Goal: Task Accomplishment & Management: Manage account settings

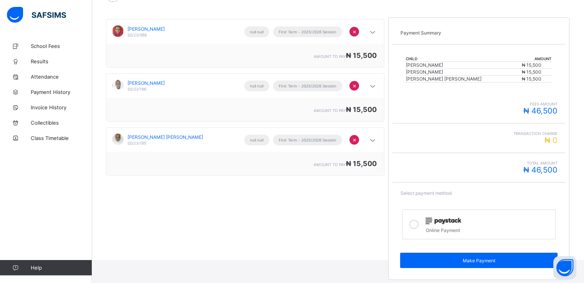
click at [418, 222] on icon at bounding box center [413, 224] width 9 height 9
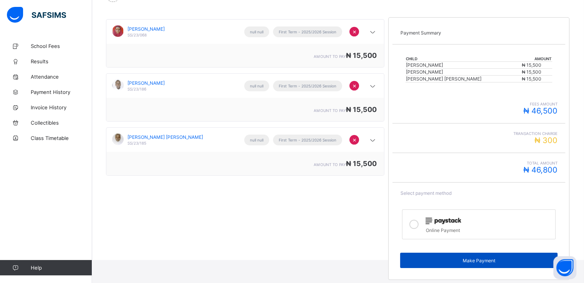
click at [469, 264] on div "Make Payment" at bounding box center [478, 260] width 157 height 15
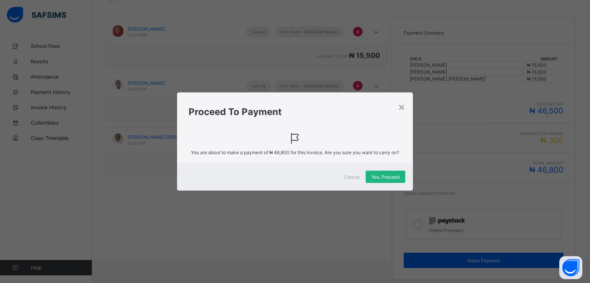
click at [384, 182] on div "Yes, Proceed" at bounding box center [385, 177] width 40 height 12
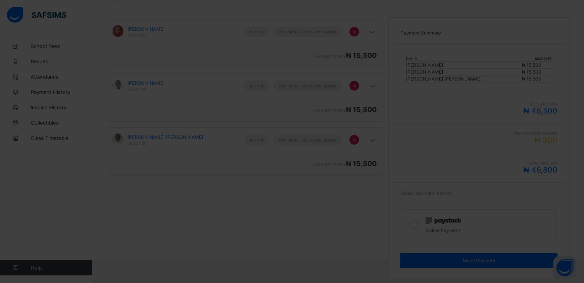
scroll to position [78, 0]
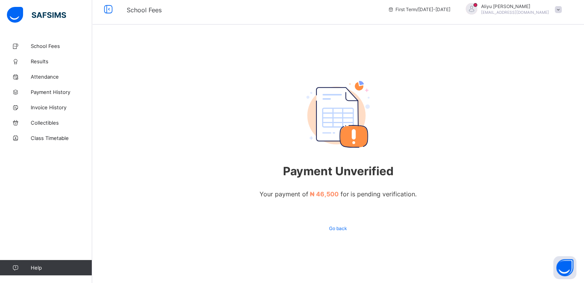
scroll to position [7, 0]
click at [562, 8] on span at bounding box center [558, 9] width 7 height 7
click at [535, 80] on span "Logout" at bounding box center [536, 84] width 51 height 9
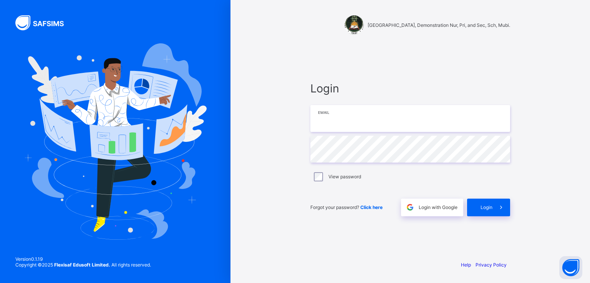
type input "**********"
click at [436, 207] on span "Login with Google" at bounding box center [437, 208] width 39 height 6
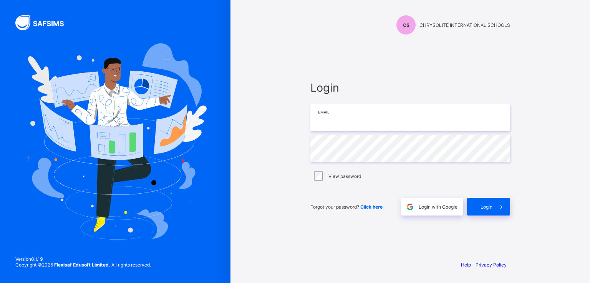
type input "**********"
drag, startPoint x: 0, startPoint y: 0, endPoint x: 428, endPoint y: 206, distance: 474.5
click at [428, 206] on span "Login with Google" at bounding box center [437, 207] width 39 height 6
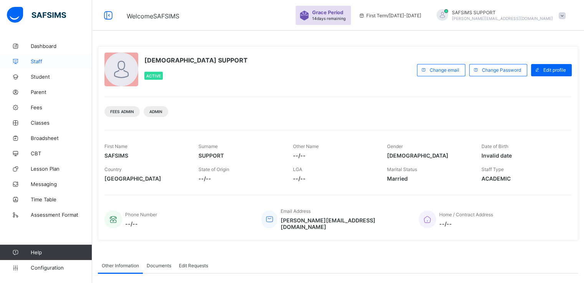
click at [39, 66] on link "Staff" at bounding box center [46, 61] width 92 height 15
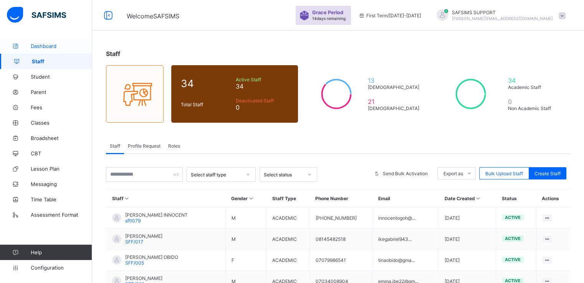
click at [47, 43] on span "Dashboard" at bounding box center [61, 46] width 61 height 6
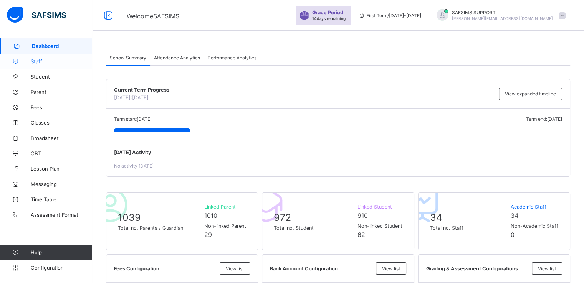
click at [38, 62] on span "Staff" at bounding box center [61, 61] width 61 height 6
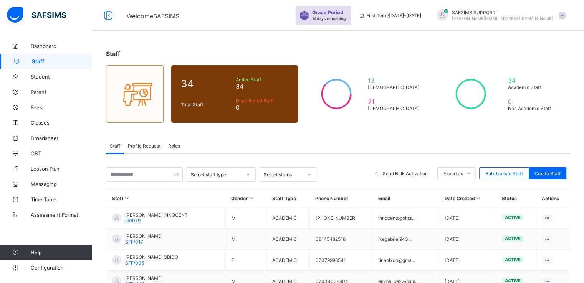
click at [173, 144] on span "Roles" at bounding box center [174, 146] width 12 height 6
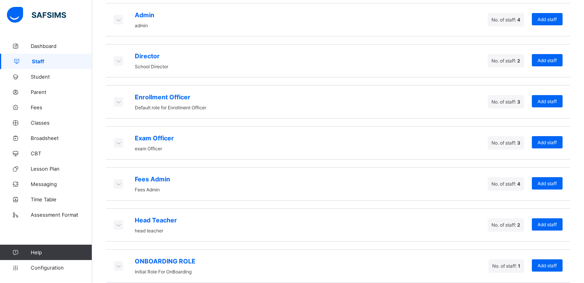
scroll to position [195, 0]
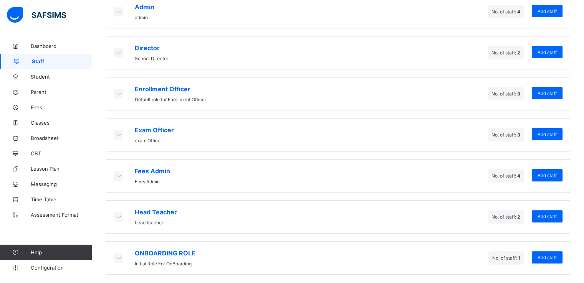
click at [115, 174] on icon at bounding box center [118, 176] width 8 height 8
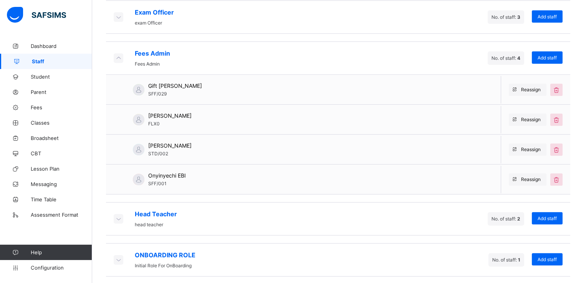
scroll to position [313, 0]
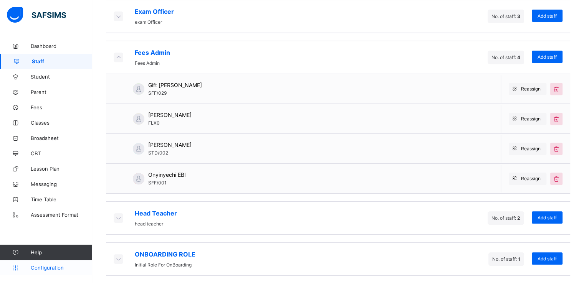
click at [45, 268] on span "Configuration" at bounding box center [61, 268] width 61 height 6
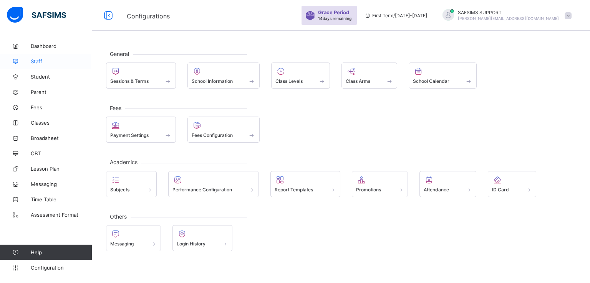
click at [36, 60] on span "Staff" at bounding box center [61, 61] width 61 height 6
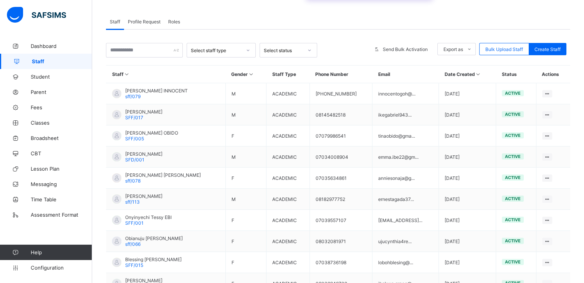
scroll to position [74, 0]
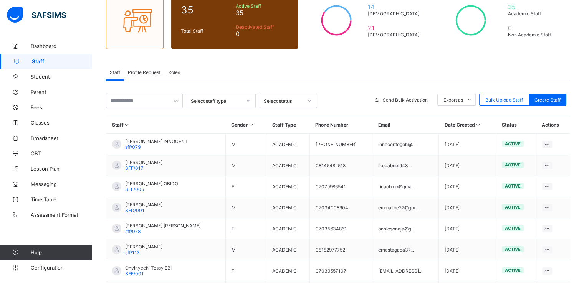
click at [151, 73] on span "Profile Request" at bounding box center [144, 72] width 33 height 6
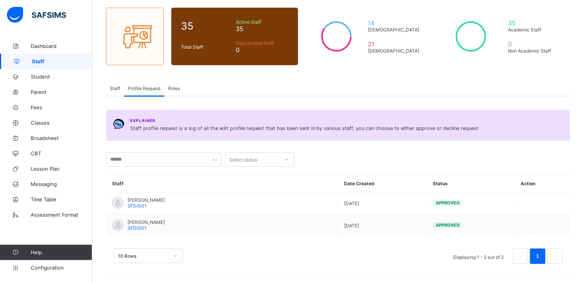
scroll to position [57, 0]
click at [174, 86] on span "Roles" at bounding box center [174, 89] width 12 height 6
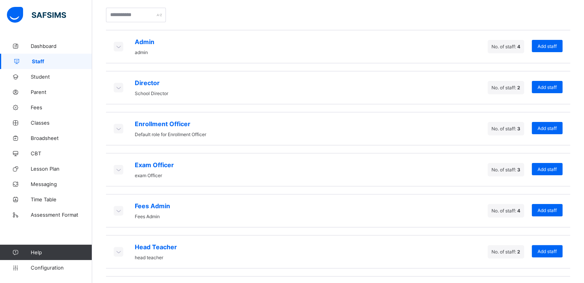
scroll to position [179, 0]
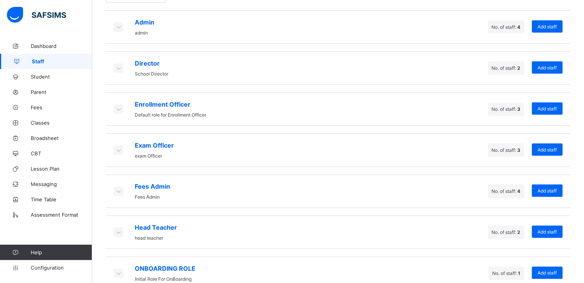
click at [117, 187] on icon at bounding box center [118, 191] width 8 height 8
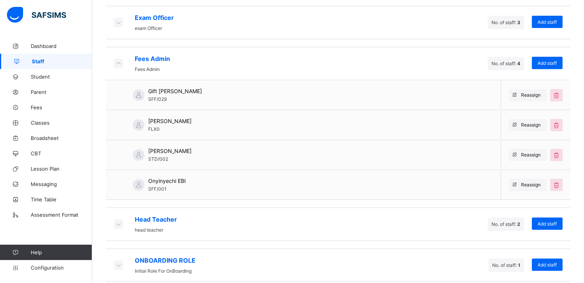
scroll to position [309, 0]
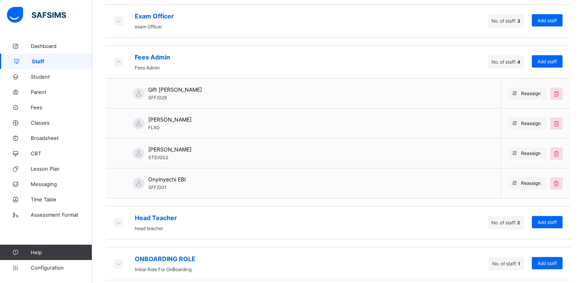
click at [159, 185] on span "SFF/001" at bounding box center [157, 188] width 18 height 6
copy span "SFF/001"
click at [40, 62] on span "Staff" at bounding box center [62, 61] width 60 height 6
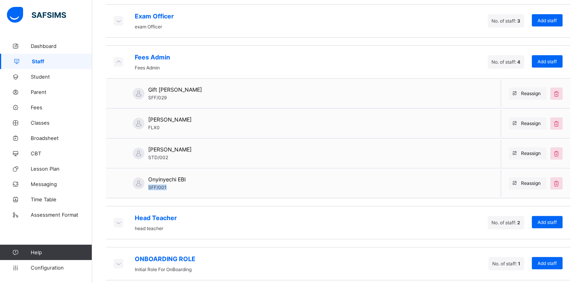
scroll to position [0, 0]
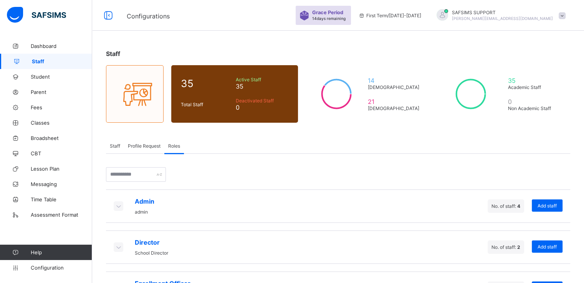
click at [115, 144] on span "Staff" at bounding box center [115, 146] width 10 height 6
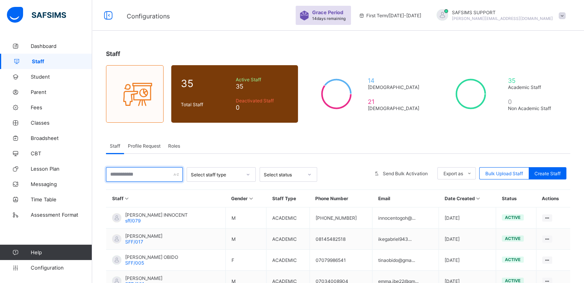
click at [142, 173] on input "text" at bounding box center [144, 174] width 77 height 15
paste input "*******"
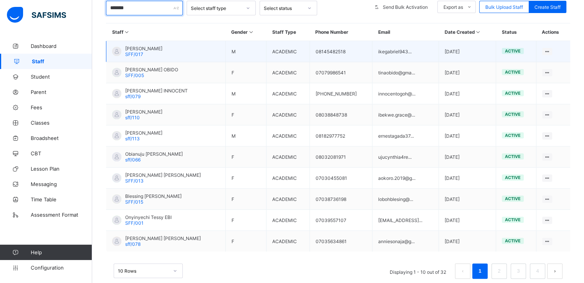
scroll to position [167, 0]
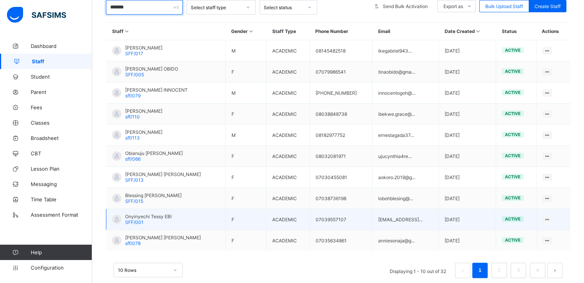
type input "*******"
click at [139, 220] on span "SFF/001" at bounding box center [134, 223] width 18 height 6
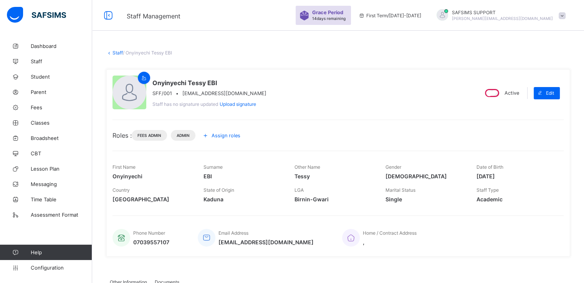
click at [115, 53] on link "Staff" at bounding box center [117, 53] width 10 height 6
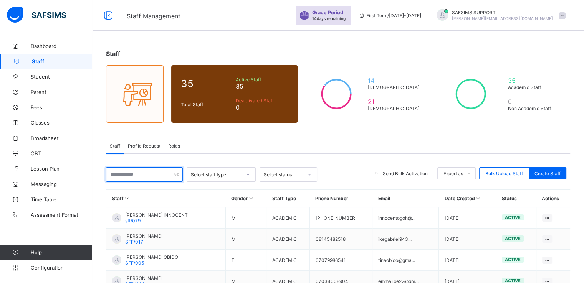
click at [143, 169] on input "text" at bounding box center [144, 174] width 77 height 15
paste input "*******"
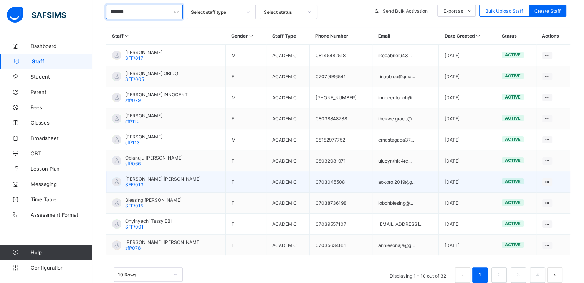
scroll to position [163, 0]
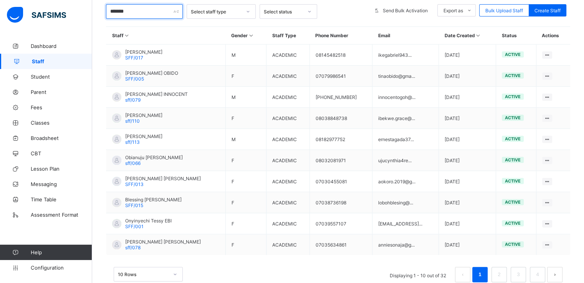
click at [121, 12] on input "*******" at bounding box center [144, 11] width 77 height 15
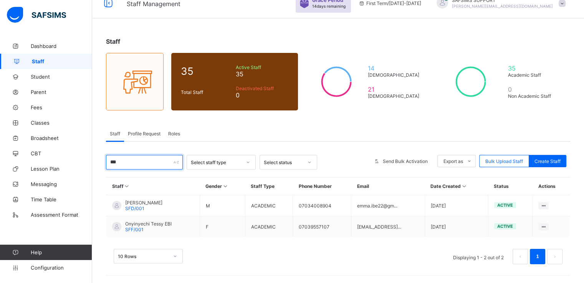
scroll to position [0, 0]
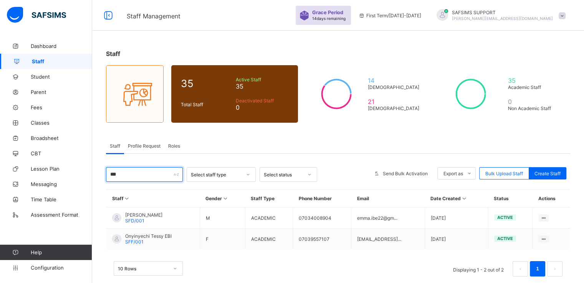
type input "***"
click at [178, 148] on span "Roles" at bounding box center [174, 146] width 12 height 6
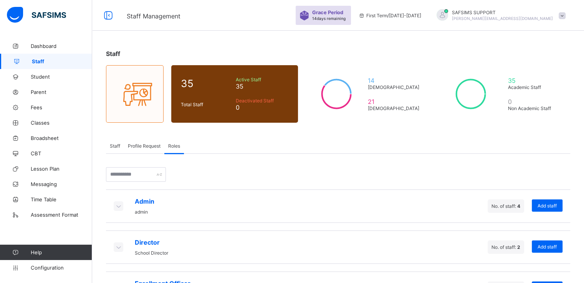
scroll to position [195, 0]
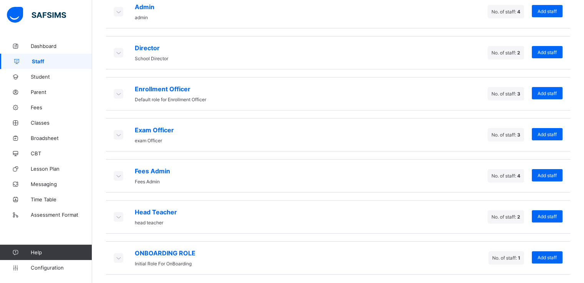
click at [119, 172] on icon at bounding box center [118, 176] width 8 height 8
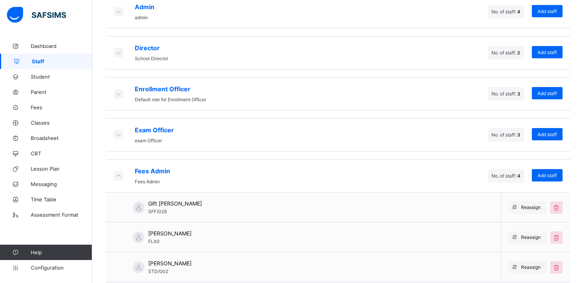
scroll to position [314, 0]
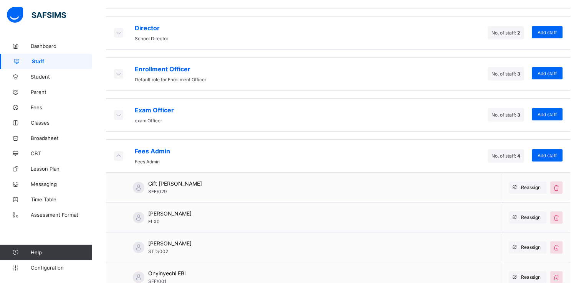
scroll to position [214, 0]
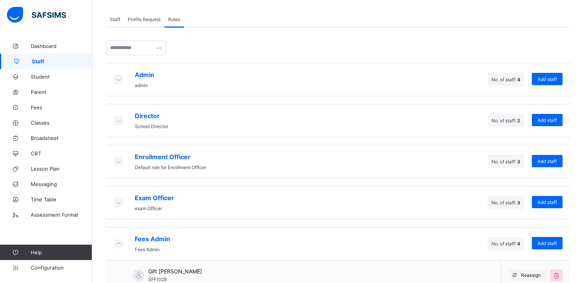
scroll to position [126, 0]
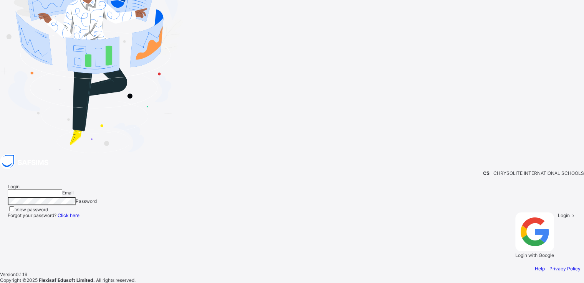
type input "**********"
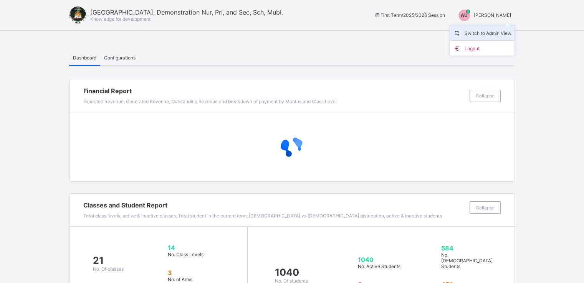
drag, startPoint x: 0, startPoint y: 0, endPoint x: 478, endPoint y: 34, distance: 478.7
click at [478, 34] on span "Switch to Admin View" at bounding box center [482, 32] width 58 height 9
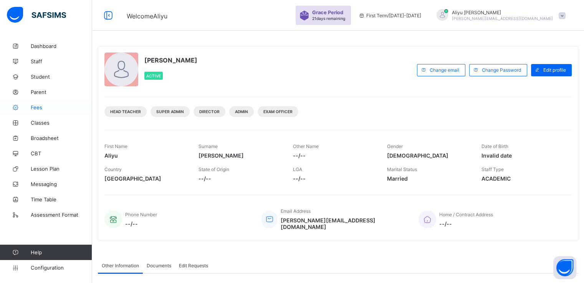
click at [37, 107] on span "Fees" at bounding box center [61, 107] width 61 height 6
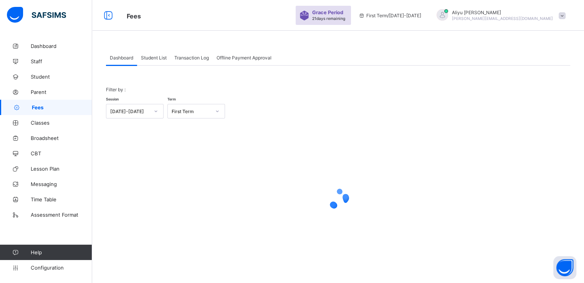
click at [160, 58] on span "Student List" at bounding box center [154, 58] width 26 height 6
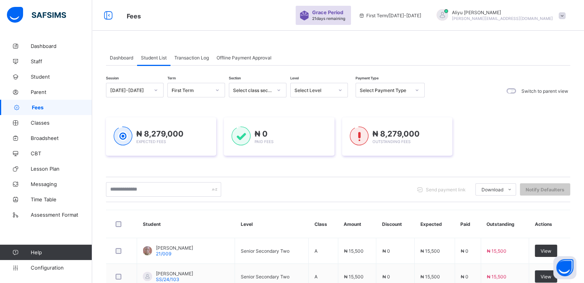
click at [209, 63] on div "Transaction Log" at bounding box center [191, 57] width 42 height 15
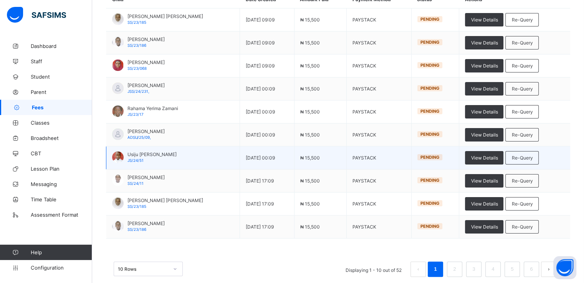
scroll to position [120, 0]
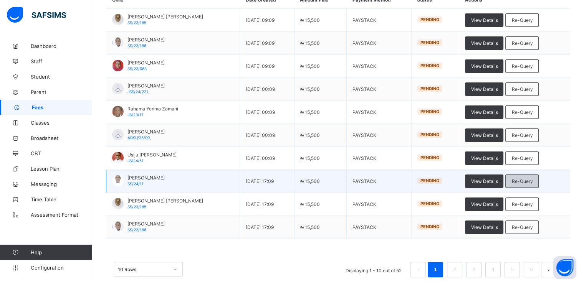
click at [532, 179] on span "Re-Query" at bounding box center [521, 181] width 21 height 6
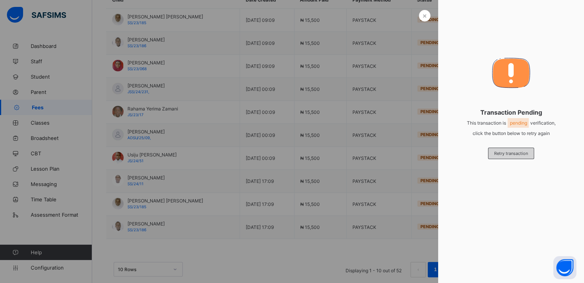
click at [502, 152] on span "Retry transaction" at bounding box center [511, 153] width 34 height 5
click at [503, 155] on span "Retry transaction" at bounding box center [511, 153] width 34 height 5
click at [424, 15] on span "×" at bounding box center [424, 16] width 5 height 8
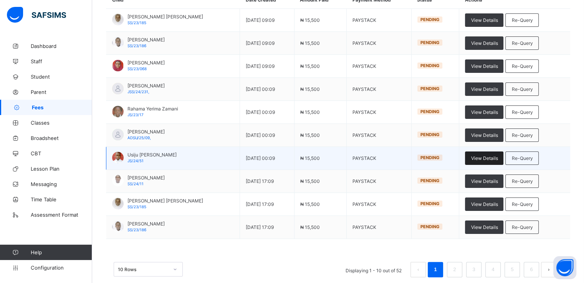
scroll to position [0, 0]
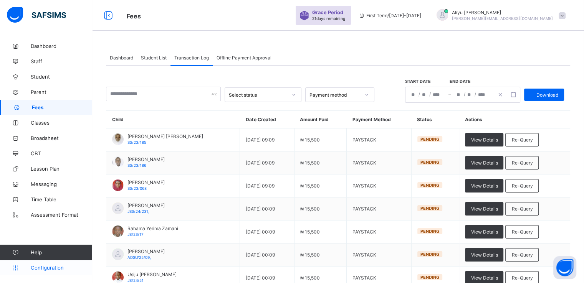
click at [40, 269] on span "Configuration" at bounding box center [61, 268] width 61 height 6
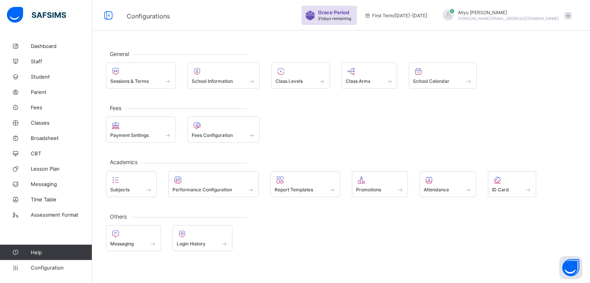
click at [570, 16] on span at bounding box center [567, 15] width 7 height 7
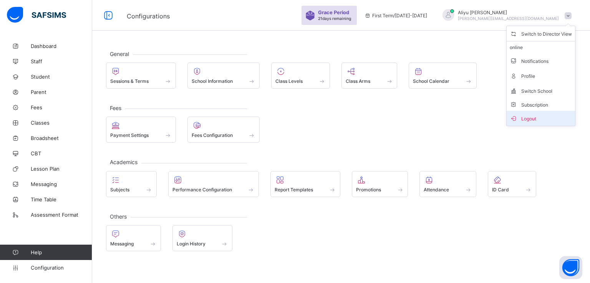
click at [522, 116] on span "Logout" at bounding box center [540, 118] width 62 height 9
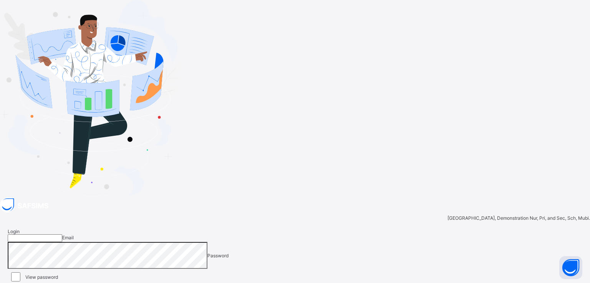
type input "**********"
click at [575, 283] on span at bounding box center [578, 288] width 7 height 6
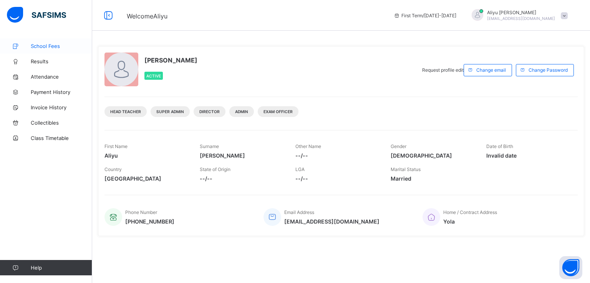
click at [46, 42] on link "School Fees" at bounding box center [46, 45] width 92 height 15
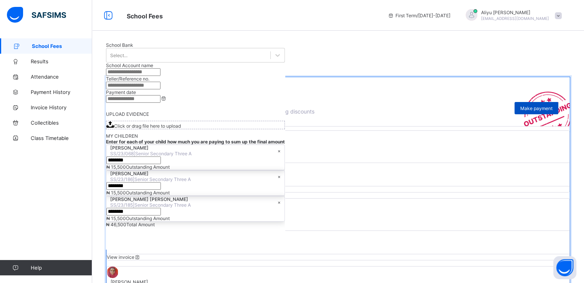
click at [540, 111] on span "Make payment" at bounding box center [536, 109] width 32 height 6
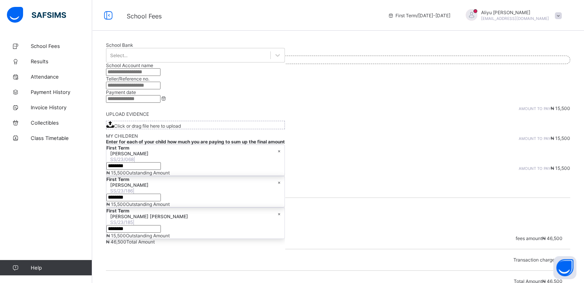
click at [562, 14] on span at bounding box center [558, 15] width 7 height 7
click at [530, 89] on span "Logout" at bounding box center [536, 90] width 51 height 9
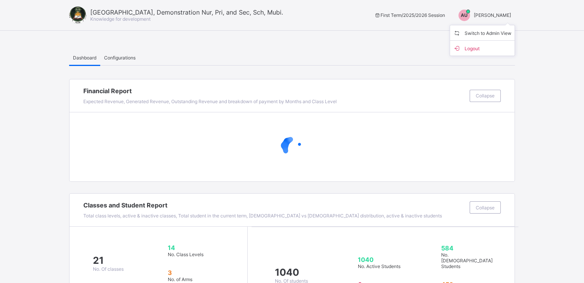
click at [478, 32] on span "Switch to Admin View" at bounding box center [482, 32] width 58 height 9
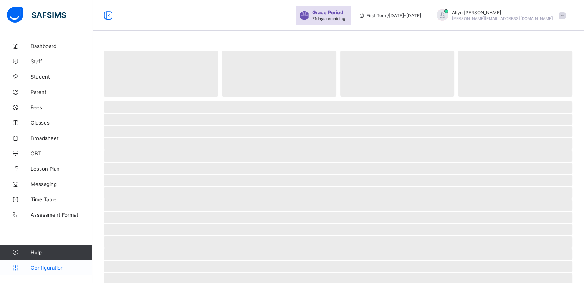
click at [47, 269] on span "Configuration" at bounding box center [61, 268] width 61 height 6
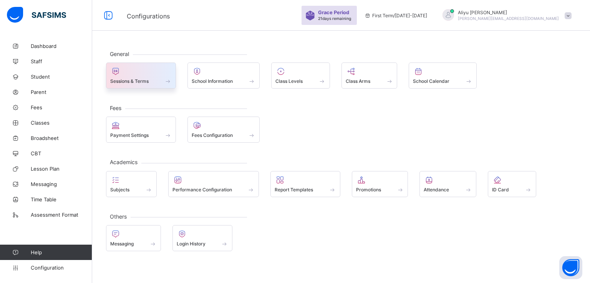
click at [141, 78] on div "Sessions & Terms" at bounding box center [140, 81] width 61 height 7
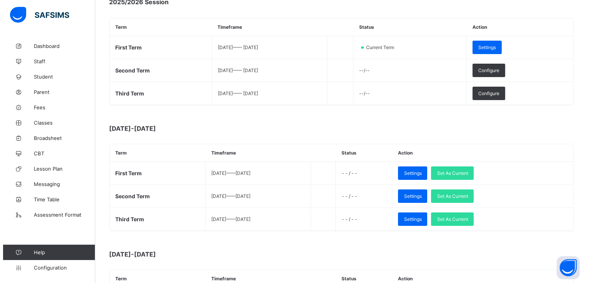
scroll to position [123, 0]
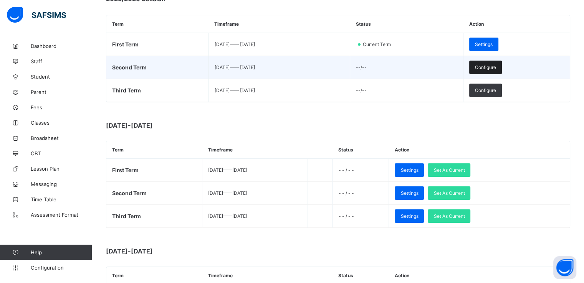
click at [496, 68] on span "Configure" at bounding box center [485, 67] width 21 height 6
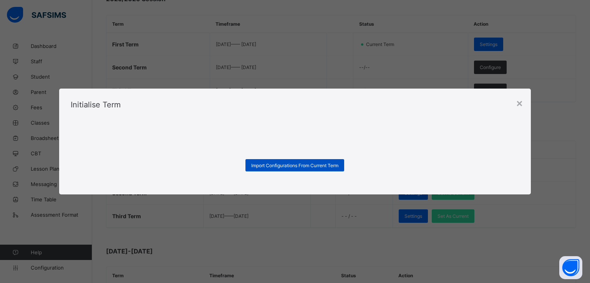
click at [292, 164] on span "Import Configurations From Current Term" at bounding box center [294, 166] width 87 height 6
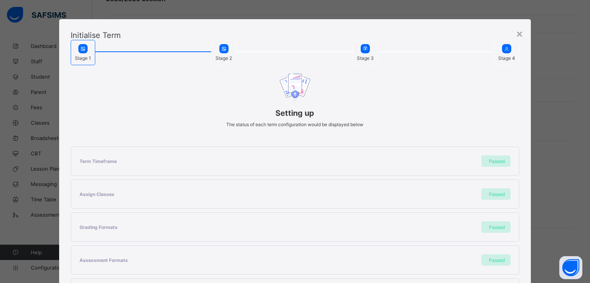
scroll to position [163, 0]
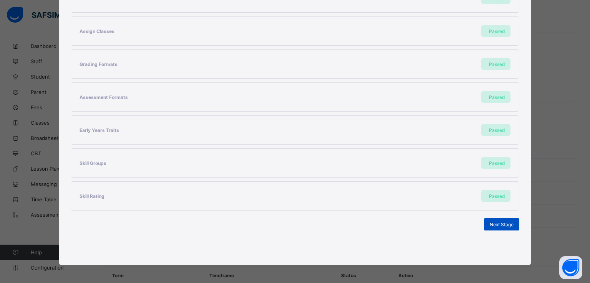
click at [489, 225] on span "Next Stage" at bounding box center [501, 225] width 24 height 6
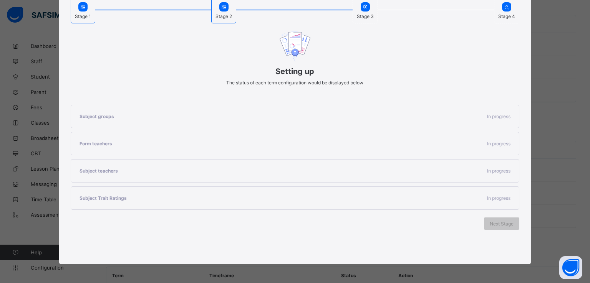
scroll to position [64, 0]
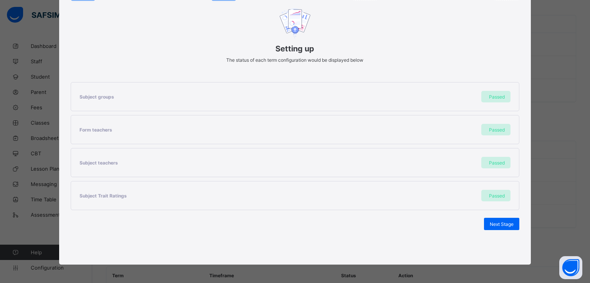
click at [489, 225] on span "Next Stage" at bounding box center [501, 224] width 24 height 6
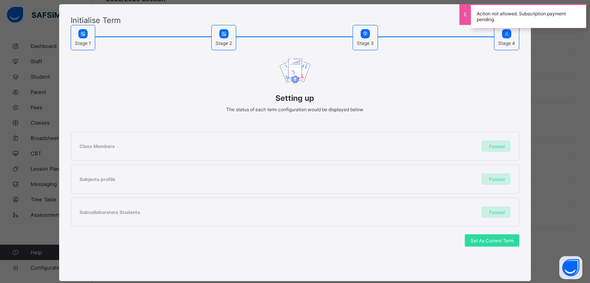
scroll to position [32, 0]
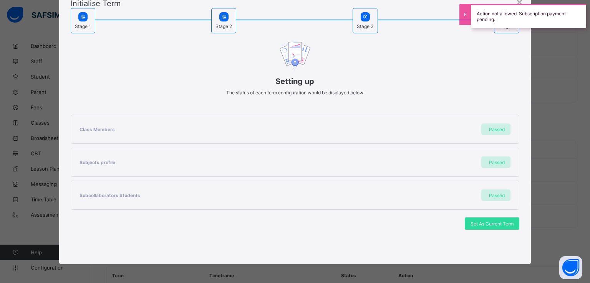
click at [439, 37] on div "Setting up The status of each term configuration would be displayed below" at bounding box center [295, 68] width 449 height 70
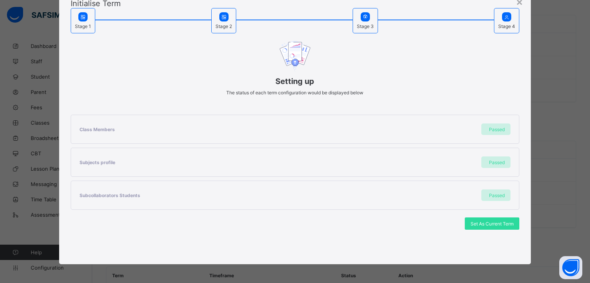
scroll to position [0, 0]
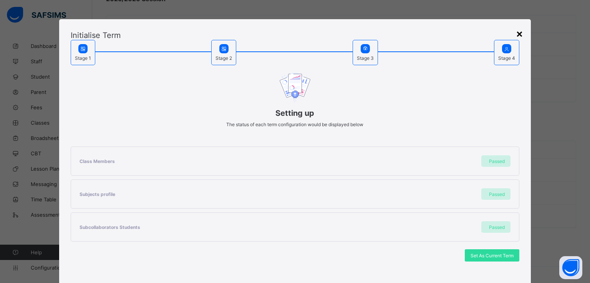
click at [518, 35] on div "×" at bounding box center [519, 33] width 7 height 13
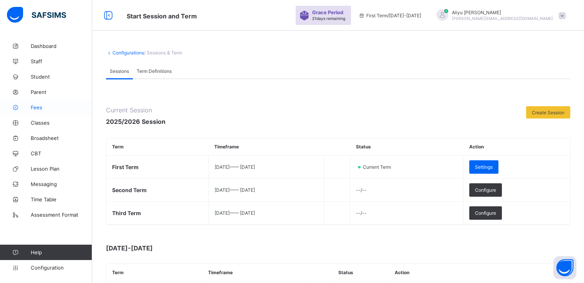
click at [36, 108] on span "Fees" at bounding box center [61, 107] width 61 height 6
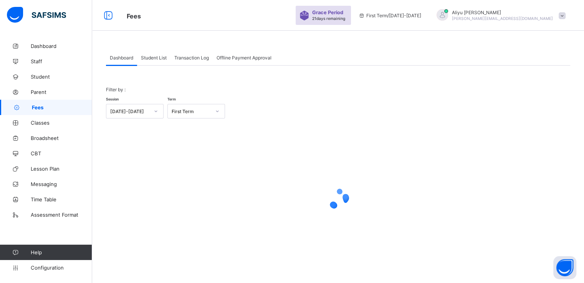
click at [36, 108] on span "Fees" at bounding box center [62, 107] width 60 height 6
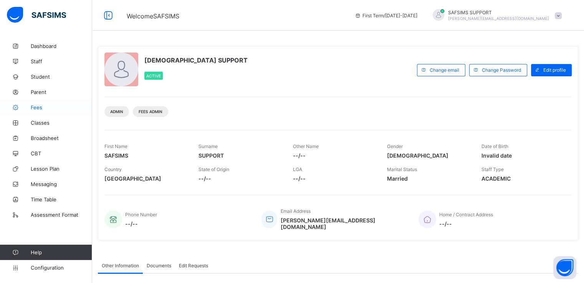
click at [37, 109] on span "Fees" at bounding box center [61, 107] width 61 height 6
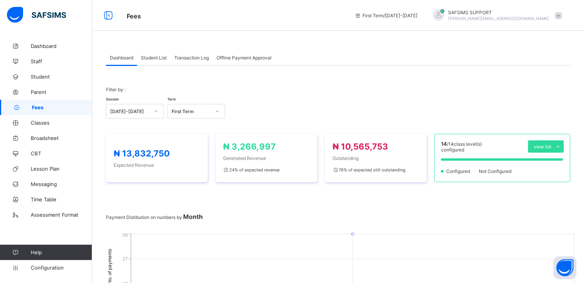
click at [154, 59] on span "Student List" at bounding box center [154, 58] width 26 height 6
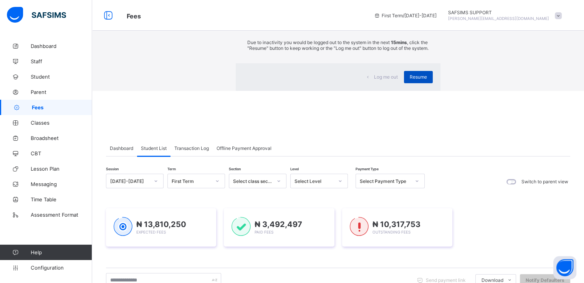
click at [410, 80] on span "Resume" at bounding box center [418, 77] width 17 height 6
click at [404, 83] on div "Resume" at bounding box center [418, 77] width 29 height 12
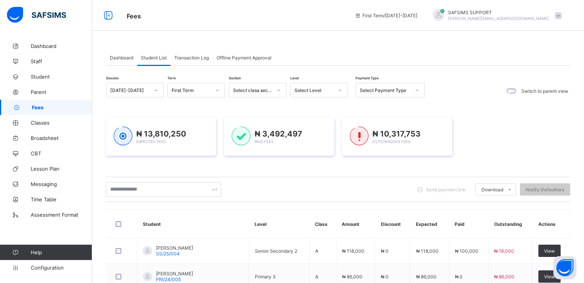
click at [561, 20] on div "SAFSIMS SUPPORT [PERSON_NAME][EMAIL_ADDRESS][DOMAIN_NAME]" at bounding box center [495, 15] width 140 height 13
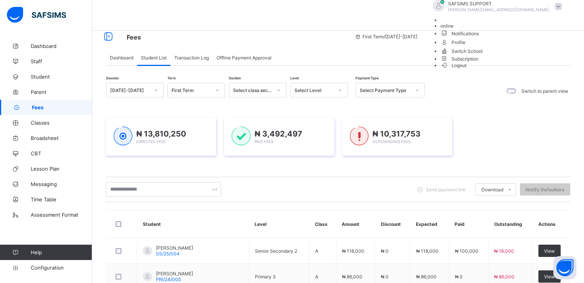
click at [467, 69] on span "Logout" at bounding box center [453, 65] width 26 height 8
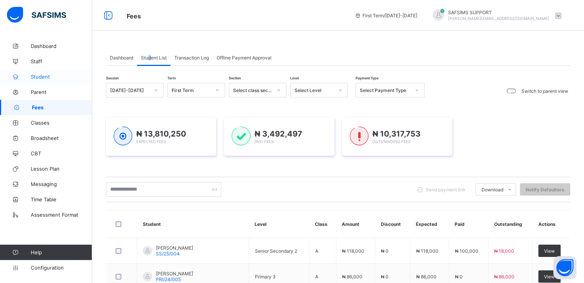
click at [45, 74] on span "Student" at bounding box center [61, 77] width 61 height 6
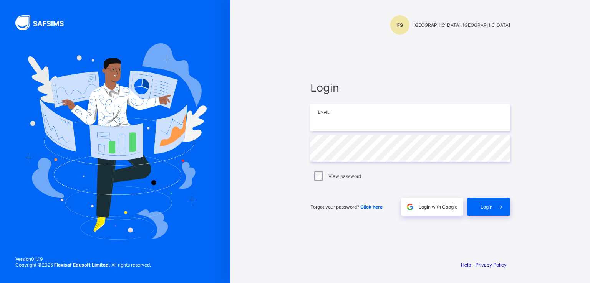
click at [363, 116] on input "email" at bounding box center [410, 117] width 200 height 27
paste input "**********"
type input "**********"
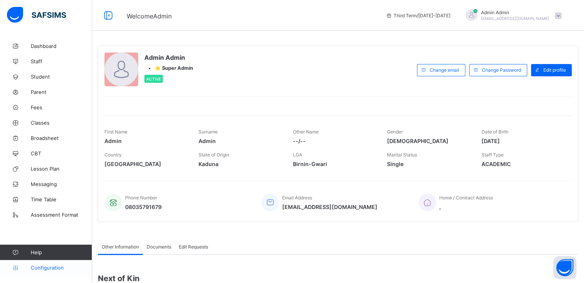
click at [48, 266] on span "Configuration" at bounding box center [61, 268] width 61 height 6
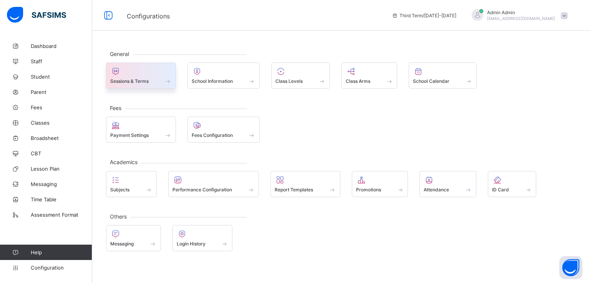
click at [138, 81] on span "Sessions & Terms" at bounding box center [129, 81] width 38 height 6
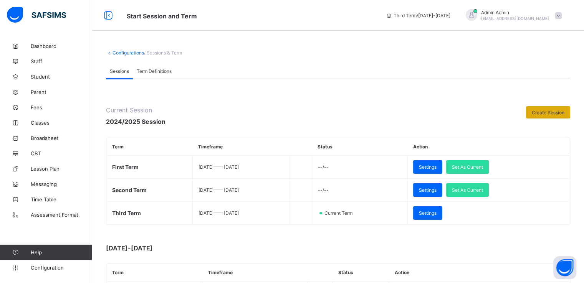
click at [547, 112] on span "Create Session" at bounding box center [548, 113] width 33 height 6
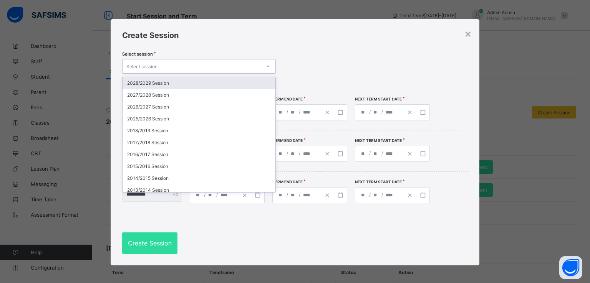
click at [266, 64] on icon at bounding box center [268, 67] width 5 height 8
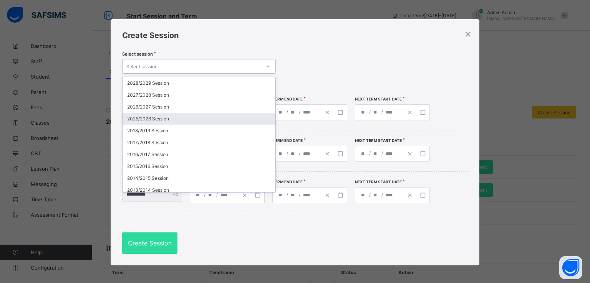
click at [165, 120] on div "2025/2026 Session" at bounding box center [198, 119] width 153 height 12
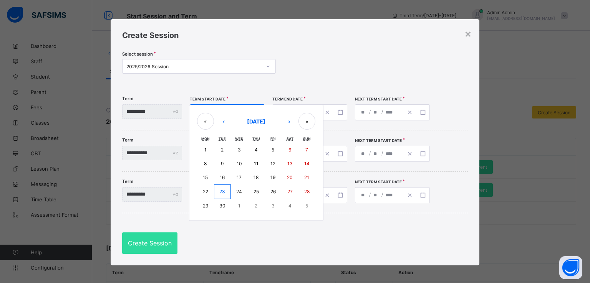
click at [232, 112] on div "/ / « ‹ September 2025 › » Mon Tue Wed Thu Fri Sat Sun 1 2 3 4 5 6 7 8 9 10 11 …" at bounding box center [227, 112] width 75 height 16
click at [309, 180] on abbr "21" at bounding box center [306, 178] width 5 height 6
type input "**********"
type input "*"
type input "**"
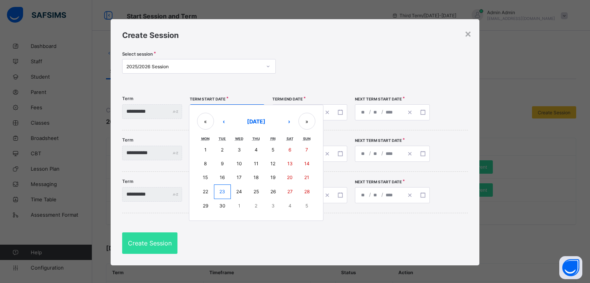
type input "****"
type input "**********"
type input "**"
type input "****"
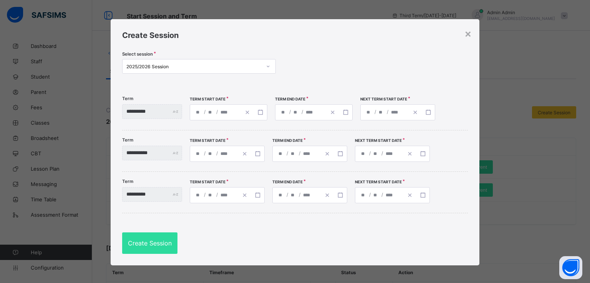
click at [309, 111] on div "**********" at bounding box center [300, 112] width 51 height 15
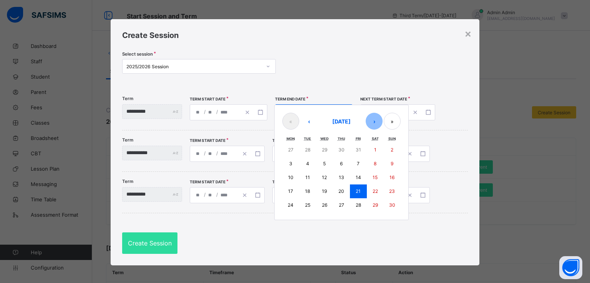
click at [382, 125] on button "›" at bounding box center [373, 121] width 17 height 17
click at [360, 165] on abbr "12" at bounding box center [357, 164] width 5 height 6
type input "**********"
type input "**"
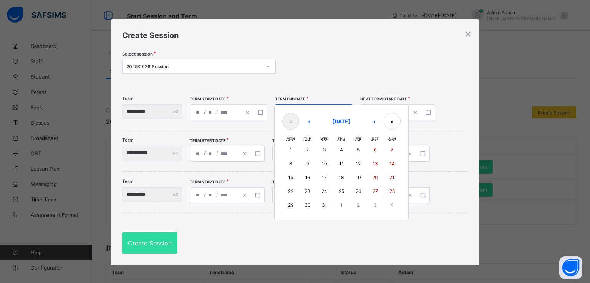
type input "**********"
type input "**"
type input "****"
type input "**********"
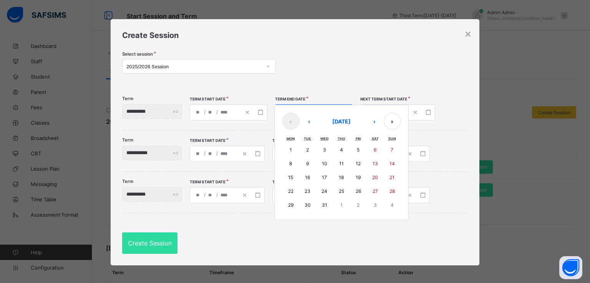
type input "**"
type input "****"
type input "**********"
type input "*"
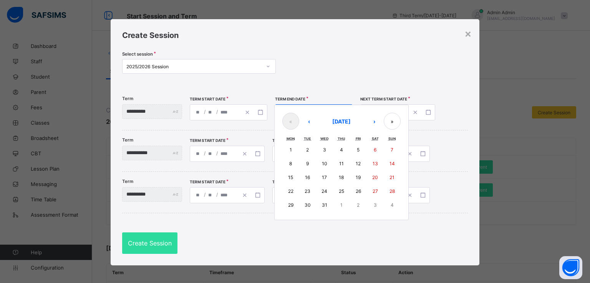
type input "**"
type input "****"
type input "**********"
type input "*"
type input "**"
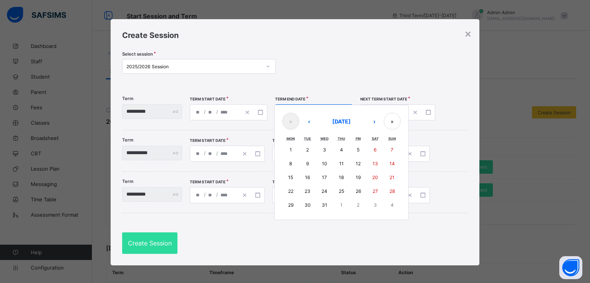
type input "****"
type input "**********"
type input "*"
type input "**"
type input "****"
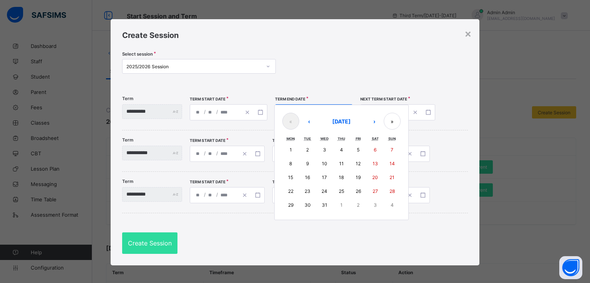
type input "**********"
type input "*"
type input "**"
type input "****"
type input "**********"
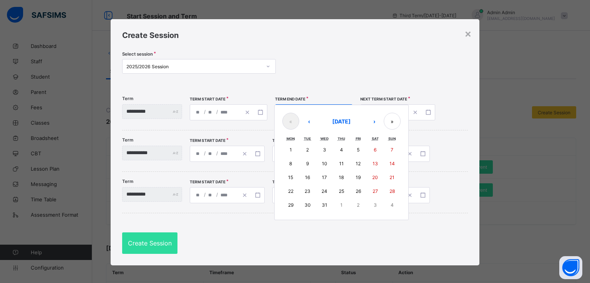
type input "*"
type input "**"
type input "****"
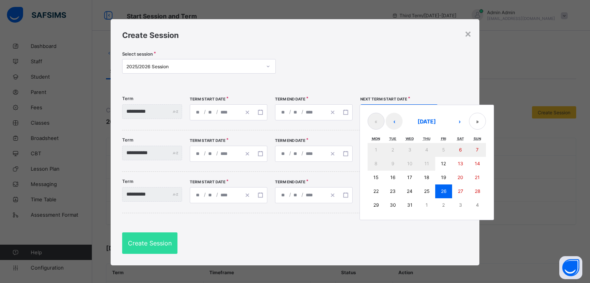
click at [403, 110] on div "**********" at bounding box center [399, 112] width 78 height 16
click at [465, 122] on button "›" at bounding box center [459, 121] width 17 height 17
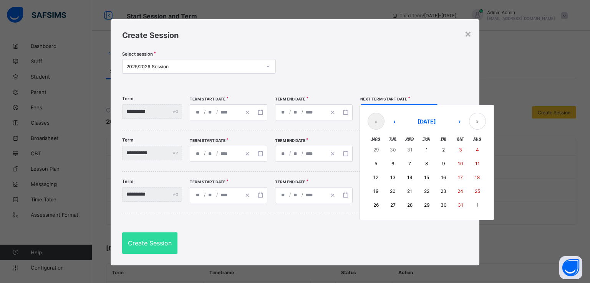
click at [378, 176] on abbr "12" at bounding box center [375, 178] width 5 height 6
type input "**********"
type input "*"
type input "**"
type input "****"
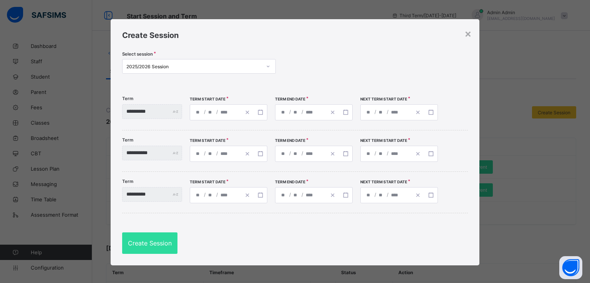
type input "**********"
type input "*"
type input "**"
type input "****"
type input "**********"
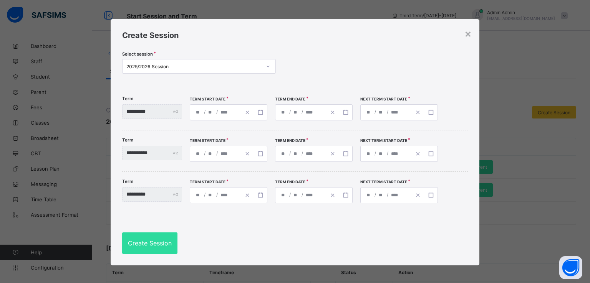
type input "*"
type input "**"
type input "**********"
type input "**"
type input "**********"
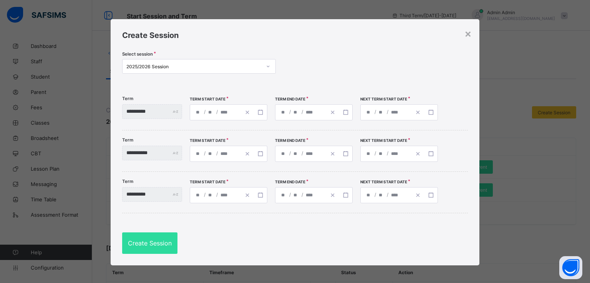
type input "**"
type input "**********"
type input "**"
type input "**********"
type input "*"
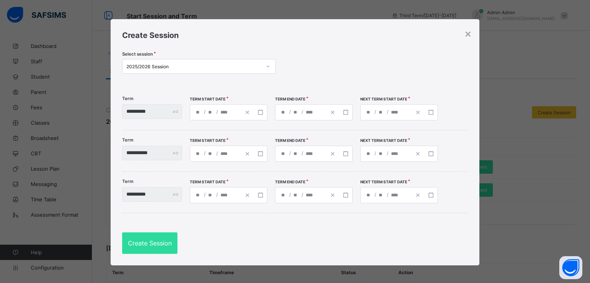
type input "*"
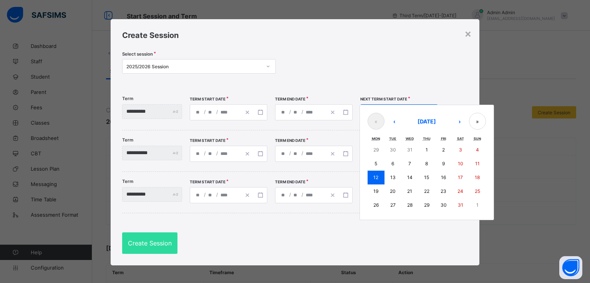
click at [401, 112] on div "**********" at bounding box center [399, 112] width 78 height 16
click at [479, 164] on abbr "11" at bounding box center [477, 164] width 5 height 6
type input "**********"
type input "**"
type input "**********"
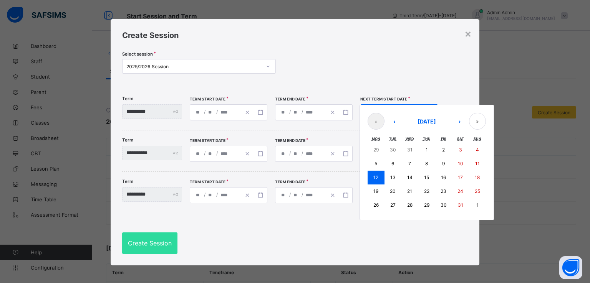
type input "**"
type input "**********"
type input "**"
type input "**********"
type input "**"
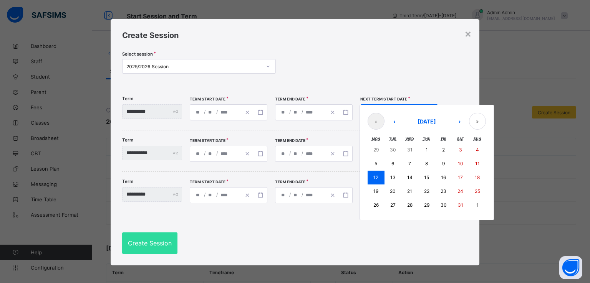
type input "**********"
type input "**"
type input "**********"
type input "**"
type input "**********"
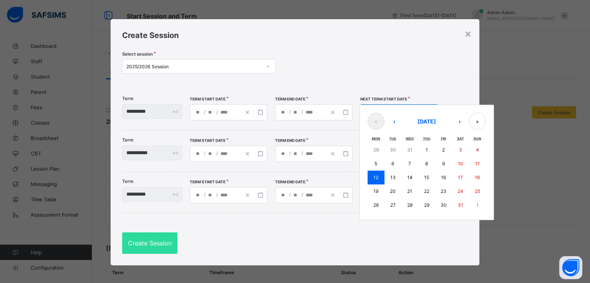
type input "*"
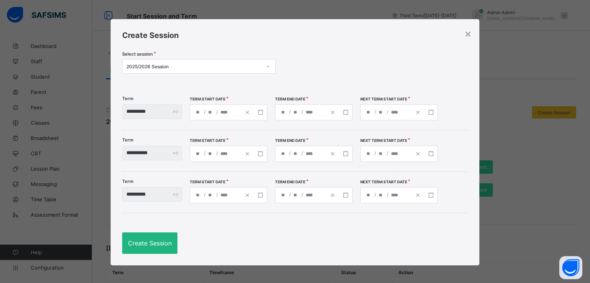
click at [134, 246] on span "Create Session" at bounding box center [150, 244] width 44 height 8
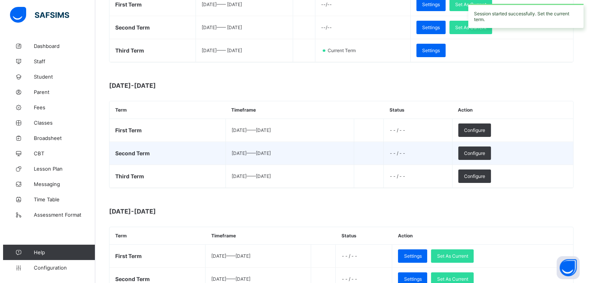
scroll to position [163, 0]
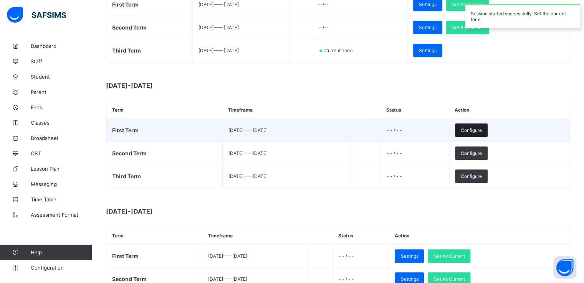
click at [482, 129] on span "Configure" at bounding box center [471, 130] width 21 height 6
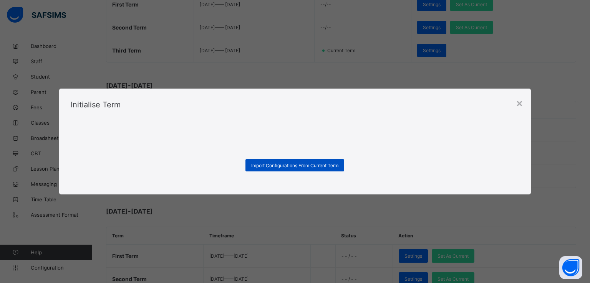
click at [290, 165] on span "Import Configurations From Current Term" at bounding box center [294, 166] width 87 height 6
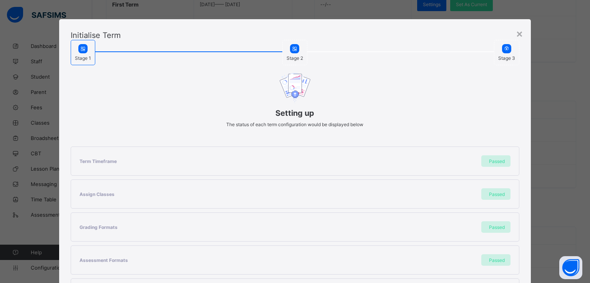
scroll to position [163, 0]
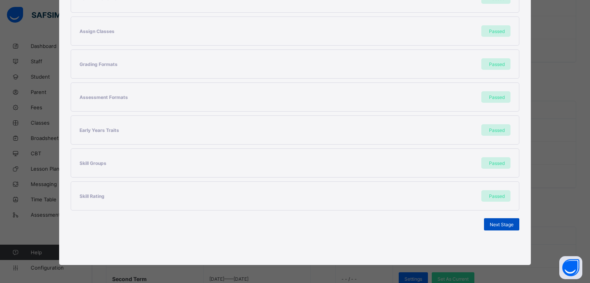
click at [496, 223] on span "Next Stage" at bounding box center [501, 225] width 24 height 6
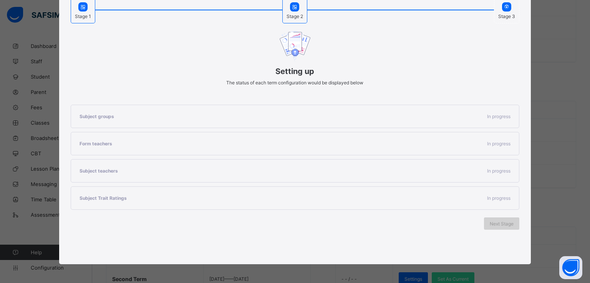
scroll to position [64, 0]
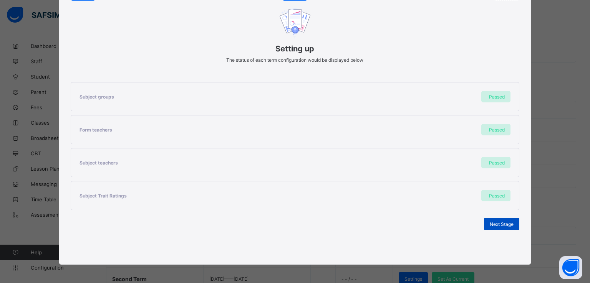
click at [497, 222] on span "Next Stage" at bounding box center [501, 224] width 24 height 6
click at [497, 222] on span "Set As Current Term" at bounding box center [491, 224] width 43 height 6
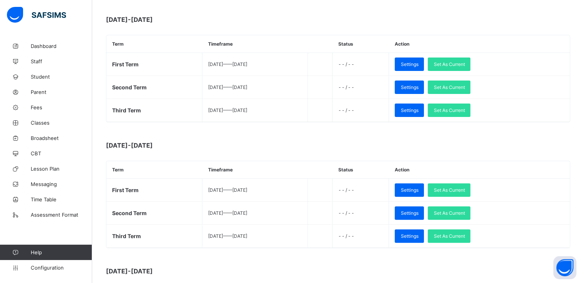
scroll to position [0, 0]
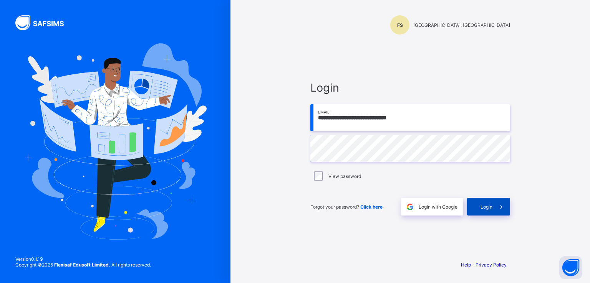
click at [484, 207] on span "Login" at bounding box center [486, 207] width 12 height 6
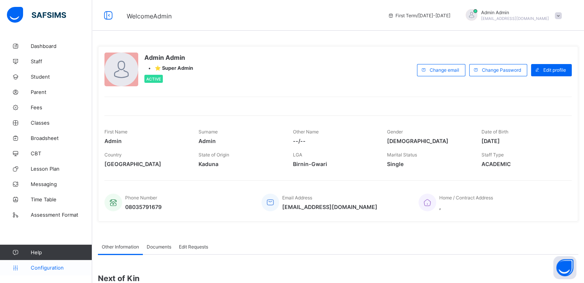
click at [47, 268] on span "Configuration" at bounding box center [61, 268] width 61 height 6
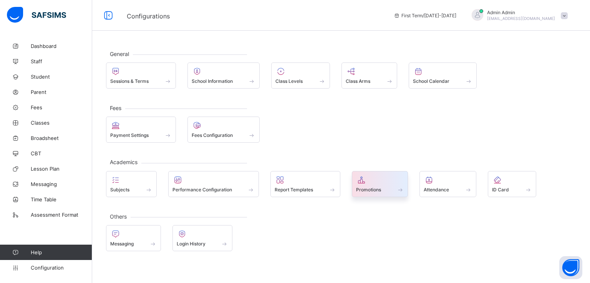
click at [375, 191] on span "Promotions" at bounding box center [368, 190] width 25 height 6
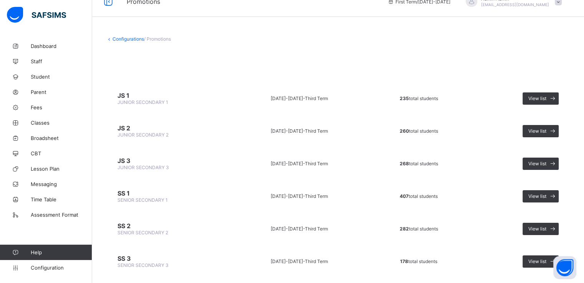
scroll to position [8, 0]
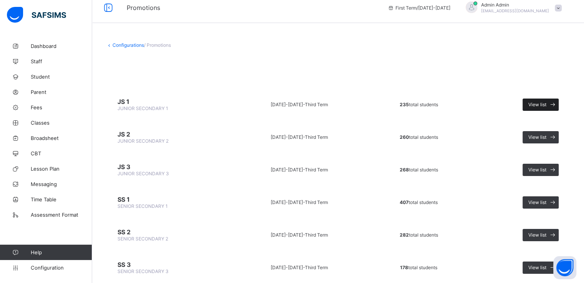
click at [542, 103] on span "View list" at bounding box center [537, 105] width 18 height 6
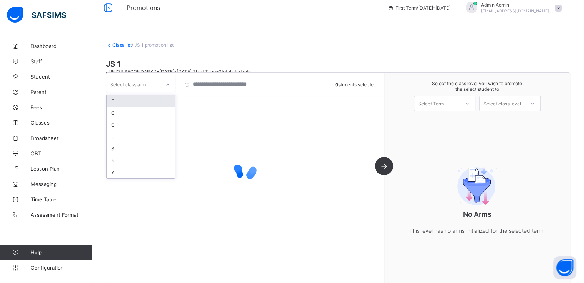
click at [167, 85] on icon at bounding box center [168, 85] width 3 height 2
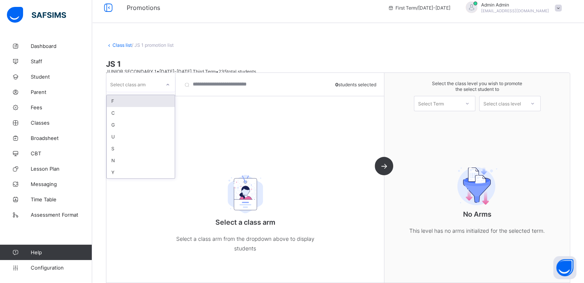
click at [122, 102] on div "F" at bounding box center [141, 101] width 68 height 12
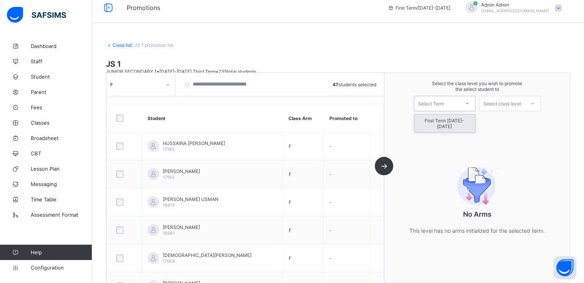
drag, startPoint x: 450, startPoint y: 105, endPoint x: 440, endPoint y: 122, distance: 20.0
click at [440, 111] on div "option First Term 2025-2026 focused, 1 of 1. 1 result available. Use Up and Dow…" at bounding box center [444, 103] width 61 height 15
click at [440, 122] on div "First Term [DATE]-[DATE]" at bounding box center [444, 124] width 61 height 18
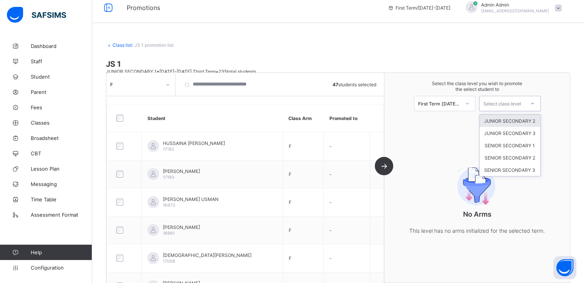
click at [506, 101] on div "Select class level" at bounding box center [502, 103] width 38 height 15
click at [514, 121] on div "JUNIOR SECONDARY 2" at bounding box center [509, 121] width 61 height 12
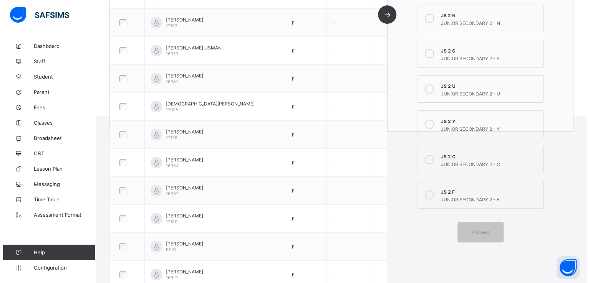
scroll to position [183, 0]
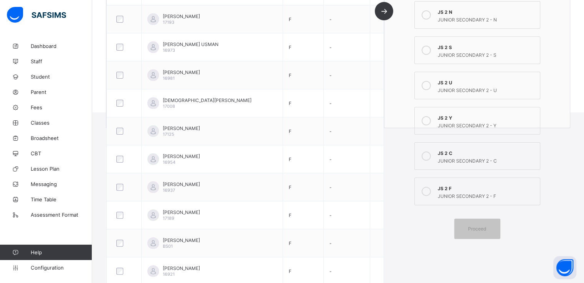
click at [430, 188] on icon at bounding box center [425, 191] width 9 height 9
click at [471, 228] on span "Proceed" at bounding box center [477, 229] width 35 height 6
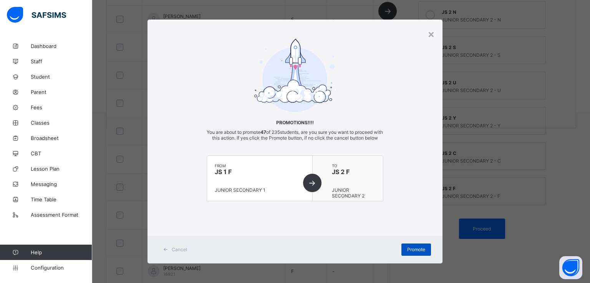
click at [412, 251] on div "Promote" at bounding box center [416, 250] width 30 height 12
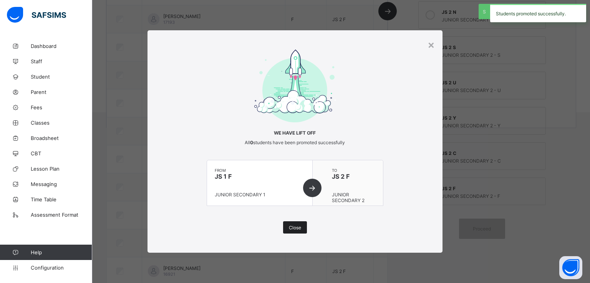
click at [296, 229] on span "Close" at bounding box center [295, 228] width 12 height 6
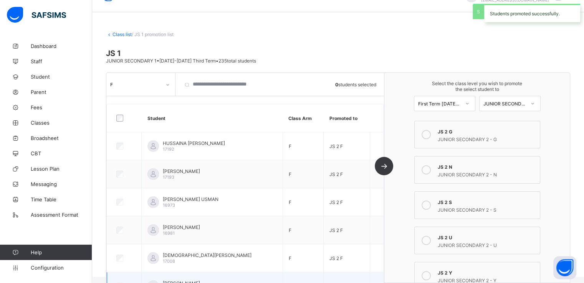
scroll to position [0, 0]
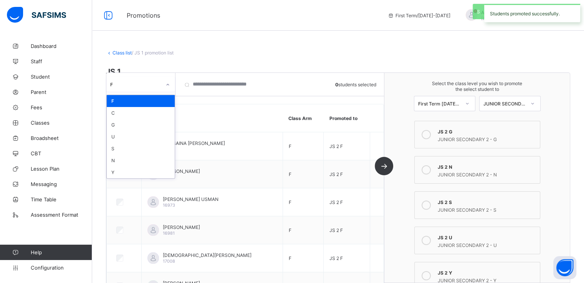
click at [149, 83] on div "F" at bounding box center [135, 84] width 51 height 6
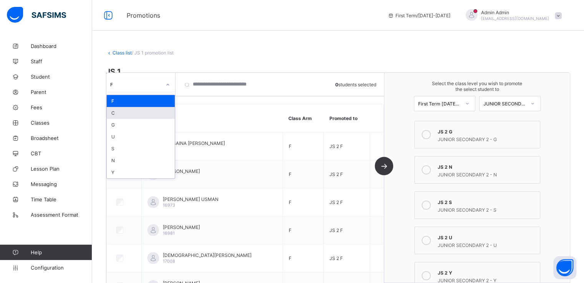
click at [123, 114] on div "C" at bounding box center [141, 113] width 68 height 12
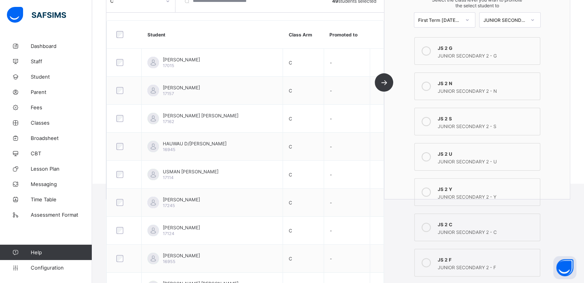
scroll to position [117, 0]
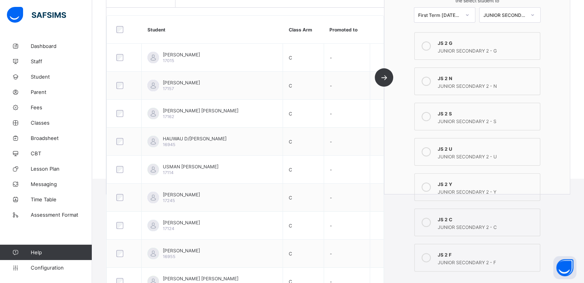
click at [430, 223] on icon at bounding box center [425, 222] width 9 height 9
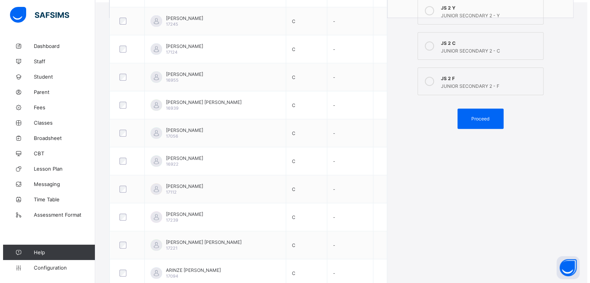
scroll to position [310, 0]
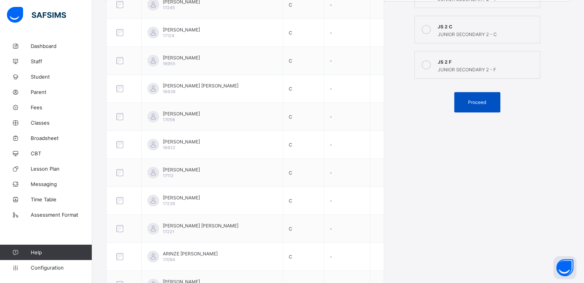
click at [475, 103] on span "Proceed" at bounding box center [477, 102] width 18 height 6
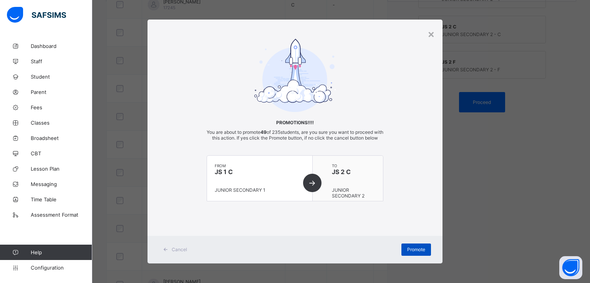
click at [412, 253] on span "Promote" at bounding box center [416, 250] width 18 height 6
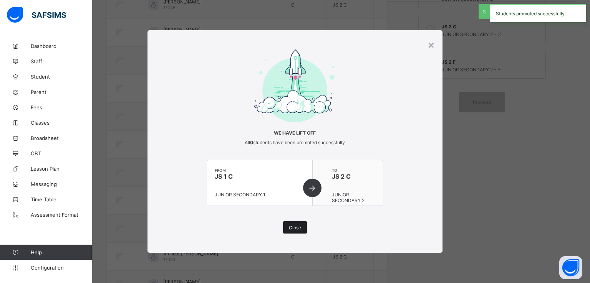
click at [293, 230] on span "Close" at bounding box center [295, 228] width 12 height 6
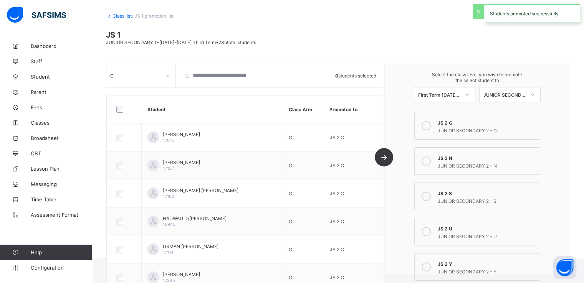
scroll to position [18, 0]
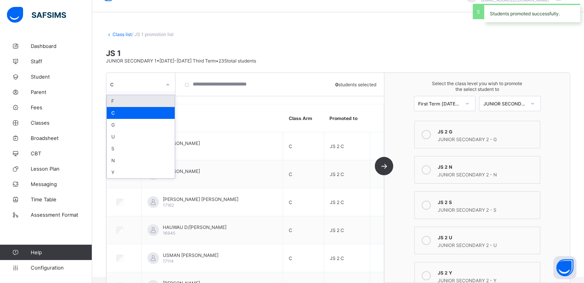
click at [153, 86] on div "C" at bounding box center [135, 84] width 51 height 6
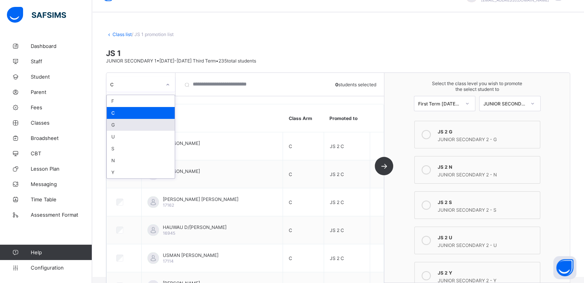
click at [124, 126] on div "G" at bounding box center [141, 125] width 68 height 12
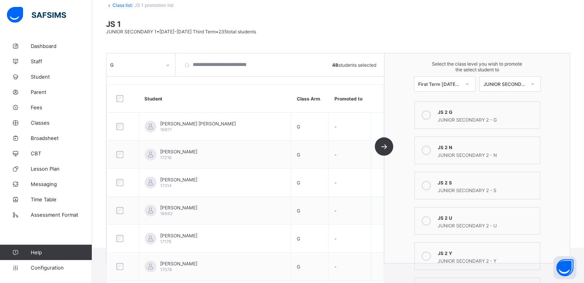
scroll to position [49, 0]
click at [429, 116] on icon at bounding box center [425, 113] width 9 height 9
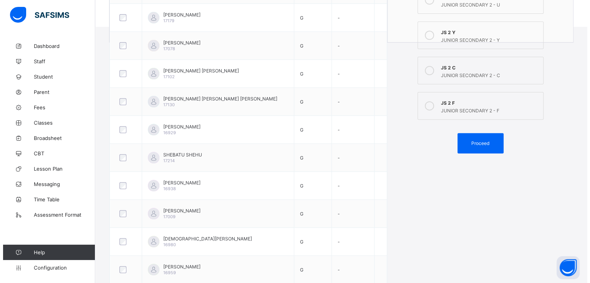
scroll to position [278, 0]
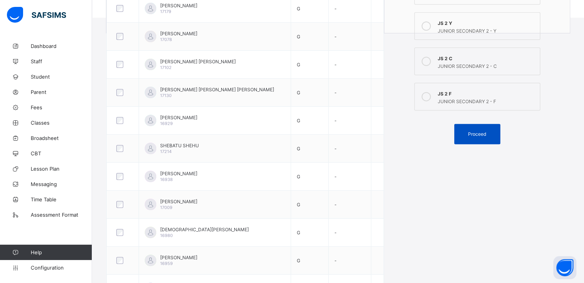
click at [479, 139] on div "Proceed" at bounding box center [477, 134] width 46 height 20
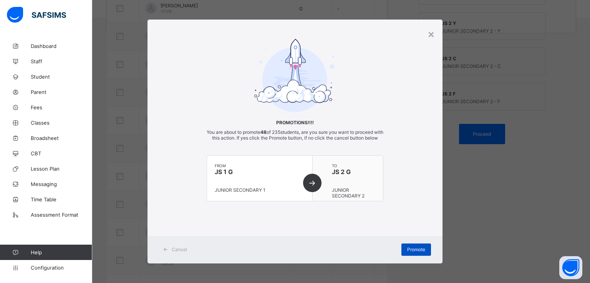
click at [412, 253] on span "Promote" at bounding box center [416, 250] width 18 height 6
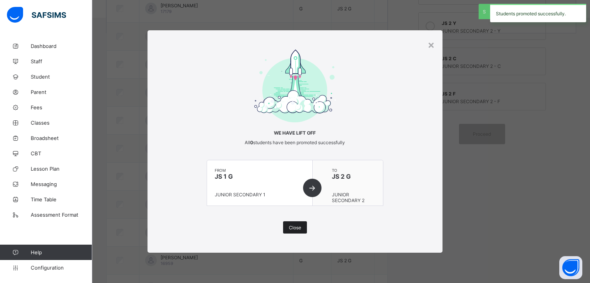
click at [290, 228] on span "Close" at bounding box center [295, 228] width 12 height 6
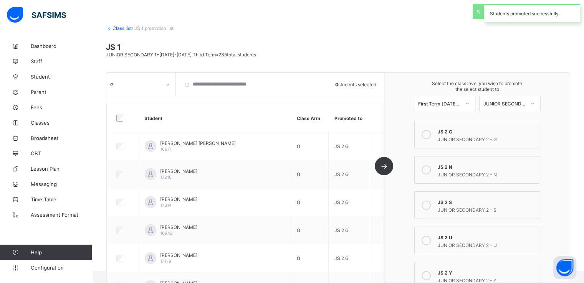
scroll to position [0, 0]
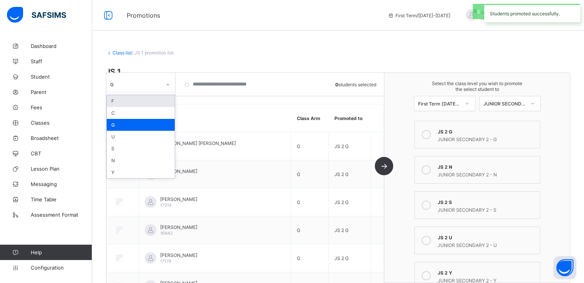
click at [151, 86] on div "G" at bounding box center [135, 84] width 51 height 6
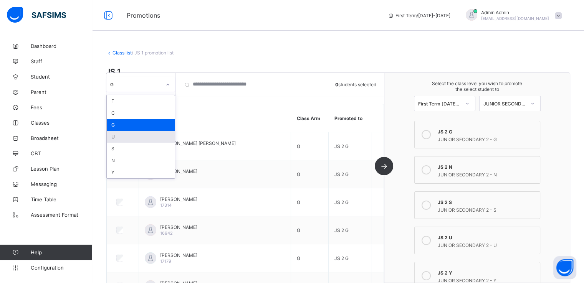
click at [122, 137] on div "U" at bounding box center [141, 137] width 68 height 12
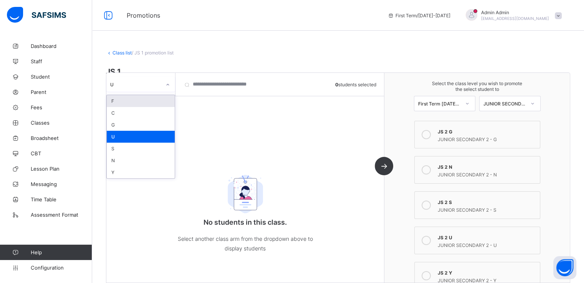
click at [168, 81] on icon at bounding box center [167, 85] width 5 height 8
click at [115, 151] on div "S" at bounding box center [141, 149] width 68 height 12
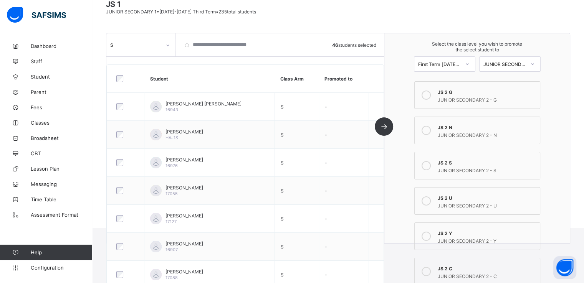
scroll to position [69, 0]
click at [431, 165] on icon at bounding box center [425, 164] width 9 height 9
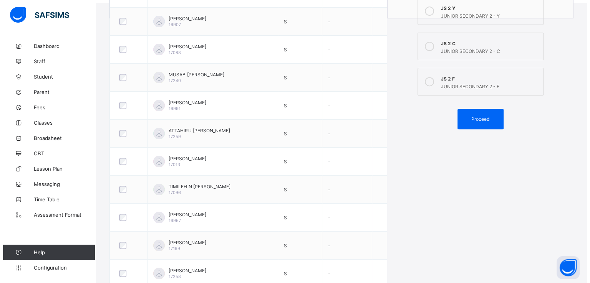
scroll to position [295, 0]
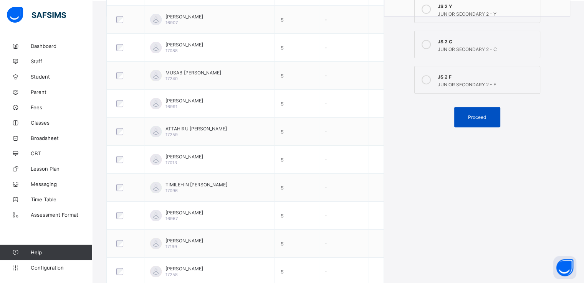
click at [481, 118] on span "Proceed" at bounding box center [477, 117] width 18 height 6
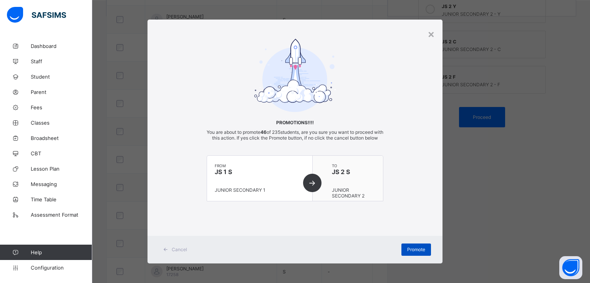
click at [408, 253] on span "Promote" at bounding box center [416, 250] width 18 height 6
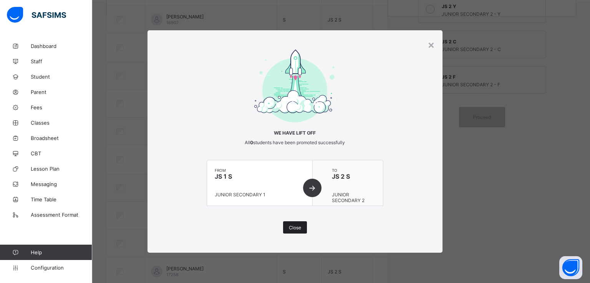
click at [296, 230] on span "Close" at bounding box center [295, 228] width 12 height 6
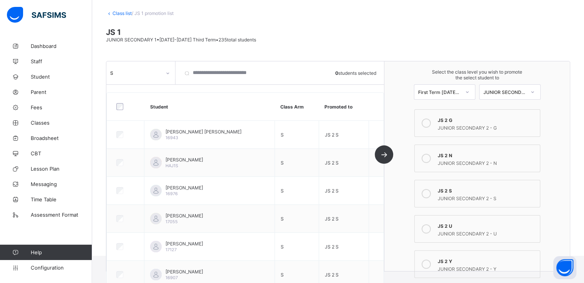
scroll to position [0, 0]
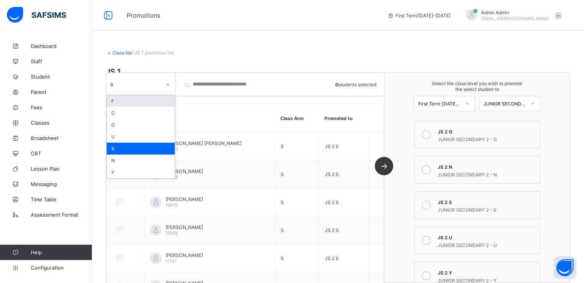
click at [165, 84] on div at bounding box center [167, 85] width 13 height 12
click at [129, 163] on div "N" at bounding box center [141, 161] width 68 height 12
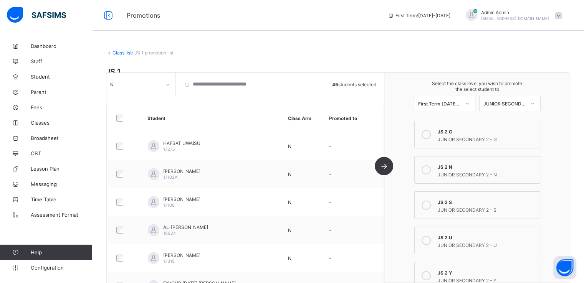
click at [427, 170] on icon at bounding box center [425, 169] width 9 height 9
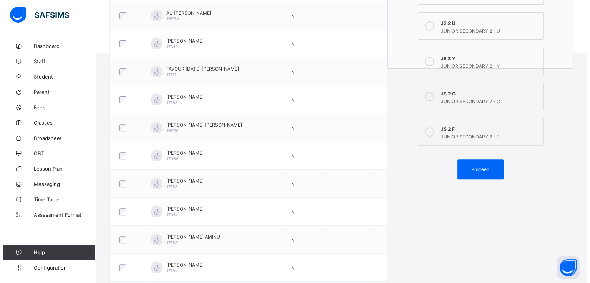
scroll to position [247, 0]
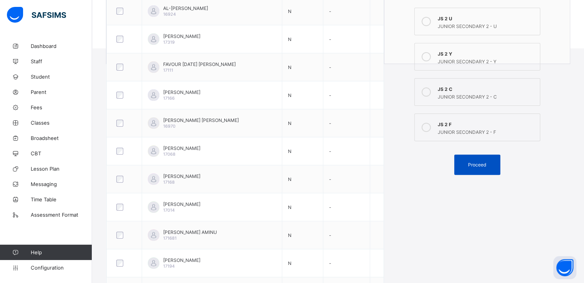
click at [479, 167] on span "Proceed" at bounding box center [477, 165] width 18 height 6
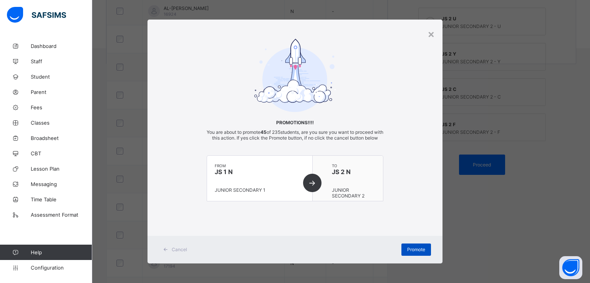
click at [412, 253] on span "Promote" at bounding box center [416, 250] width 18 height 6
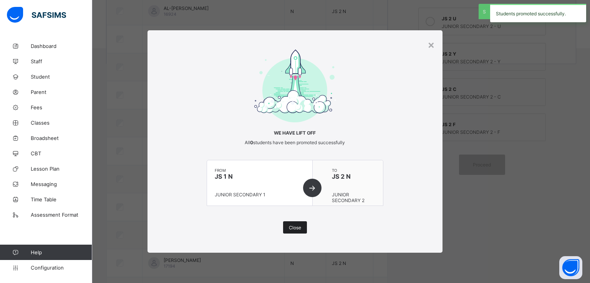
click at [290, 226] on span "Close" at bounding box center [295, 228] width 12 height 6
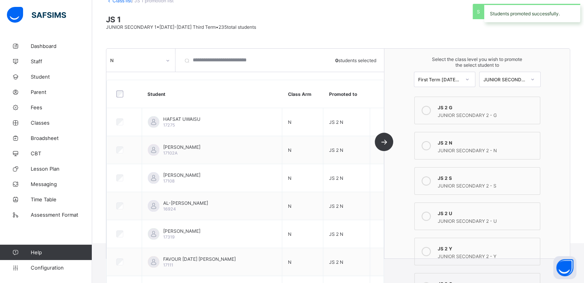
scroll to position [0, 0]
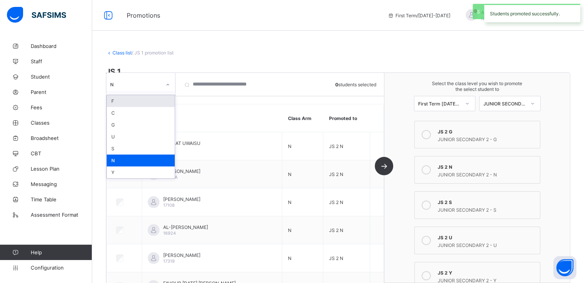
click at [161, 82] on div at bounding box center [167, 85] width 13 height 12
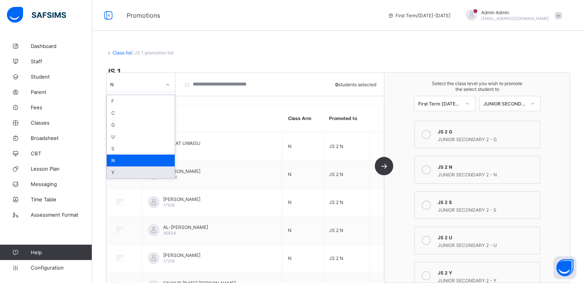
click at [117, 176] on div "Y" at bounding box center [141, 173] width 68 height 12
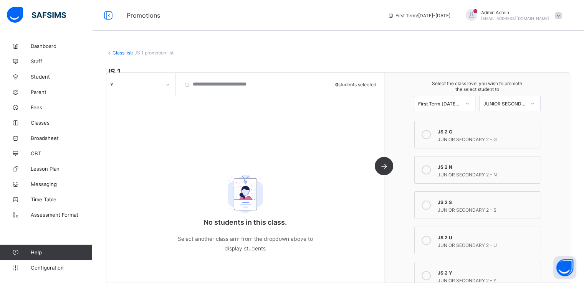
click at [115, 51] on link "Class list" at bounding box center [121, 53] width 19 height 6
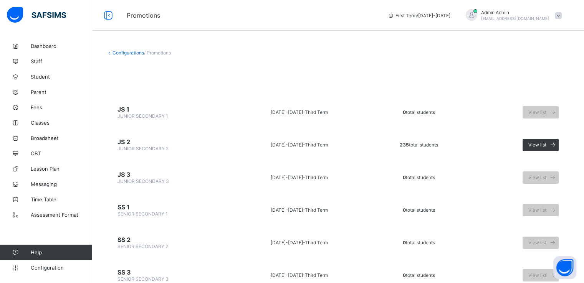
scroll to position [31, 0]
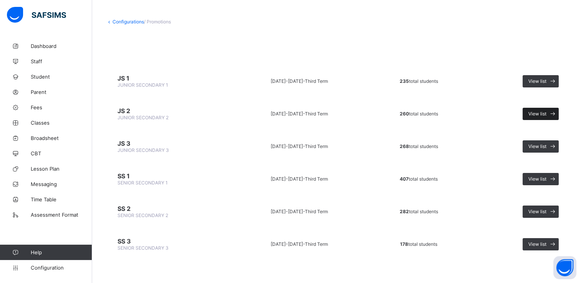
click at [540, 111] on span "View list" at bounding box center [537, 114] width 18 height 6
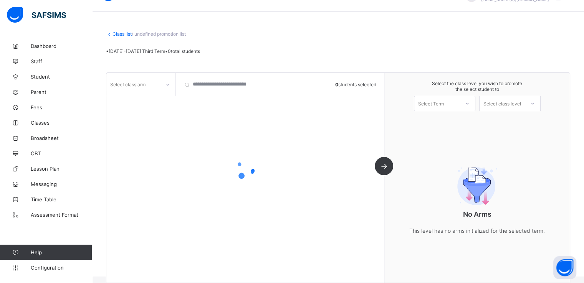
scroll to position [28, 0]
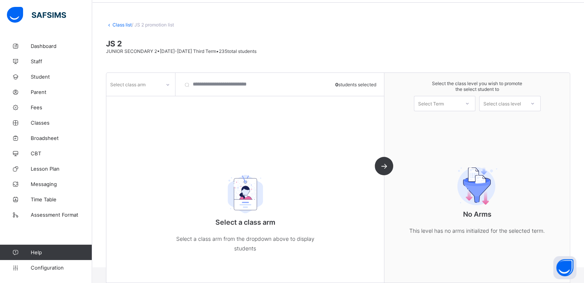
click at [163, 83] on div at bounding box center [167, 85] width 13 height 12
click at [138, 101] on div "G" at bounding box center [141, 101] width 68 height 12
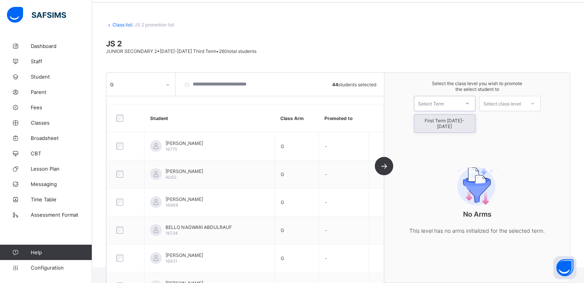
click at [450, 101] on div "Select Term" at bounding box center [436, 103] width 45 height 11
click at [438, 122] on div "First Term [DATE]-[DATE]" at bounding box center [444, 124] width 61 height 18
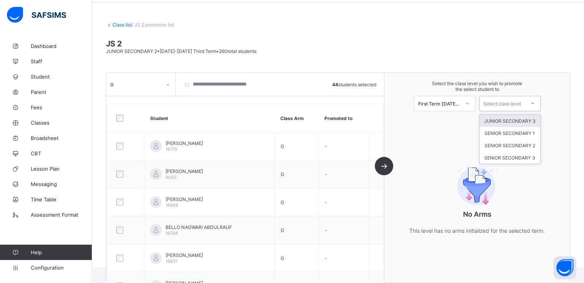
click at [500, 102] on div "Select class level" at bounding box center [502, 103] width 38 height 15
click at [506, 121] on div "JUNIOR SECONDARY 3" at bounding box center [509, 121] width 61 height 12
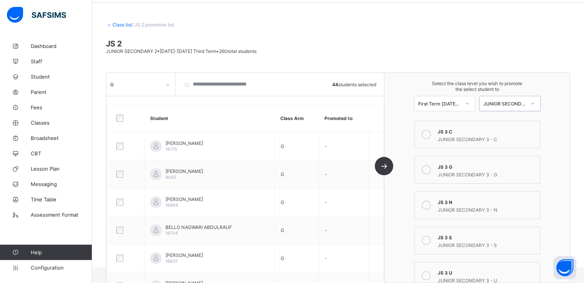
click at [429, 170] on icon at bounding box center [425, 169] width 9 height 9
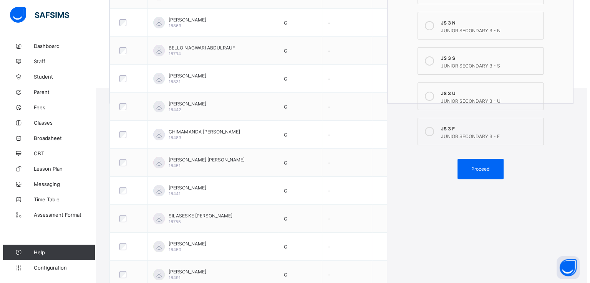
scroll to position [241, 0]
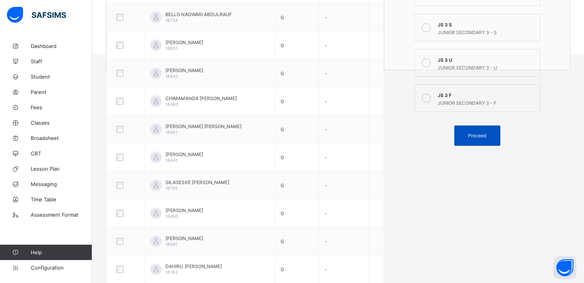
click at [476, 137] on span "Proceed" at bounding box center [477, 136] width 18 height 6
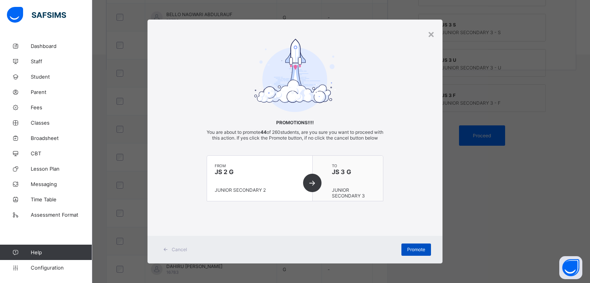
click at [409, 253] on span "Promote" at bounding box center [416, 250] width 18 height 6
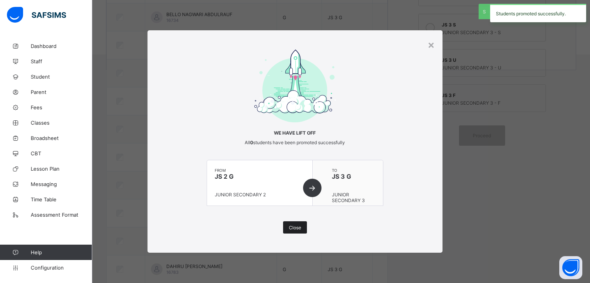
click at [295, 228] on span "Close" at bounding box center [295, 228] width 12 height 6
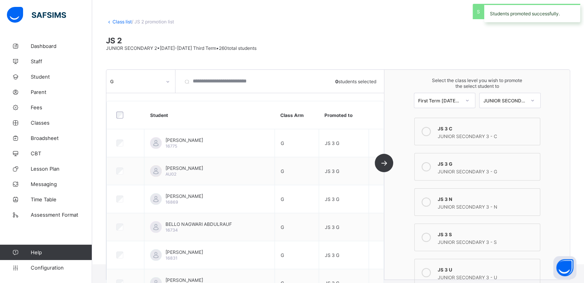
scroll to position [0, 0]
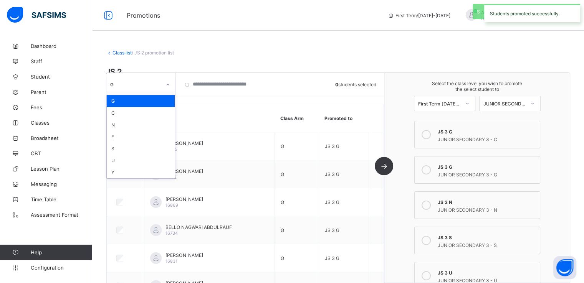
click at [167, 85] on icon at bounding box center [167, 85] width 5 height 8
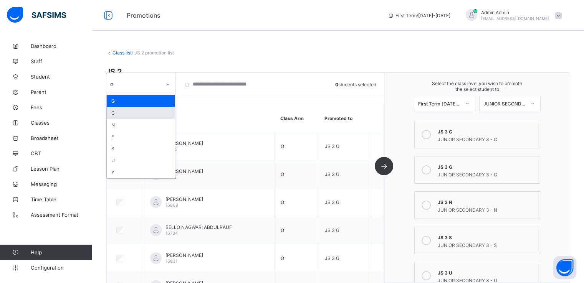
click at [122, 114] on div "C" at bounding box center [141, 113] width 68 height 12
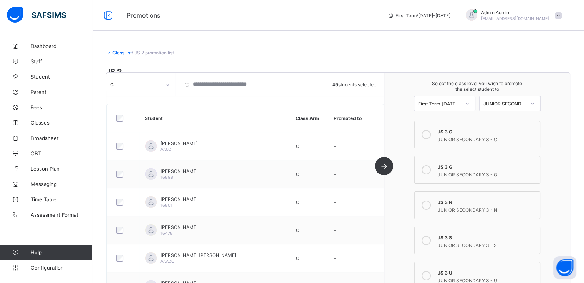
click at [427, 132] on icon at bounding box center [425, 134] width 9 height 9
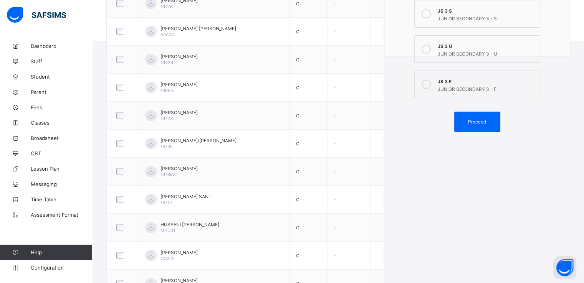
scroll to position [252, 0]
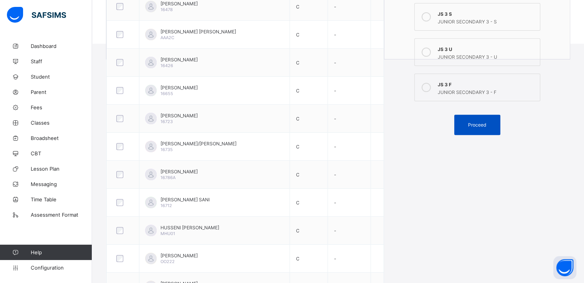
click at [478, 126] on span "Proceed" at bounding box center [477, 125] width 18 height 6
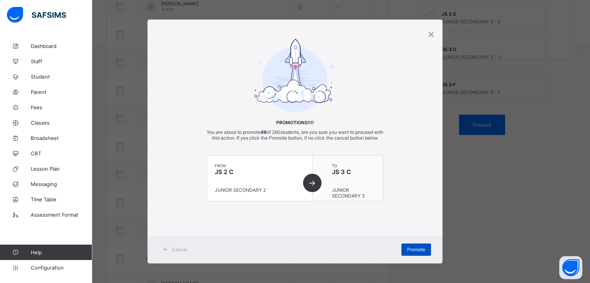
click at [410, 253] on span "Promote" at bounding box center [416, 250] width 18 height 6
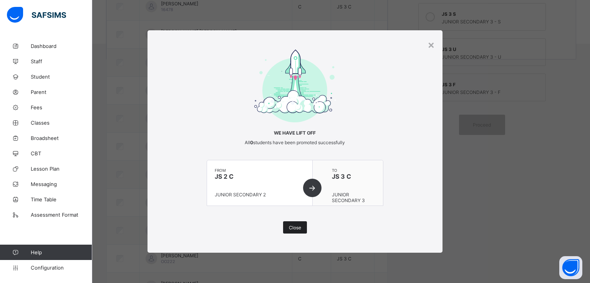
click at [299, 227] on span "Close" at bounding box center [295, 228] width 12 height 6
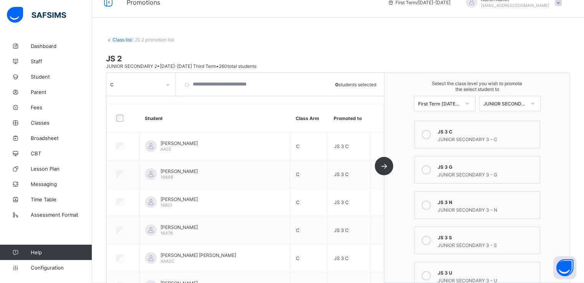
scroll to position [0, 0]
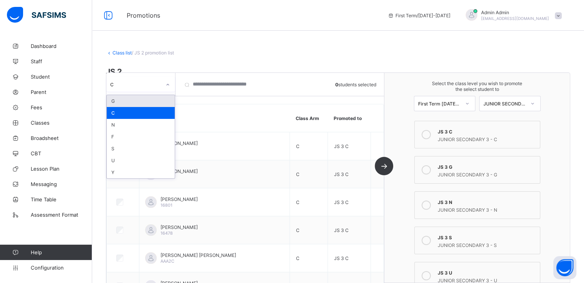
click at [164, 81] on div at bounding box center [167, 85] width 13 height 12
click at [126, 128] on div "N" at bounding box center [141, 125] width 68 height 12
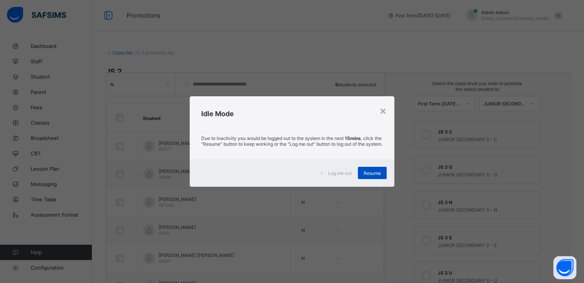
click at [369, 176] on span "Resume" at bounding box center [372, 173] width 17 height 6
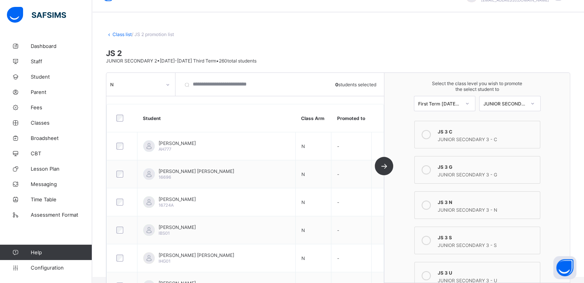
scroll to position [18, 0]
click at [428, 205] on icon at bounding box center [425, 205] width 9 height 9
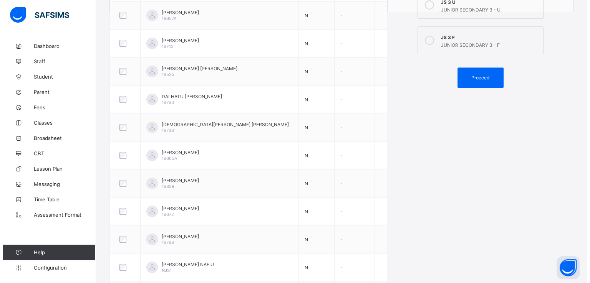
scroll to position [299, 0]
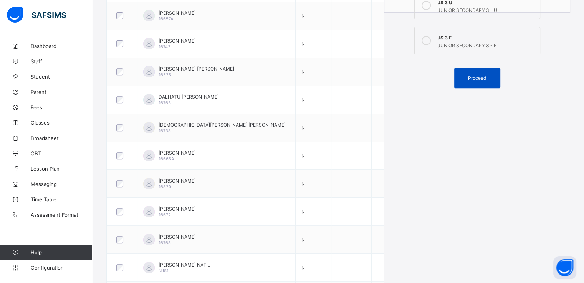
click at [481, 76] on span "Proceed" at bounding box center [477, 78] width 18 height 6
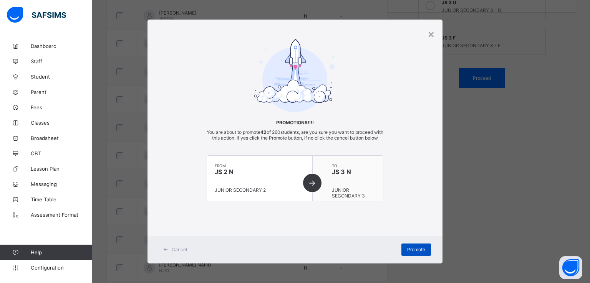
click at [412, 253] on span "Promote" at bounding box center [416, 250] width 18 height 6
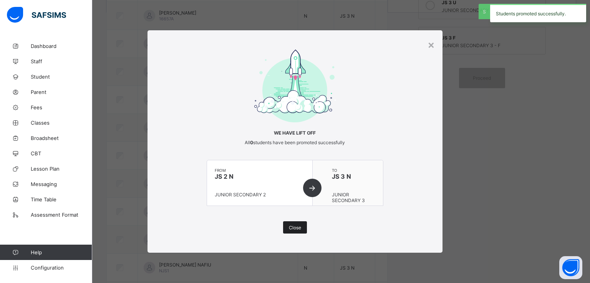
click at [294, 227] on span "Close" at bounding box center [295, 228] width 12 height 6
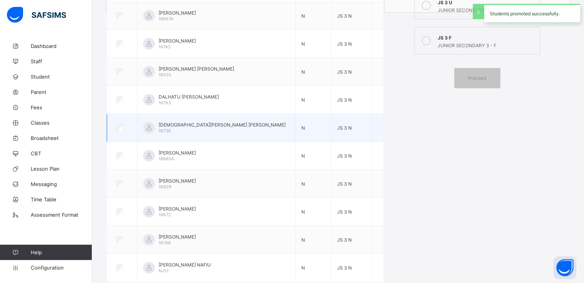
scroll to position [0, 0]
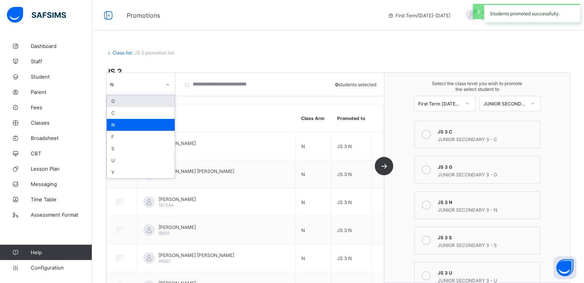
click at [167, 84] on icon at bounding box center [167, 85] width 5 height 8
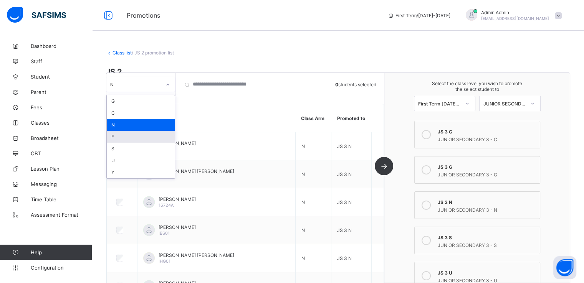
click at [128, 137] on div "F" at bounding box center [141, 137] width 68 height 12
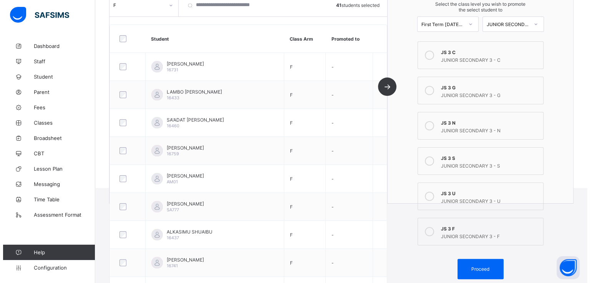
scroll to position [108, 0]
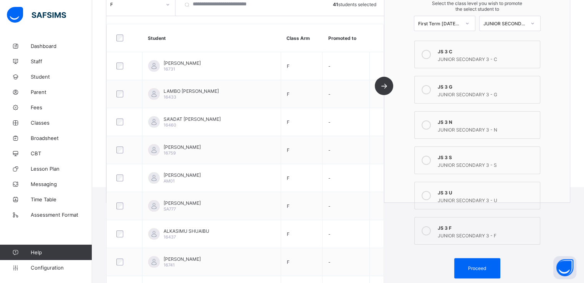
click at [428, 230] on icon at bounding box center [425, 230] width 9 height 9
click at [475, 268] on span "Proceed" at bounding box center [477, 269] width 18 height 6
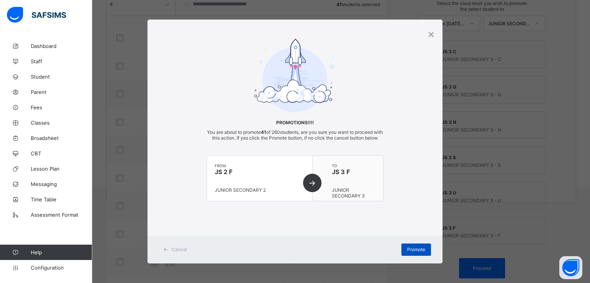
click at [412, 253] on span "Promote" at bounding box center [416, 250] width 18 height 6
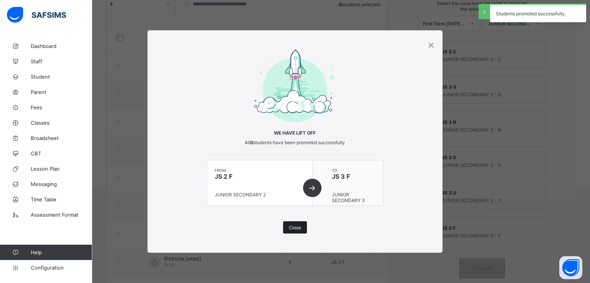
click at [291, 229] on span "Close" at bounding box center [295, 228] width 12 height 6
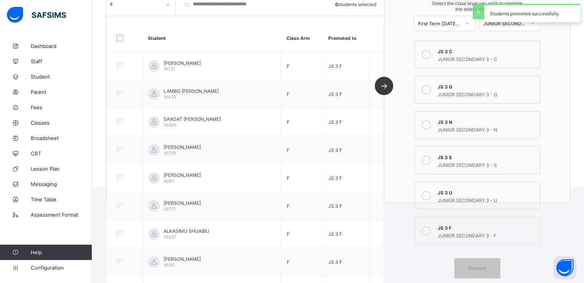
scroll to position [0, 0]
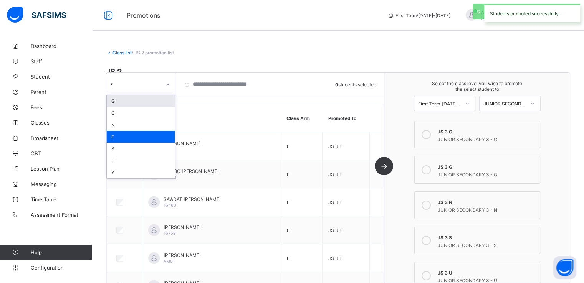
click at [164, 82] on div at bounding box center [167, 85] width 13 height 12
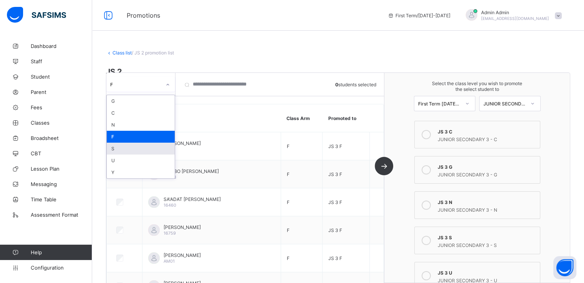
click at [120, 149] on div "S" at bounding box center [141, 149] width 68 height 12
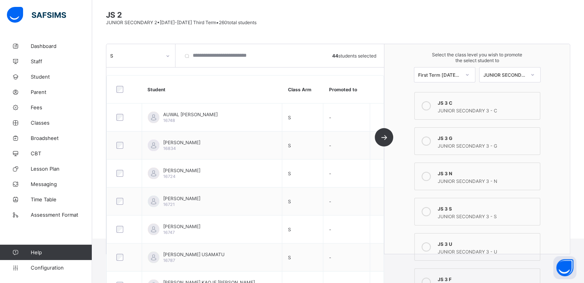
scroll to position [58, 0]
click at [429, 211] on icon at bounding box center [425, 211] width 9 height 9
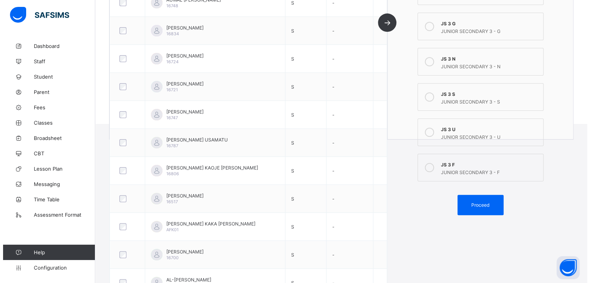
scroll to position [182, 0]
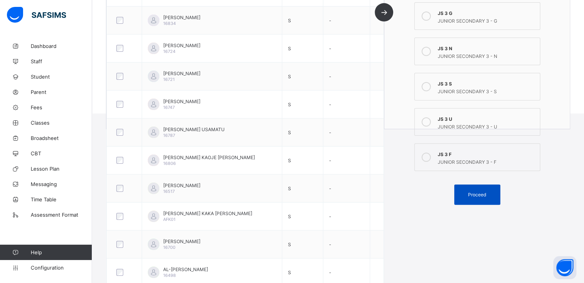
click at [473, 192] on span "Proceed" at bounding box center [477, 195] width 18 height 6
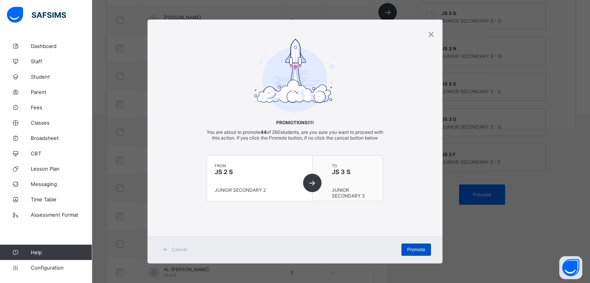
click at [417, 253] on span "Promote" at bounding box center [416, 250] width 18 height 6
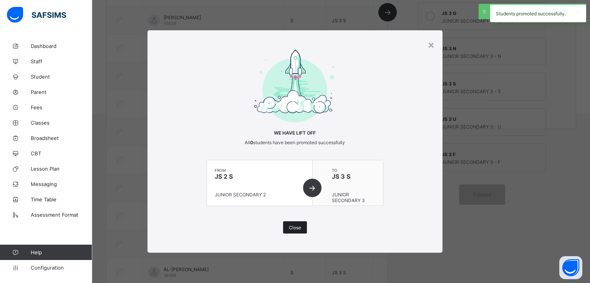
click at [292, 225] on span "Close" at bounding box center [295, 228] width 12 height 6
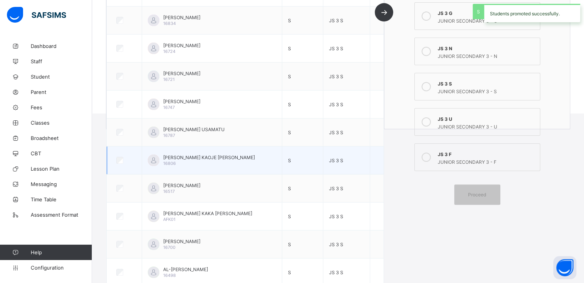
scroll to position [0, 0]
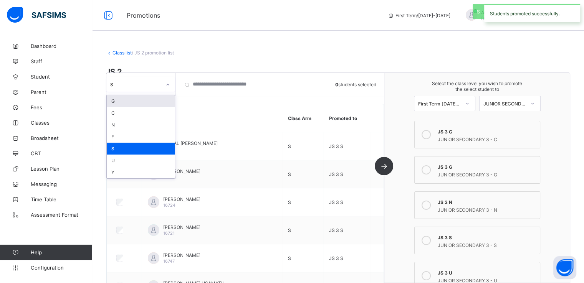
click at [166, 82] on icon at bounding box center [167, 85] width 5 height 8
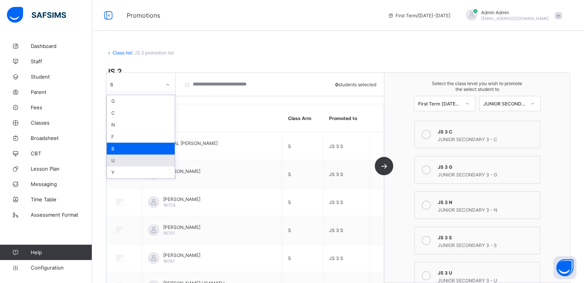
click at [116, 163] on div "U" at bounding box center [141, 161] width 68 height 12
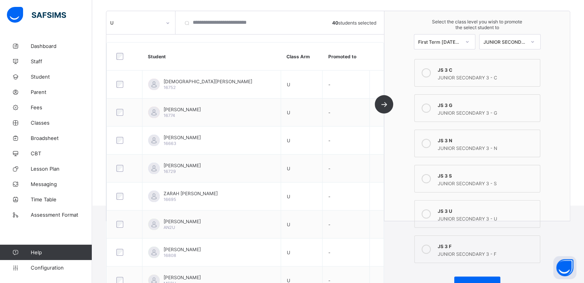
scroll to position [91, 0]
click at [429, 212] on icon at bounding box center [425, 213] width 9 height 9
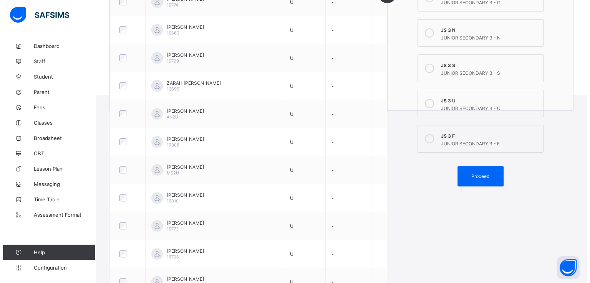
scroll to position [204, 0]
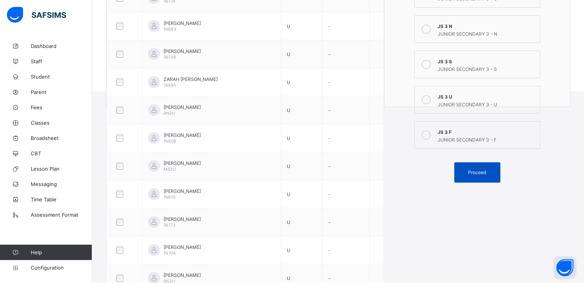
click at [480, 174] on span "Proceed" at bounding box center [477, 173] width 18 height 6
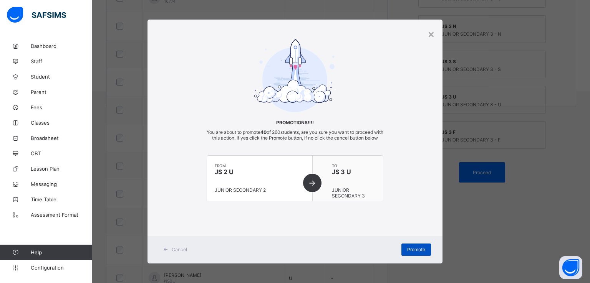
click at [417, 253] on span "Promote" at bounding box center [416, 250] width 18 height 6
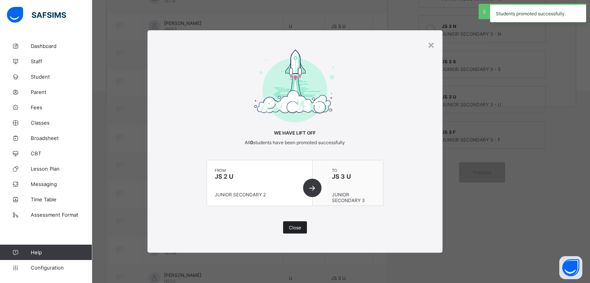
click at [294, 227] on span "Close" at bounding box center [295, 228] width 12 height 6
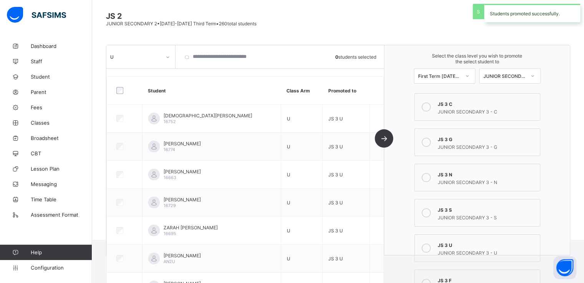
scroll to position [0, 0]
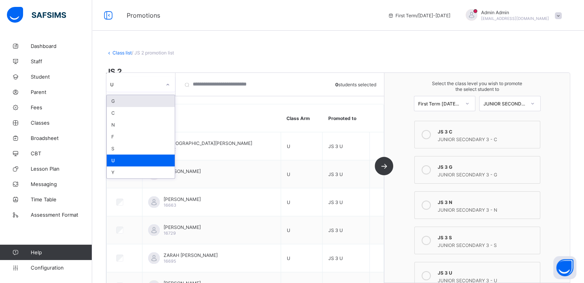
click at [166, 79] on div at bounding box center [167, 85] width 13 height 12
click at [121, 172] on div "Y" at bounding box center [141, 173] width 68 height 12
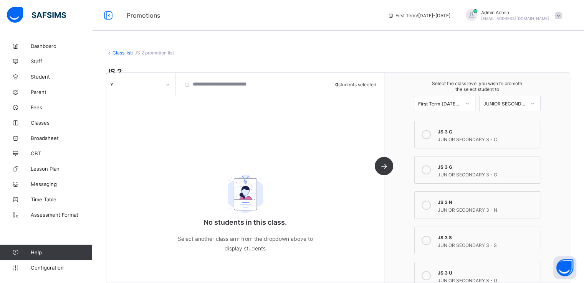
click at [119, 53] on link "Class list" at bounding box center [121, 53] width 19 height 6
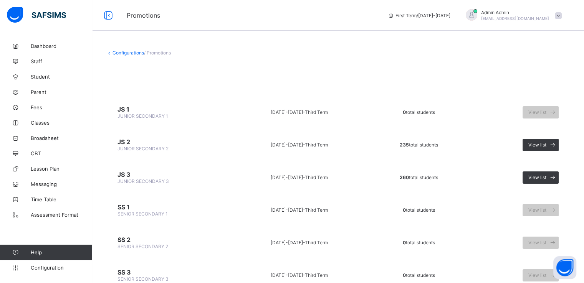
scroll to position [31, 0]
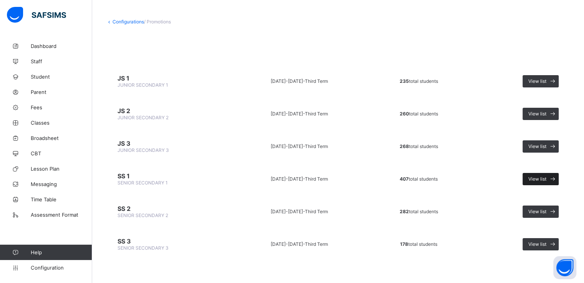
click at [546, 179] on span "View list" at bounding box center [537, 179] width 18 height 6
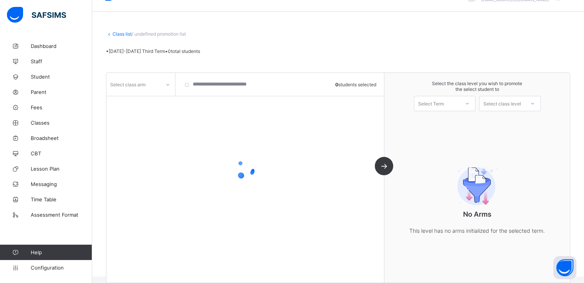
scroll to position [28, 0]
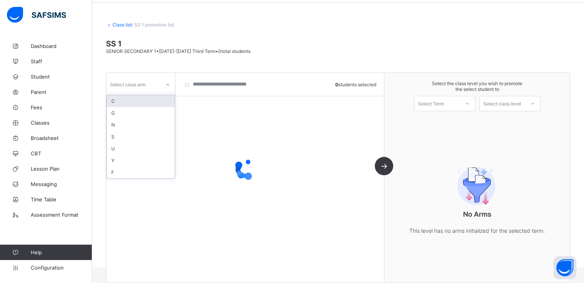
click at [166, 79] on div at bounding box center [167, 85] width 13 height 12
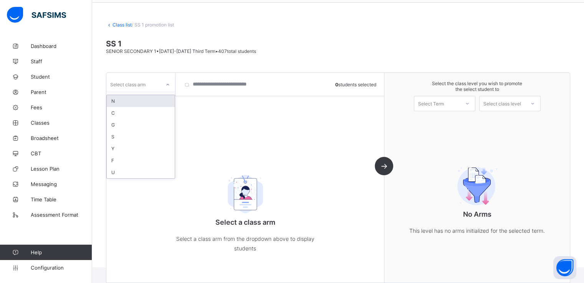
click at [153, 99] on div "N" at bounding box center [141, 101] width 68 height 12
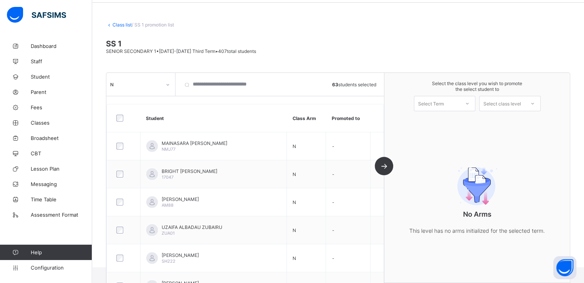
click at [459, 103] on div "Select Term" at bounding box center [436, 103] width 45 height 11
click at [450, 116] on div "First Term 2025-2026" at bounding box center [444, 124] width 61 height 18
click at [519, 105] on div "Select class level" at bounding box center [502, 103] width 38 height 15
click at [508, 120] on div "SENIOR SECONDARY 2" at bounding box center [509, 121] width 61 height 12
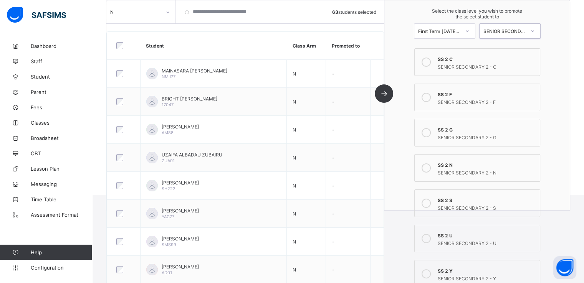
scroll to position [102, 0]
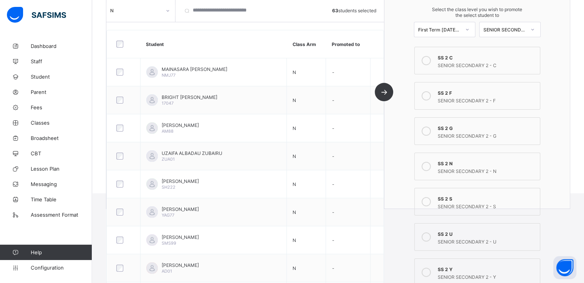
click at [431, 166] on icon at bounding box center [425, 166] width 9 height 9
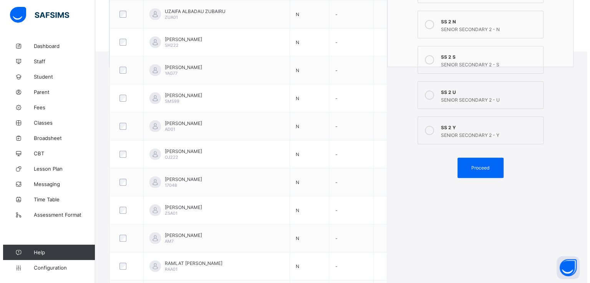
scroll to position [257, 0]
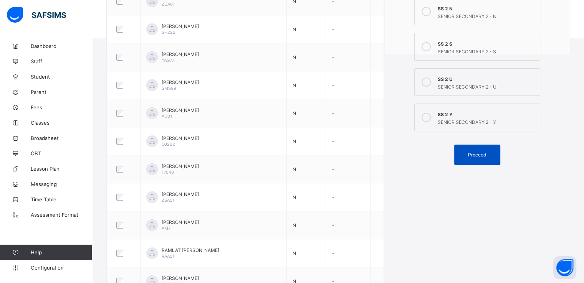
click at [479, 154] on span "Proceed" at bounding box center [477, 155] width 18 height 6
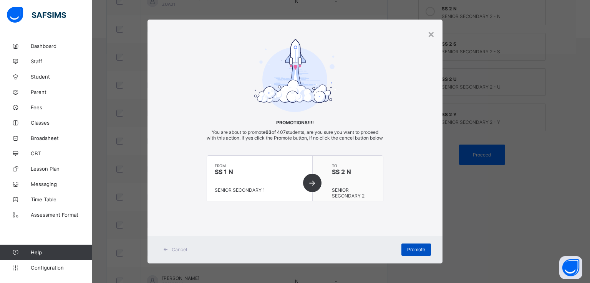
click at [411, 253] on span "Promote" at bounding box center [416, 250] width 18 height 6
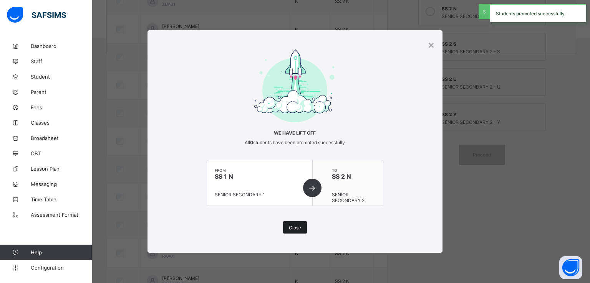
click at [294, 229] on span "Close" at bounding box center [295, 228] width 12 height 6
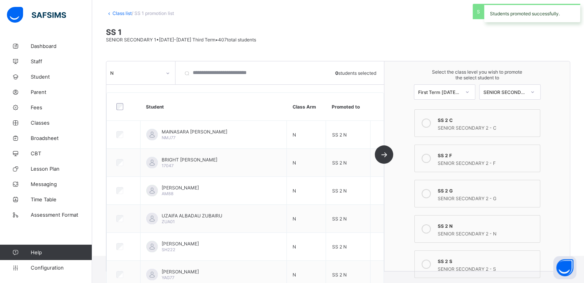
scroll to position [0, 0]
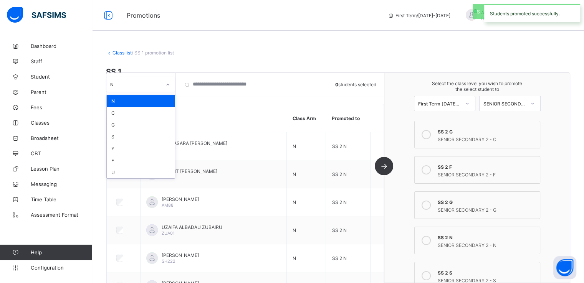
click at [165, 82] on icon at bounding box center [167, 85] width 5 height 8
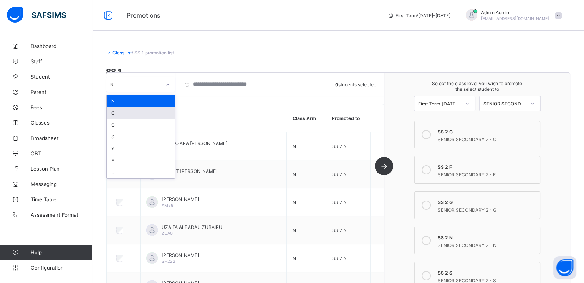
click at [127, 111] on div "C" at bounding box center [141, 113] width 68 height 12
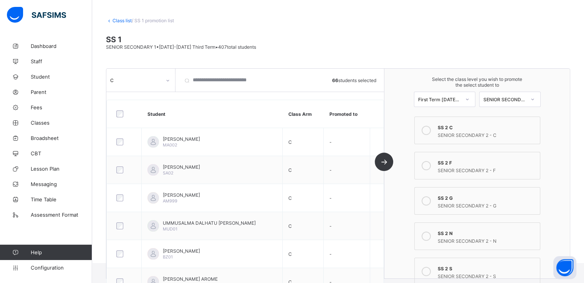
scroll to position [31, 0]
click at [430, 131] on icon at bounding box center [425, 131] width 9 height 9
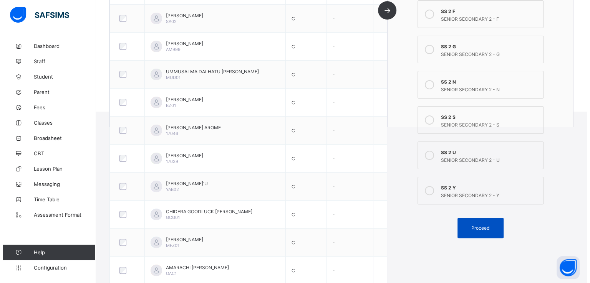
scroll to position [197, 0]
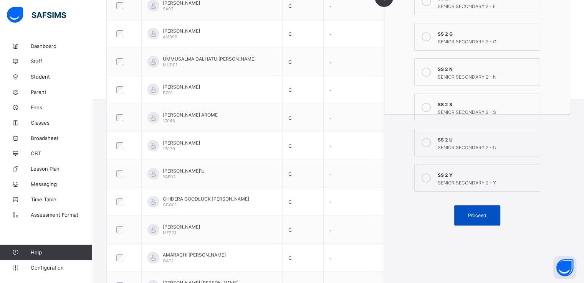
click at [474, 214] on span "Proceed" at bounding box center [477, 216] width 18 height 6
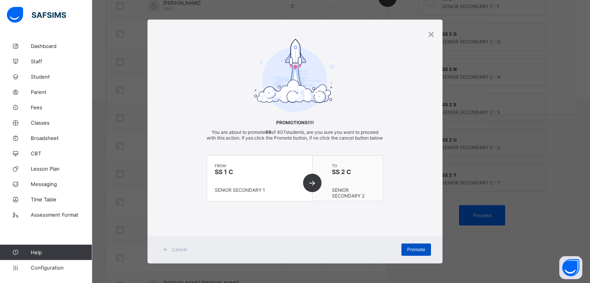
click at [408, 256] on div "Promote" at bounding box center [416, 250] width 30 height 12
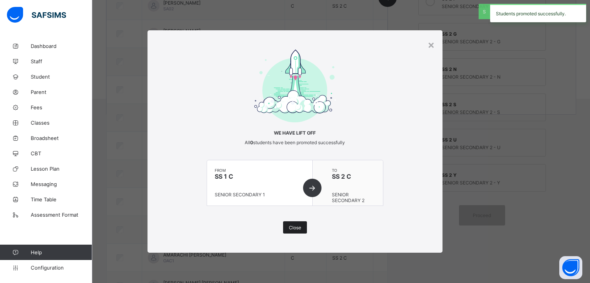
click at [296, 230] on span "Close" at bounding box center [295, 228] width 12 height 6
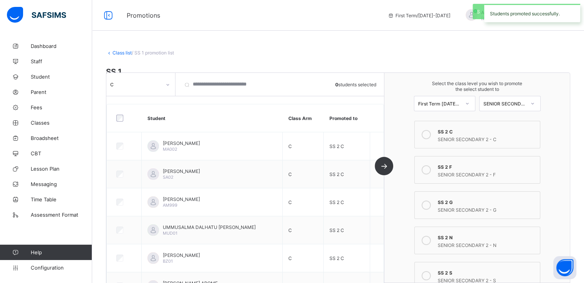
scroll to position [0, 0]
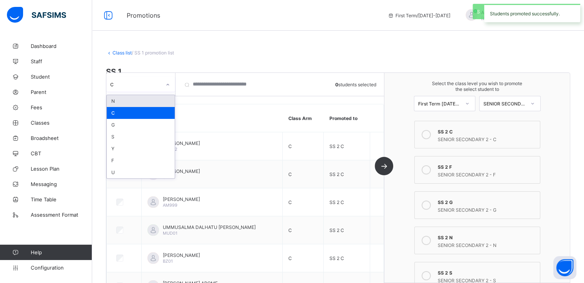
click at [163, 83] on div at bounding box center [167, 85] width 13 height 12
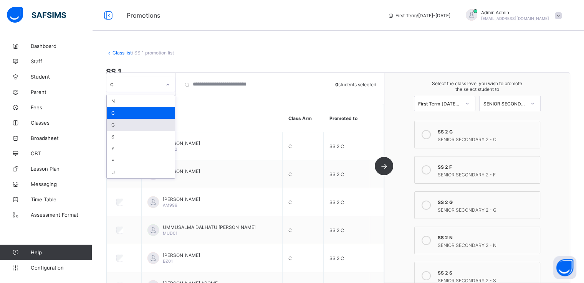
click at [115, 123] on div "G" at bounding box center [141, 125] width 68 height 12
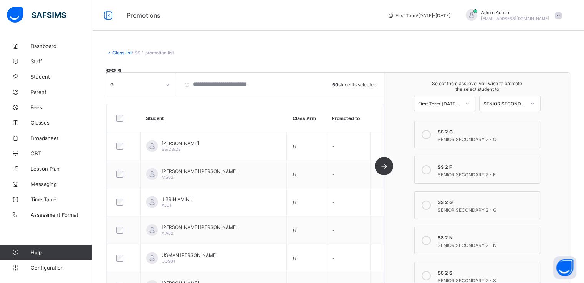
click at [430, 208] on icon at bounding box center [425, 205] width 9 height 9
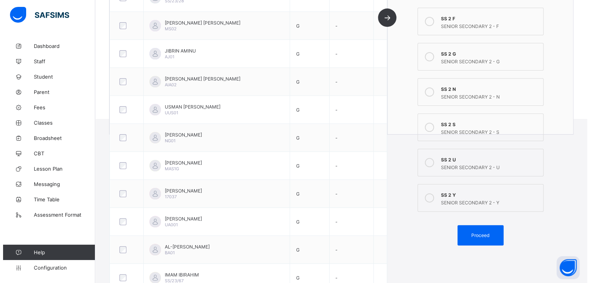
scroll to position [185, 0]
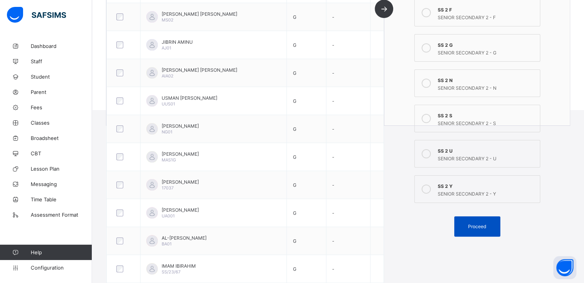
click at [473, 225] on span "Proceed" at bounding box center [477, 227] width 18 height 6
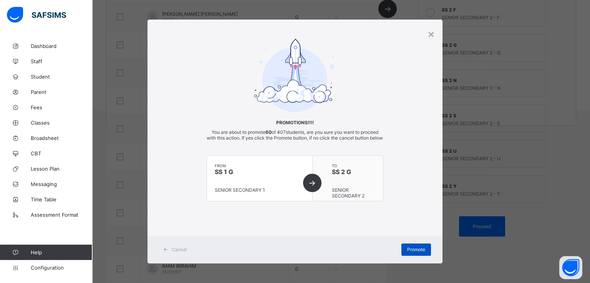
click at [409, 253] on span "Promote" at bounding box center [416, 250] width 18 height 6
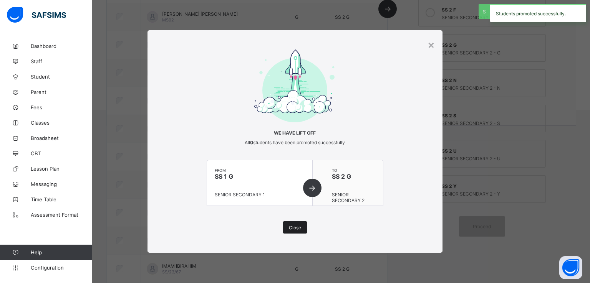
click at [293, 223] on div "Close" at bounding box center [295, 227] width 24 height 12
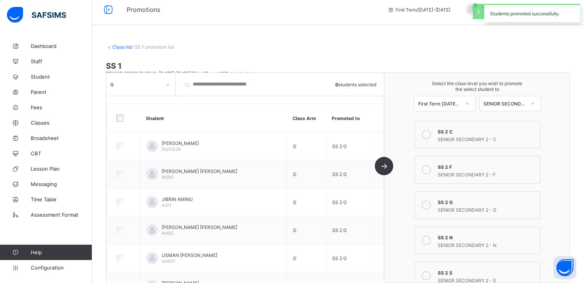
scroll to position [0, 0]
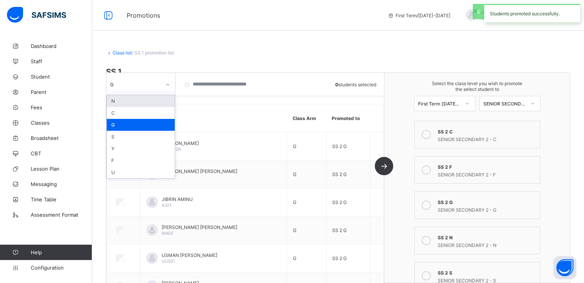
click at [171, 83] on div at bounding box center [167, 85] width 13 height 12
click at [112, 138] on div "S" at bounding box center [141, 137] width 68 height 12
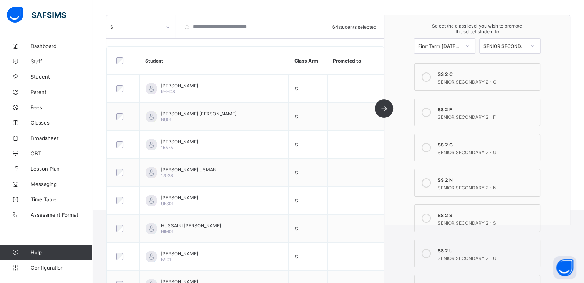
scroll to position [86, 0]
click at [431, 215] on icon at bounding box center [425, 217] width 9 height 9
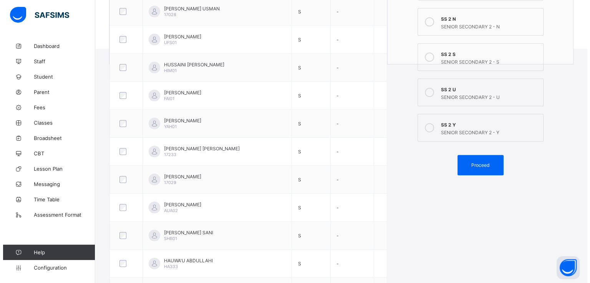
scroll to position [266, 0]
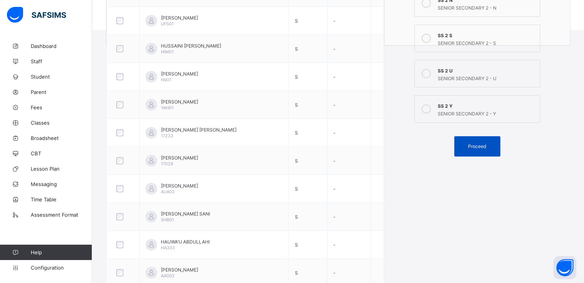
click at [475, 145] on span "Proceed" at bounding box center [477, 147] width 18 height 6
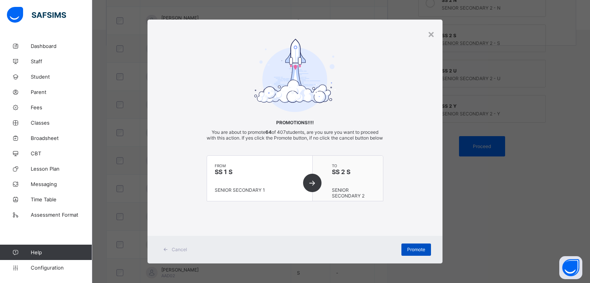
click at [414, 253] on span "Promote" at bounding box center [416, 250] width 18 height 6
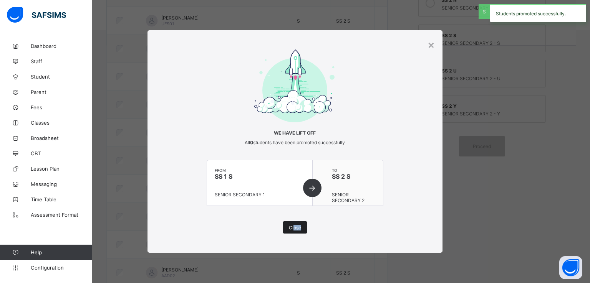
drag, startPoint x: 306, startPoint y: 243, endPoint x: 293, endPoint y: 223, distance: 23.6
click at [293, 223] on div "× We have lift off All 0 students have been promoted successfully from SS 1 S S…" at bounding box center [294, 141] width 295 height 223
click at [293, 223] on div "Close" at bounding box center [295, 227] width 24 height 12
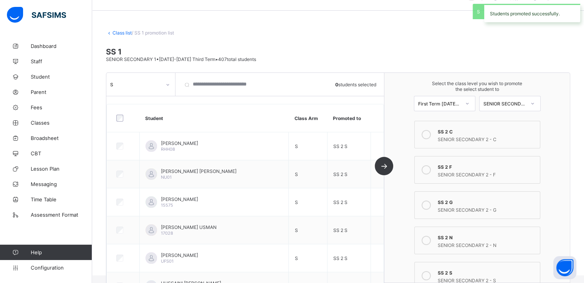
scroll to position [0, 0]
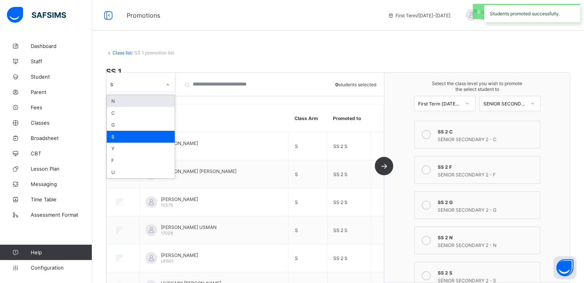
click at [160, 87] on div "S" at bounding box center [135, 84] width 51 height 6
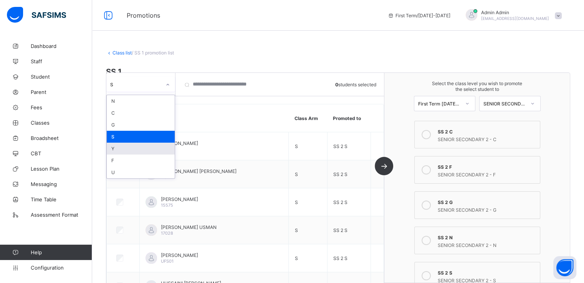
click at [121, 149] on div "Y" at bounding box center [141, 149] width 68 height 12
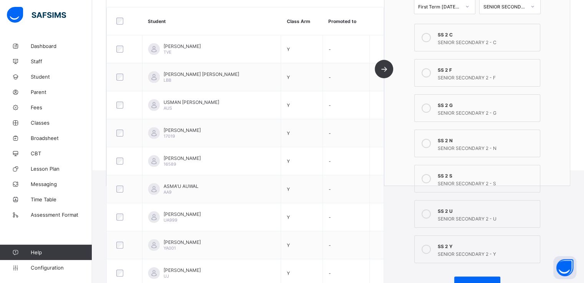
scroll to position [126, 0]
click at [428, 247] on icon at bounding box center [425, 249] width 9 height 9
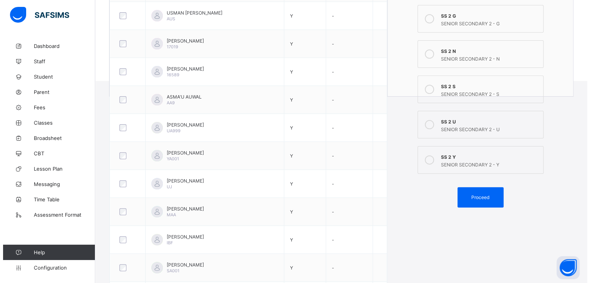
scroll to position [218, 0]
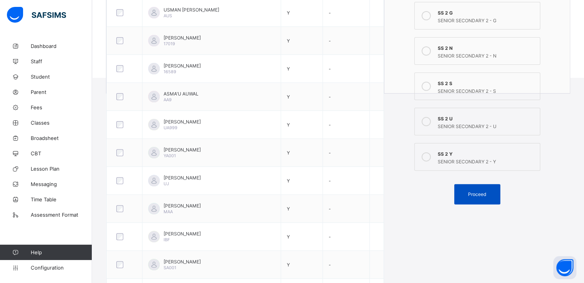
click at [479, 195] on span "Proceed" at bounding box center [477, 195] width 18 height 6
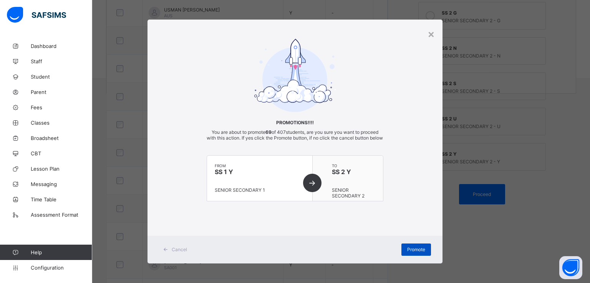
click at [411, 253] on span "Promote" at bounding box center [416, 250] width 18 height 6
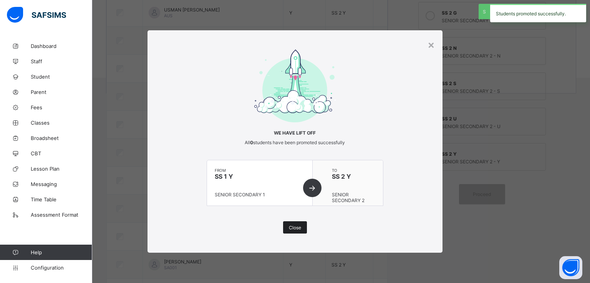
click at [293, 226] on span "Close" at bounding box center [295, 228] width 12 height 6
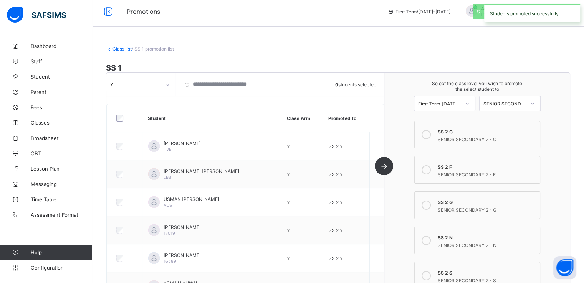
scroll to position [0, 0]
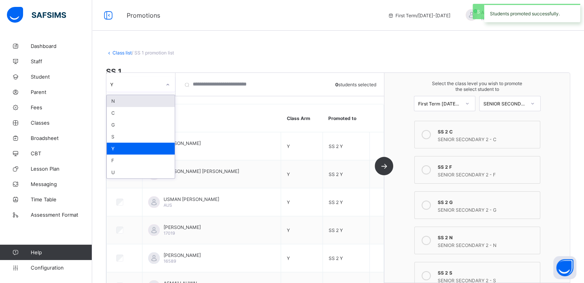
click at [163, 86] on div at bounding box center [167, 85] width 13 height 12
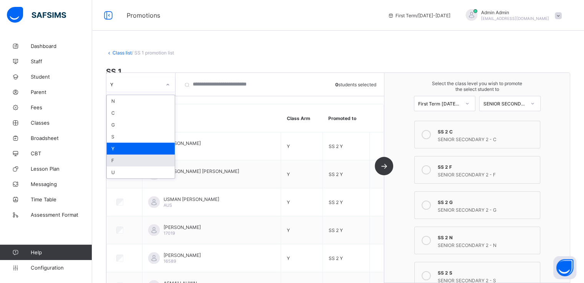
click at [123, 162] on div "F" at bounding box center [141, 161] width 68 height 12
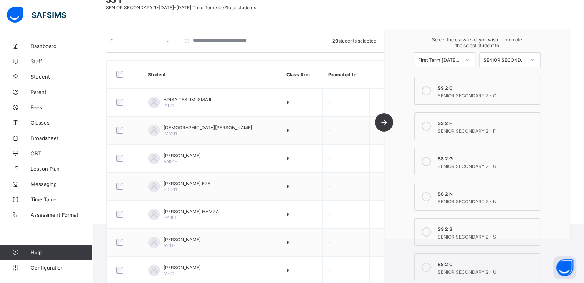
scroll to position [73, 0]
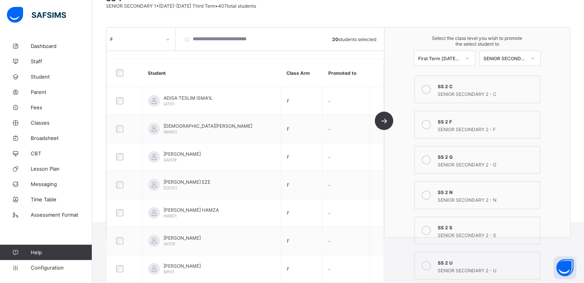
click at [430, 125] on icon at bounding box center [425, 124] width 9 height 9
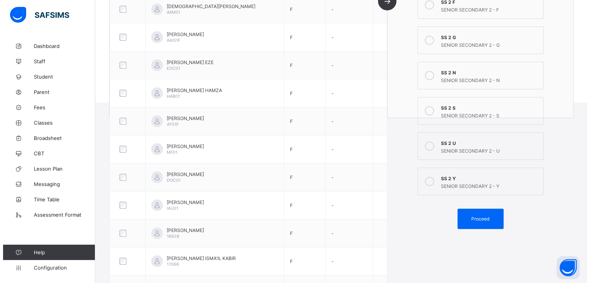
scroll to position [193, 0]
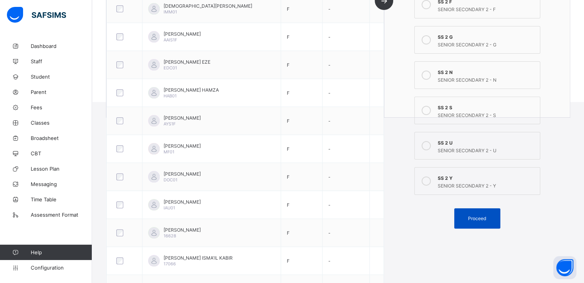
click at [473, 218] on span "Proceed" at bounding box center [477, 219] width 18 height 6
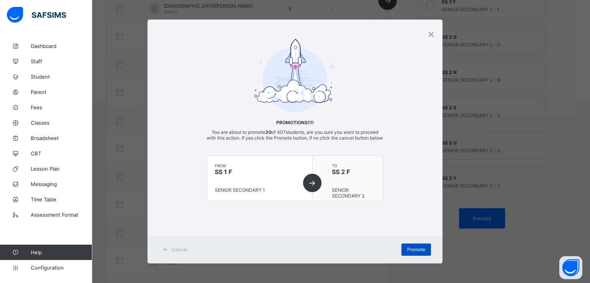
click at [418, 253] on span "Promote" at bounding box center [416, 250] width 18 height 6
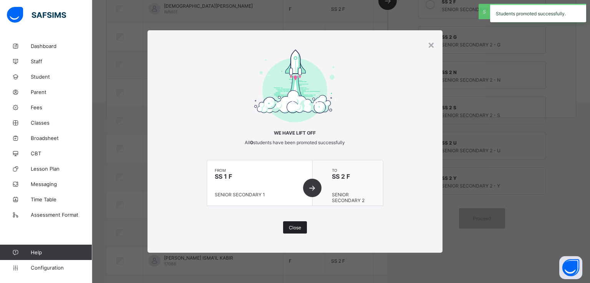
click at [294, 229] on span "Close" at bounding box center [295, 228] width 12 height 6
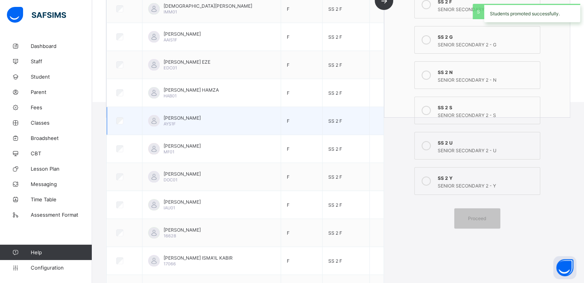
scroll to position [0, 0]
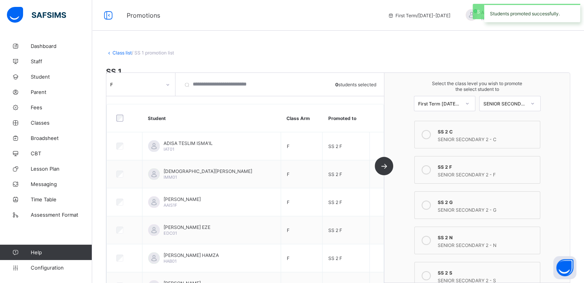
click at [159, 83] on div "F" at bounding box center [135, 84] width 51 height 6
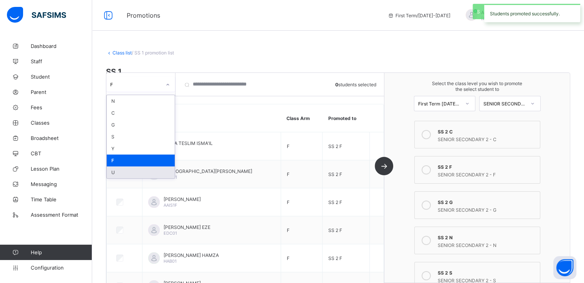
click at [121, 172] on div "U" at bounding box center [141, 173] width 68 height 12
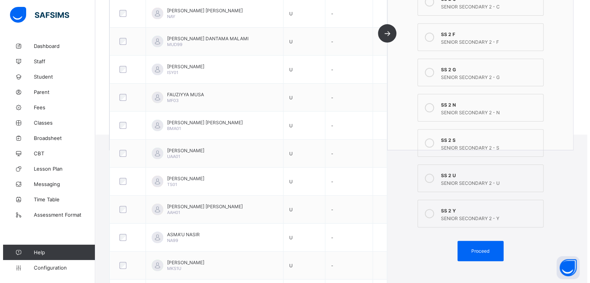
scroll to position [161, 0]
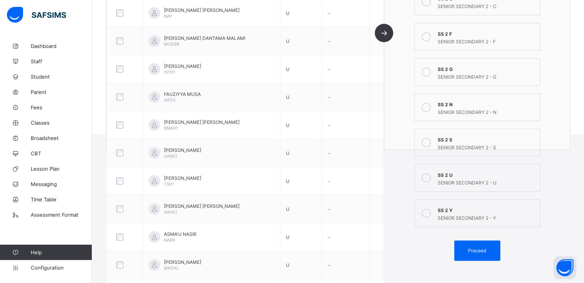
click at [426, 179] on icon at bounding box center [425, 178] width 9 height 9
click at [470, 245] on div "Proceed" at bounding box center [477, 251] width 46 height 20
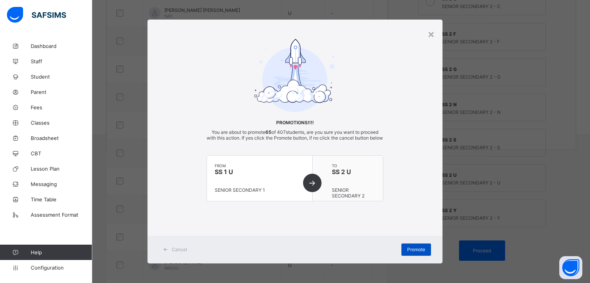
click at [410, 253] on span "Promote" at bounding box center [416, 250] width 18 height 6
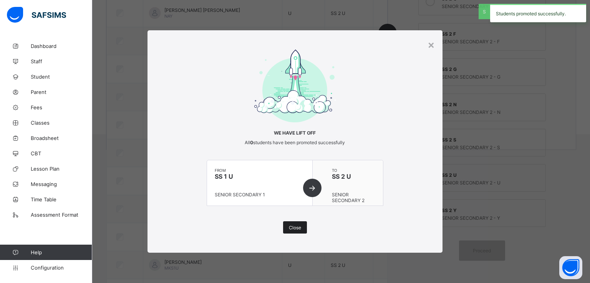
click at [295, 229] on span "Close" at bounding box center [295, 228] width 12 height 6
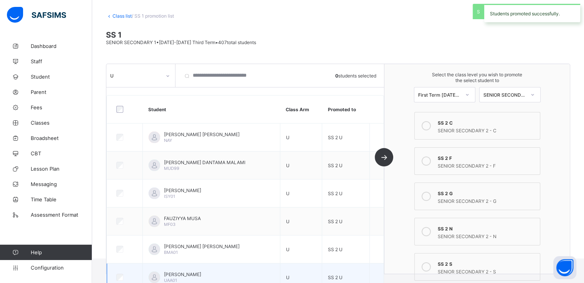
scroll to position [20, 0]
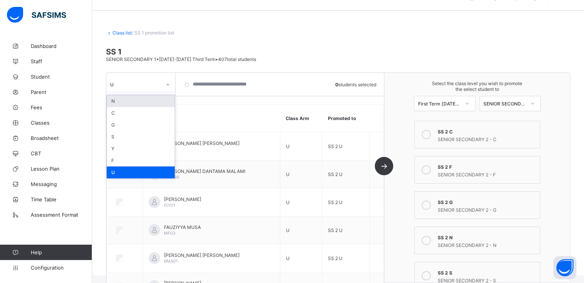
click at [164, 89] on div at bounding box center [167, 85] width 13 height 12
click at [137, 147] on div "Y" at bounding box center [141, 149] width 68 height 12
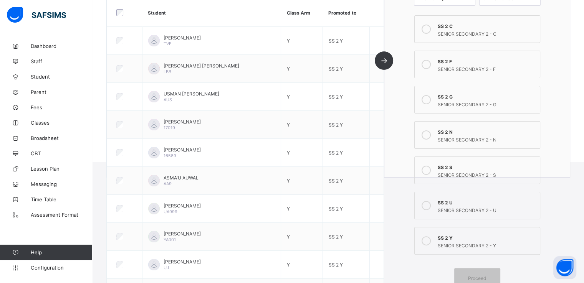
scroll to position [0, 0]
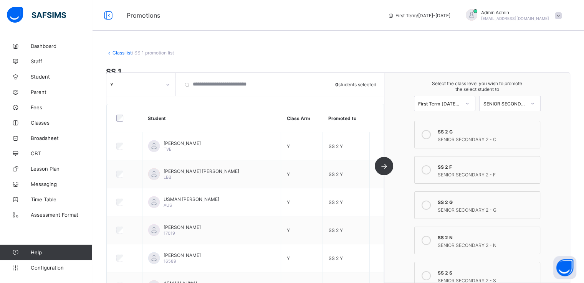
click at [119, 50] on link "Class list" at bounding box center [121, 53] width 19 height 6
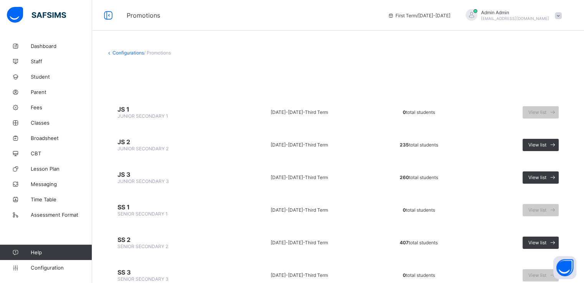
scroll to position [31, 0]
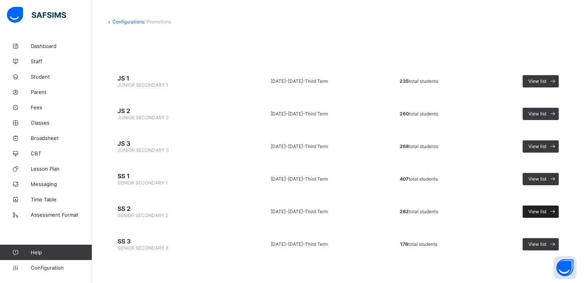
click at [539, 213] on div "View list" at bounding box center [540, 212] width 36 height 12
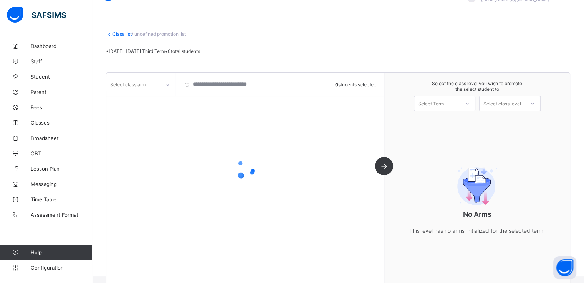
scroll to position [28, 0]
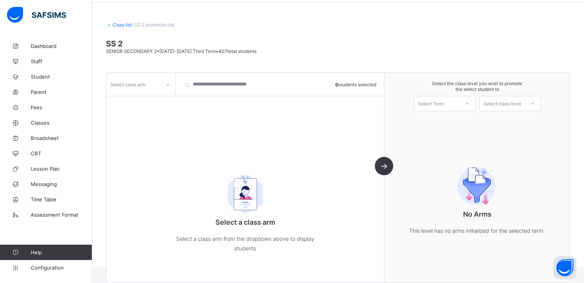
click at [159, 79] on div "Select class arm" at bounding box center [133, 84] width 54 height 11
click at [142, 98] on div "C" at bounding box center [141, 101] width 68 height 12
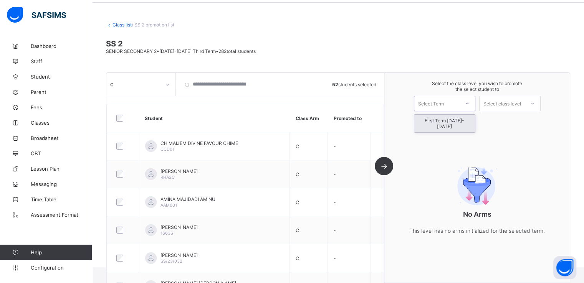
drag, startPoint x: 438, startPoint y: 101, endPoint x: 438, endPoint y: 122, distance: 20.7
click at [438, 111] on div "option First Term 2025-2026 focused, 1 of 1. 1 result available. Use Up and Dow…" at bounding box center [444, 103] width 61 height 15
click at [438, 122] on div "First Term 2025-2026" at bounding box center [444, 124] width 61 height 18
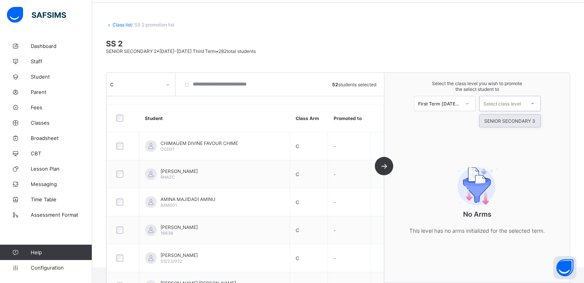
click at [502, 104] on div "Select class level" at bounding box center [502, 103] width 38 height 15
click at [502, 122] on div "SENIOR SECONDARY 3" at bounding box center [509, 121] width 61 height 12
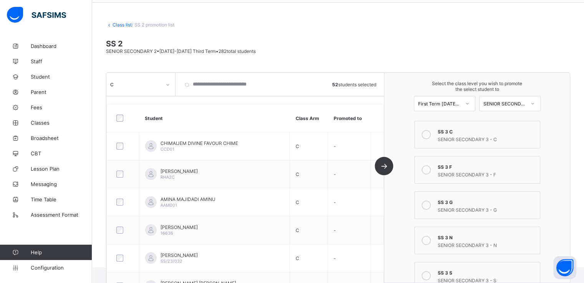
click at [428, 137] on icon at bounding box center [425, 134] width 9 height 9
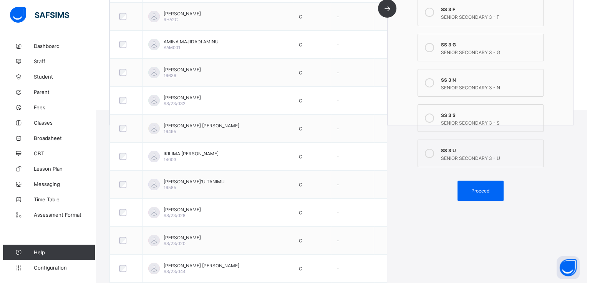
scroll to position [186, 0]
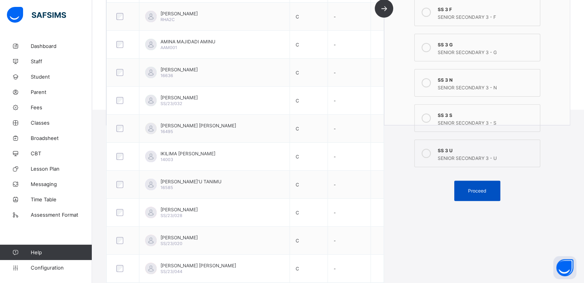
click at [477, 190] on span "Proceed" at bounding box center [477, 191] width 18 height 6
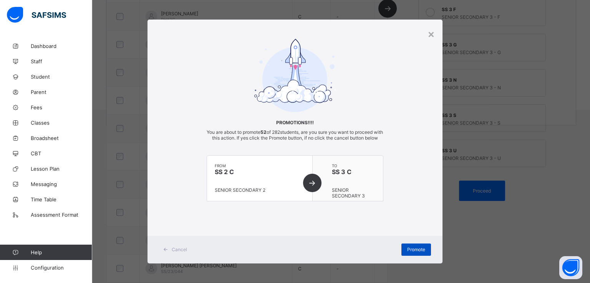
click at [415, 252] on div "Promote" at bounding box center [416, 250] width 30 height 12
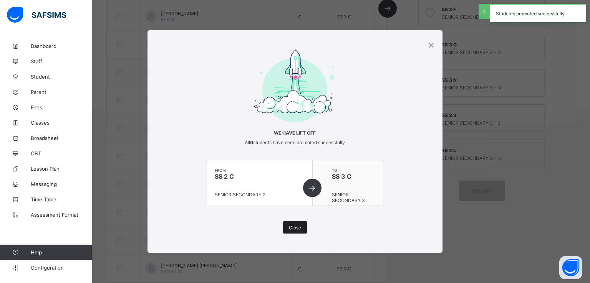
click at [296, 231] on div "Close" at bounding box center [295, 227] width 24 height 12
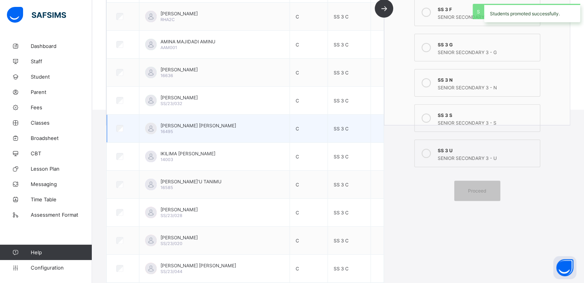
scroll to position [0, 0]
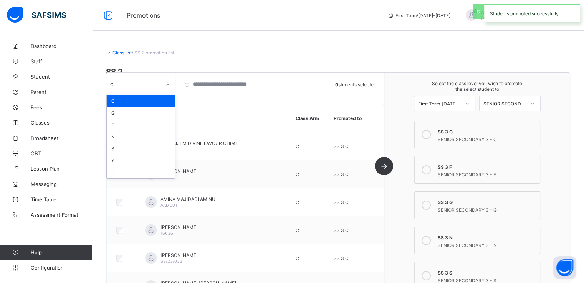
click at [159, 86] on div "C" at bounding box center [135, 84] width 51 height 6
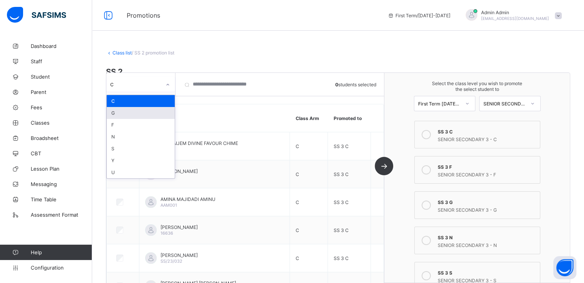
click at [132, 116] on div "G" at bounding box center [141, 113] width 68 height 12
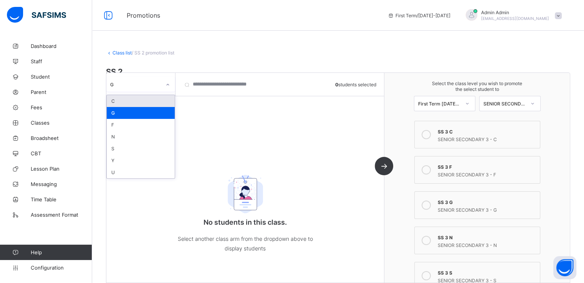
click at [164, 83] on div at bounding box center [167, 85] width 13 height 12
click at [129, 126] on div "F" at bounding box center [141, 125] width 68 height 12
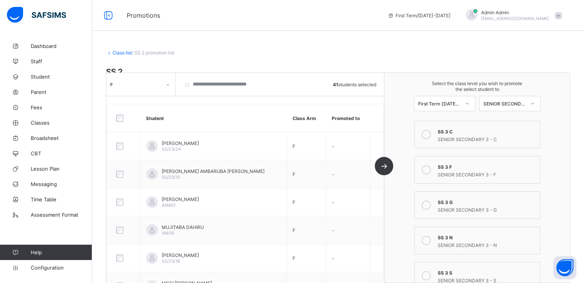
click at [428, 205] on icon at bounding box center [425, 205] width 9 height 9
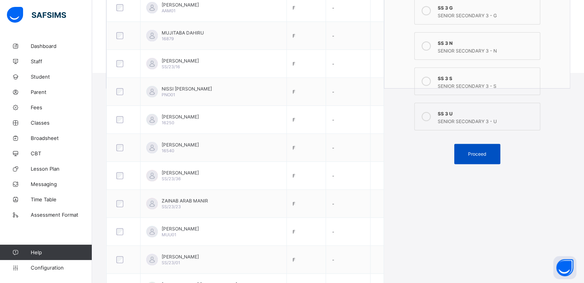
scroll to position [226, 0]
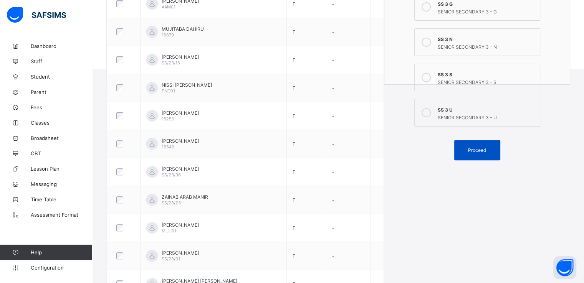
click at [479, 150] on span "Proceed" at bounding box center [477, 150] width 18 height 6
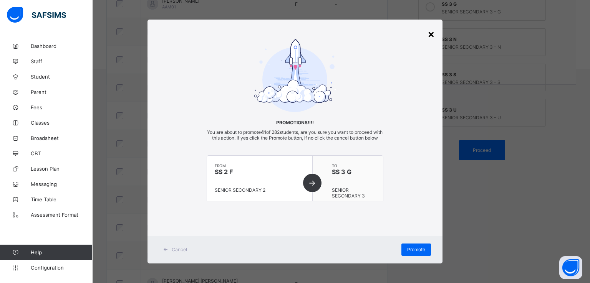
click at [428, 33] on div "×" at bounding box center [430, 33] width 7 height 13
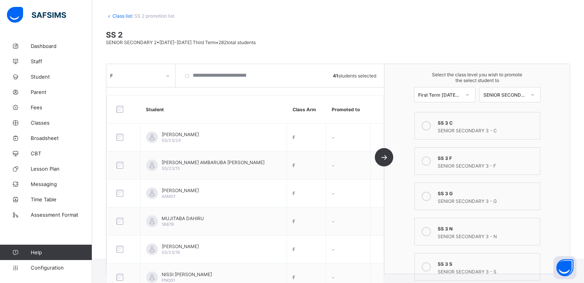
scroll to position [38, 0]
click at [428, 159] on icon at bounding box center [425, 159] width 9 height 9
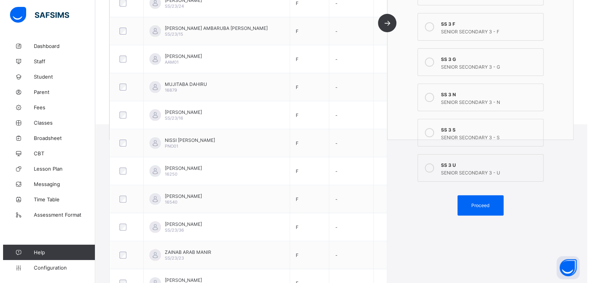
scroll to position [172, 0]
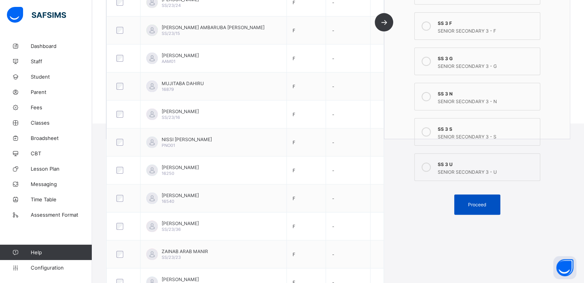
click at [473, 205] on span "Proceed" at bounding box center [477, 205] width 18 height 6
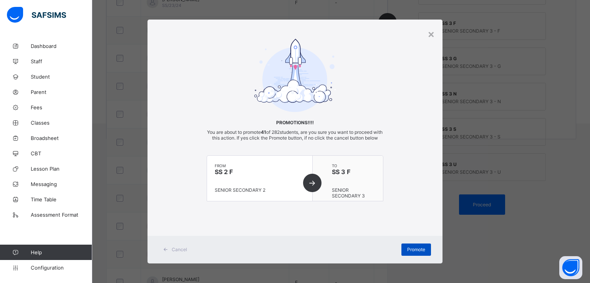
click at [410, 253] on span "Promote" at bounding box center [416, 250] width 18 height 6
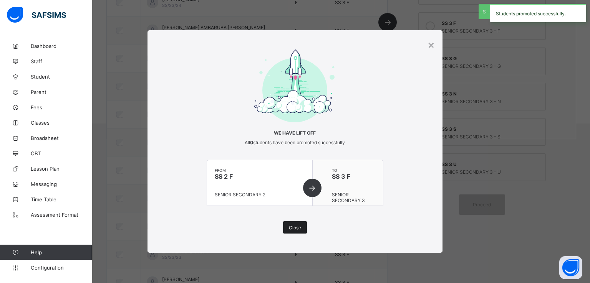
click at [285, 225] on div "Close" at bounding box center [295, 227] width 24 height 12
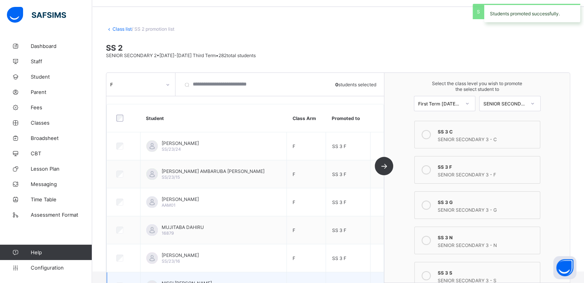
scroll to position [0, 0]
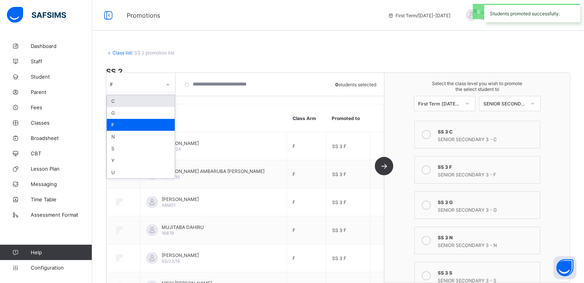
click at [164, 85] on div at bounding box center [167, 85] width 13 height 12
click at [118, 137] on div "N" at bounding box center [141, 137] width 68 height 12
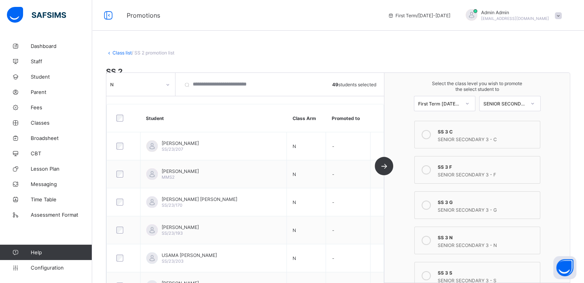
click at [431, 242] on icon at bounding box center [425, 240] width 9 height 9
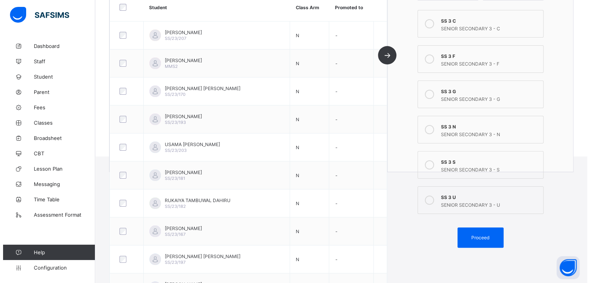
scroll to position [142, 0]
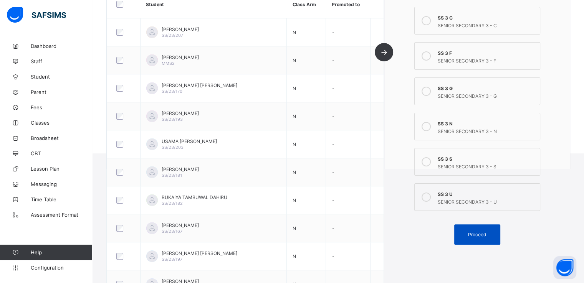
click at [480, 236] on span "Proceed" at bounding box center [477, 235] width 18 height 6
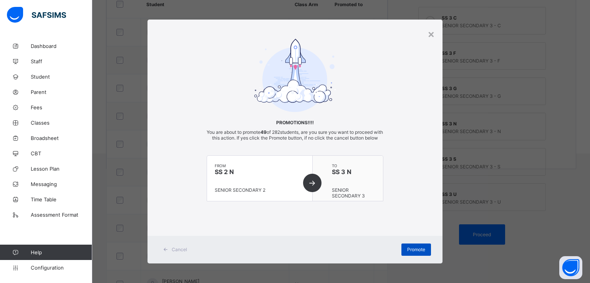
click at [415, 253] on span "Promote" at bounding box center [416, 250] width 18 height 6
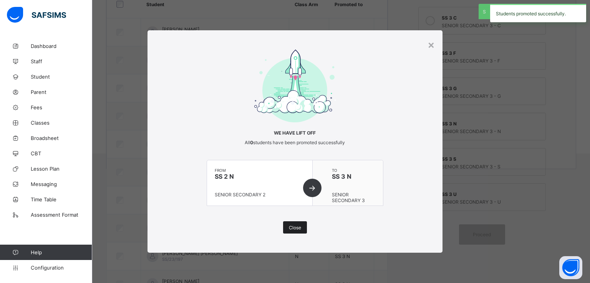
click at [295, 228] on span "Close" at bounding box center [295, 228] width 12 height 6
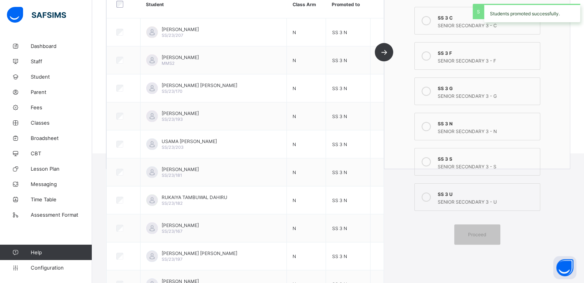
scroll to position [0, 0]
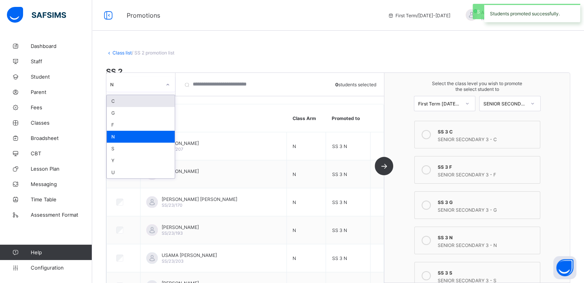
click at [164, 83] on div at bounding box center [167, 85] width 13 height 12
click at [127, 143] on div "S" at bounding box center [141, 149] width 68 height 12
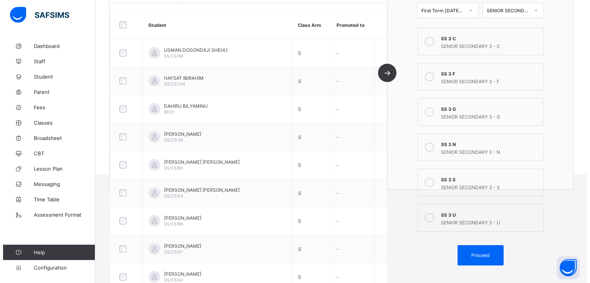
scroll to position [123, 0]
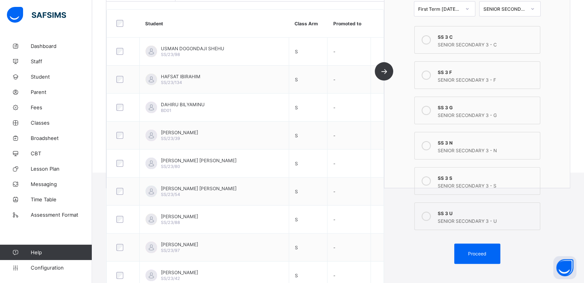
click at [431, 182] on icon at bounding box center [425, 181] width 9 height 9
click at [476, 255] on span "Proceed" at bounding box center [477, 254] width 18 height 6
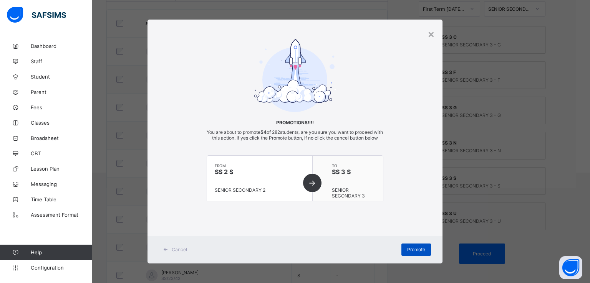
click at [412, 253] on span "Promote" at bounding box center [416, 250] width 18 height 6
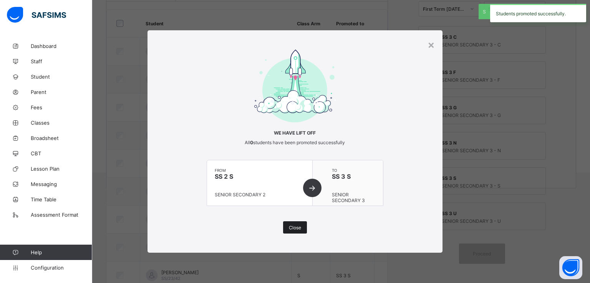
click at [293, 231] on div "Close" at bounding box center [295, 227] width 24 height 12
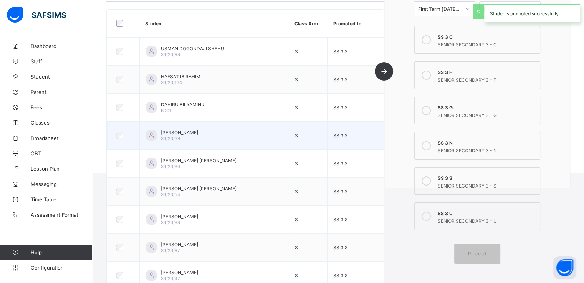
scroll to position [0, 0]
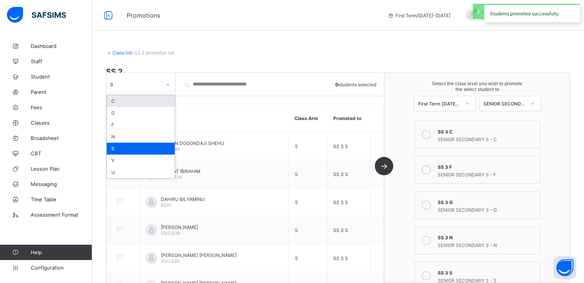
click at [156, 83] on div "S" at bounding box center [135, 84] width 51 height 6
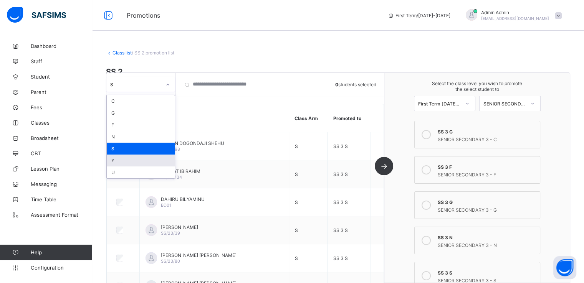
click at [124, 161] on div "Y" at bounding box center [141, 161] width 68 height 12
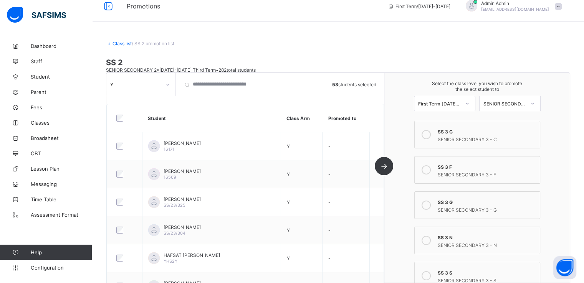
scroll to position [6, 0]
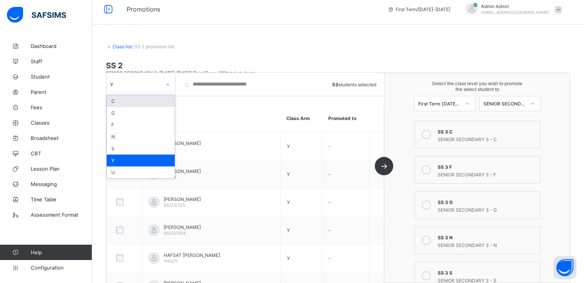
click at [167, 83] on icon at bounding box center [167, 85] width 5 height 8
click at [124, 175] on div "U" at bounding box center [141, 173] width 68 height 12
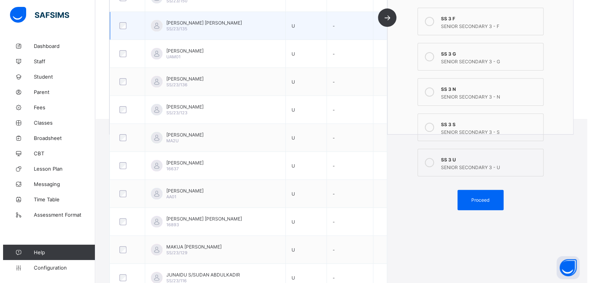
scroll to position [182, 0]
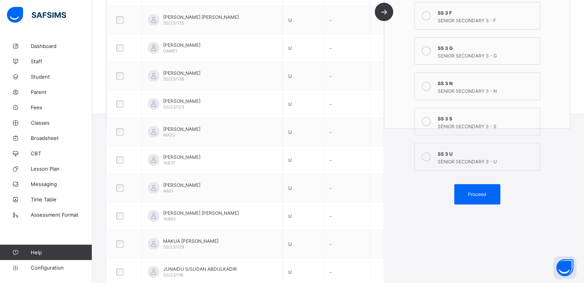
click at [431, 159] on icon at bounding box center [425, 156] width 9 height 9
click at [476, 195] on span "Proceed" at bounding box center [477, 195] width 18 height 6
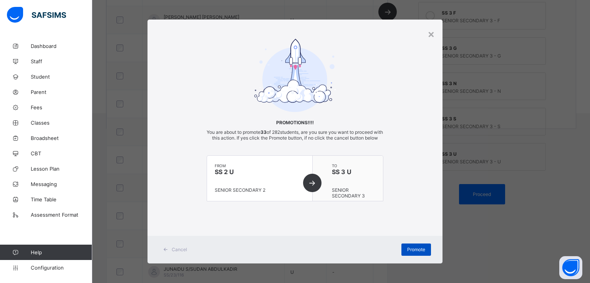
click at [416, 253] on span "Promote" at bounding box center [416, 250] width 18 height 6
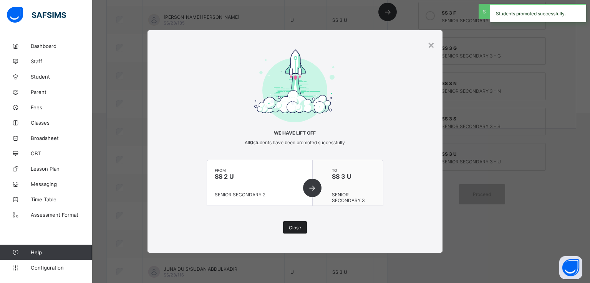
click at [292, 229] on span "Close" at bounding box center [295, 228] width 12 height 6
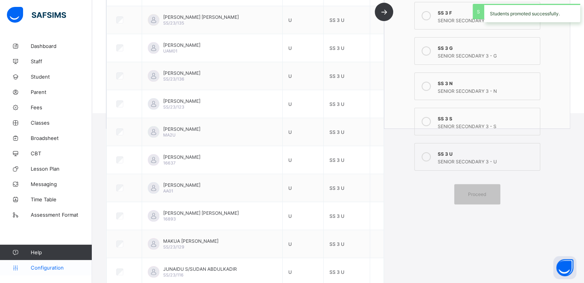
click at [52, 271] on link "Configuration" at bounding box center [46, 267] width 92 height 15
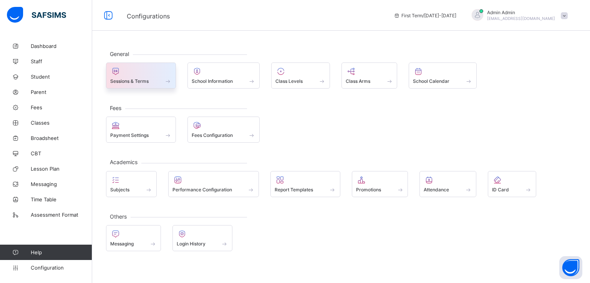
click at [154, 86] on div "Sessions & Terms" at bounding box center [141, 76] width 70 height 26
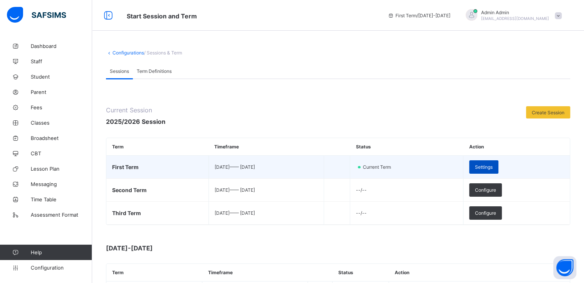
click at [492, 165] on span "Settings" at bounding box center [484, 167] width 18 height 6
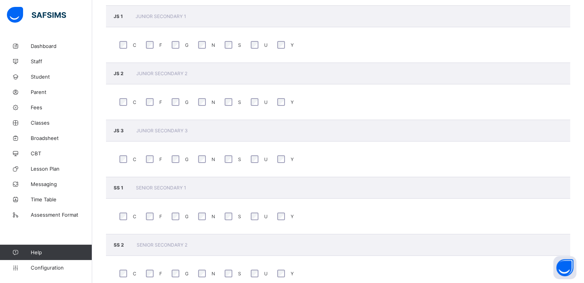
scroll to position [266, 0]
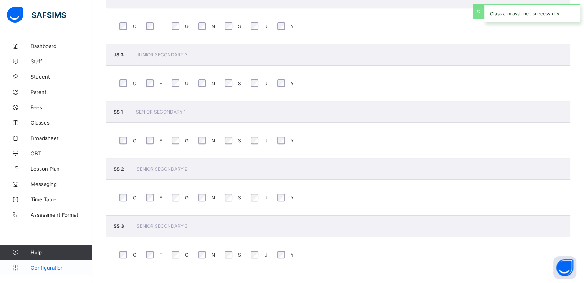
click at [47, 267] on span "Configuration" at bounding box center [61, 268] width 61 height 6
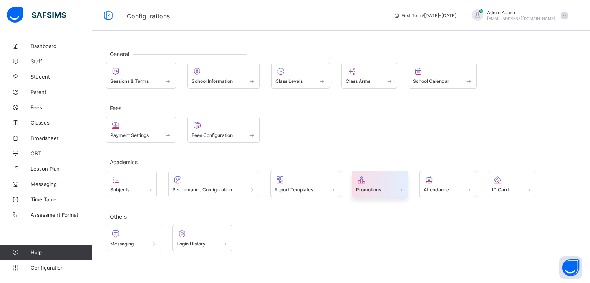
click at [362, 190] on span "Promotions" at bounding box center [368, 190] width 25 height 6
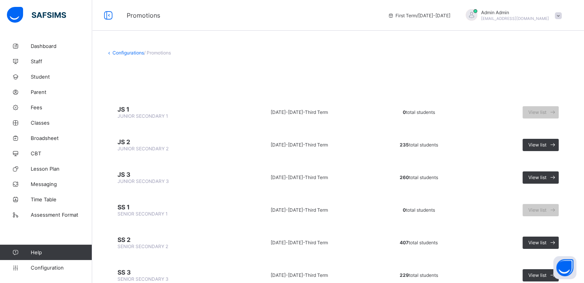
scroll to position [31, 0]
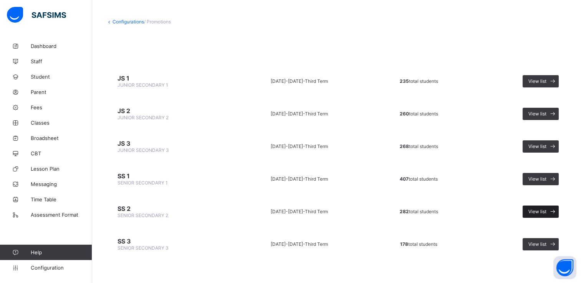
click at [543, 210] on span "View list" at bounding box center [537, 212] width 18 height 6
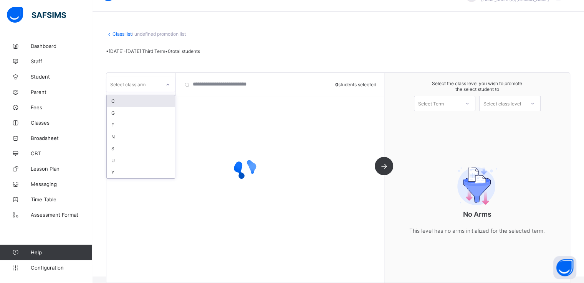
click at [164, 81] on div at bounding box center [167, 85] width 13 height 12
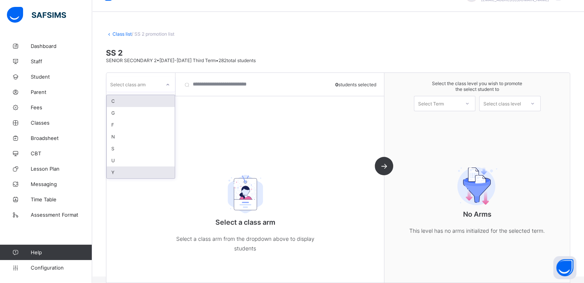
click at [122, 174] on div "Y" at bounding box center [141, 173] width 68 height 12
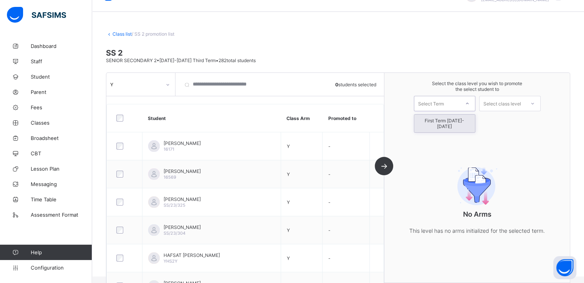
click at [458, 105] on div "Select Term" at bounding box center [436, 103] width 45 height 11
click at [445, 124] on div "First Term 2025-2026" at bounding box center [444, 124] width 61 height 18
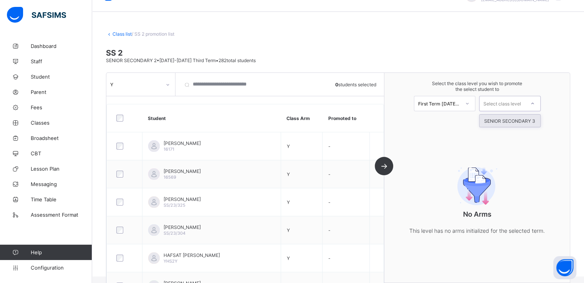
click at [505, 103] on div "Select class level" at bounding box center [502, 103] width 38 height 15
click at [505, 121] on div "SENIOR SECONDARY 3" at bounding box center [509, 121] width 61 height 12
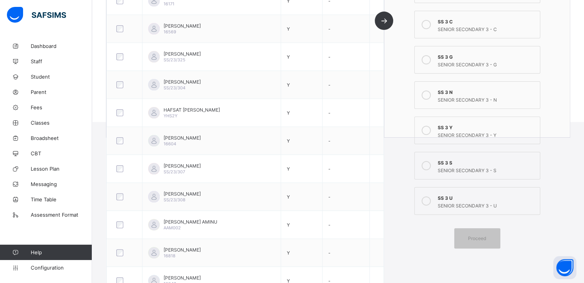
scroll to position [174, 0]
click at [431, 129] on icon at bounding box center [425, 130] width 9 height 9
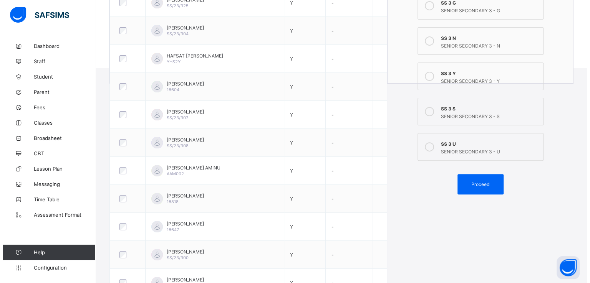
scroll to position [250, 0]
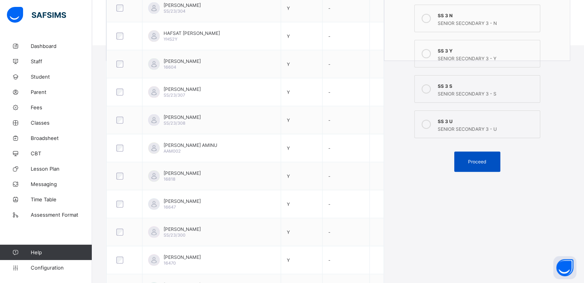
click at [476, 164] on span "Proceed" at bounding box center [477, 162] width 18 height 6
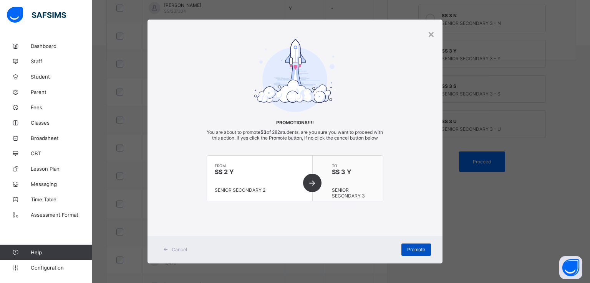
click at [423, 253] on div "Promote" at bounding box center [416, 250] width 30 height 12
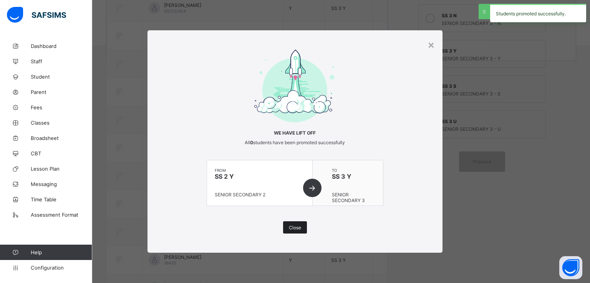
click at [291, 231] on div "Close" at bounding box center [295, 227] width 24 height 12
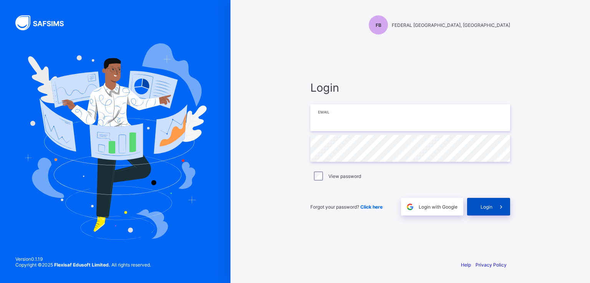
type input "**********"
click at [484, 207] on span "Login" at bounding box center [486, 207] width 12 height 6
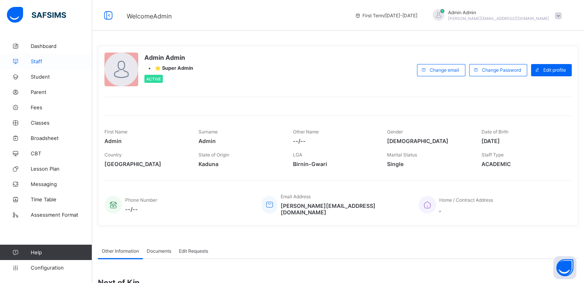
click at [36, 60] on span "Staff" at bounding box center [61, 61] width 61 height 6
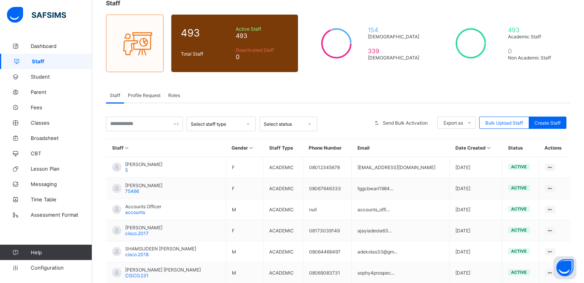
scroll to position [52, 0]
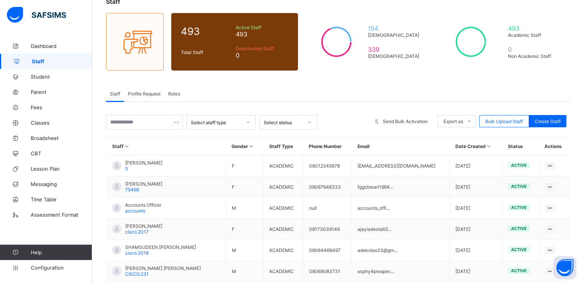
click at [302, 194] on td "ACADEMIC" at bounding box center [283, 187] width 40 height 21
click at [40, 77] on span "Student" at bounding box center [61, 77] width 61 height 6
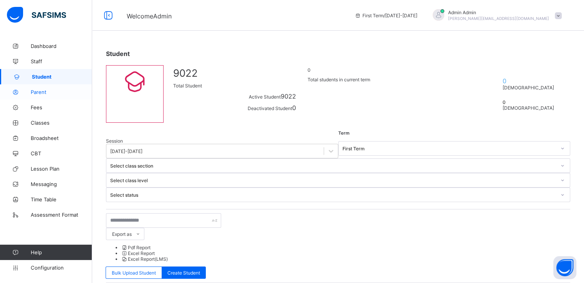
click at [41, 94] on span "Parent" at bounding box center [61, 92] width 61 height 6
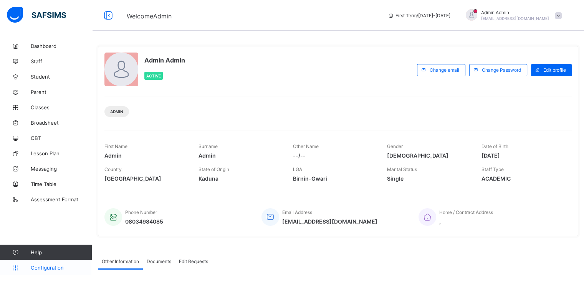
click at [48, 266] on span "Configuration" at bounding box center [61, 268] width 61 height 6
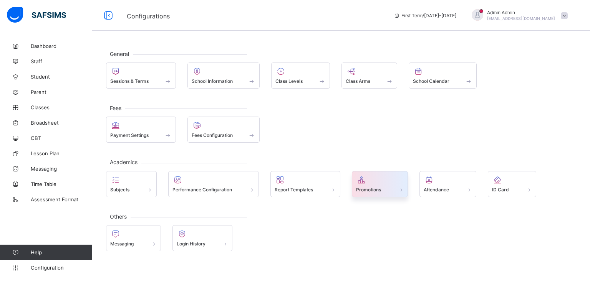
click at [369, 190] on span "Promotions" at bounding box center [368, 190] width 25 height 6
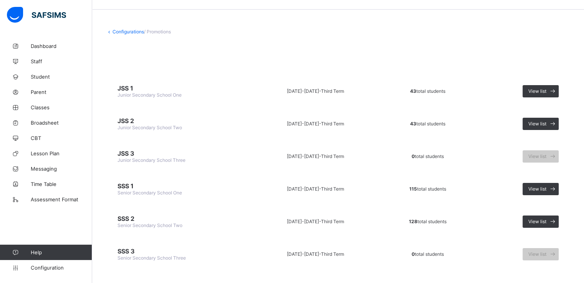
scroll to position [21, 0]
click at [546, 92] on span "View list" at bounding box center [537, 91] width 18 height 6
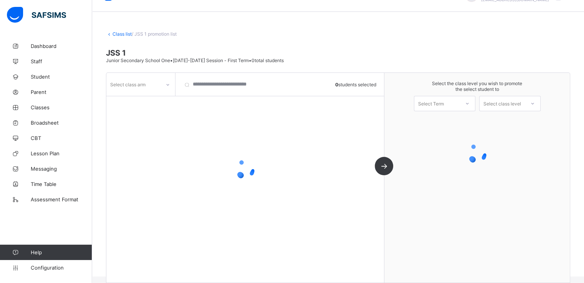
scroll to position [21, 0]
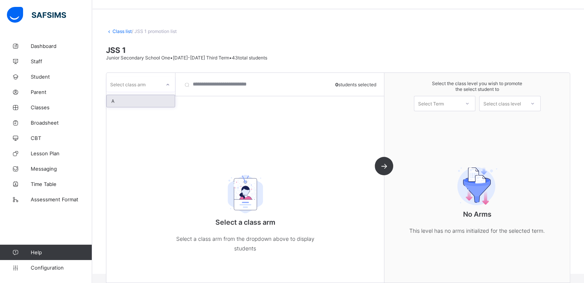
click at [166, 83] on icon at bounding box center [167, 85] width 5 height 8
click at [138, 101] on div "A" at bounding box center [141, 101] width 68 height 12
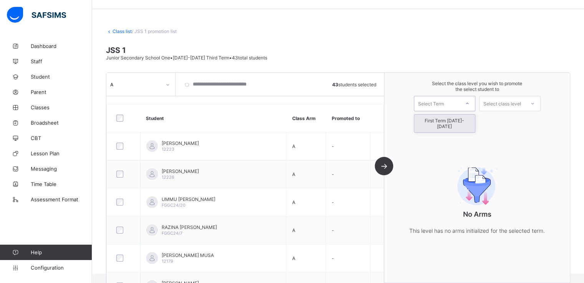
click at [442, 99] on div "Select Term" at bounding box center [431, 103] width 26 height 15
click at [444, 120] on div "First Term [DATE]-[DATE]" at bounding box center [444, 124] width 61 height 18
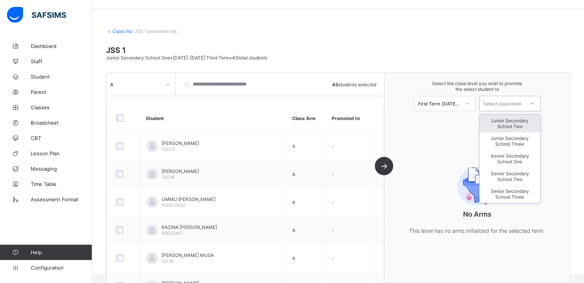
click at [513, 102] on div "Select class level" at bounding box center [502, 103] width 38 height 15
click at [517, 121] on div "Junior Secondary School Two" at bounding box center [509, 124] width 61 height 18
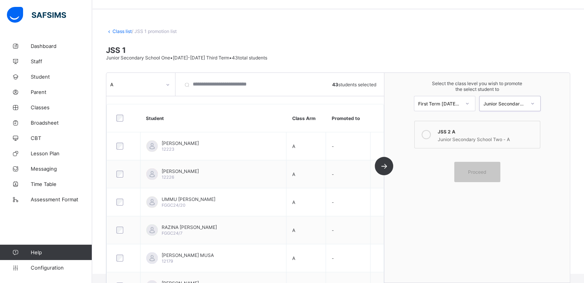
click at [429, 135] on icon at bounding box center [425, 134] width 9 height 9
click at [478, 172] on span "Proceed" at bounding box center [477, 172] width 18 height 6
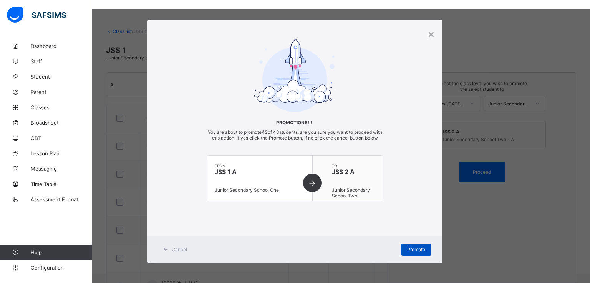
click at [415, 253] on span "Promote" at bounding box center [416, 250] width 18 height 6
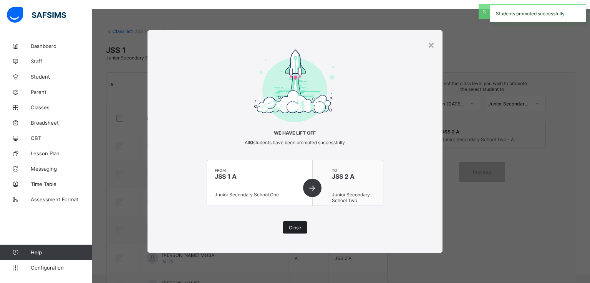
click at [295, 224] on div "Close" at bounding box center [295, 227] width 24 height 12
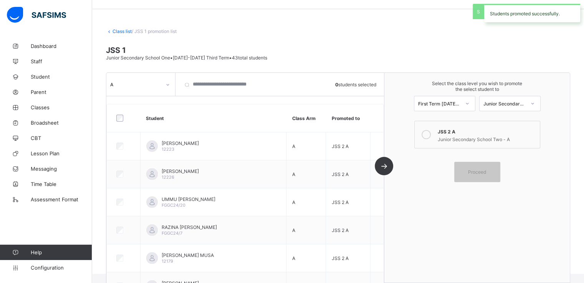
click at [121, 29] on link "Class list" at bounding box center [121, 31] width 19 height 6
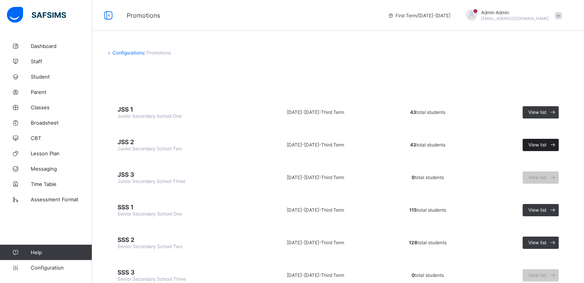
click at [545, 145] on span "View list" at bounding box center [537, 145] width 18 height 6
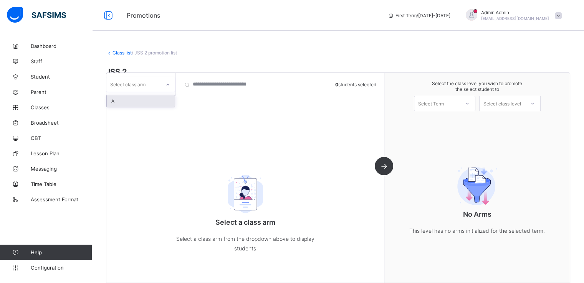
click at [162, 79] on div at bounding box center [167, 85] width 13 height 12
click at [142, 96] on div "A" at bounding box center [141, 101] width 68 height 12
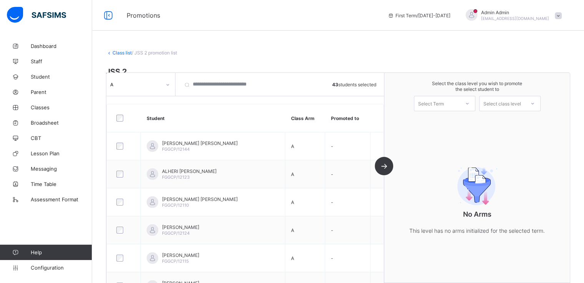
click at [459, 99] on div "Select Term" at bounding box center [436, 103] width 45 height 11
click at [442, 120] on div "First Term [DATE]-[DATE]" at bounding box center [444, 124] width 61 height 18
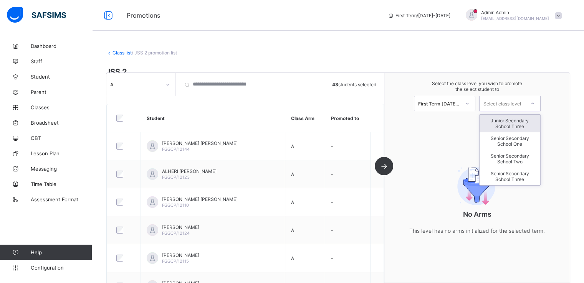
click at [504, 100] on div "Select class level" at bounding box center [502, 103] width 38 height 15
click at [512, 122] on div "Junior Secondary School Three" at bounding box center [509, 124] width 61 height 18
click at [501, 99] on div "Junior Secondary School Three" at bounding box center [501, 103] width 45 height 11
click at [508, 123] on div "Junior Secondary School Three" at bounding box center [509, 124] width 61 height 18
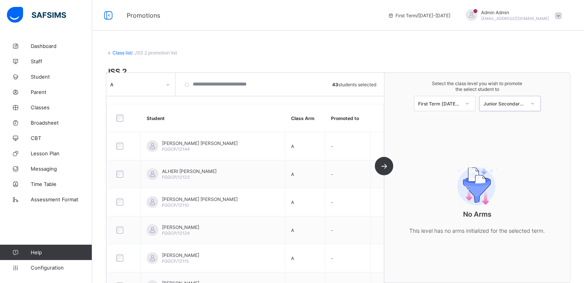
click at [505, 105] on div "Junior Secondary School Three" at bounding box center [504, 104] width 42 height 6
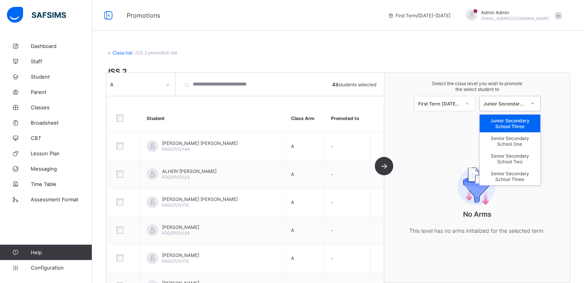
click at [507, 125] on div "Junior Secondary School Three" at bounding box center [509, 124] width 61 height 18
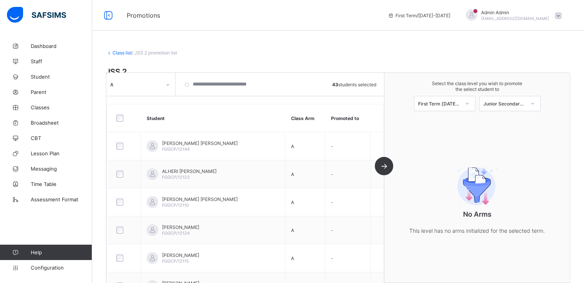
click at [384, 166] on div "A 43 students selected Student Class Arm Promoted to [PERSON_NAME] [PERSON_NAME…" at bounding box center [245, 178] width 278 height 210
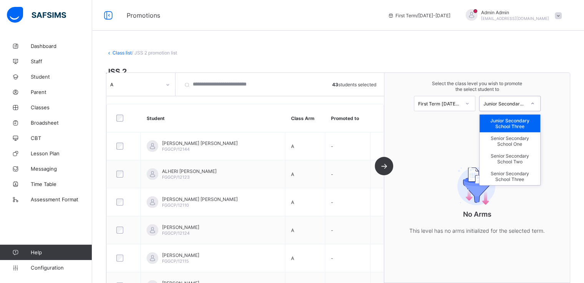
click at [512, 110] on div "Junior Secondary School Three" at bounding box center [509, 103] width 61 height 15
click at [511, 124] on div "Junior Secondary School Three" at bounding box center [509, 124] width 61 height 18
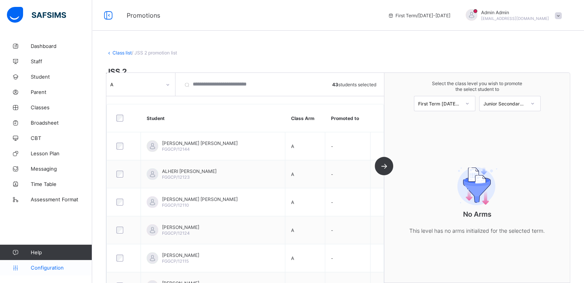
click at [46, 268] on span "Configuration" at bounding box center [61, 268] width 61 height 6
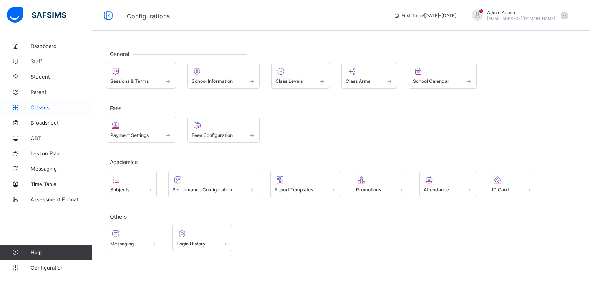
click at [47, 107] on span "Classes" at bounding box center [61, 107] width 61 height 6
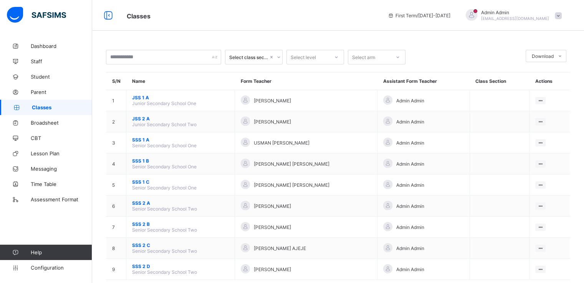
scroll to position [17, 0]
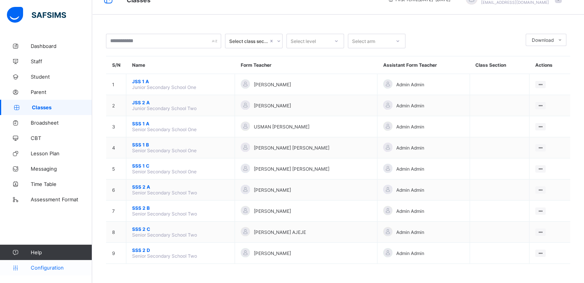
click at [43, 268] on span "Configuration" at bounding box center [61, 268] width 61 height 6
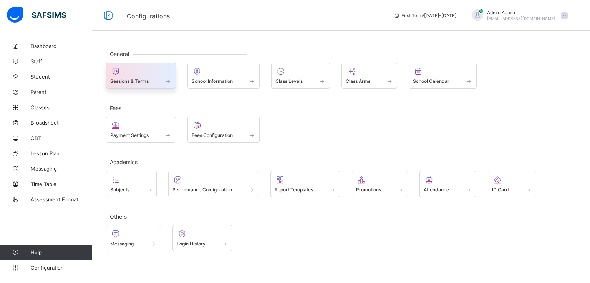
click at [137, 81] on span "Sessions & Terms" at bounding box center [129, 81] width 38 height 6
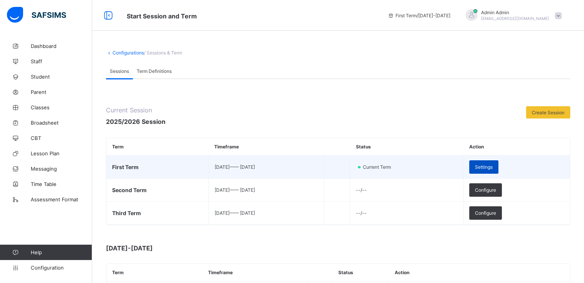
click at [492, 166] on span "Settings" at bounding box center [484, 167] width 18 height 6
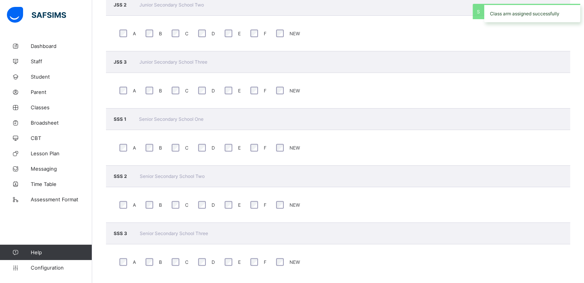
scroll to position [266, 0]
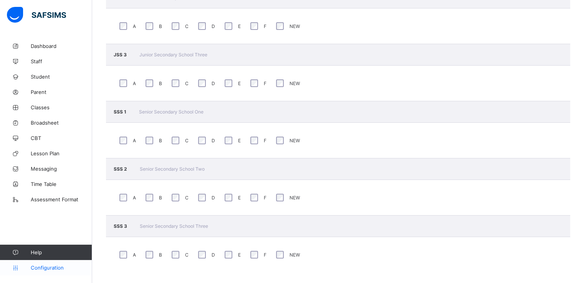
click at [44, 269] on span "Configuration" at bounding box center [61, 268] width 61 height 6
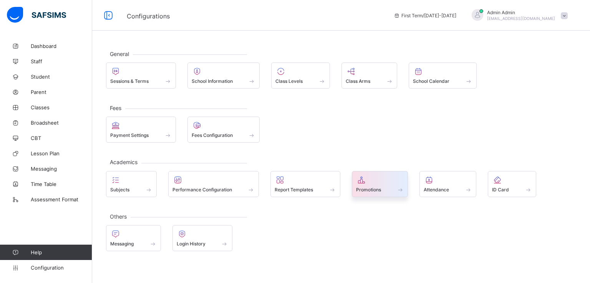
click at [359, 187] on span "Promotions" at bounding box center [368, 190] width 25 height 6
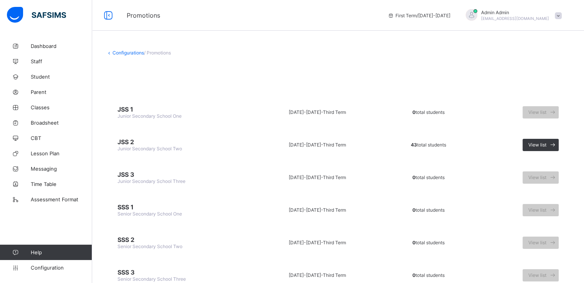
scroll to position [31, 0]
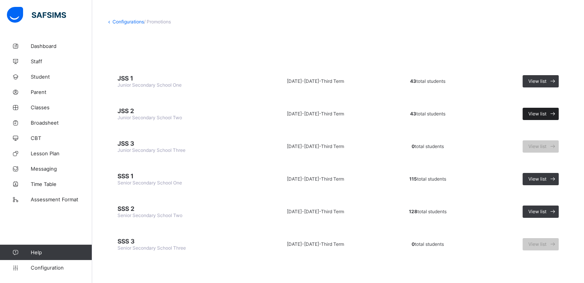
click at [554, 110] on icon at bounding box center [553, 113] width 8 height 7
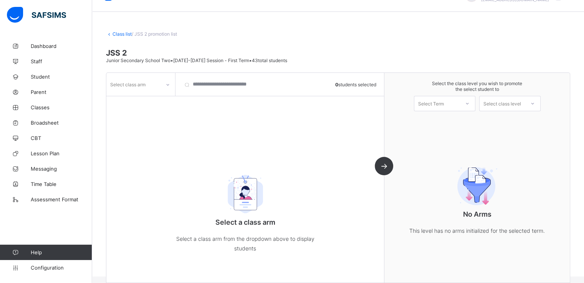
scroll to position [28, 0]
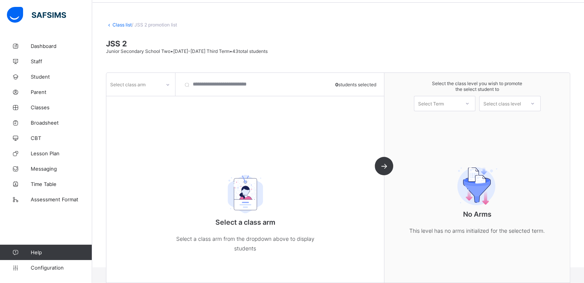
click at [168, 88] on div at bounding box center [167, 85] width 13 height 12
click at [147, 104] on div "A" at bounding box center [141, 101] width 68 height 12
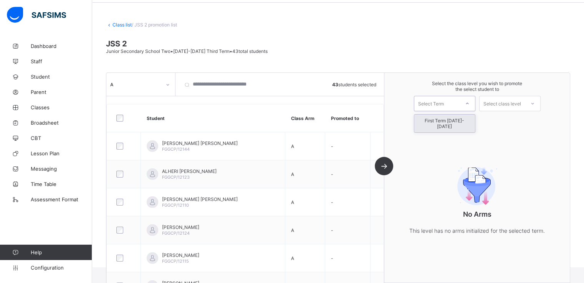
click at [444, 101] on div "Select Term" at bounding box center [431, 103] width 26 height 15
click at [443, 120] on div "First Term [DATE]-[DATE]" at bounding box center [444, 124] width 61 height 18
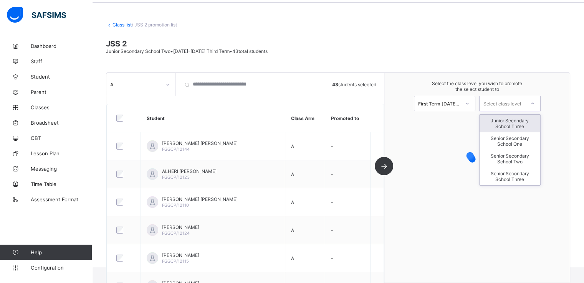
click at [505, 104] on div "Select class level" at bounding box center [502, 103] width 38 height 15
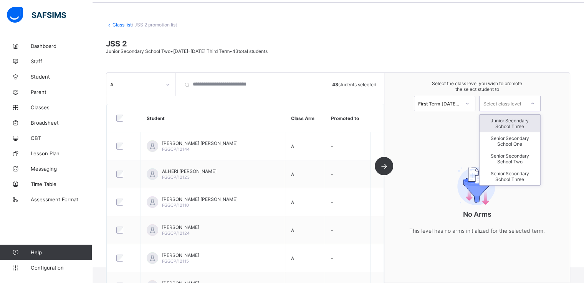
click at [508, 123] on div "Junior Secondary School Three" at bounding box center [509, 124] width 61 height 18
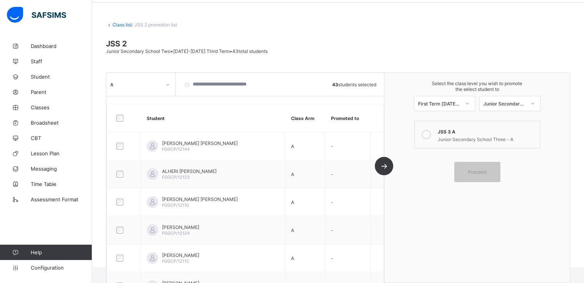
click at [429, 137] on icon at bounding box center [425, 134] width 9 height 9
click at [474, 174] on span "Proceed" at bounding box center [477, 172] width 18 height 6
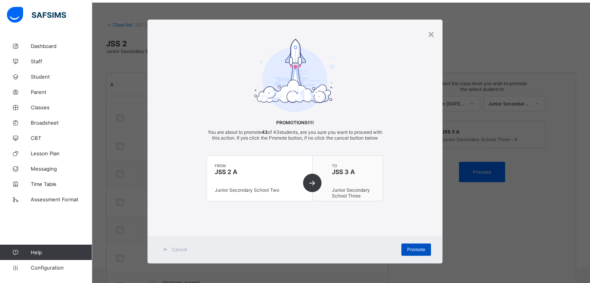
click at [410, 253] on span "Promote" at bounding box center [416, 250] width 18 height 6
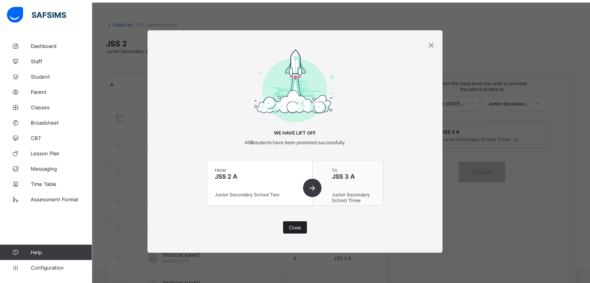
click at [299, 225] on span "Close" at bounding box center [295, 228] width 12 height 6
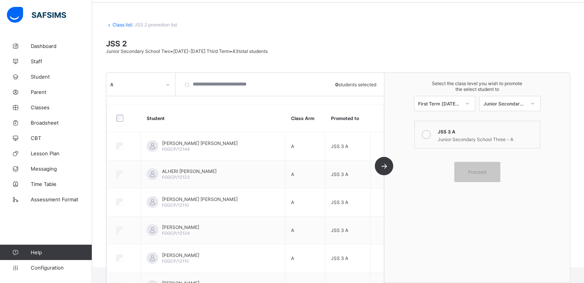
click at [119, 25] on link "Class list" at bounding box center [121, 25] width 19 height 6
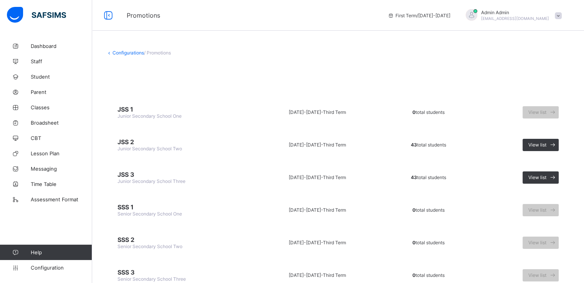
scroll to position [31, 0]
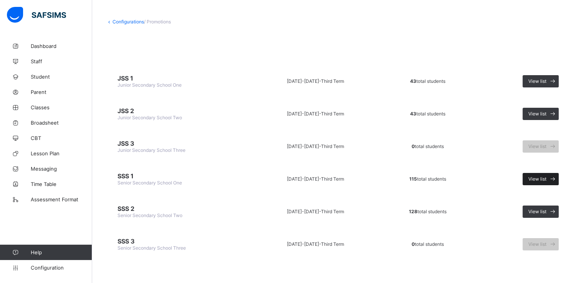
click at [543, 178] on span "View list" at bounding box center [537, 179] width 18 height 6
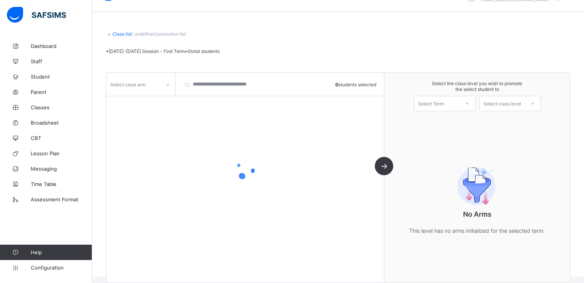
scroll to position [28, 0]
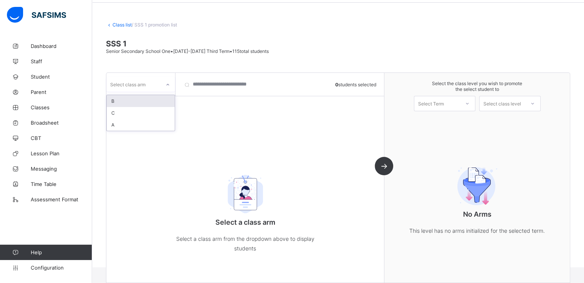
click at [163, 84] on div at bounding box center [167, 85] width 13 height 12
click at [124, 121] on div "A" at bounding box center [141, 125] width 68 height 12
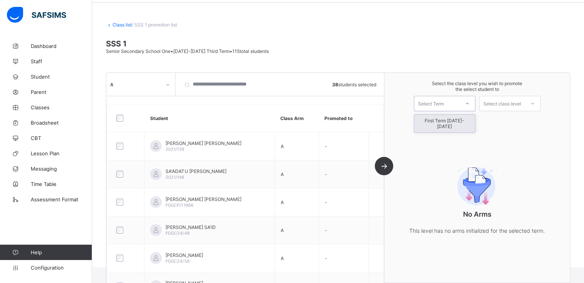
click at [449, 107] on div "Select Term" at bounding box center [436, 103] width 45 height 11
click at [439, 120] on div "First Term [DATE]-[DATE]" at bounding box center [444, 124] width 61 height 18
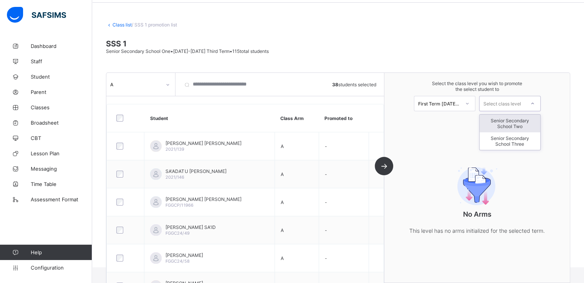
click at [514, 99] on div "Select class level" at bounding box center [502, 103] width 38 height 15
click at [506, 120] on div "Senior Secondary School Two" at bounding box center [509, 124] width 61 height 18
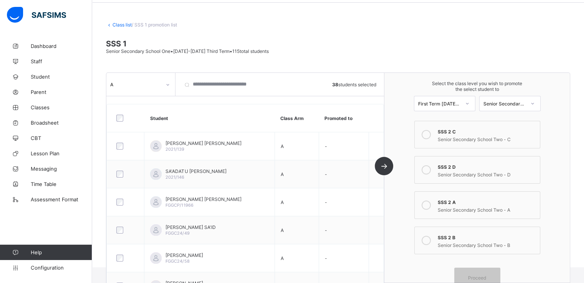
click at [426, 204] on icon at bounding box center [425, 205] width 9 height 9
click at [475, 278] on span "Proceed" at bounding box center [477, 278] width 18 height 6
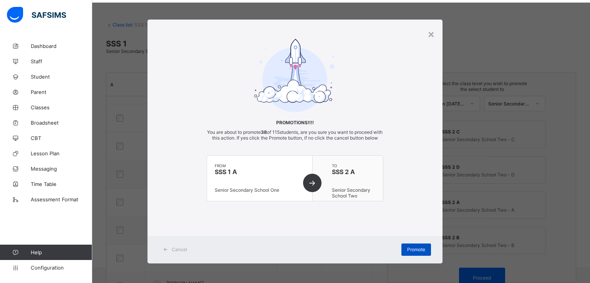
click at [412, 252] on span "Promote" at bounding box center [416, 250] width 18 height 6
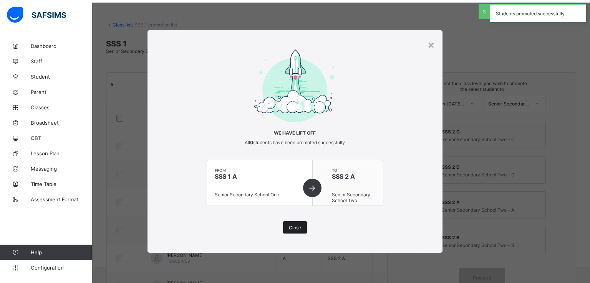
click at [295, 229] on span "Close" at bounding box center [295, 228] width 12 height 6
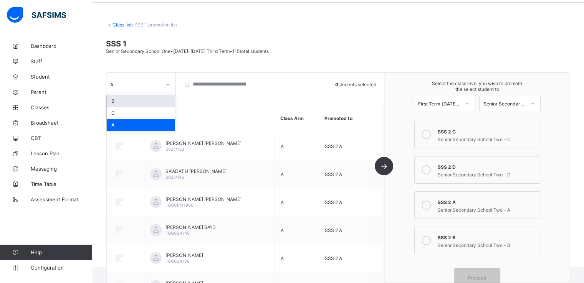
click at [150, 86] on div "A" at bounding box center [135, 84] width 51 height 6
click at [130, 101] on div "B" at bounding box center [141, 101] width 68 height 12
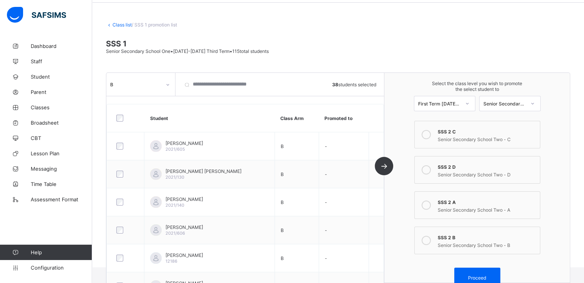
click at [431, 242] on icon at bounding box center [425, 240] width 9 height 9
click at [475, 278] on span "Proceed" at bounding box center [477, 278] width 18 height 6
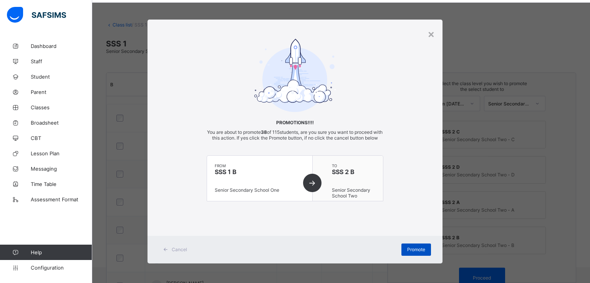
click at [412, 253] on span "Promote" at bounding box center [416, 250] width 18 height 6
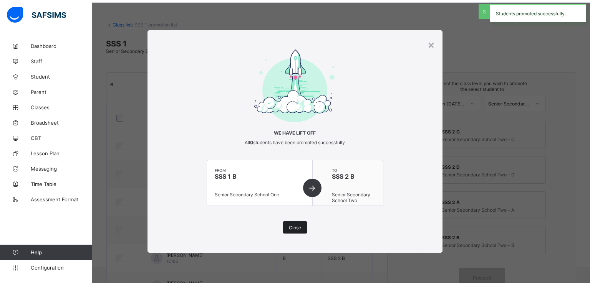
click at [291, 228] on span "Close" at bounding box center [295, 228] width 12 height 6
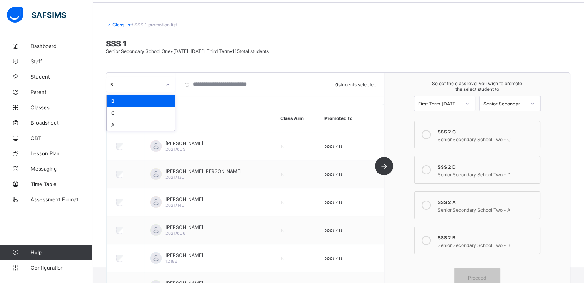
click at [165, 85] on div at bounding box center [167, 85] width 13 height 12
click at [121, 113] on div "C" at bounding box center [141, 113] width 68 height 12
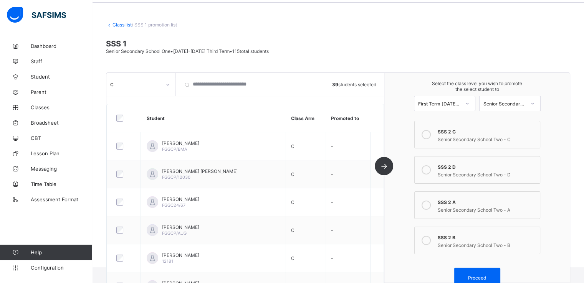
click at [430, 132] on icon at bounding box center [425, 134] width 9 height 9
click at [473, 278] on span "Proceed" at bounding box center [477, 278] width 18 height 6
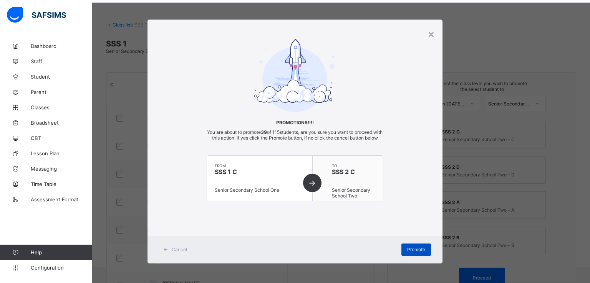
click at [412, 253] on span "Promote" at bounding box center [416, 250] width 18 height 6
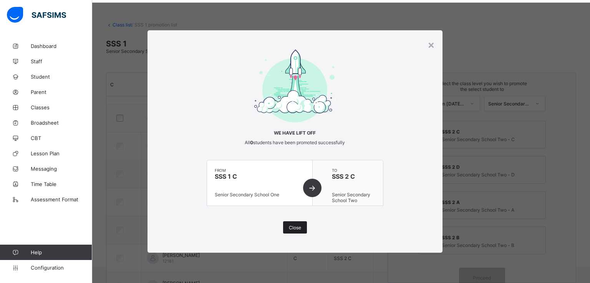
click at [294, 228] on span "Close" at bounding box center [295, 228] width 12 height 6
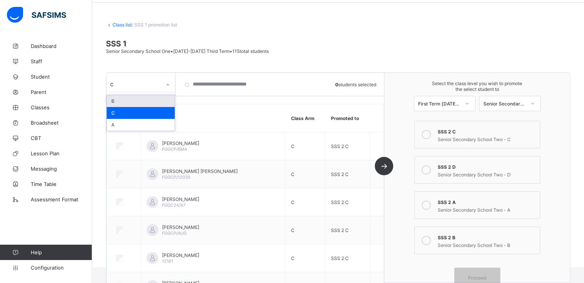
click at [161, 83] on div at bounding box center [167, 85] width 13 height 12
click at [122, 22] on link "Class list" at bounding box center [121, 25] width 19 height 6
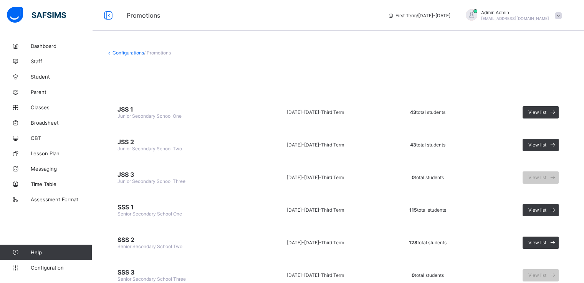
scroll to position [31, 0]
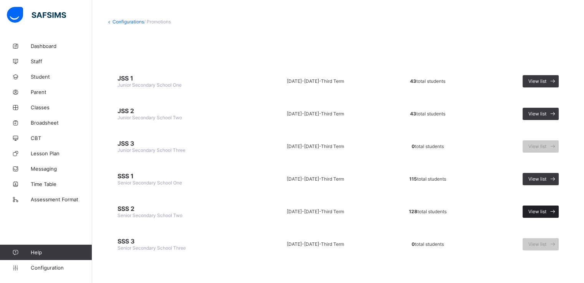
click at [544, 210] on span "View list" at bounding box center [537, 212] width 18 height 6
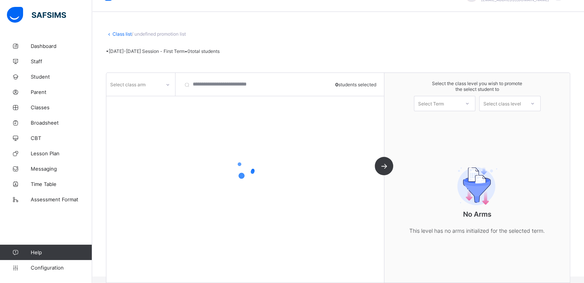
scroll to position [28, 0]
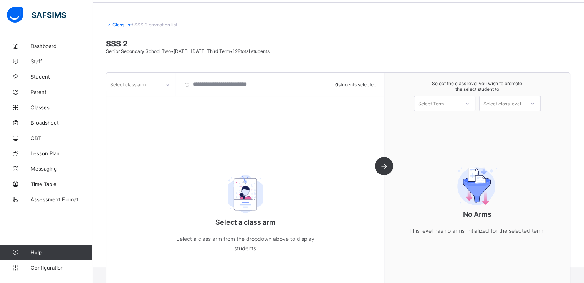
click at [170, 81] on div at bounding box center [167, 85] width 13 height 12
click at [115, 139] on div "A" at bounding box center [141, 137] width 68 height 12
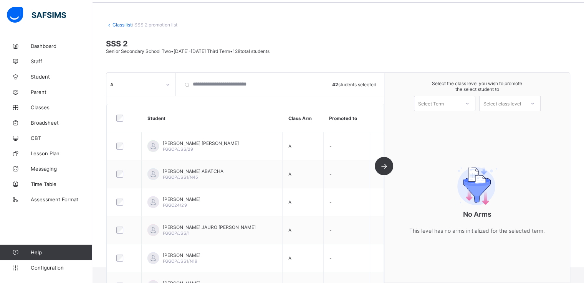
click at [444, 107] on div "Select Term" at bounding box center [431, 103] width 26 height 15
click at [441, 121] on div "First Term [DATE]-[DATE]" at bounding box center [444, 124] width 61 height 18
click at [508, 102] on div "Select class level" at bounding box center [502, 103] width 38 height 15
click at [508, 121] on div "Senior Secondary School Three" at bounding box center [509, 124] width 61 height 18
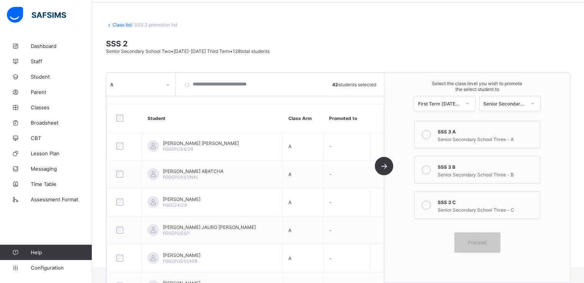
click at [434, 130] on div at bounding box center [425, 134] width 15 height 15
click at [484, 241] on span "Proceed" at bounding box center [477, 243] width 18 height 6
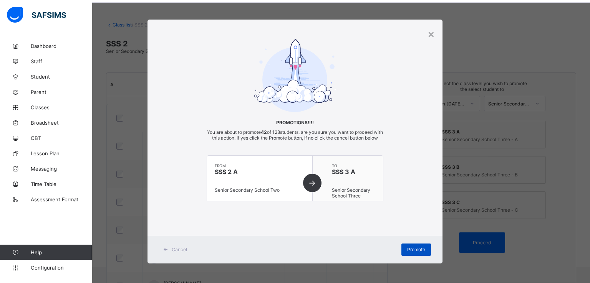
click at [408, 253] on span "Promote" at bounding box center [416, 250] width 18 height 6
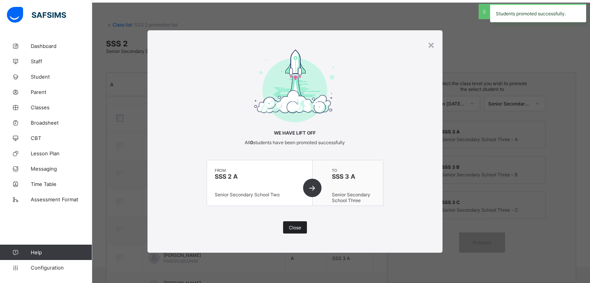
click at [295, 226] on span "Close" at bounding box center [295, 228] width 12 height 6
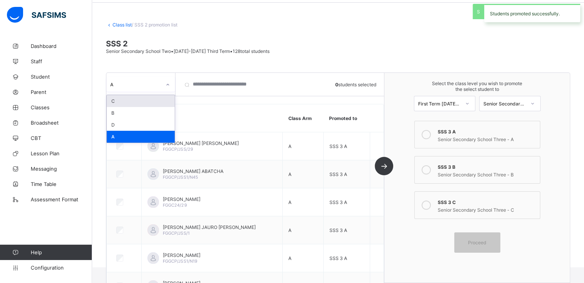
click at [155, 85] on div "A" at bounding box center [135, 84] width 51 height 6
click at [123, 114] on div "B" at bounding box center [141, 113] width 68 height 12
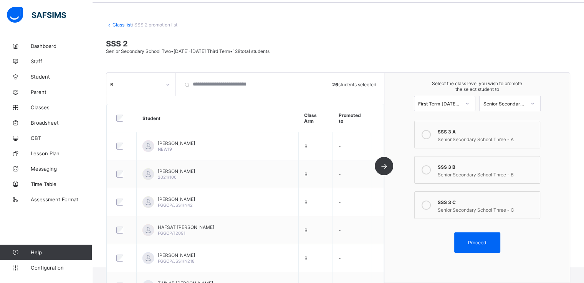
click at [430, 174] on icon at bounding box center [425, 169] width 9 height 9
click at [474, 243] on span "Proceed" at bounding box center [477, 243] width 18 height 6
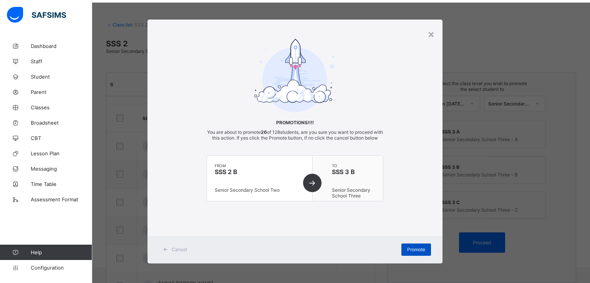
click at [410, 253] on span "Promote" at bounding box center [416, 250] width 18 height 6
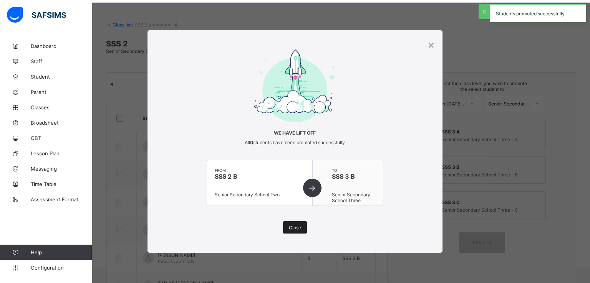
click at [288, 229] on div "Close" at bounding box center [295, 227] width 24 height 12
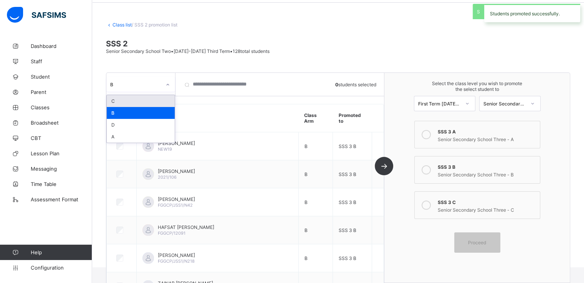
click at [164, 82] on div at bounding box center [167, 85] width 13 height 12
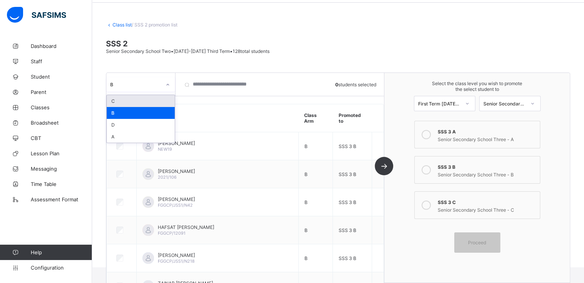
click at [119, 102] on div "C" at bounding box center [141, 101] width 68 height 12
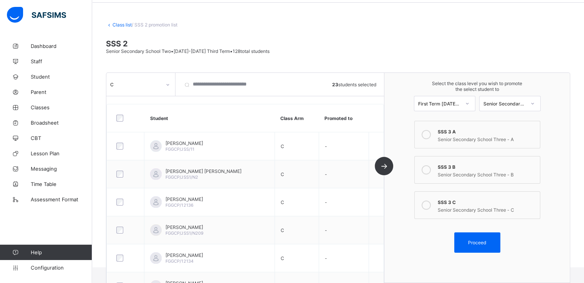
click at [428, 205] on icon at bounding box center [425, 205] width 9 height 9
click at [473, 242] on span "Proceed" at bounding box center [477, 243] width 18 height 6
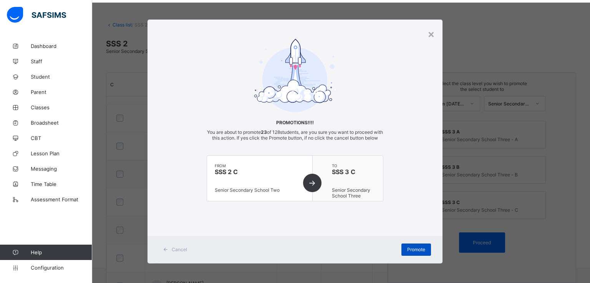
click at [408, 253] on span "Promote" at bounding box center [416, 250] width 18 height 6
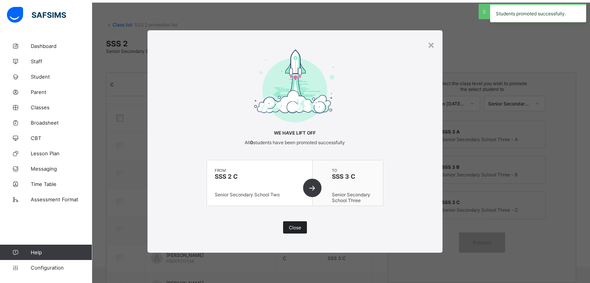
click at [294, 229] on span "Close" at bounding box center [295, 228] width 12 height 6
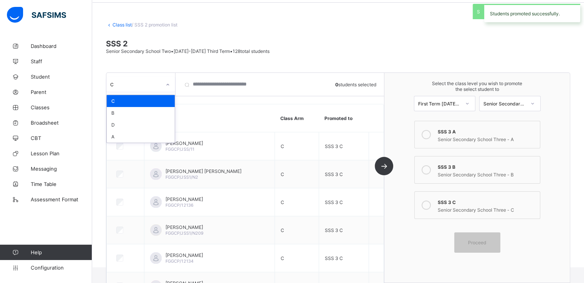
click at [159, 85] on div "C" at bounding box center [135, 84] width 51 height 6
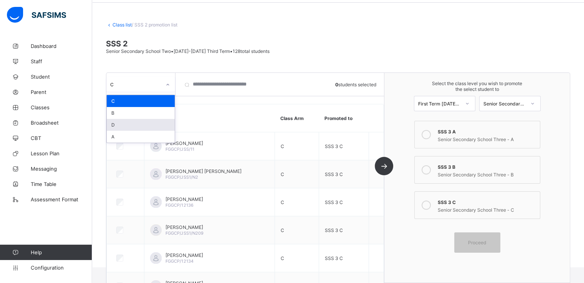
click at [124, 126] on div "D" at bounding box center [141, 125] width 68 height 12
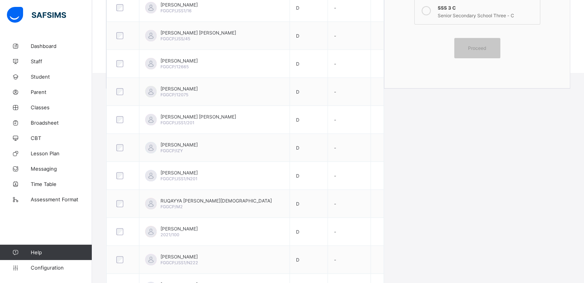
scroll to position [223, 0]
click at [48, 269] on span "Configuration" at bounding box center [61, 268] width 61 height 6
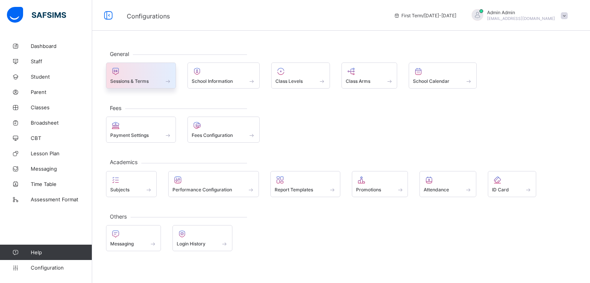
click at [142, 83] on span "Sessions & Terms" at bounding box center [129, 81] width 38 height 6
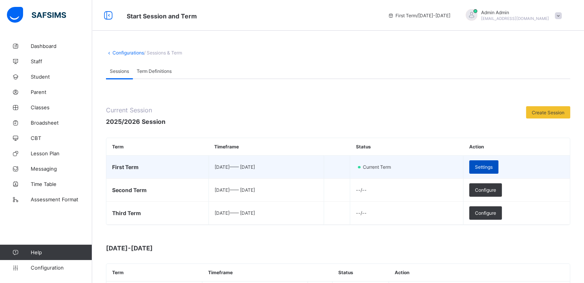
click at [492, 167] on span "Settings" at bounding box center [484, 167] width 18 height 6
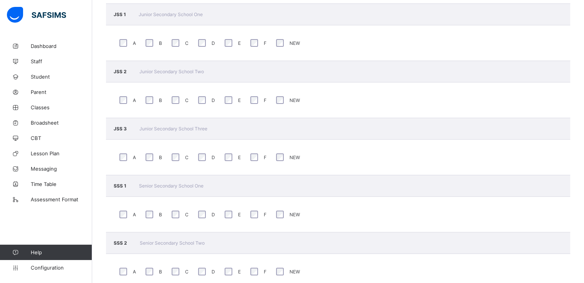
scroll to position [266, 0]
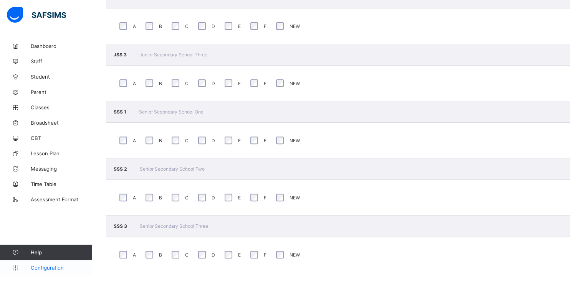
click at [41, 267] on span "Configuration" at bounding box center [61, 268] width 61 height 6
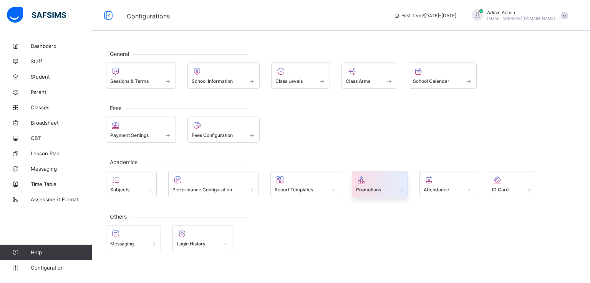
click at [379, 187] on span "Promotions" at bounding box center [368, 190] width 25 height 6
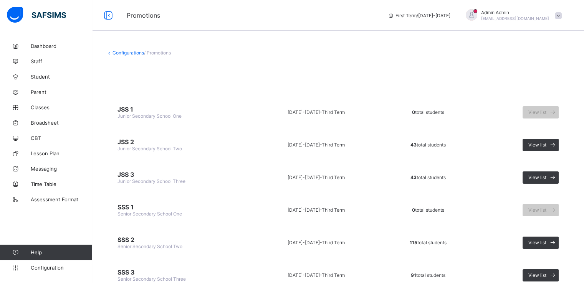
scroll to position [31, 0]
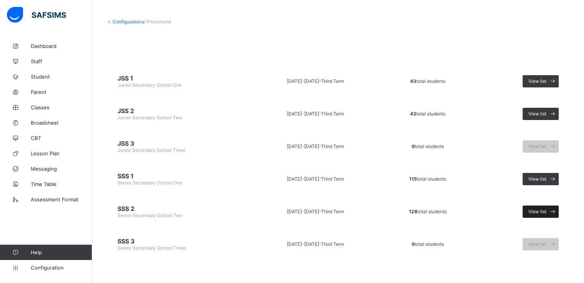
click at [539, 211] on span "View list" at bounding box center [537, 212] width 18 height 6
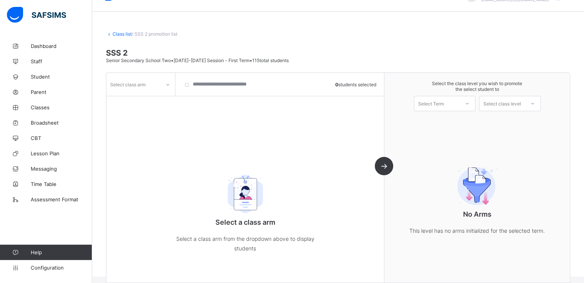
scroll to position [28, 0]
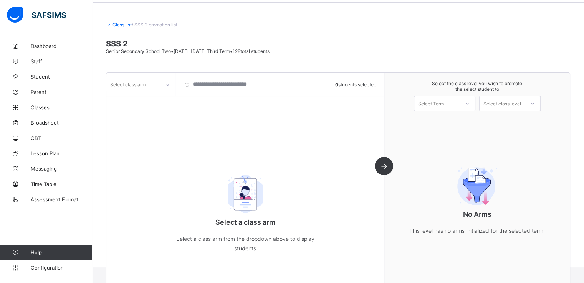
click at [171, 109] on div "Select class arm 0 students selected Select a class arm Select a class arm from…" at bounding box center [245, 178] width 278 height 210
click at [167, 84] on icon at bounding box center [167, 85] width 5 height 8
click at [142, 99] on div "C" at bounding box center [141, 101] width 68 height 12
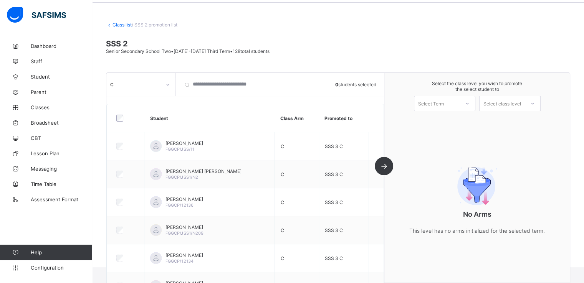
click at [213, 110] on th "Student" at bounding box center [209, 118] width 130 height 28
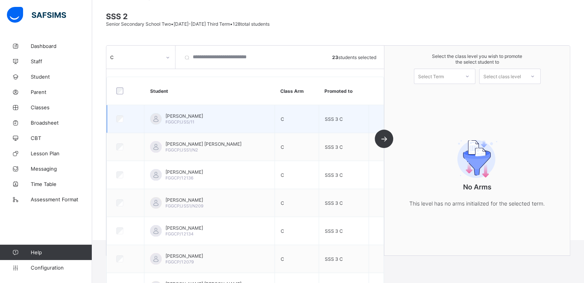
scroll to position [55, 0]
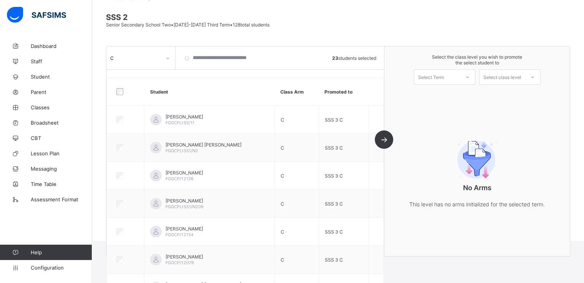
click at [452, 74] on div "Select Term" at bounding box center [436, 77] width 45 height 11
click at [451, 76] on div "Select Term" at bounding box center [436, 77] width 45 height 11
click at [437, 94] on div "First Term [DATE]-[DATE]" at bounding box center [444, 97] width 61 height 18
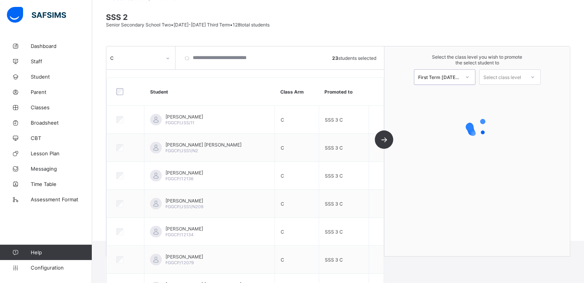
click at [501, 78] on div "Select class level" at bounding box center [502, 76] width 38 height 15
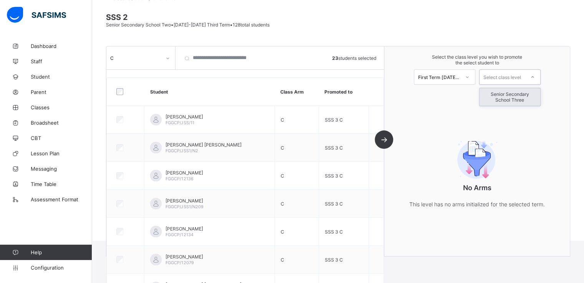
click at [498, 97] on div "Senior Secondary School Three" at bounding box center [509, 97] width 61 height 18
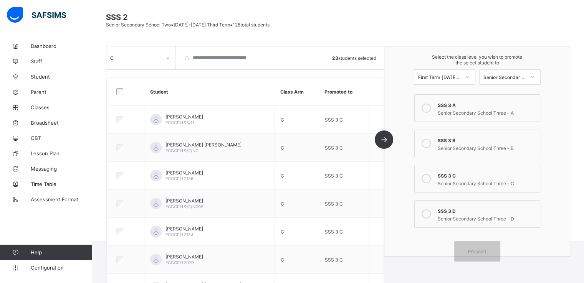
click at [473, 120] on label "SSS 3 A Senior Secondary School Three - A" at bounding box center [477, 108] width 126 height 28
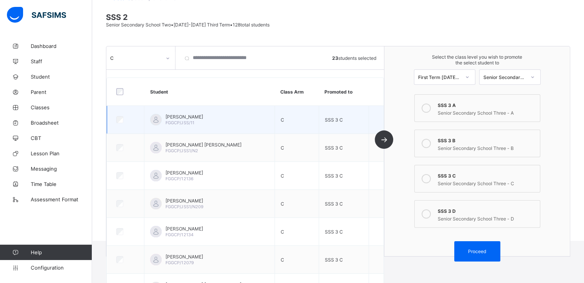
scroll to position [0, 0]
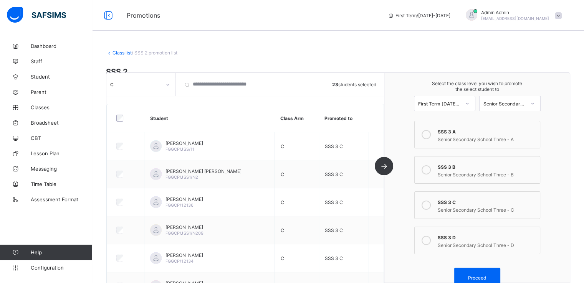
click at [165, 82] on icon at bounding box center [167, 85] width 5 height 8
click at [128, 116] on div "D" at bounding box center [141, 113] width 68 height 12
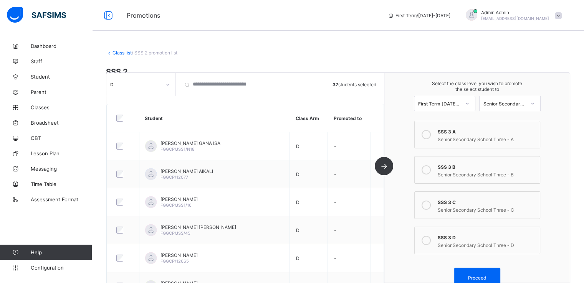
click at [431, 243] on icon at bounding box center [425, 240] width 9 height 9
click at [478, 276] on span "Proceed" at bounding box center [477, 278] width 18 height 6
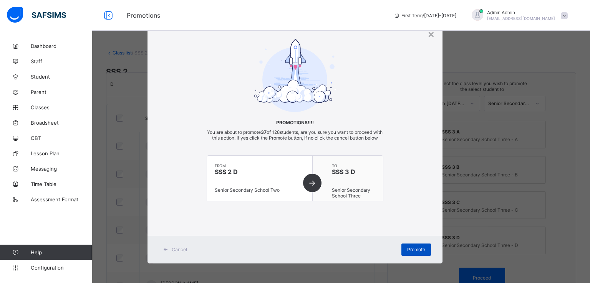
click at [408, 253] on span "Promote" at bounding box center [416, 250] width 18 height 6
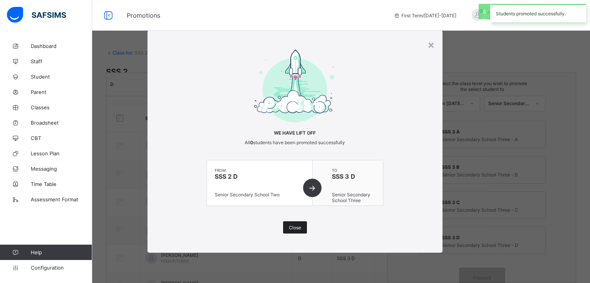
click at [293, 226] on span "Close" at bounding box center [295, 228] width 12 height 6
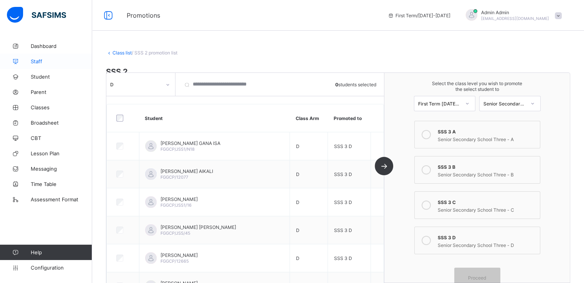
click at [39, 61] on span "Staff" at bounding box center [61, 61] width 61 height 6
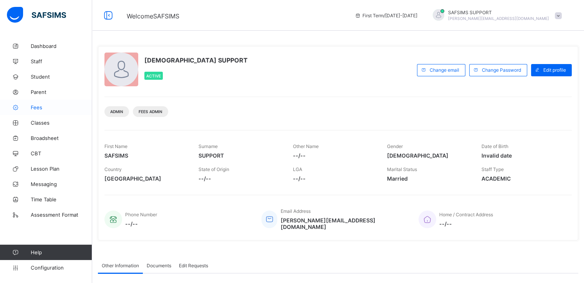
click at [34, 106] on span "Fees" at bounding box center [61, 107] width 61 height 6
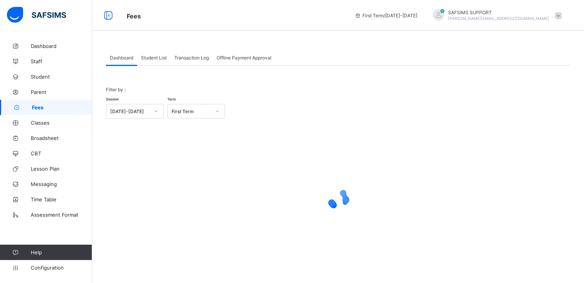
click at [156, 56] on span "Student List" at bounding box center [154, 58] width 26 height 6
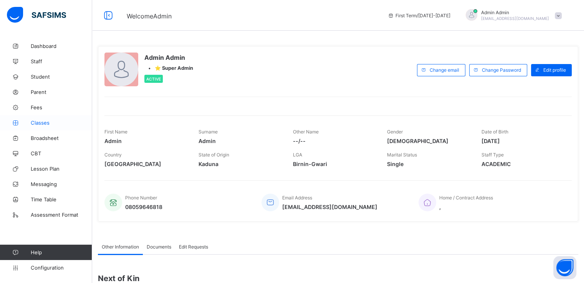
click at [42, 122] on span "Classes" at bounding box center [61, 123] width 61 height 6
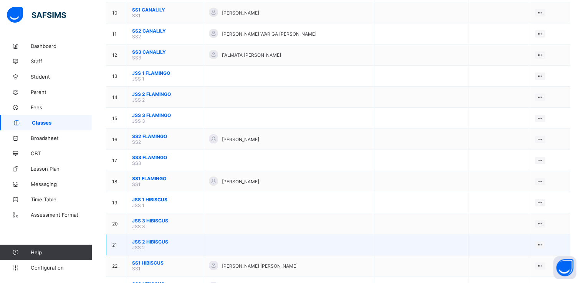
scroll to position [279, 0]
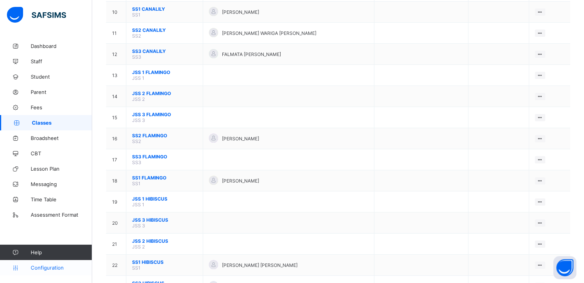
click at [49, 266] on span "Configuration" at bounding box center [61, 268] width 61 height 6
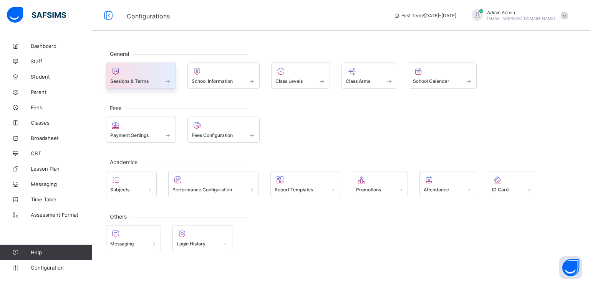
click at [137, 81] on span "Sessions & Terms" at bounding box center [129, 81] width 38 height 6
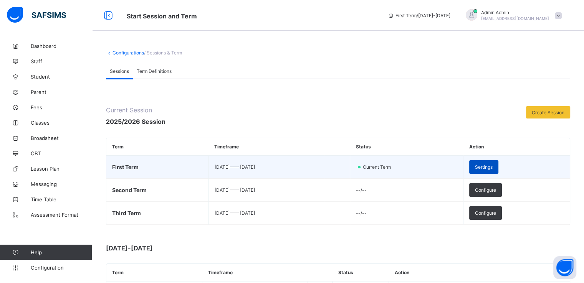
click at [492, 168] on span "Settings" at bounding box center [484, 167] width 18 height 6
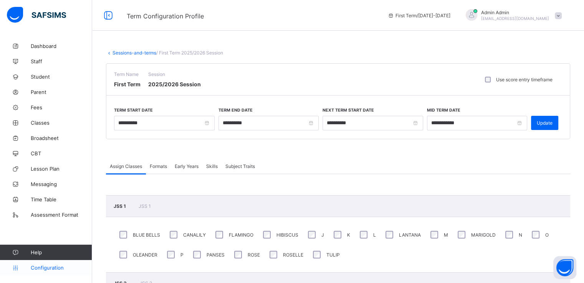
click at [46, 271] on link "Configuration" at bounding box center [46, 267] width 92 height 15
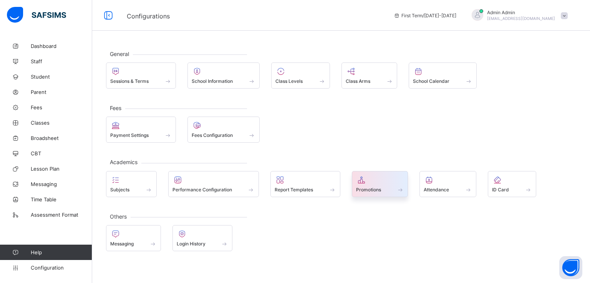
click at [373, 187] on span "Promotions" at bounding box center [368, 190] width 25 height 6
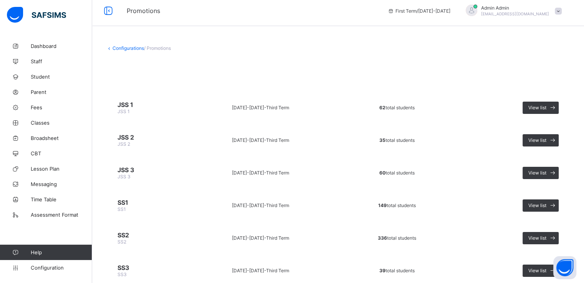
scroll to position [9, 0]
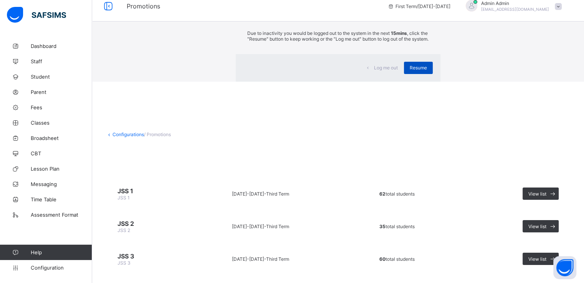
click at [404, 74] on div "Resume" at bounding box center [418, 68] width 29 height 12
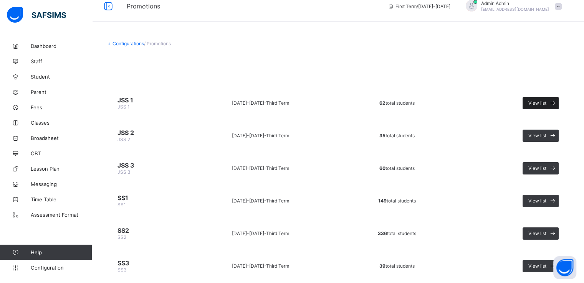
click at [540, 102] on span "View list" at bounding box center [537, 103] width 18 height 6
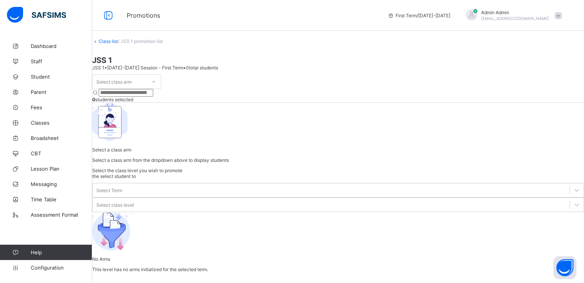
click at [160, 88] on div at bounding box center [153, 82] width 13 height 12
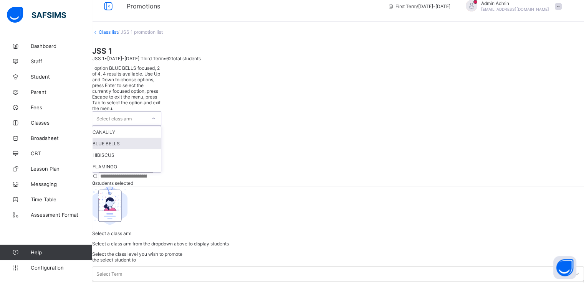
click at [129, 138] on div "BLUE BELLS" at bounding box center [127, 144] width 68 height 12
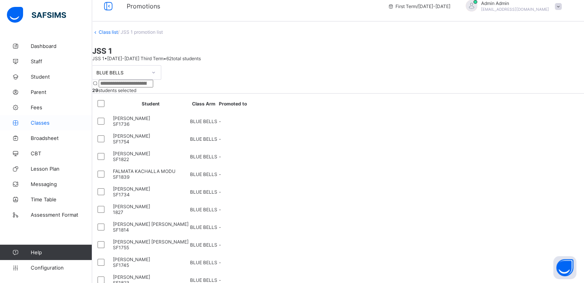
click at [33, 122] on span "Classes" at bounding box center [61, 123] width 61 height 6
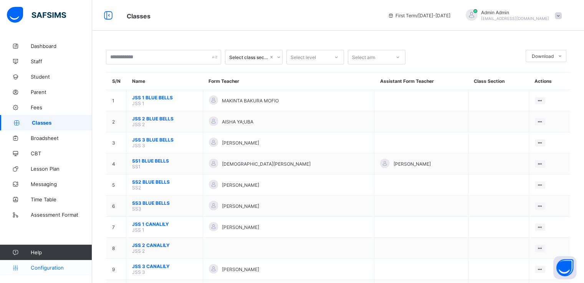
click at [39, 269] on span "Configuration" at bounding box center [61, 268] width 61 height 6
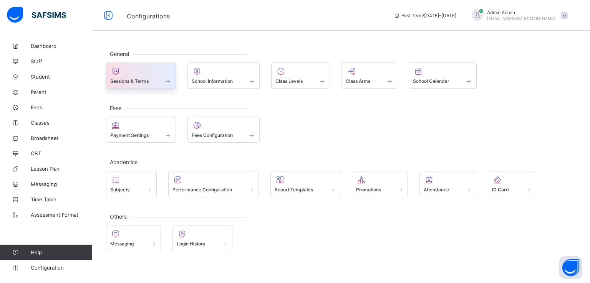
click at [141, 77] on span at bounding box center [140, 77] width 61 height 2
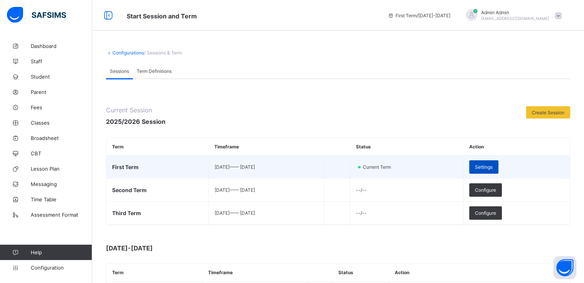
click at [492, 166] on span "Settings" at bounding box center [484, 167] width 18 height 6
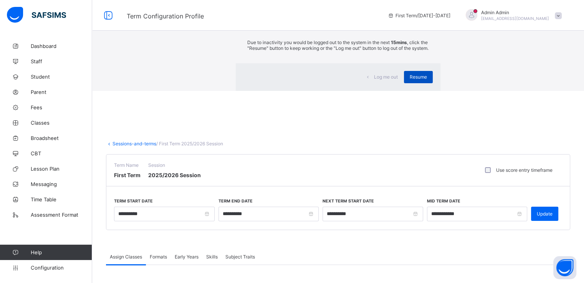
click at [410, 80] on span "Resume" at bounding box center [418, 77] width 17 height 6
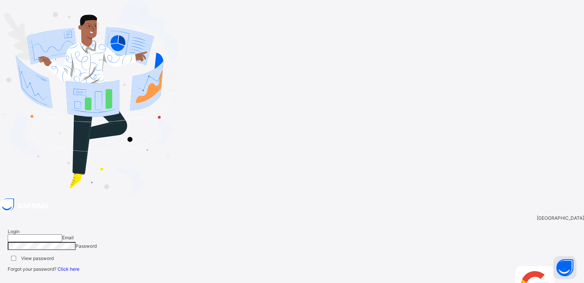
type input "**********"
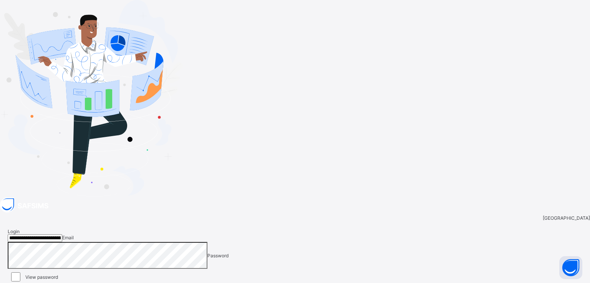
click at [62, 235] on input "**********" at bounding box center [35, 239] width 55 height 8
click at [564, 283] on span "Login" at bounding box center [570, 288] width 12 height 6
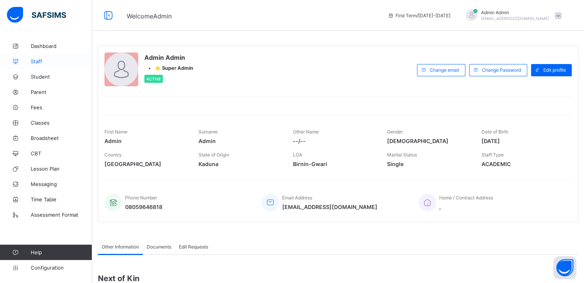
click at [41, 61] on span "Staff" at bounding box center [61, 61] width 61 height 6
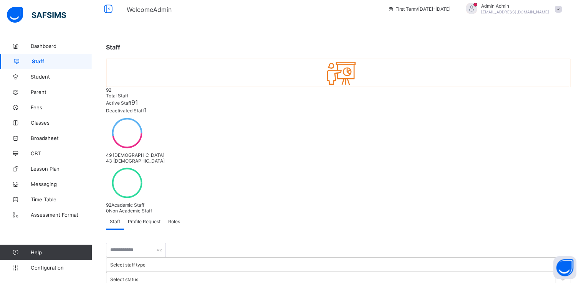
scroll to position [4, 0]
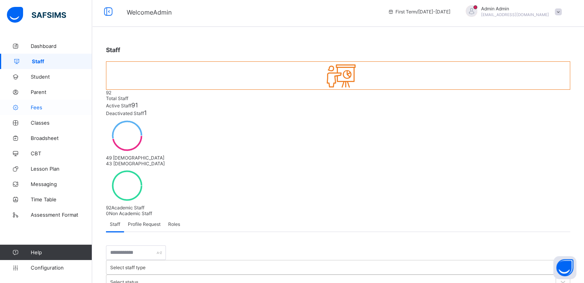
click at [33, 106] on span "Fees" at bounding box center [61, 107] width 61 height 6
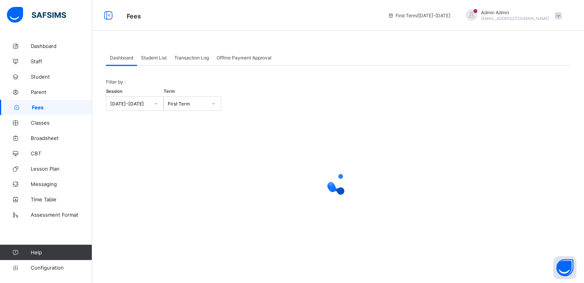
click at [163, 59] on span "Student List" at bounding box center [154, 58] width 26 height 6
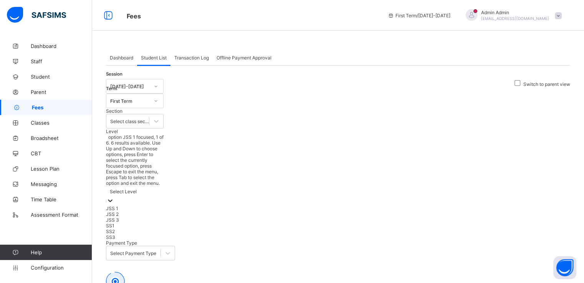
click at [137, 189] on div "Select Level" at bounding box center [123, 192] width 27 height 6
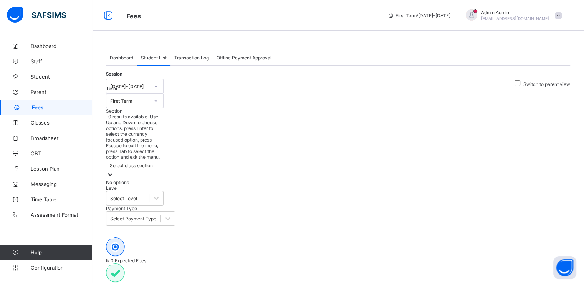
click at [153, 163] on div "Select class section" at bounding box center [131, 166] width 43 height 6
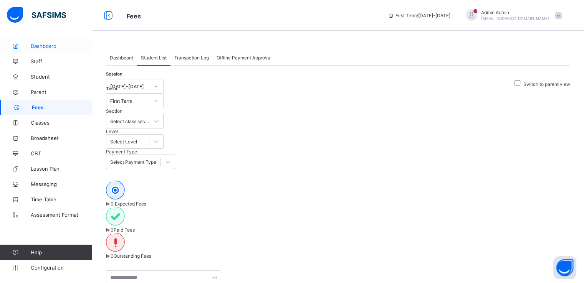
click at [43, 45] on span "Dashboard" at bounding box center [61, 46] width 61 height 6
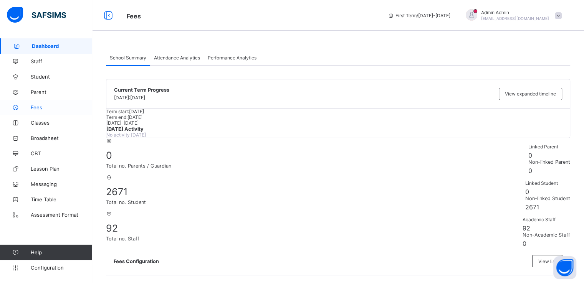
click at [40, 104] on span "Fees" at bounding box center [61, 107] width 61 height 6
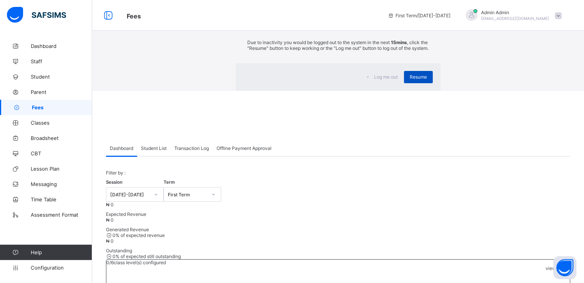
click at [410, 80] on span "Resume" at bounding box center [418, 77] width 17 height 6
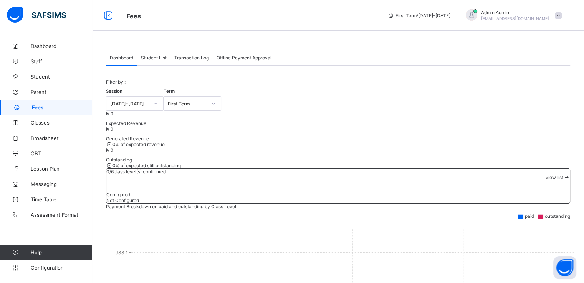
click at [154, 59] on span "Student List" at bounding box center [154, 58] width 26 height 6
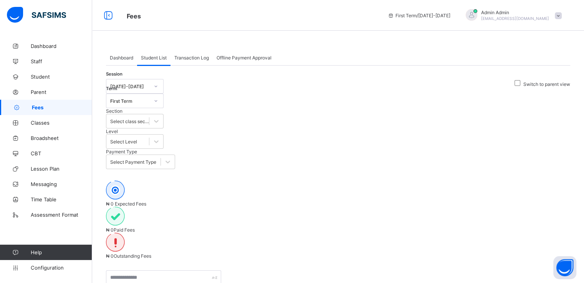
click at [126, 57] on span "Dashboard" at bounding box center [121, 58] width 23 height 6
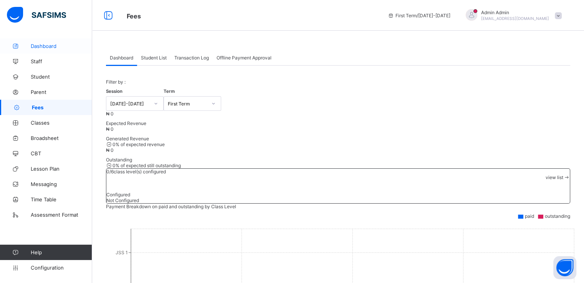
click at [46, 46] on span "Dashboard" at bounding box center [61, 46] width 61 height 6
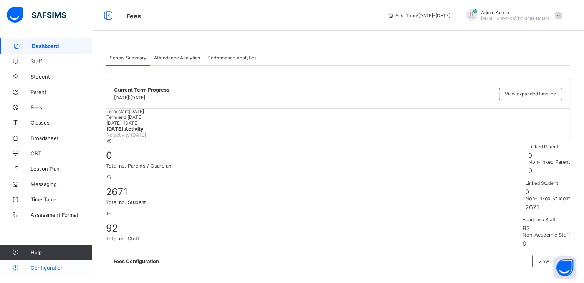
click at [41, 267] on span "Configuration" at bounding box center [61, 268] width 61 height 6
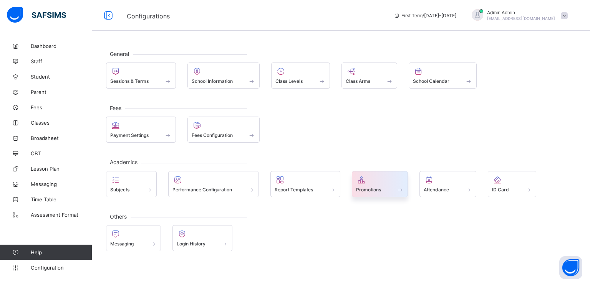
click at [369, 193] on div "Promotions" at bounding box center [380, 184] width 56 height 26
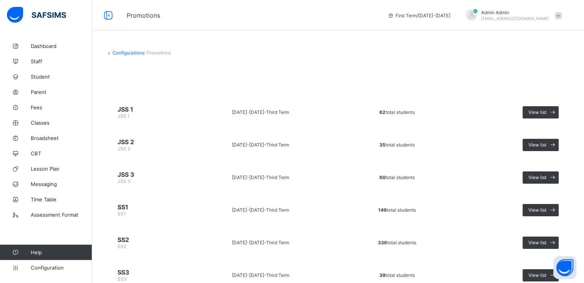
scroll to position [31, 0]
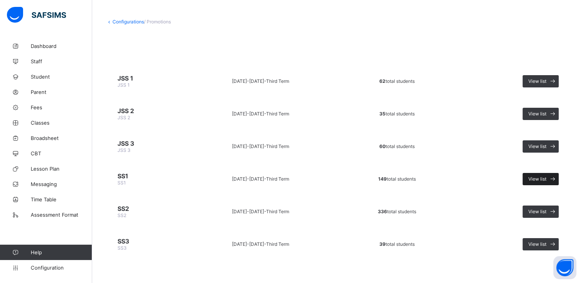
click at [546, 177] on span "View list" at bounding box center [537, 179] width 18 height 6
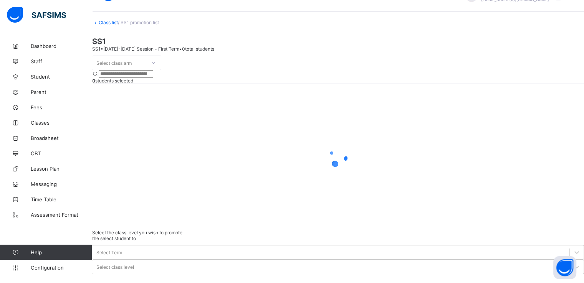
scroll to position [28, 0]
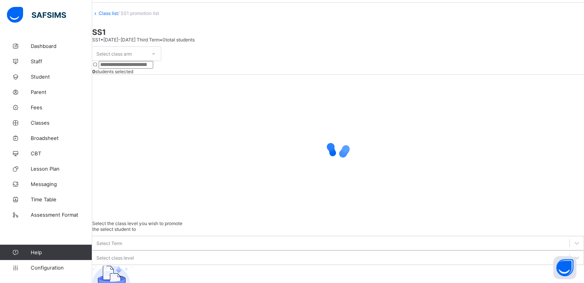
click at [146, 59] on div "Select class arm" at bounding box center [120, 53] width 54 height 11
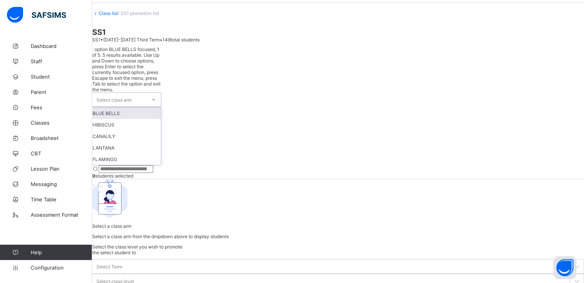
click at [138, 107] on div "BLUE BELLS" at bounding box center [127, 113] width 68 height 12
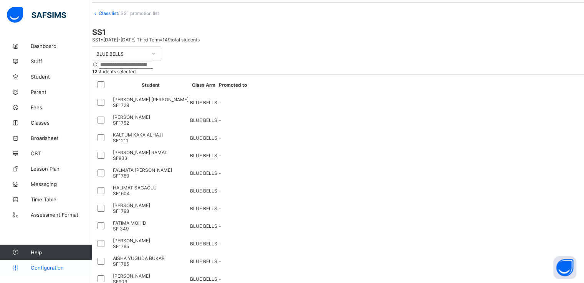
click at [45, 265] on span "Configuration" at bounding box center [61, 268] width 61 height 6
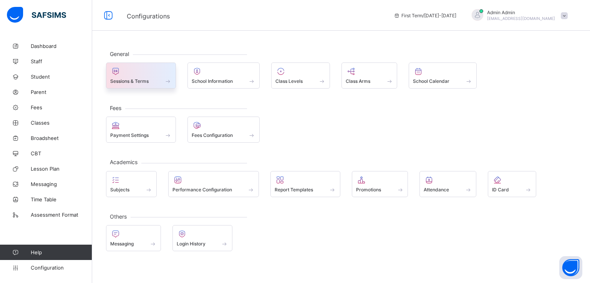
click at [141, 81] on span "Sessions & Terms" at bounding box center [129, 81] width 38 height 6
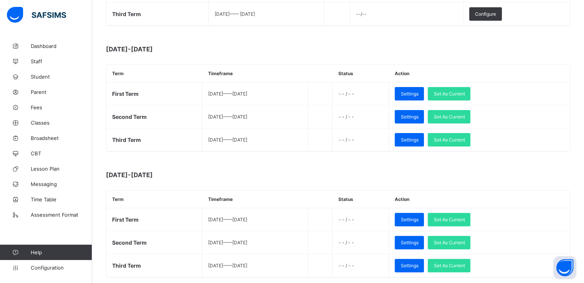
scroll to position [200, 0]
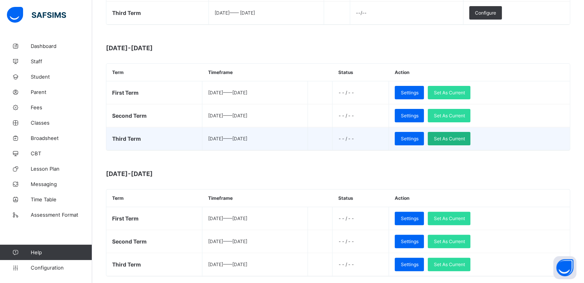
click at [464, 136] on span "Set As Current" at bounding box center [448, 139] width 31 height 6
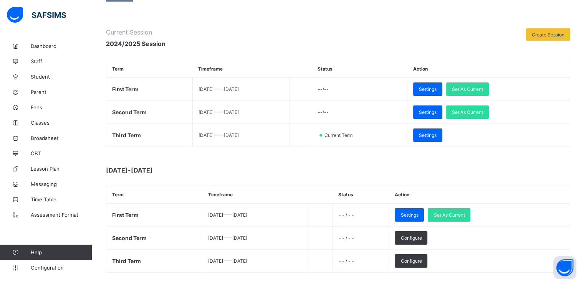
scroll to position [78, 0]
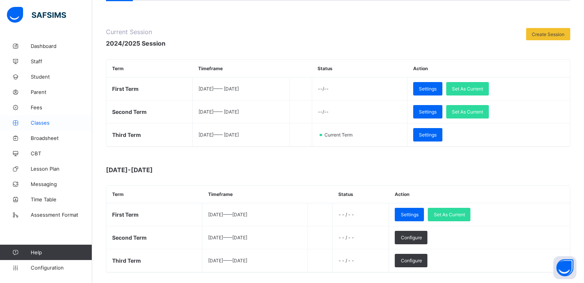
click at [46, 119] on link "Classes" at bounding box center [46, 122] width 92 height 15
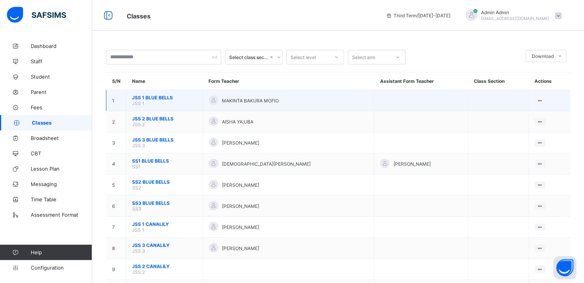
click at [147, 98] on span "JSS 1 BLUE BELLS" at bounding box center [164, 98] width 65 height 6
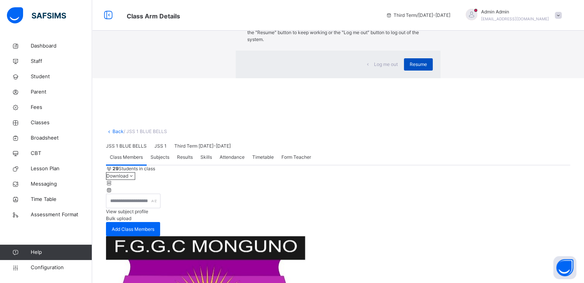
click at [404, 71] on div "Resume" at bounding box center [418, 64] width 29 height 12
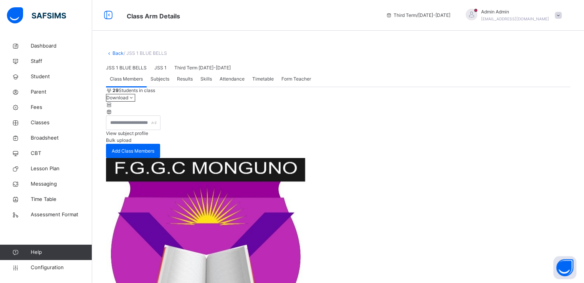
click at [156, 83] on span "Subjects" at bounding box center [159, 79] width 19 height 7
click at [132, 83] on span "Class Members" at bounding box center [126, 79] width 33 height 7
click at [40, 267] on span "Configuration" at bounding box center [61, 268] width 61 height 8
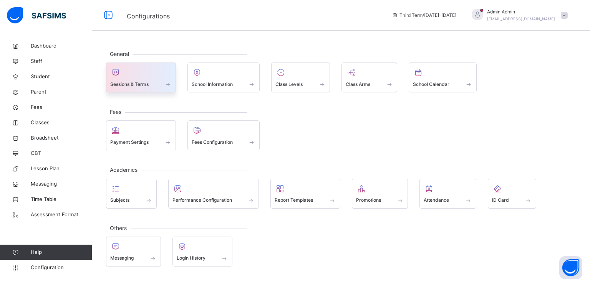
click at [130, 88] on div "Sessions & Terms" at bounding box center [140, 84] width 61 height 8
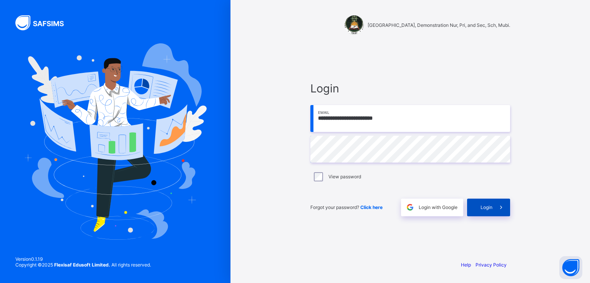
click at [481, 208] on span "Login" at bounding box center [486, 208] width 12 height 6
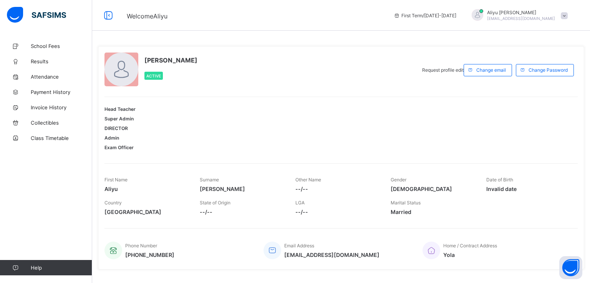
click at [564, 14] on span at bounding box center [563, 15] width 7 height 7
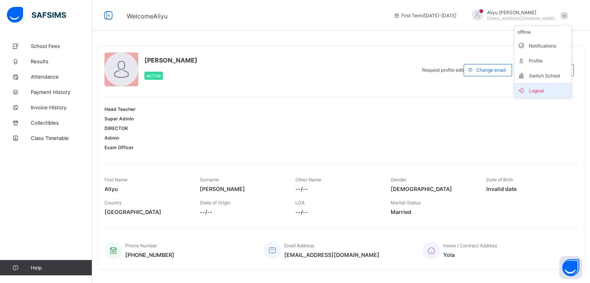
click at [531, 91] on span "Logout" at bounding box center [542, 90] width 51 height 9
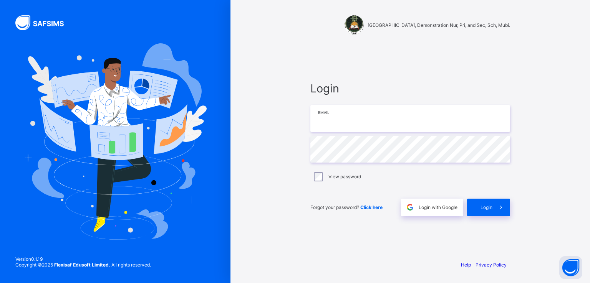
type input "**********"
click at [369, 118] on input "**********" at bounding box center [410, 118] width 200 height 27
click at [427, 70] on div "**********" at bounding box center [409, 148] width 215 height 211
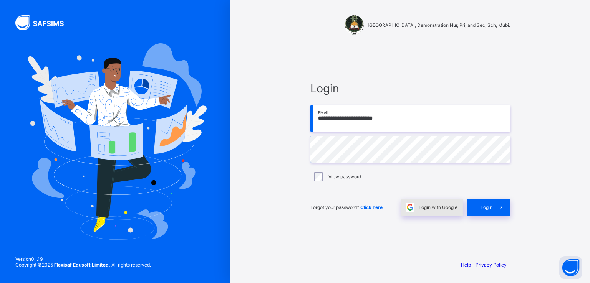
click at [428, 208] on span "Login with Google" at bounding box center [437, 208] width 39 height 6
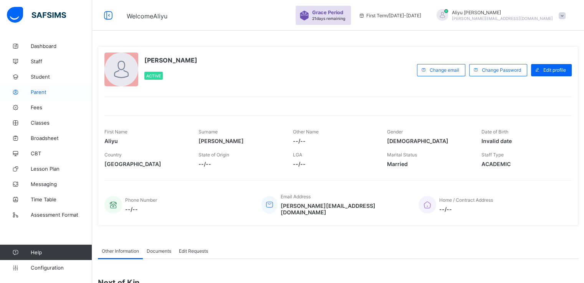
click at [41, 92] on span "Parent" at bounding box center [61, 92] width 61 height 6
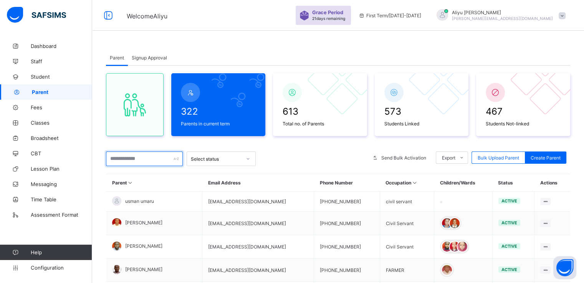
click at [141, 159] on input "text" at bounding box center [144, 159] width 77 height 15
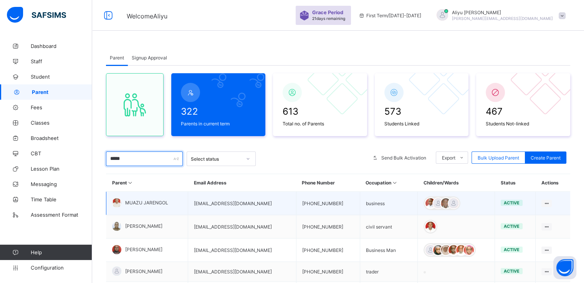
type input "*****"
click at [149, 202] on span "MUAZU JARENGOL" at bounding box center [146, 203] width 43 height 6
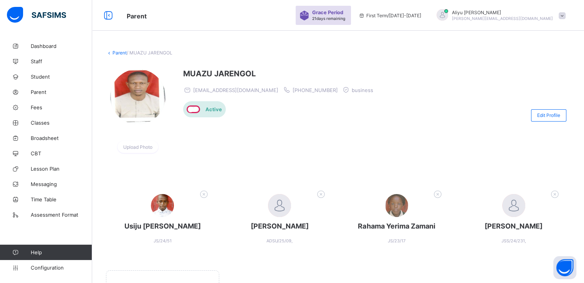
scroll to position [3, 0]
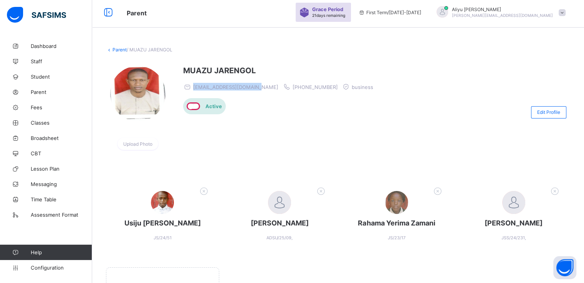
drag, startPoint x: 195, startPoint y: 86, endPoint x: 257, endPoint y: 86, distance: 62.2
click at [257, 86] on div "[EMAIL_ADDRESS][DOMAIN_NAME] [PHONE_NUMBER] business" at bounding box center [280, 87] width 194 height 8
copy span "[EMAIL_ADDRESS][DOMAIN_NAME]"
click at [565, 11] on span at bounding box center [562, 12] width 7 height 7
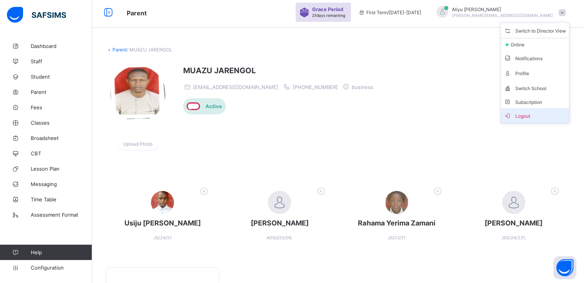
click at [527, 117] on span "Logout" at bounding box center [535, 115] width 62 height 9
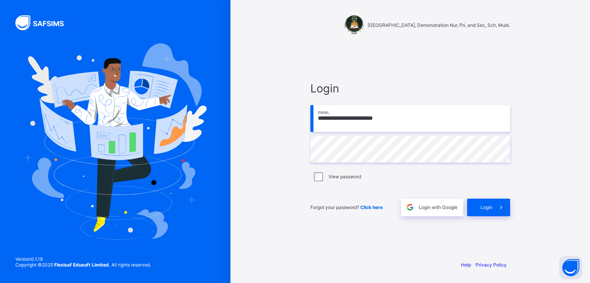
click at [338, 123] on input "**********" at bounding box center [410, 118] width 200 height 27
paste input "email"
type input "**********"
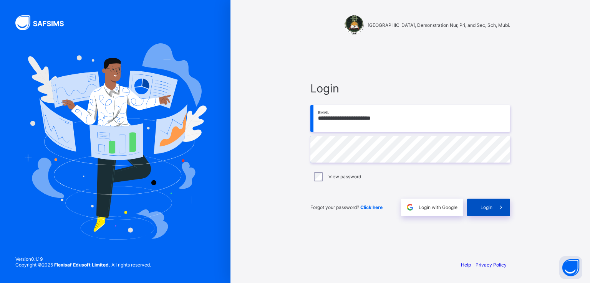
click at [486, 205] on span "Login" at bounding box center [486, 208] width 12 height 6
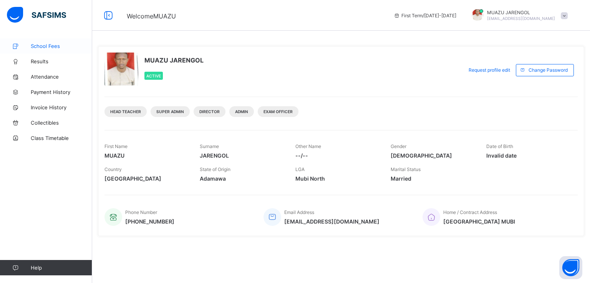
click at [51, 49] on span "School Fees" at bounding box center [61, 46] width 61 height 6
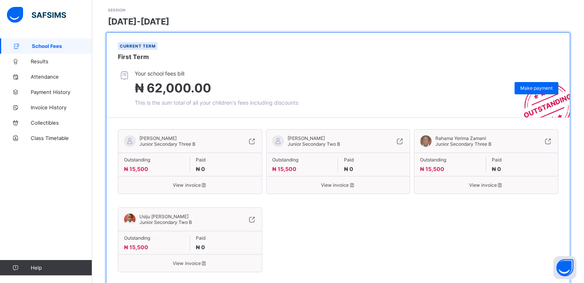
scroll to position [73, 0]
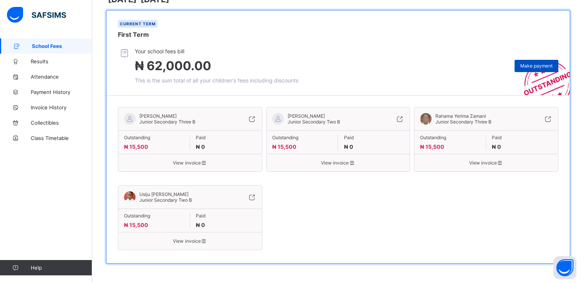
click at [533, 66] on span "Make payment" at bounding box center [536, 66] width 32 height 6
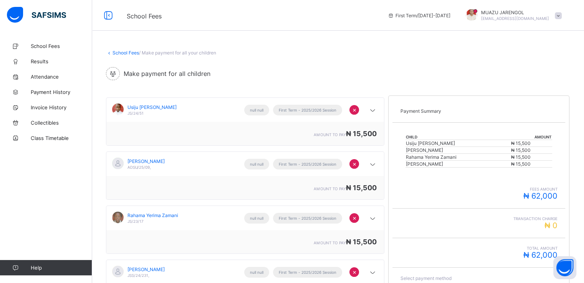
scroll to position [85, 0]
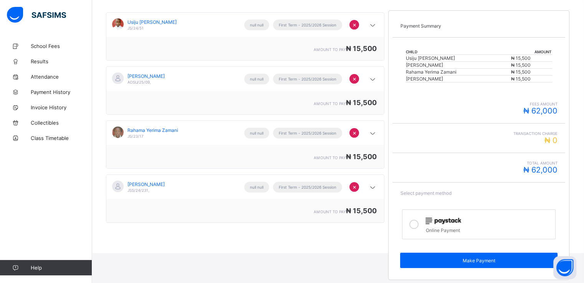
click at [416, 223] on icon at bounding box center [413, 224] width 9 height 9
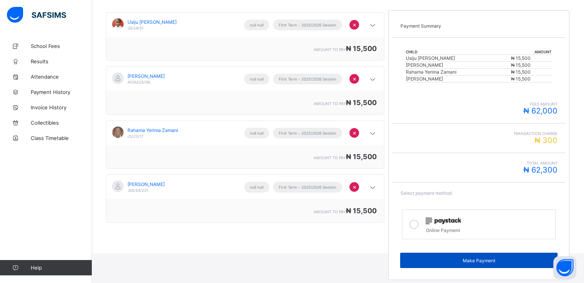
click at [479, 260] on span "Make Payment" at bounding box center [479, 261] width 146 height 6
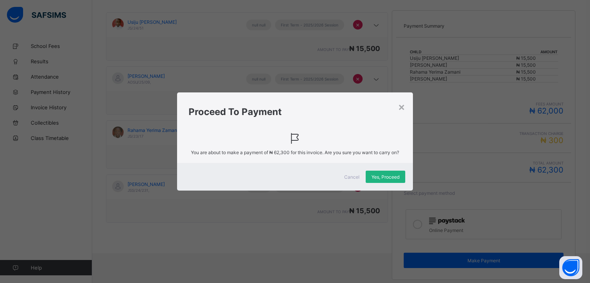
click at [383, 176] on span "Yes, Proceed" at bounding box center [385, 177] width 28 height 6
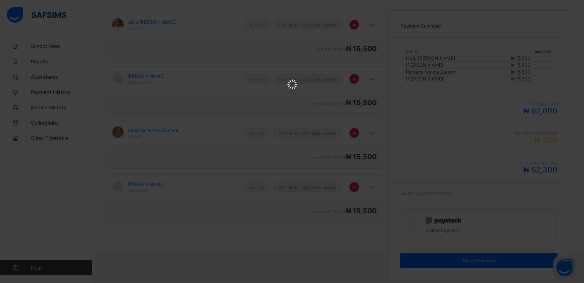
scroll to position [0, 0]
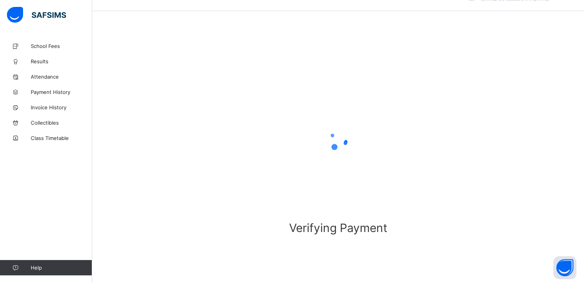
scroll to position [21, 0]
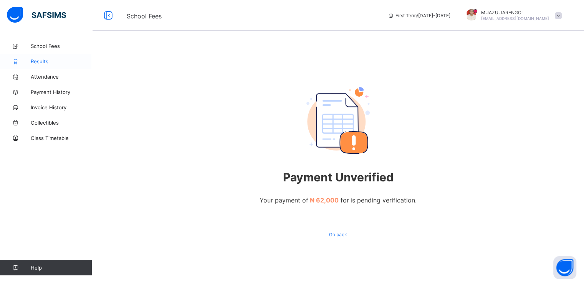
click at [38, 60] on span "Results" at bounding box center [61, 61] width 61 height 6
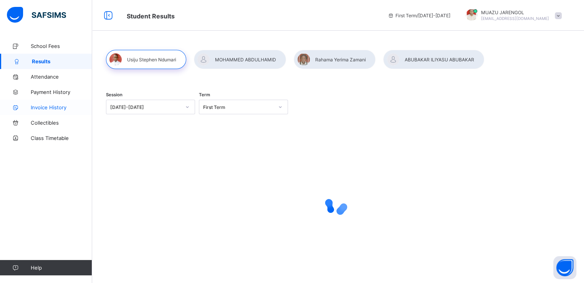
click at [41, 111] on link "Invoice History" at bounding box center [46, 107] width 92 height 15
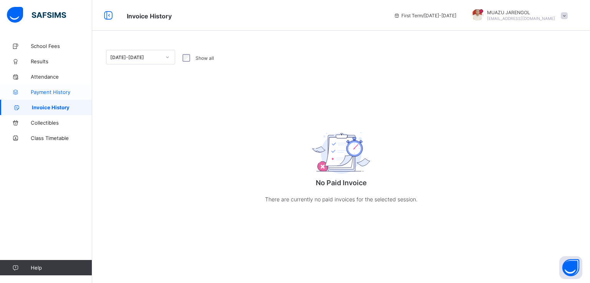
click at [54, 89] on span "Payment History" at bounding box center [61, 92] width 61 height 6
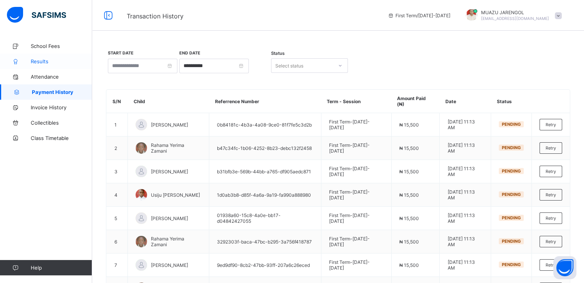
click at [43, 60] on span "Results" at bounding box center [61, 61] width 61 height 6
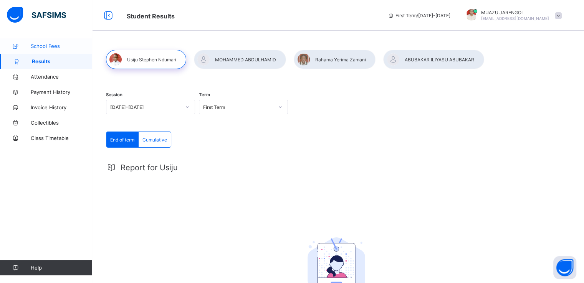
click at [50, 44] on span "School Fees" at bounding box center [61, 46] width 61 height 6
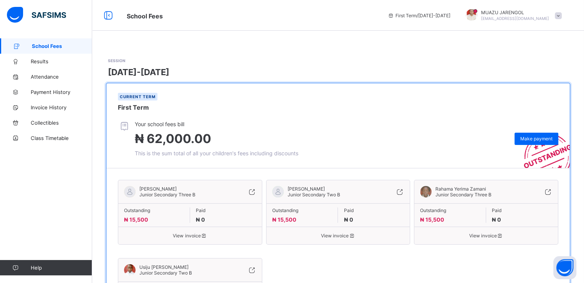
scroll to position [73, 0]
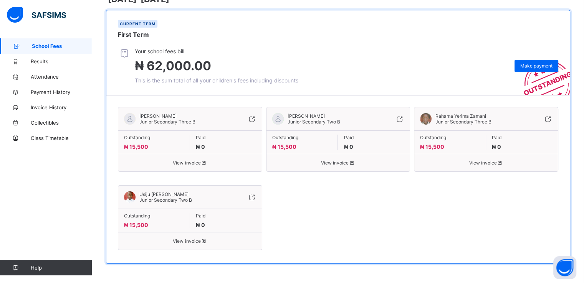
click at [195, 121] on div "[PERSON_NAME] Secondary Three B" at bounding box center [166, 119] width 60 height 12
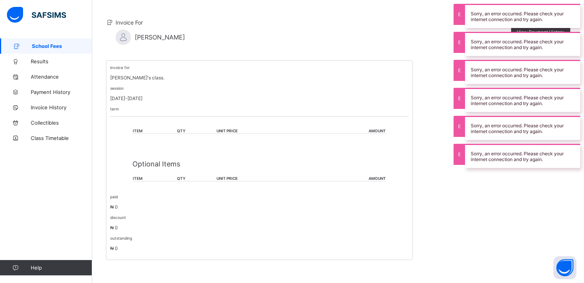
scroll to position [60, 0]
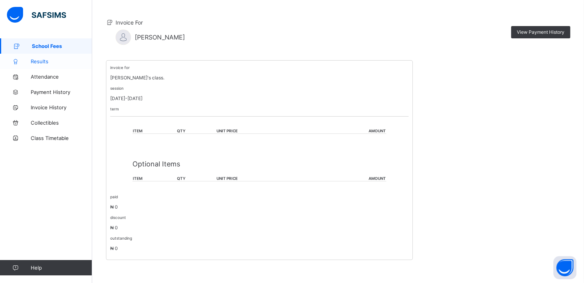
click at [40, 61] on span "Results" at bounding box center [61, 61] width 61 height 6
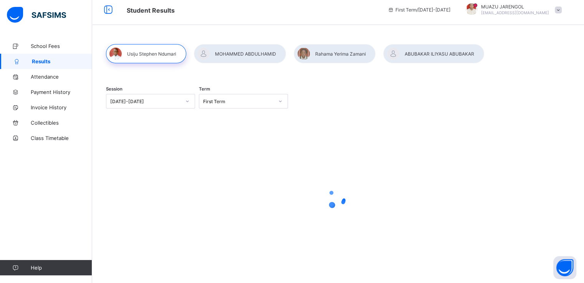
scroll to position [6, 0]
click at [43, 42] on link "School Fees" at bounding box center [46, 45] width 92 height 15
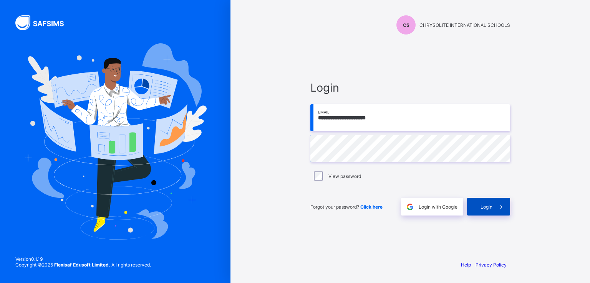
click at [485, 204] on span "Login" at bounding box center [486, 207] width 12 height 6
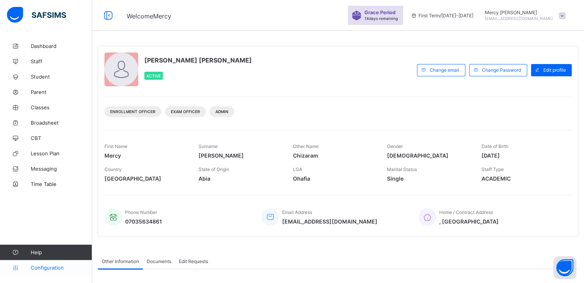
click at [39, 270] on span "Configuration" at bounding box center [61, 268] width 61 height 6
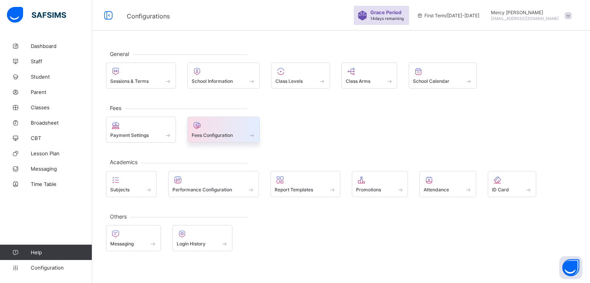
click at [207, 133] on span "Fees Configuration" at bounding box center [212, 135] width 41 height 6
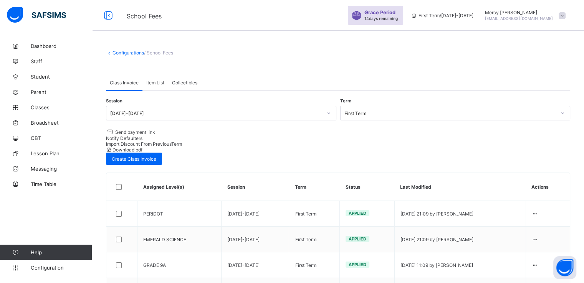
click at [116, 53] on link "Configurations" at bounding box center [127, 53] width 31 height 6
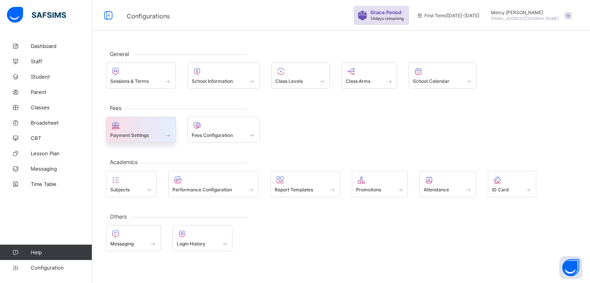
click at [134, 131] on span at bounding box center [140, 131] width 61 height 2
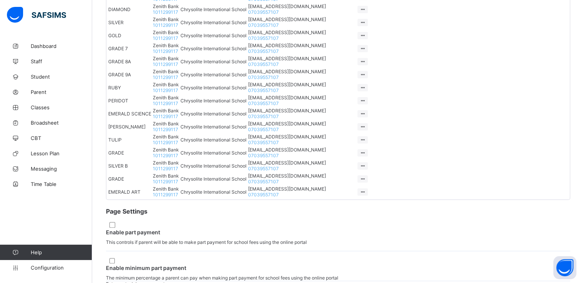
scroll to position [379, 0]
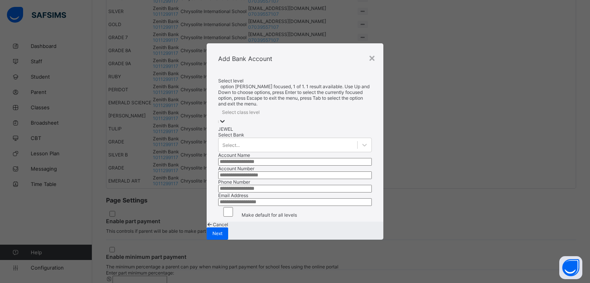
click at [249, 109] on div "Select class level" at bounding box center [241, 112] width 38 height 6
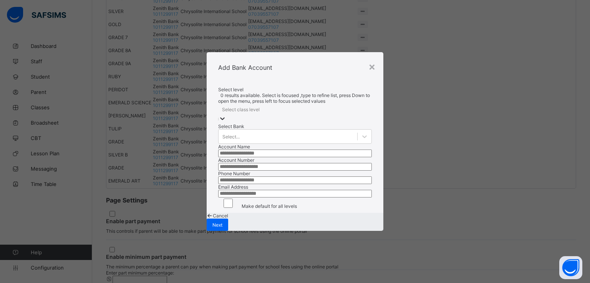
click at [249, 106] on div "Select class level" at bounding box center [241, 109] width 38 height 6
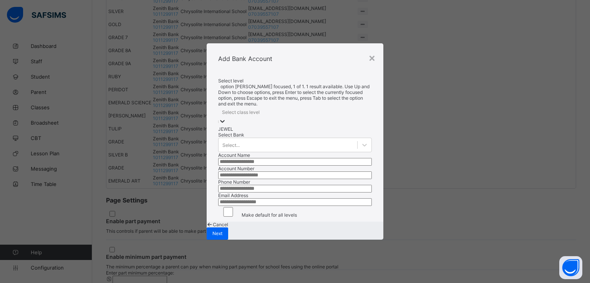
click at [249, 109] on div "Select class level" at bounding box center [241, 112] width 38 height 6
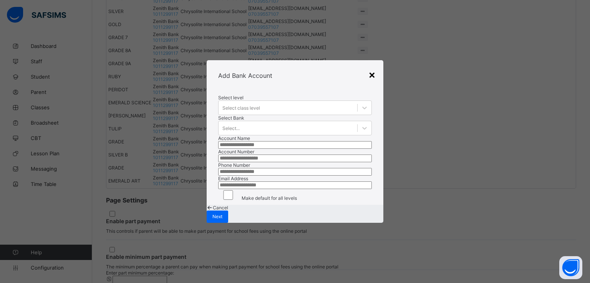
click at [368, 68] on div "×" at bounding box center [371, 74] width 7 height 13
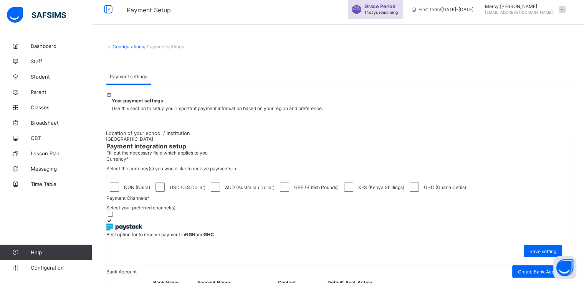
scroll to position [0, 0]
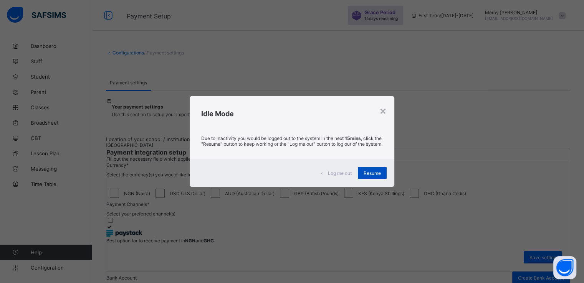
click at [369, 174] on span "Resume" at bounding box center [372, 173] width 17 height 6
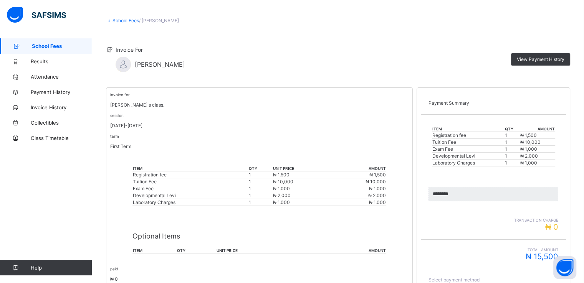
scroll to position [32, 0]
click at [555, 58] on span "View Payment History" at bounding box center [541, 59] width 48 height 6
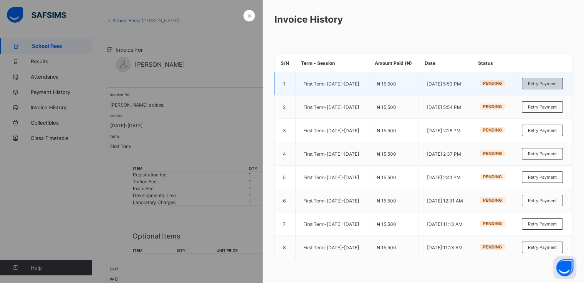
click at [539, 86] on span "Retry Payment" at bounding box center [542, 83] width 29 height 5
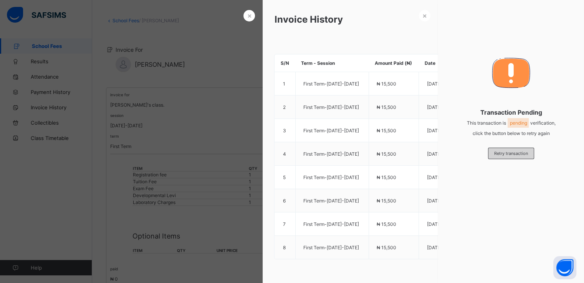
click at [507, 155] on span "Retry transaction" at bounding box center [511, 153] width 34 height 5
click at [247, 18] on span "×" at bounding box center [249, 16] width 5 height 8
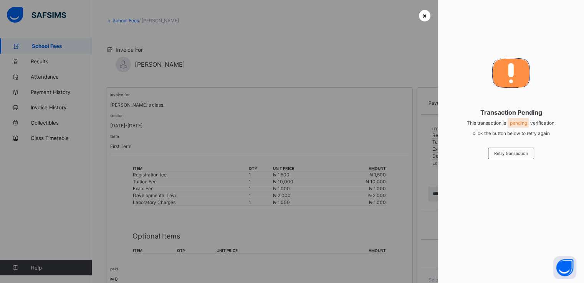
click at [424, 19] on span "×" at bounding box center [424, 16] width 5 height 8
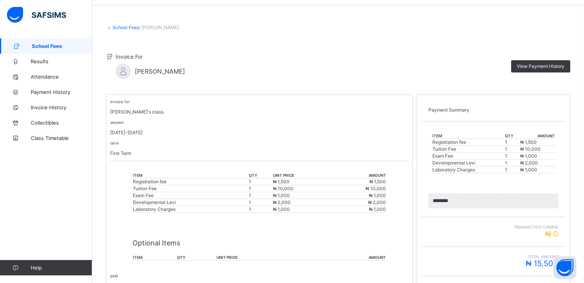
scroll to position [0, 0]
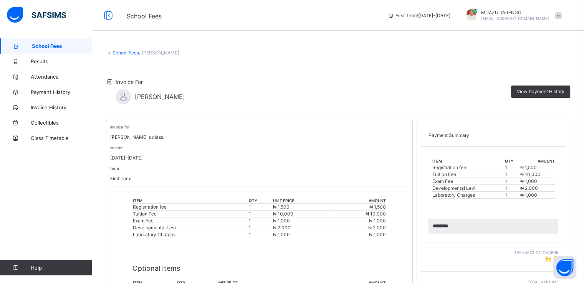
click at [54, 45] on span "School Fees" at bounding box center [62, 46] width 60 height 6
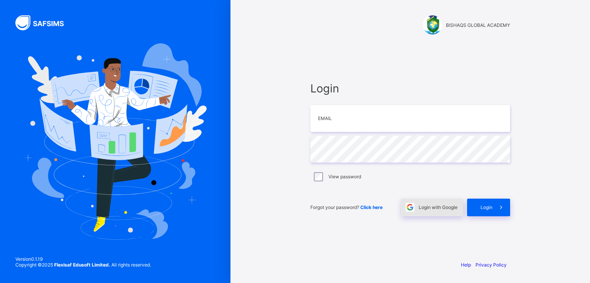
click at [424, 206] on span "Login with Google" at bounding box center [437, 208] width 39 height 6
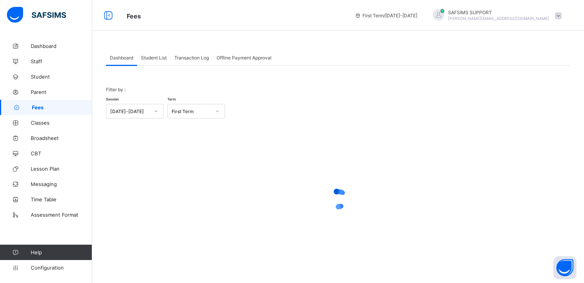
click at [153, 58] on span "Student List" at bounding box center [154, 58] width 26 height 6
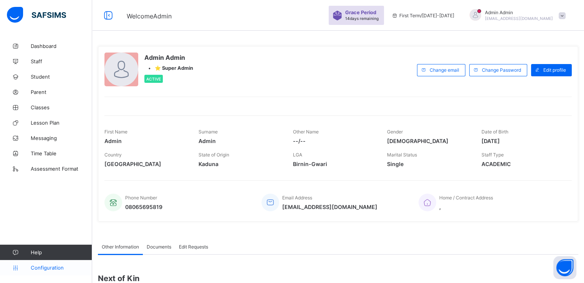
click at [59, 263] on link "Configuration" at bounding box center [46, 267] width 92 height 15
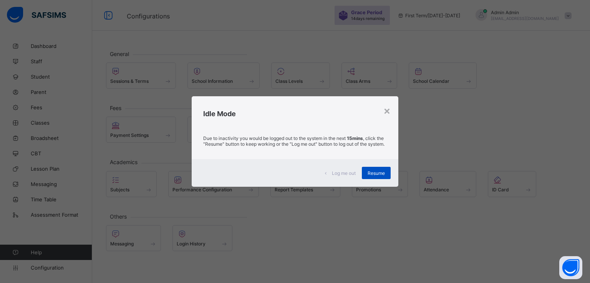
click at [372, 176] on span "Resume" at bounding box center [375, 173] width 17 height 6
click at [370, 172] on div "Resume" at bounding box center [376, 173] width 29 height 12
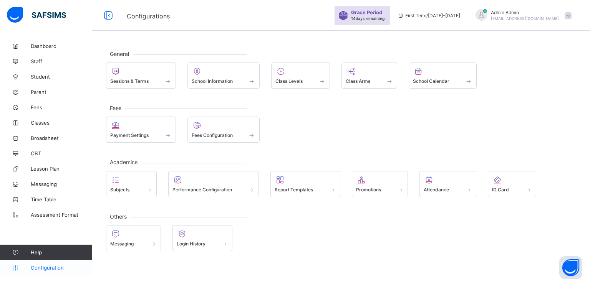
click at [38, 265] on span "Configuration" at bounding box center [61, 268] width 61 height 6
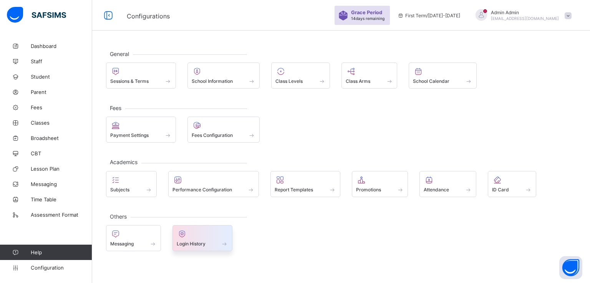
click at [198, 241] on span "Login History" at bounding box center [191, 244] width 29 height 6
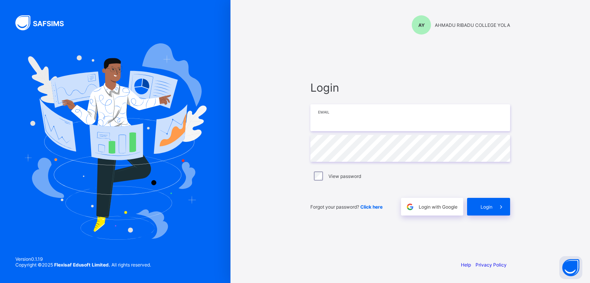
type input "**********"
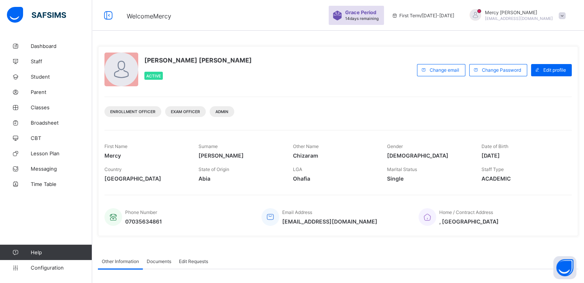
click at [46, 268] on span "Configuration" at bounding box center [61, 268] width 61 height 6
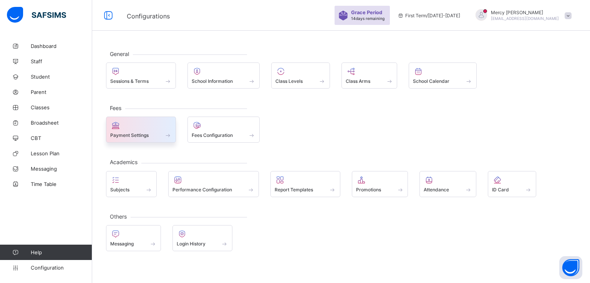
click at [148, 135] on span "Payment Settings" at bounding box center [129, 135] width 38 height 6
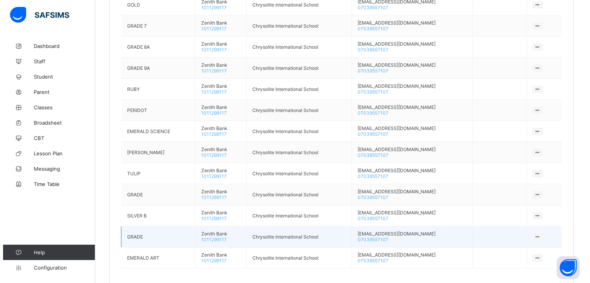
scroll to position [662, 0]
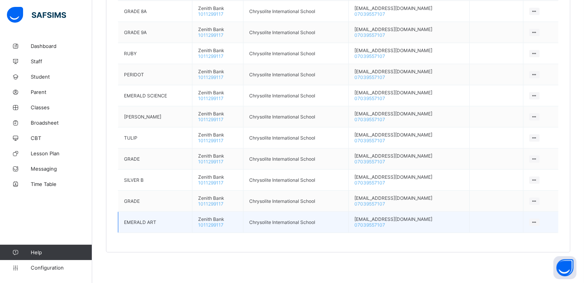
click at [536, 221] on icon at bounding box center [534, 223] width 7 height 6
click at [501, 237] on div "Delete Bank Account" at bounding box center [510, 237] width 51 height 8
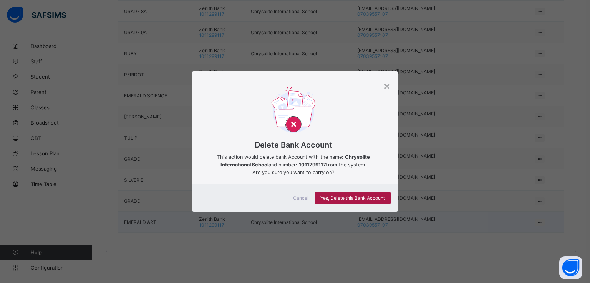
click at [355, 193] on div "Yes, Delete this Bank Account" at bounding box center [352, 198] width 76 height 12
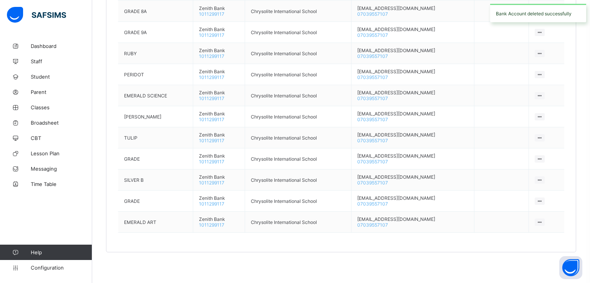
scroll to position [640, 0]
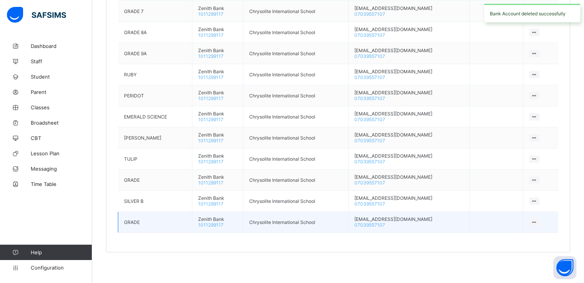
click at [537, 222] on icon at bounding box center [534, 223] width 7 height 6
click at [510, 236] on div "Delete Bank Account" at bounding box center [510, 237] width 51 height 8
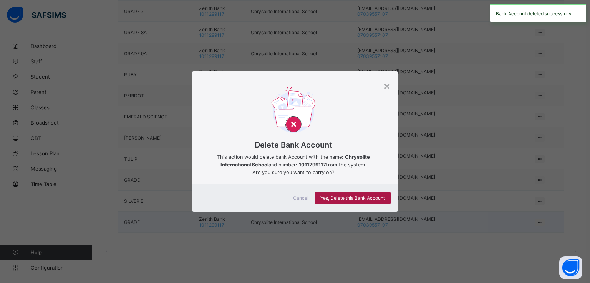
click at [366, 193] on div "Yes, Delete this Bank Account" at bounding box center [352, 198] width 76 height 12
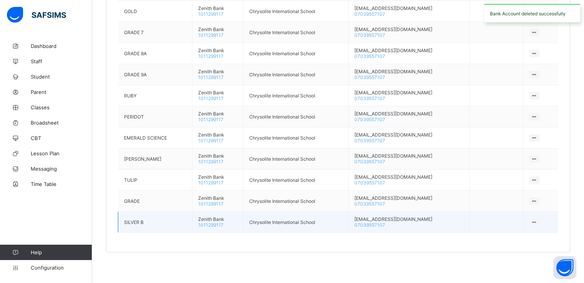
click at [536, 221] on icon at bounding box center [534, 223] width 7 height 6
click at [494, 235] on div "Delete Bank Account" at bounding box center [510, 237] width 51 height 8
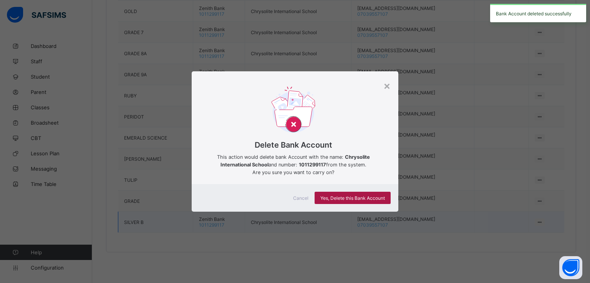
click at [349, 196] on span "Yes, Delete this Bank Account" at bounding box center [352, 198] width 64 height 6
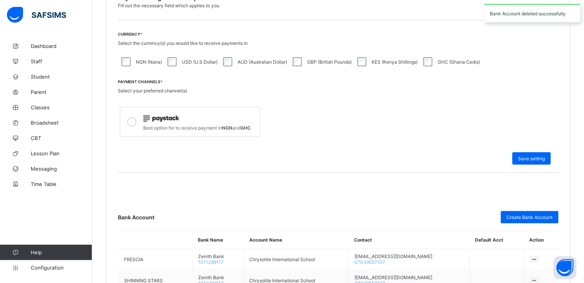
scroll to position [178, 0]
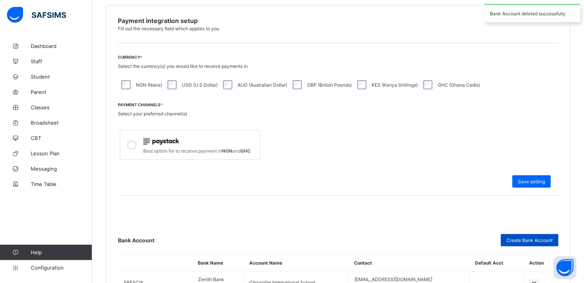
click at [539, 240] on span "Create Bank Account" at bounding box center [529, 241] width 46 height 6
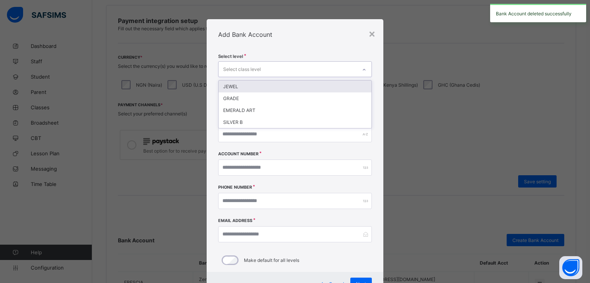
click at [271, 70] on div "Select class level" at bounding box center [287, 69] width 139 height 15
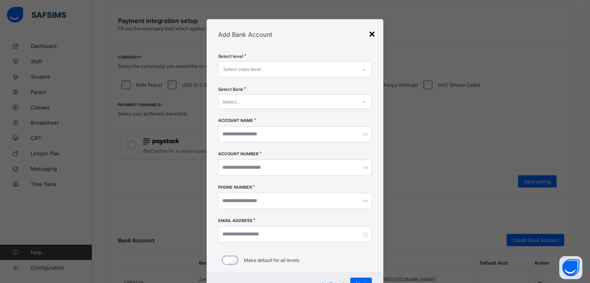
click at [369, 33] on div "×" at bounding box center [371, 33] width 7 height 13
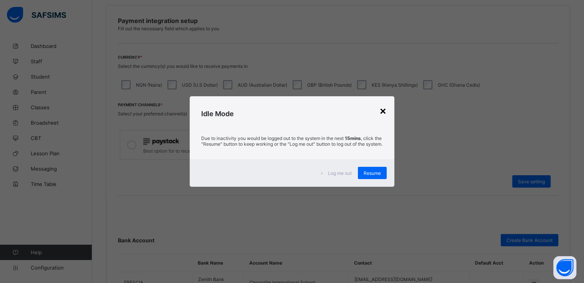
click at [384, 109] on div "×" at bounding box center [382, 110] width 7 height 13
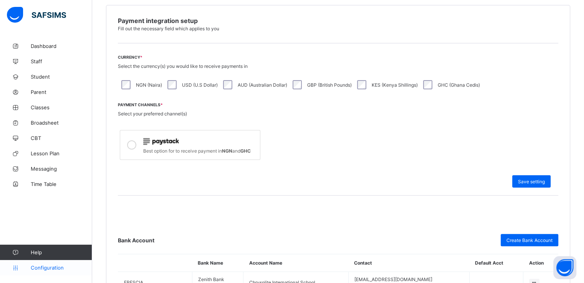
click at [46, 266] on span "Configuration" at bounding box center [61, 268] width 61 height 6
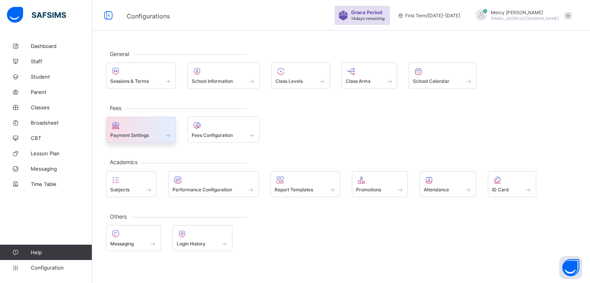
click at [138, 134] on span "Payment Settings" at bounding box center [129, 135] width 38 height 6
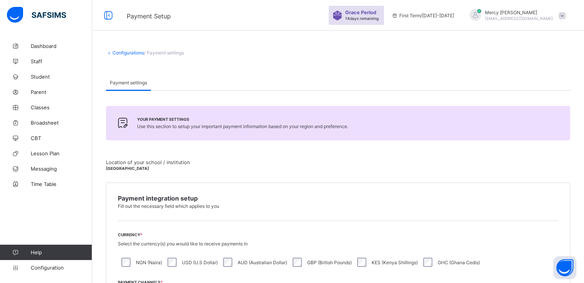
click at [565, 17] on span at bounding box center [562, 15] width 7 height 7
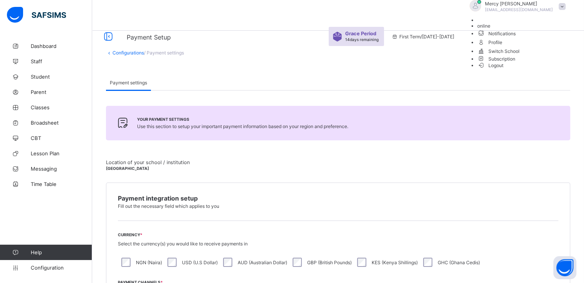
click at [504, 69] on span "Logout" at bounding box center [490, 65] width 26 height 8
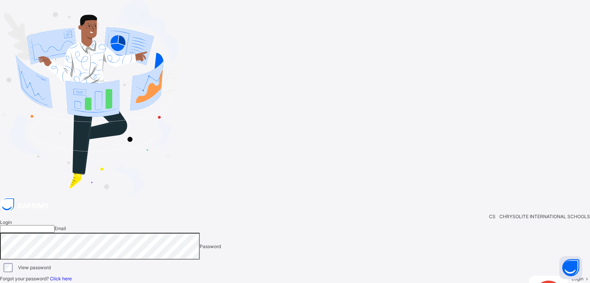
type input "**********"
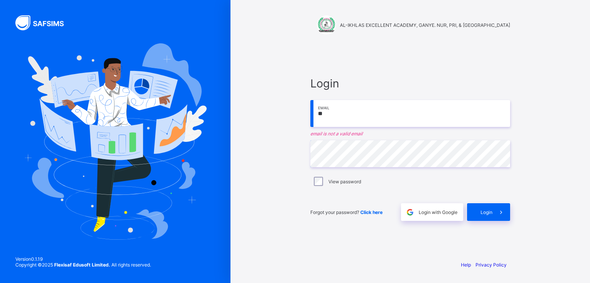
type input "**********"
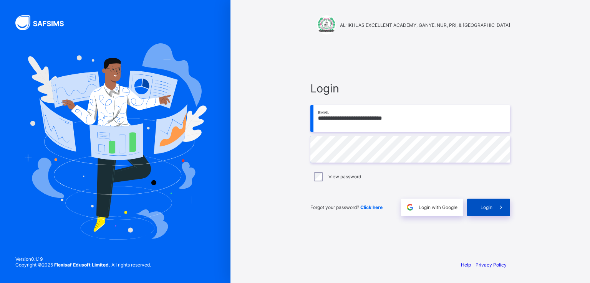
click at [483, 209] on span "Login" at bounding box center [486, 208] width 12 height 6
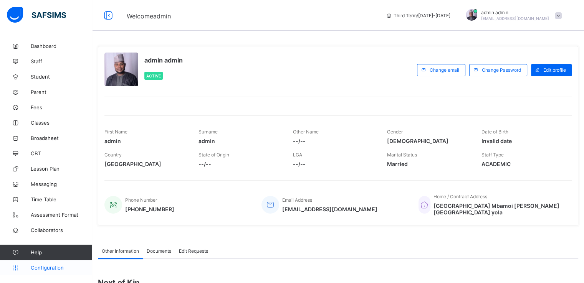
click at [43, 266] on span "Configuration" at bounding box center [61, 268] width 61 height 6
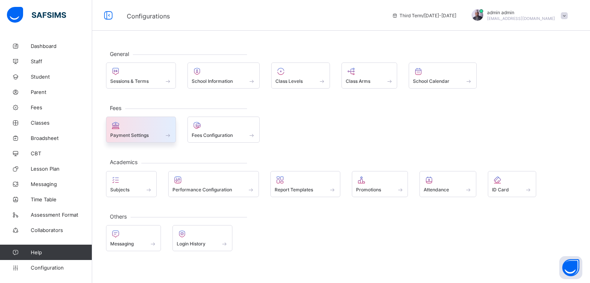
click at [132, 132] on span "Payment Settings" at bounding box center [129, 135] width 38 height 6
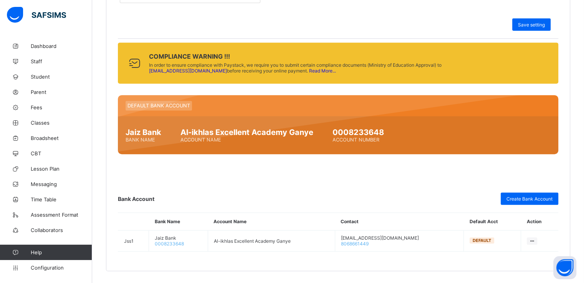
scroll to position [354, 0]
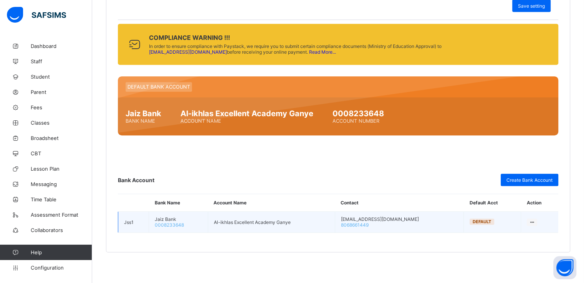
click at [535, 223] on icon at bounding box center [532, 223] width 7 height 6
click at [335, 220] on td "alikhlasexcellentacademyganye001@gmail.com 8068661449" at bounding box center [399, 222] width 129 height 21
drag, startPoint x: 152, startPoint y: 224, endPoint x: 185, endPoint y: 228, distance: 33.6
click at [185, 228] on td "Jaiz Bank 0008233648" at bounding box center [178, 222] width 59 height 21
copy span "0008233648"
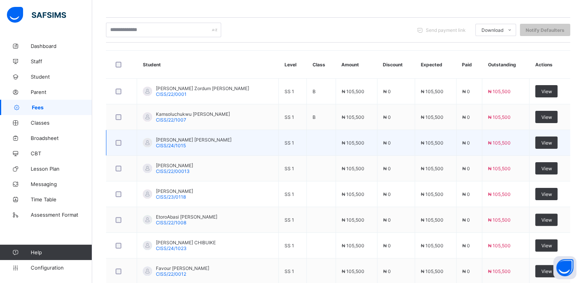
scroll to position [160, 0]
click at [180, 138] on span "YVONNE IJEOMA JOHN" at bounding box center [194, 140] width 76 height 6
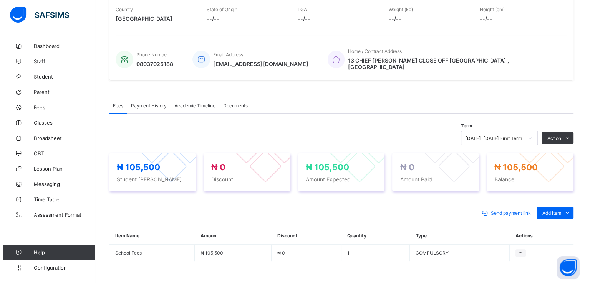
scroll to position [204, 0]
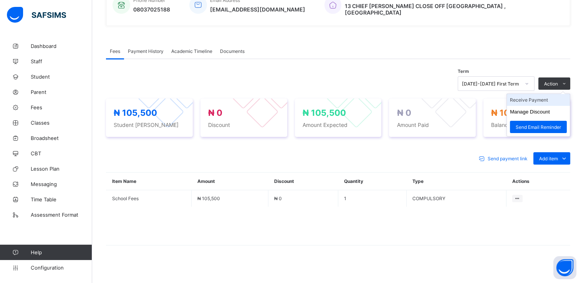
click at [524, 94] on li "Receive Payment" at bounding box center [538, 100] width 63 height 12
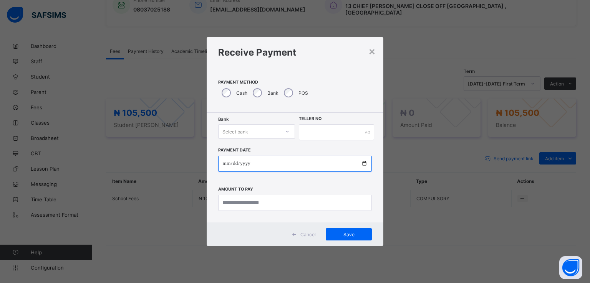
click at [261, 166] on input "date" at bounding box center [295, 164] width 154 height 16
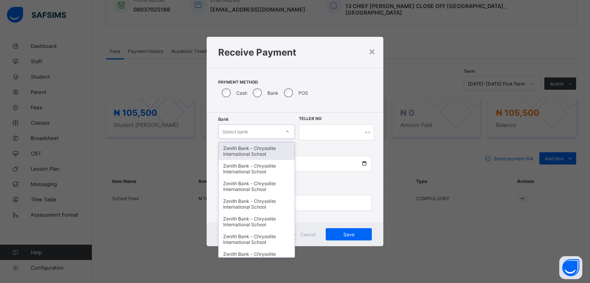
click at [254, 132] on div "Select bank" at bounding box center [248, 131] width 61 height 11
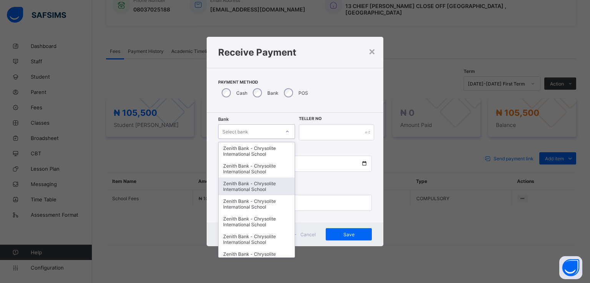
scroll to position [264, 0]
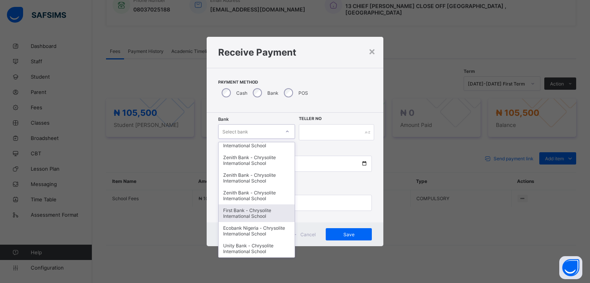
click at [261, 205] on div "First Bank - Chrysolite International School" at bounding box center [256, 214] width 76 height 18
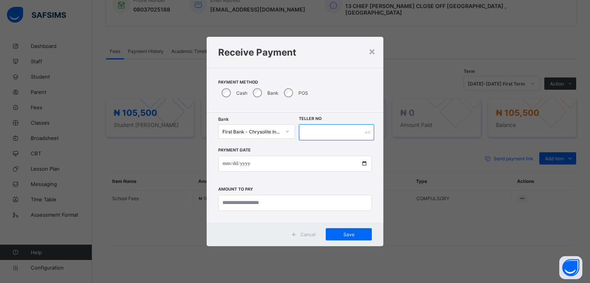
click at [316, 131] on input "text" at bounding box center [336, 132] width 75 height 16
click at [288, 132] on icon at bounding box center [287, 132] width 5 height 8
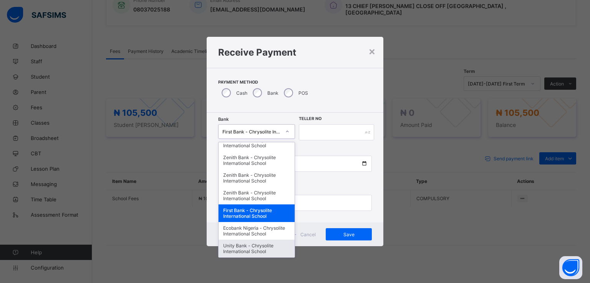
click at [236, 248] on div "Unity Bank - Chrysolite International School" at bounding box center [256, 249] width 76 height 18
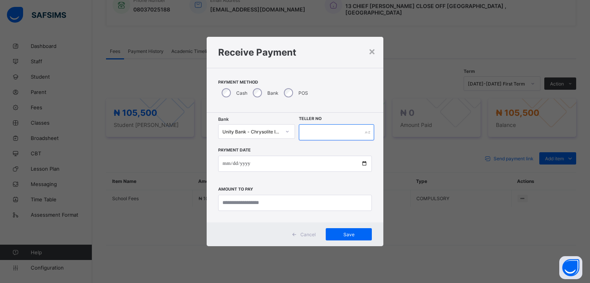
click at [316, 138] on input "text" at bounding box center [336, 132] width 75 height 16
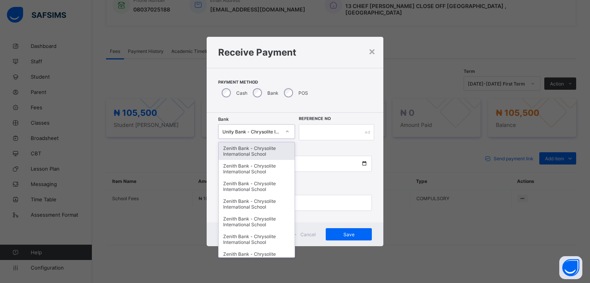
click at [270, 129] on div "Unity Bank - Chrysolite International School" at bounding box center [251, 132] width 58 height 6
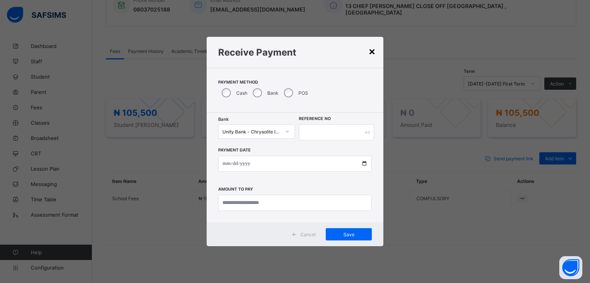
click at [371, 50] on div "×" at bounding box center [371, 51] width 7 height 13
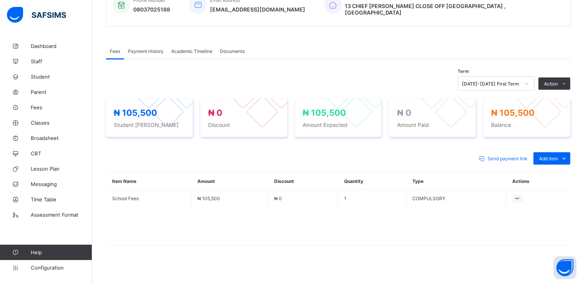
scroll to position [0, 0]
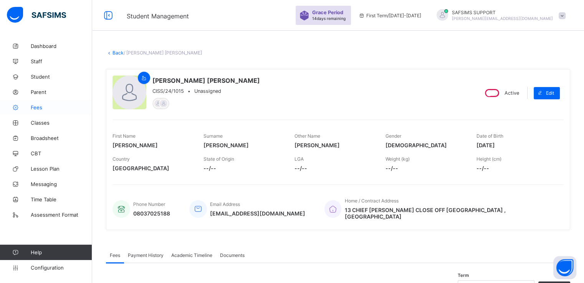
click at [38, 110] on span "Fees" at bounding box center [61, 107] width 61 height 6
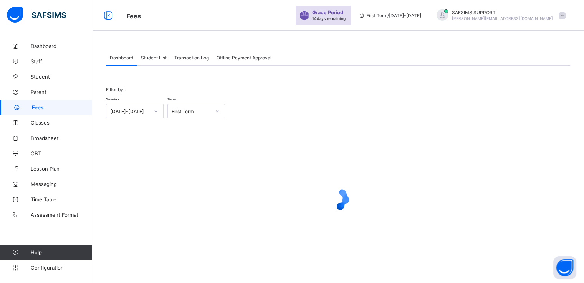
click at [152, 55] on span "Student List" at bounding box center [154, 58] width 26 height 6
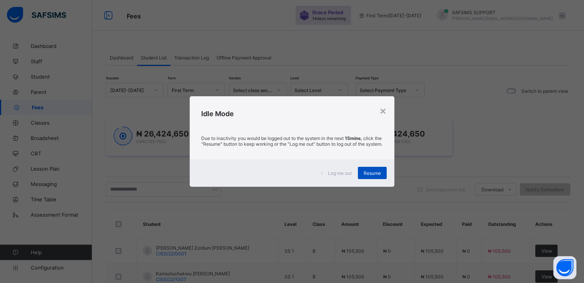
click at [368, 175] on span "Resume" at bounding box center [372, 173] width 17 height 6
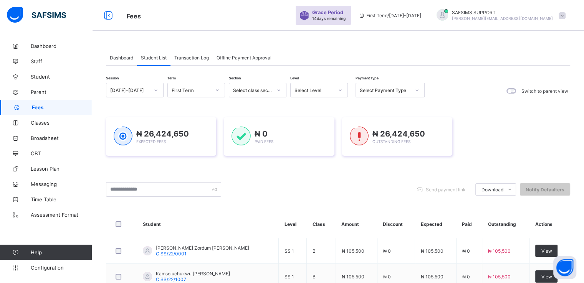
click at [565, 14] on span at bounding box center [562, 15] width 7 height 7
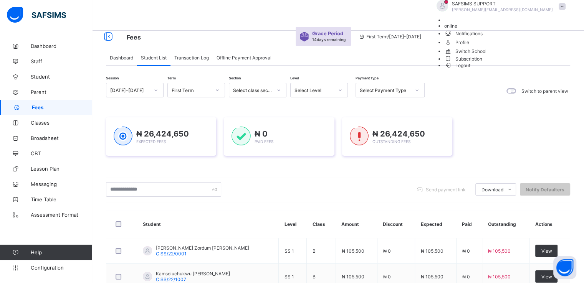
click at [471, 69] on span "Logout" at bounding box center [457, 65] width 26 height 8
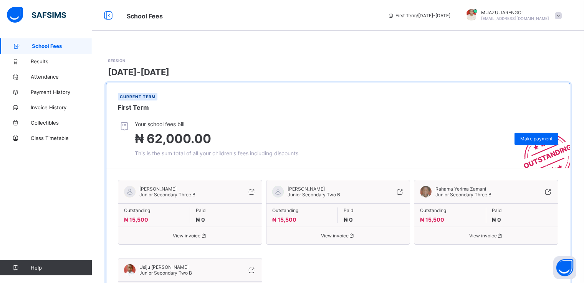
scroll to position [8, 0]
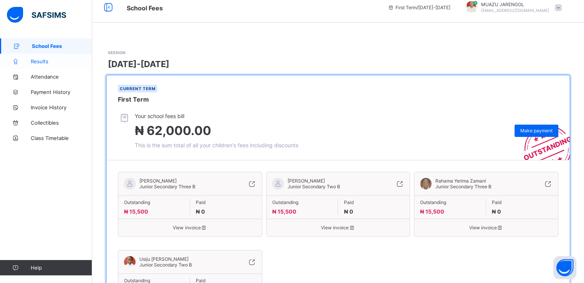
click at [47, 63] on span "Results" at bounding box center [61, 61] width 61 height 6
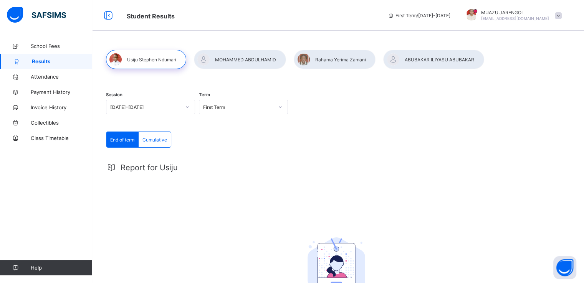
click at [168, 141] on div "Cumulative" at bounding box center [155, 139] width 32 height 15
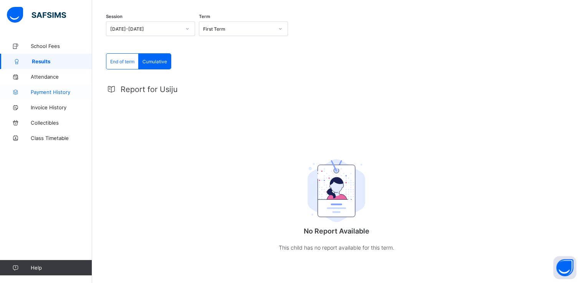
click at [48, 93] on span "Payment History" at bounding box center [61, 92] width 61 height 6
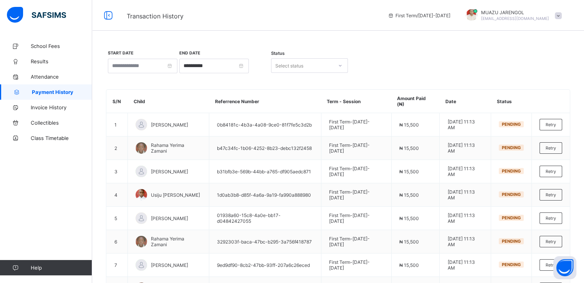
scroll to position [100, 0]
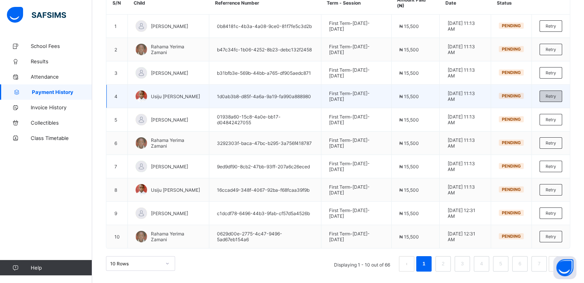
click at [551, 96] on span "Retry" at bounding box center [550, 96] width 10 height 5
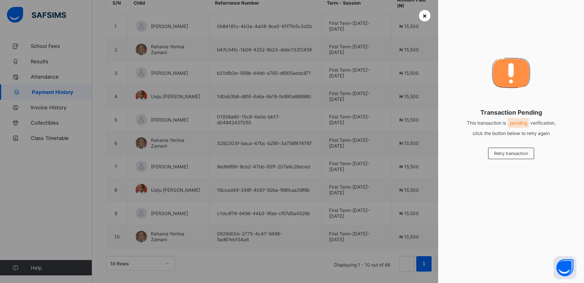
click at [423, 16] on span "×" at bounding box center [424, 16] width 5 height 8
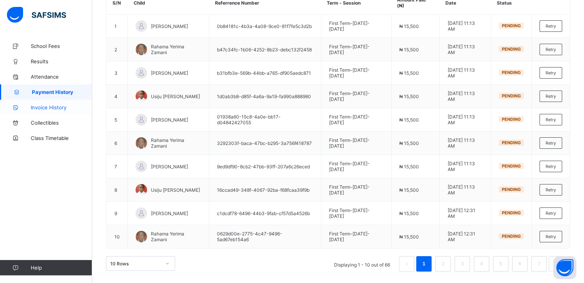
click at [43, 104] on span "Invoice History" at bounding box center [61, 107] width 61 height 6
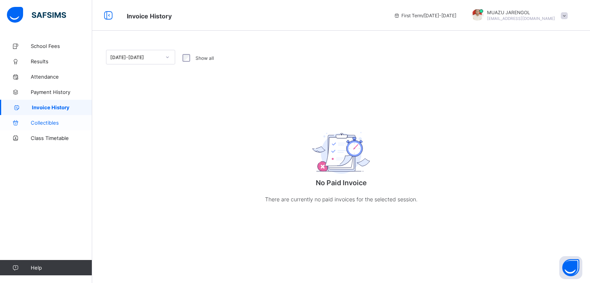
click at [43, 123] on span "Collectibles" at bounding box center [61, 123] width 61 height 6
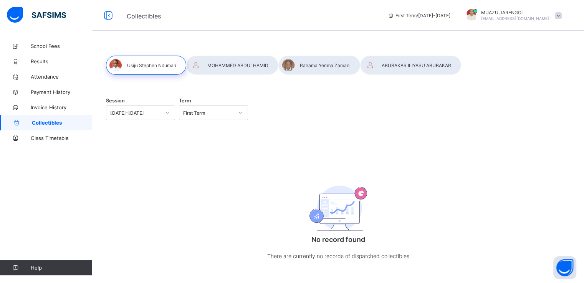
click at [222, 66] on div at bounding box center [232, 65] width 92 height 19
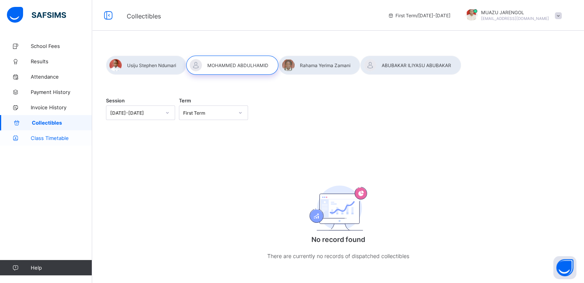
click at [48, 142] on link "Class Timetable" at bounding box center [46, 138] width 92 height 15
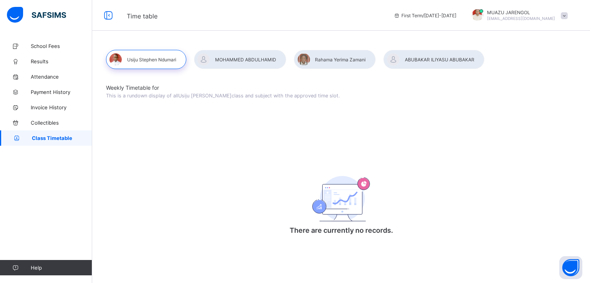
click at [228, 59] on div at bounding box center [240, 59] width 92 height 19
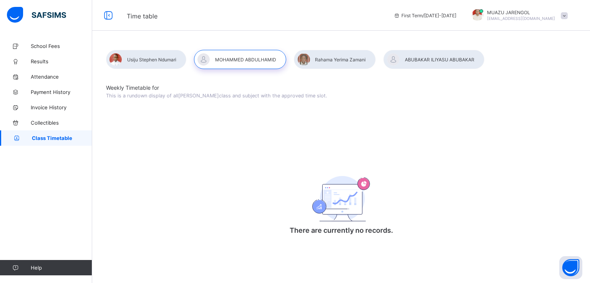
click at [154, 56] on div at bounding box center [146, 59] width 80 height 19
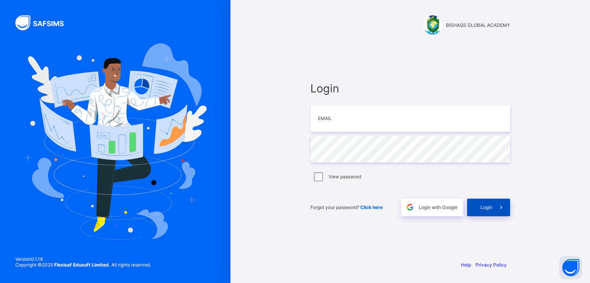
click at [492, 210] on span at bounding box center [501, 208] width 18 height 18
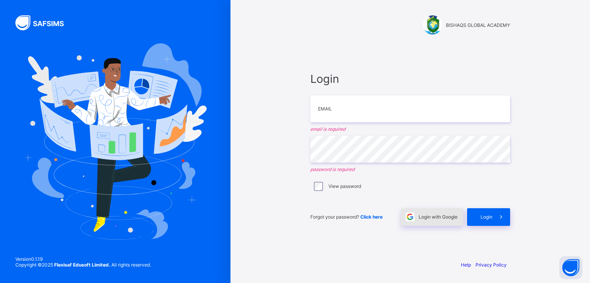
click at [439, 220] on span "Login with Google" at bounding box center [437, 217] width 39 height 6
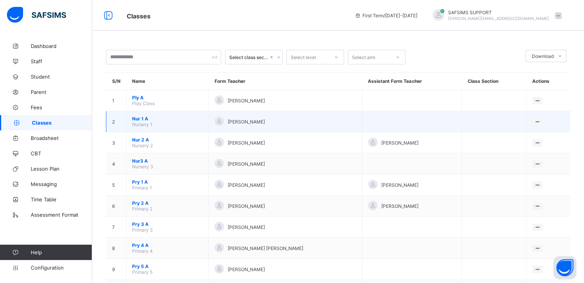
click at [144, 117] on span "Nur 1 A" at bounding box center [167, 119] width 71 height 6
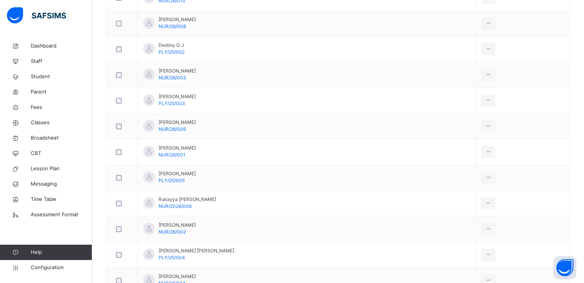
scroll to position [319, 0]
click at [39, 107] on span "Fees" at bounding box center [61, 108] width 61 height 8
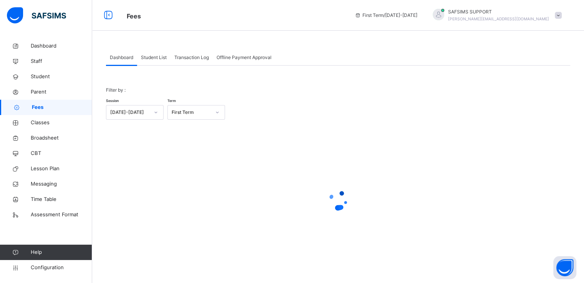
click at [157, 56] on span "Student List" at bounding box center [154, 57] width 26 height 7
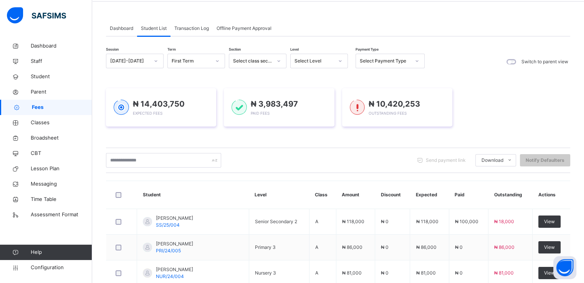
scroll to position [29, 0]
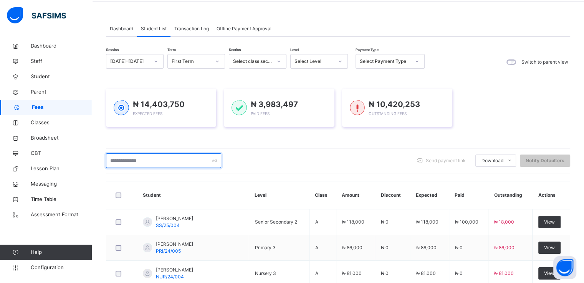
click at [163, 157] on input "text" at bounding box center [163, 161] width 115 height 15
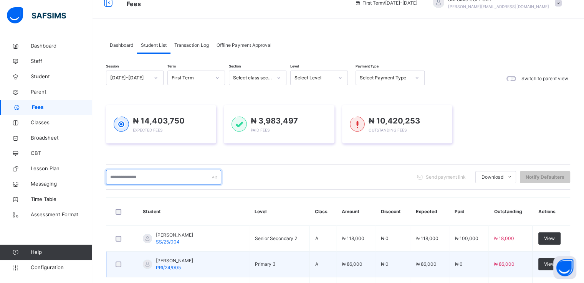
scroll to position [5, 0]
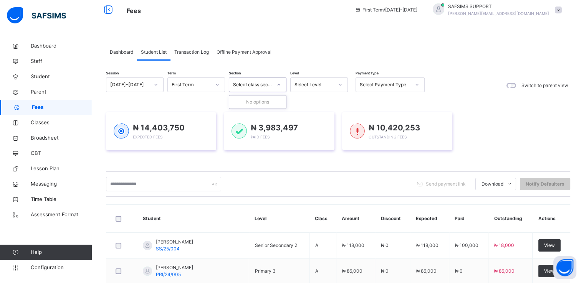
click at [278, 83] on icon at bounding box center [278, 85] width 5 height 8
click at [329, 85] on div "Select Level" at bounding box center [313, 84] width 39 height 7
click at [313, 116] on div "Nur 1" at bounding box center [319, 115] width 57 height 13
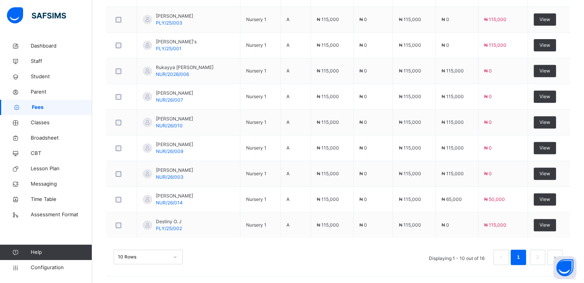
scroll to position [331, 0]
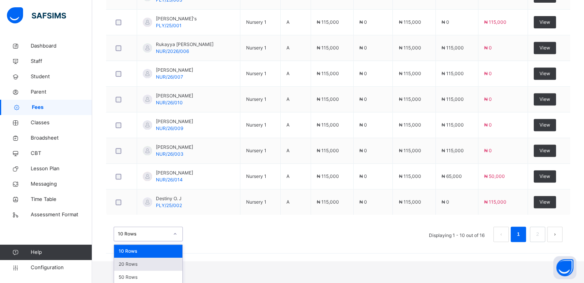
click at [166, 241] on div "option 20 Rows focused, 2 of 3. 3 results available. Use Up and Down to choose …" at bounding box center [148, 234] width 69 height 15
click at [145, 266] on div "20 Rows" at bounding box center [148, 264] width 68 height 13
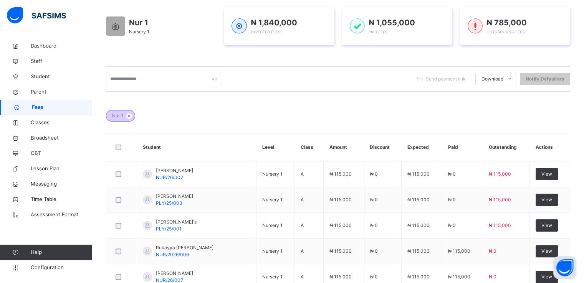
scroll to position [127, 0]
click at [48, 108] on span "Fees" at bounding box center [62, 108] width 60 height 8
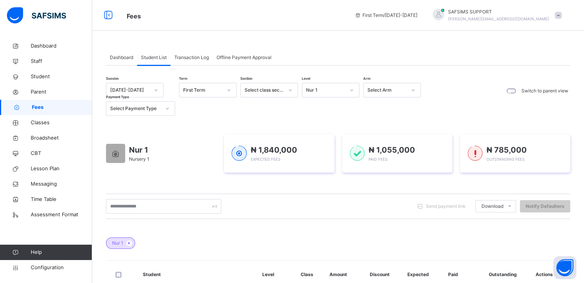
click at [116, 57] on span "Dashboard" at bounding box center [121, 57] width 23 height 7
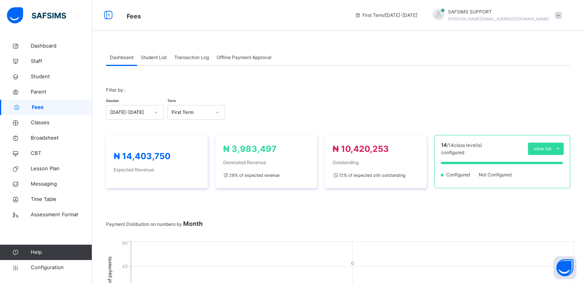
click at [289, 227] on div "Payment Distibution on numbers by Month 0 15 30 45 60 No. of payments September…" at bounding box center [338, 287] width 464 height 136
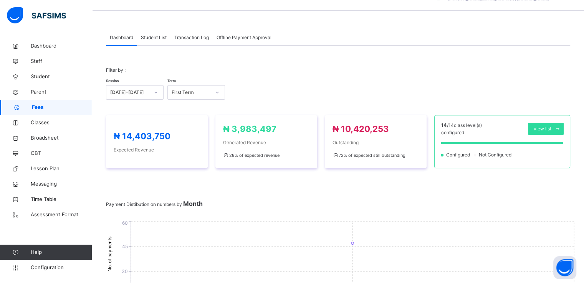
scroll to position [22, 0]
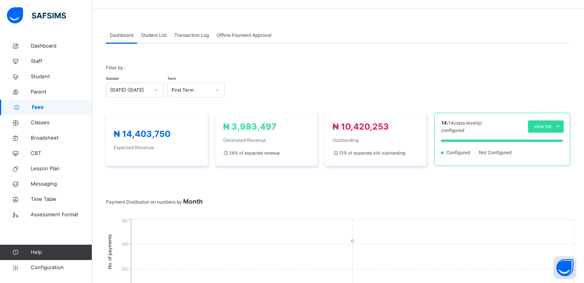
click at [152, 34] on span "Student List" at bounding box center [154, 35] width 26 height 7
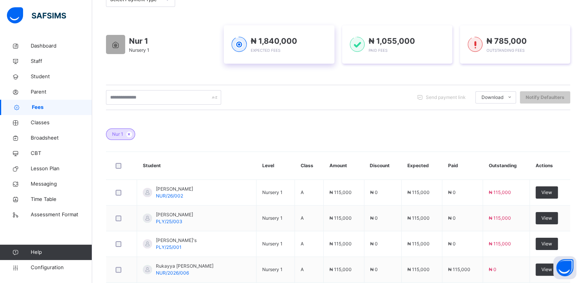
scroll to position [0, 0]
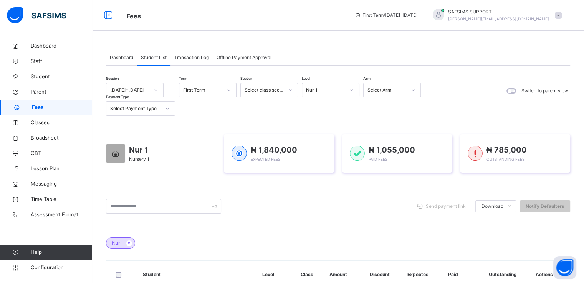
click at [126, 63] on div "Dashboard" at bounding box center [121, 57] width 31 height 15
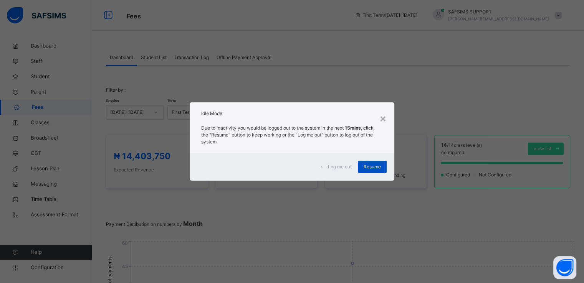
click at [370, 171] on div "Resume" at bounding box center [372, 167] width 29 height 12
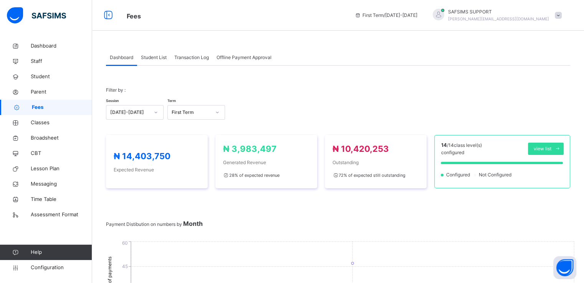
click at [565, 14] on div "SAFSIMS SUPPORT aliyu.umar@flexisaf.com" at bounding box center [495, 15] width 140 height 14
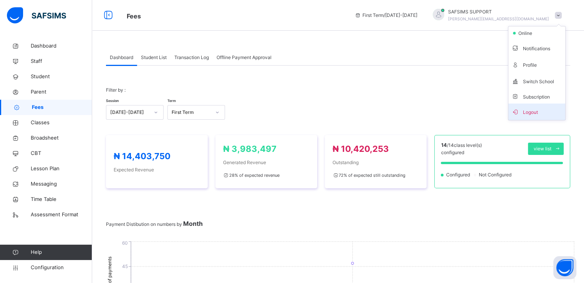
click at [534, 112] on span "Logout" at bounding box center [536, 112] width 51 height 10
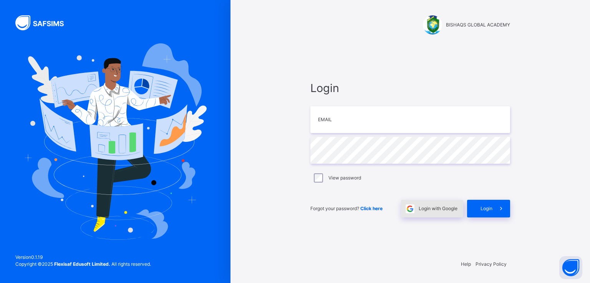
click at [430, 205] on span "Login with Google" at bounding box center [437, 208] width 39 height 7
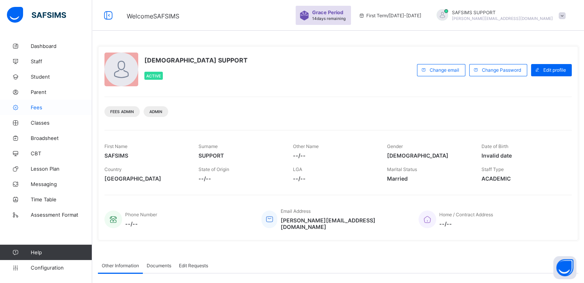
click at [40, 104] on span "Fees" at bounding box center [61, 107] width 61 height 6
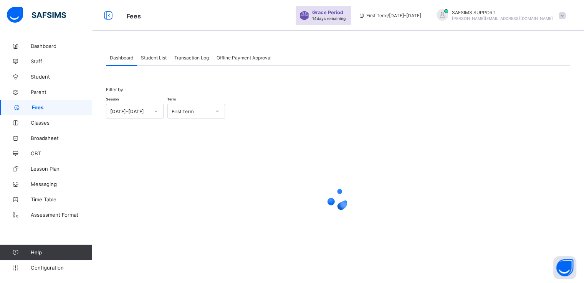
click at [156, 56] on span "Student List" at bounding box center [154, 58] width 26 height 6
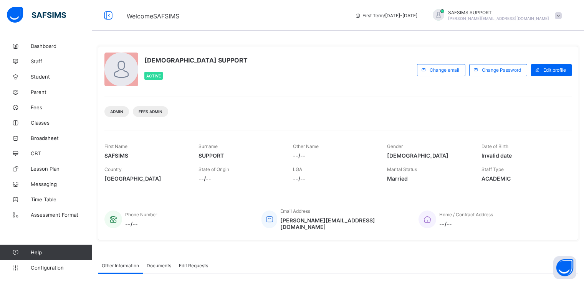
click at [36, 109] on span "Fees" at bounding box center [61, 107] width 61 height 6
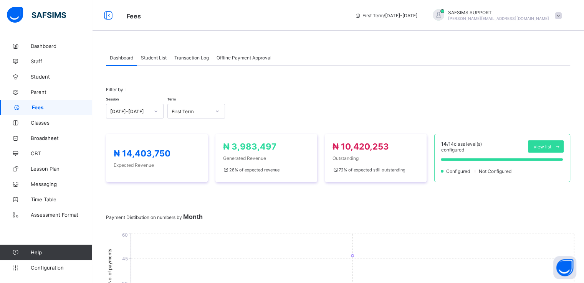
click at [154, 59] on span "Student List" at bounding box center [154, 58] width 26 height 6
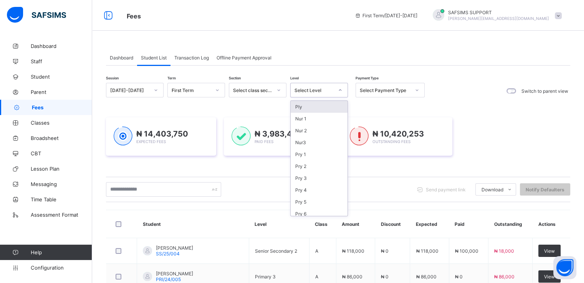
click at [309, 90] on div "Select Level" at bounding box center [313, 91] width 39 height 6
click at [297, 121] on div "Nur 1" at bounding box center [319, 119] width 57 height 12
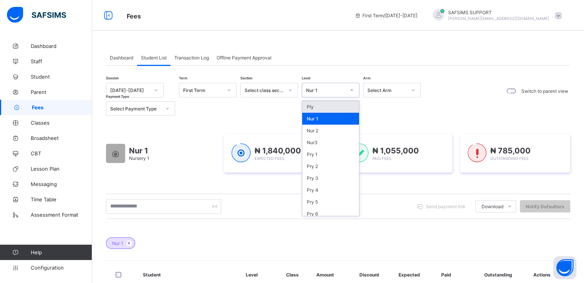
click at [334, 91] on div "Nur 1" at bounding box center [325, 91] width 39 height 6
click at [313, 131] on div "Nur 2" at bounding box center [330, 131] width 57 height 12
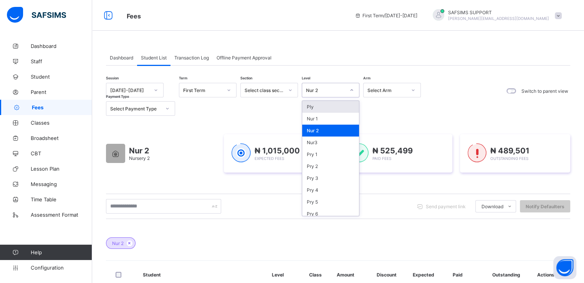
click at [323, 93] on div "Nur 2" at bounding box center [323, 90] width 42 height 11
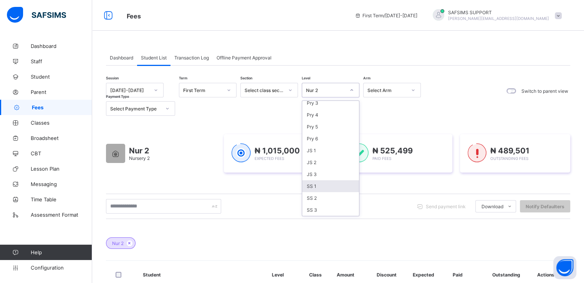
click at [322, 186] on div "SS 1" at bounding box center [330, 186] width 57 height 12
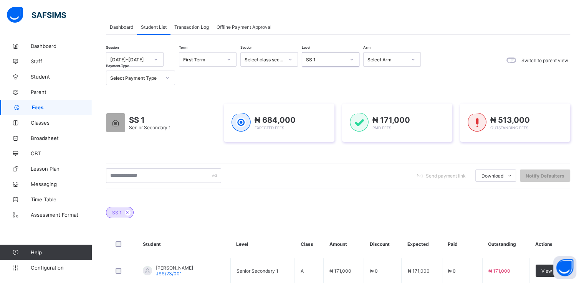
scroll to position [0, 0]
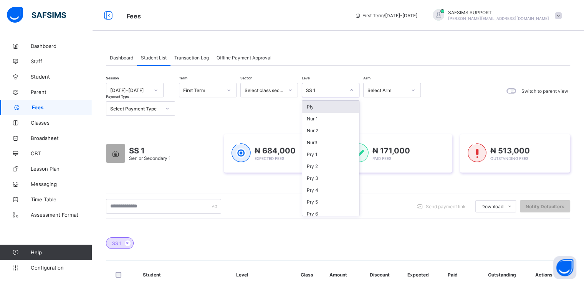
click at [343, 89] on div "SS 1" at bounding box center [325, 91] width 39 height 6
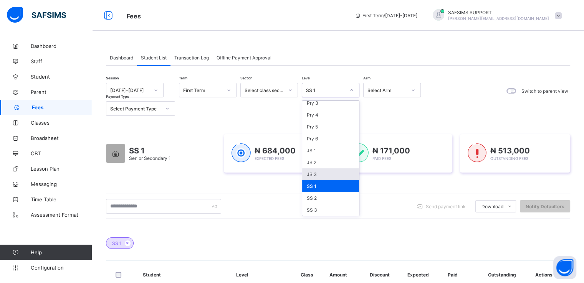
click at [323, 175] on div "JS 3" at bounding box center [330, 175] width 57 height 12
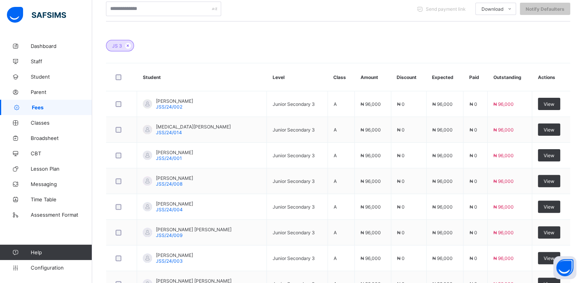
scroll to position [308, 0]
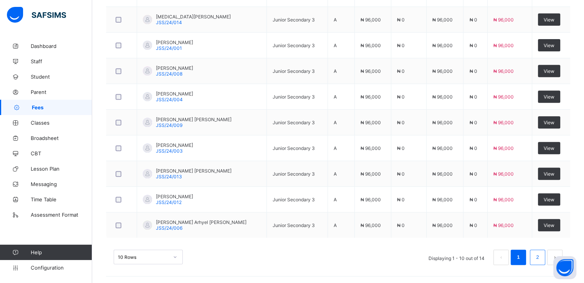
click at [541, 260] on link "2" at bounding box center [537, 258] width 7 height 10
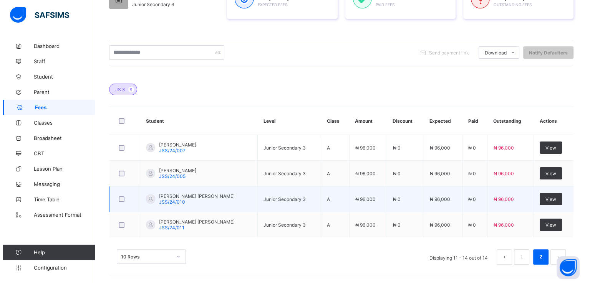
scroll to position [0, 0]
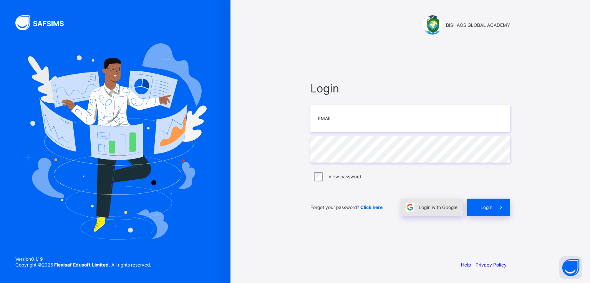
click at [425, 207] on span "Login with Google" at bounding box center [437, 208] width 39 height 6
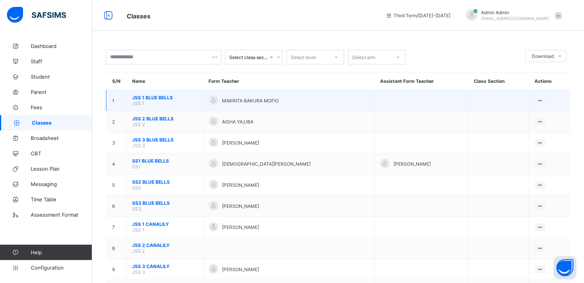
click at [144, 99] on span "JSS 1 BLUE BELLS" at bounding box center [164, 98] width 65 height 6
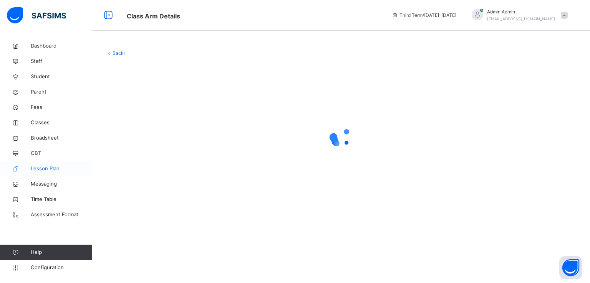
click at [74, 169] on span "Lesson Plan" at bounding box center [61, 169] width 61 height 8
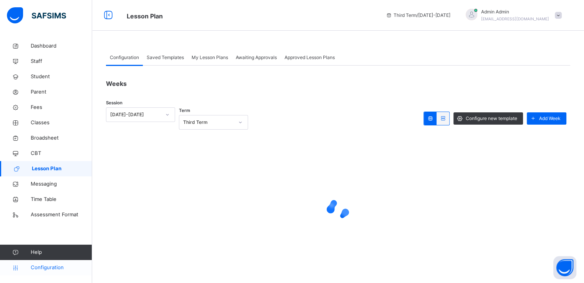
click at [46, 268] on span "Configuration" at bounding box center [61, 268] width 61 height 8
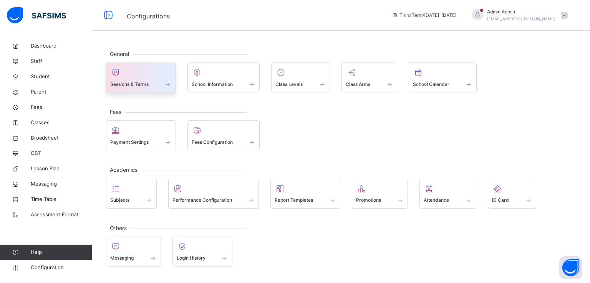
click at [137, 79] on span at bounding box center [140, 79] width 61 height 2
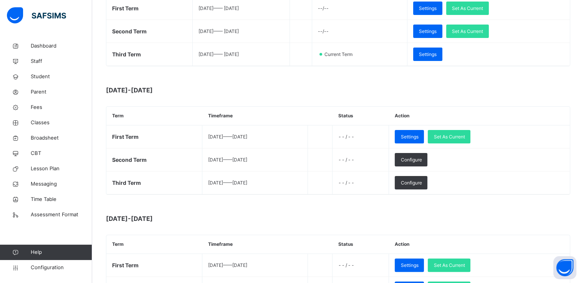
scroll to position [170, 0]
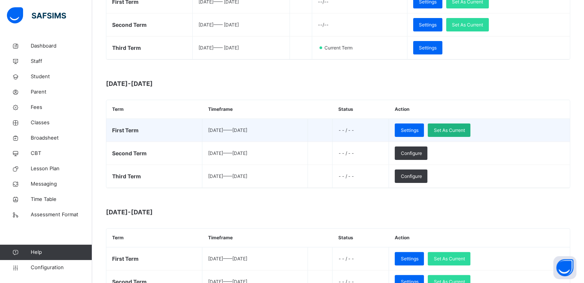
click at [464, 132] on span "Set As Current" at bounding box center [448, 130] width 31 height 7
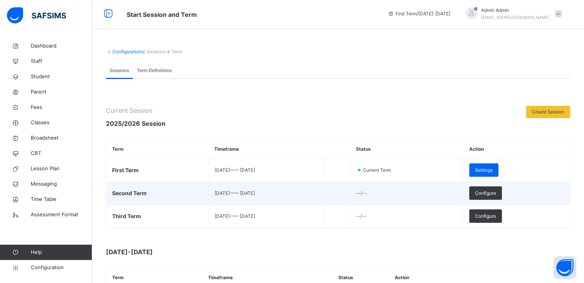
scroll to position [0, 0]
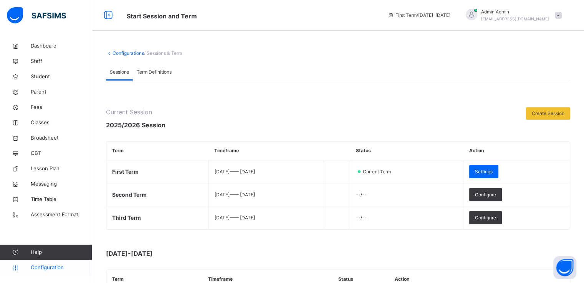
click at [40, 264] on span "Configuration" at bounding box center [61, 268] width 61 height 8
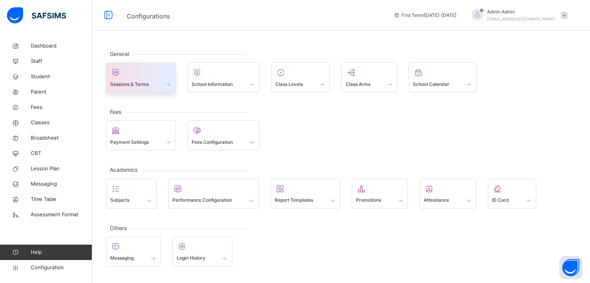
click at [146, 64] on div "Sessions & Terms" at bounding box center [141, 78] width 70 height 30
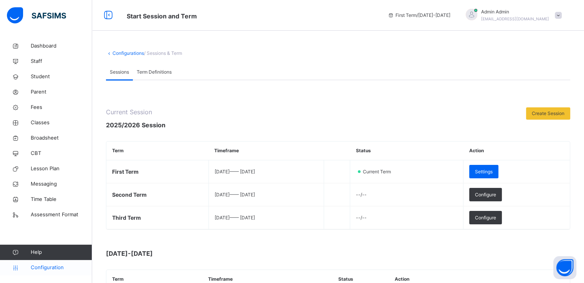
click at [46, 269] on span "Configuration" at bounding box center [61, 268] width 61 height 8
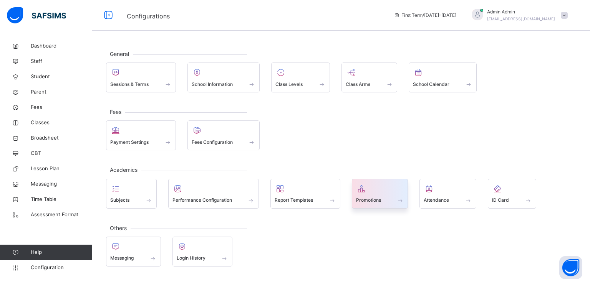
click at [360, 203] on span "Promotions" at bounding box center [368, 200] width 25 height 7
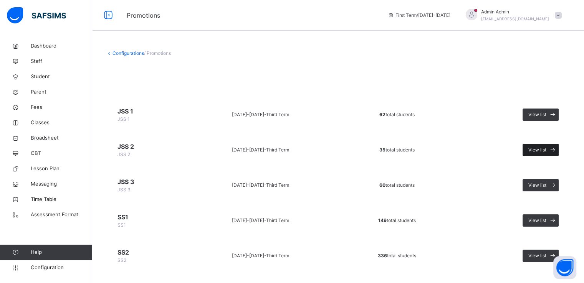
click at [544, 148] on span "View list" at bounding box center [537, 150] width 18 height 7
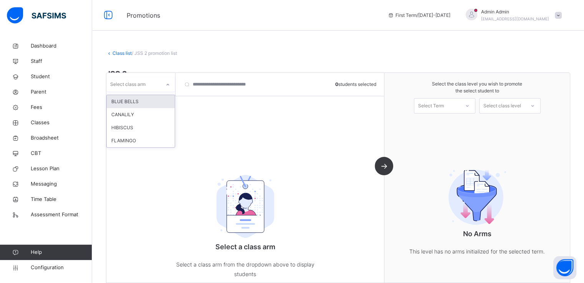
click at [159, 83] on div "Select class arm" at bounding box center [133, 84] width 54 height 12
click at [138, 102] on div "BLUE BELLS" at bounding box center [141, 101] width 68 height 13
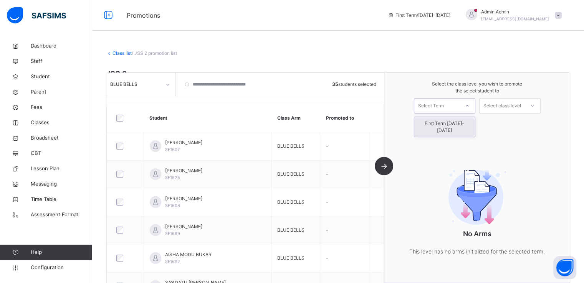
click at [444, 106] on div "Select Term" at bounding box center [431, 105] width 26 height 15
click at [433, 127] on div "First Term [DATE]-[DATE]" at bounding box center [444, 127] width 61 height 20
click at [510, 109] on div "Select class level" at bounding box center [502, 105] width 38 height 15
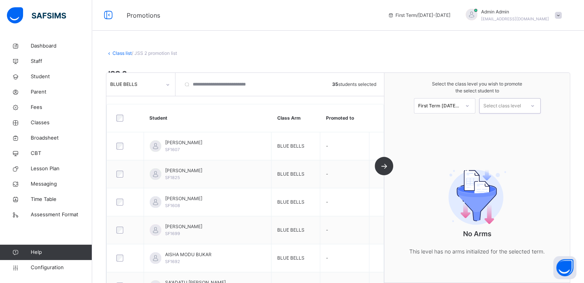
click at [510, 109] on div "Select class level" at bounding box center [502, 105] width 38 height 15
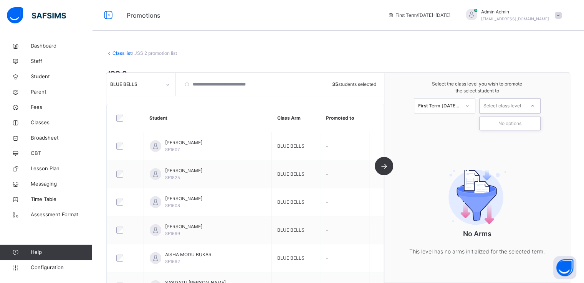
click at [510, 109] on div "Select class level" at bounding box center [502, 105] width 38 height 15
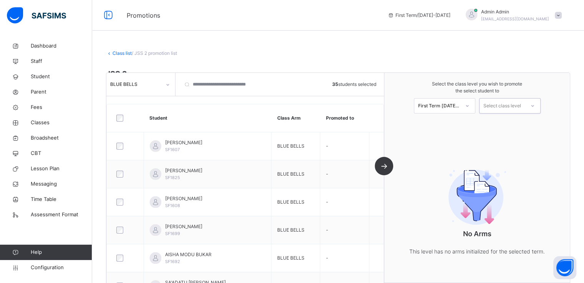
click at [510, 109] on div "Select class level" at bounding box center [502, 105] width 38 height 15
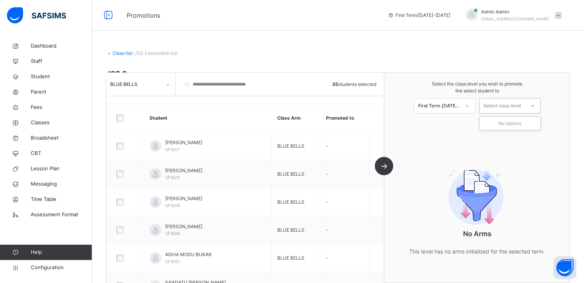
click at [510, 109] on div "Select class level" at bounding box center [502, 105] width 38 height 15
click at [464, 106] on div at bounding box center [467, 105] width 14 height 13
click at [495, 105] on div "Select class level" at bounding box center [502, 105] width 38 height 15
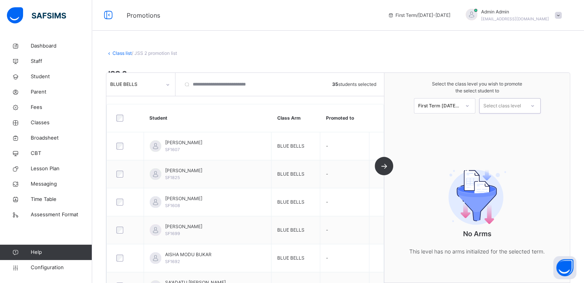
click at [495, 105] on div "Select class level" at bounding box center [502, 105] width 38 height 15
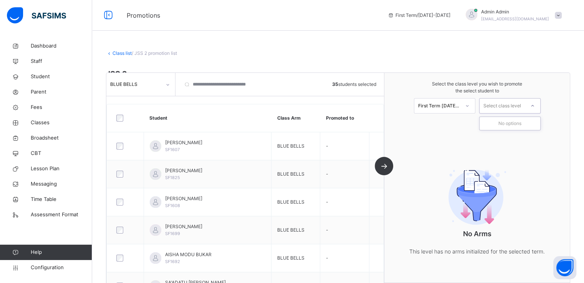
click at [495, 105] on div "Select class level" at bounding box center [502, 105] width 38 height 15
click at [535, 105] on icon at bounding box center [532, 106] width 5 height 8
click at [460, 103] on div "First Term 2025-2026" at bounding box center [439, 105] width 42 height 7
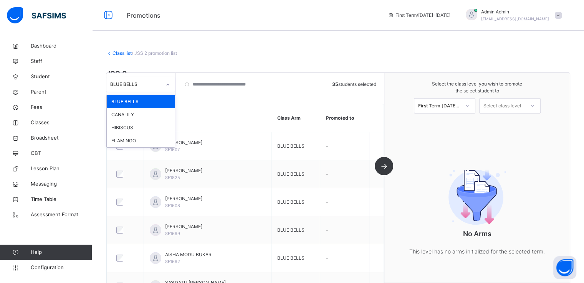
click at [141, 83] on div "BLUE BELLS" at bounding box center [135, 84] width 51 height 7
click at [122, 127] on div "HIBISCUS" at bounding box center [141, 127] width 68 height 13
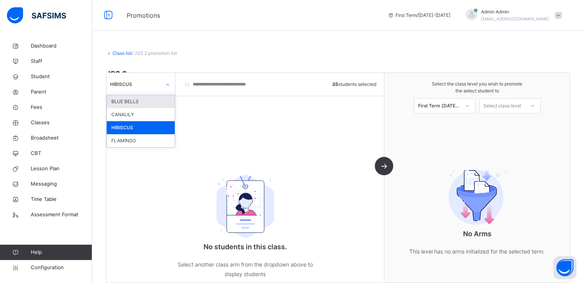
click at [141, 82] on div "HIBISCUS" at bounding box center [135, 84] width 51 height 7
click at [123, 139] on div "FLAMINGO" at bounding box center [141, 140] width 68 height 13
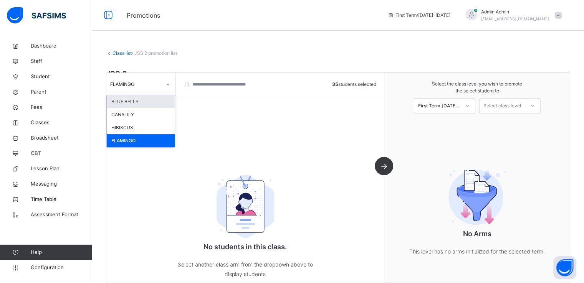
click at [143, 86] on div "FLAMINGO" at bounding box center [135, 84] width 51 height 7
click at [129, 120] on div "CANALILY" at bounding box center [141, 114] width 68 height 13
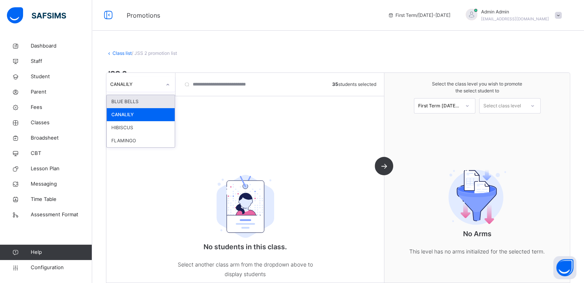
drag, startPoint x: 145, startPoint y: 81, endPoint x: 136, endPoint y: 99, distance: 19.7
click at [136, 92] on div "option CANALILY, selected. option BLUE BELLS focused, 1 of 4. 4 results availab…" at bounding box center [140, 84] width 69 height 15
click at [136, 99] on div "BLUE BELLS" at bounding box center [141, 101] width 68 height 13
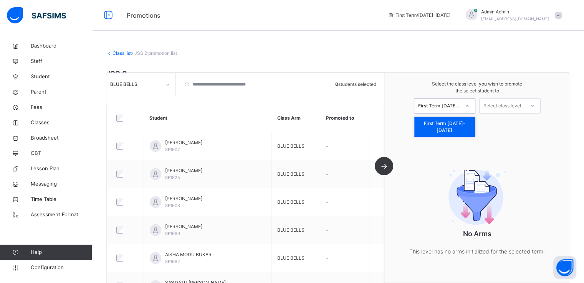
click at [459, 106] on div "First Term 2025-2026" at bounding box center [439, 105] width 42 height 7
click at [499, 104] on div "Select class level" at bounding box center [502, 105] width 38 height 15
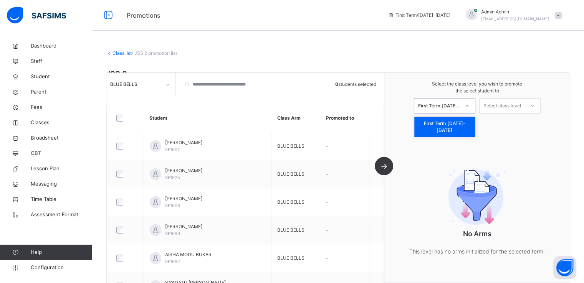
click at [442, 110] on div "First Term 2025-2026" at bounding box center [436, 106] width 45 height 12
click at [433, 119] on div "First Term 2025-2026" at bounding box center [444, 127] width 61 height 20
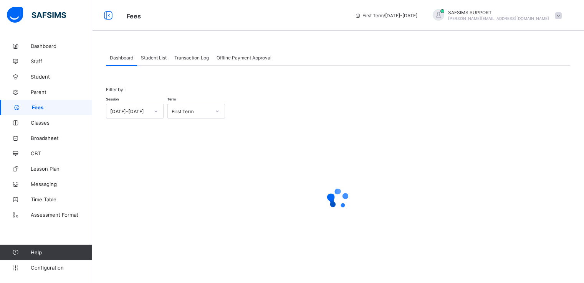
click at [157, 59] on span "Student List" at bounding box center [154, 58] width 26 height 6
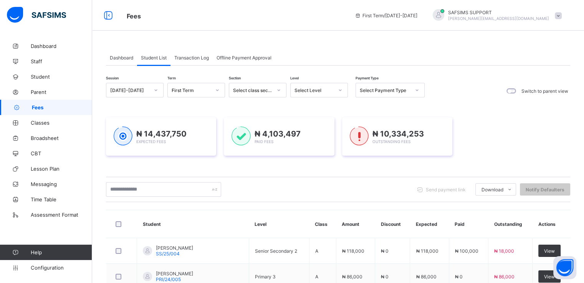
click at [190, 57] on span "Transaction Log" at bounding box center [191, 58] width 35 height 6
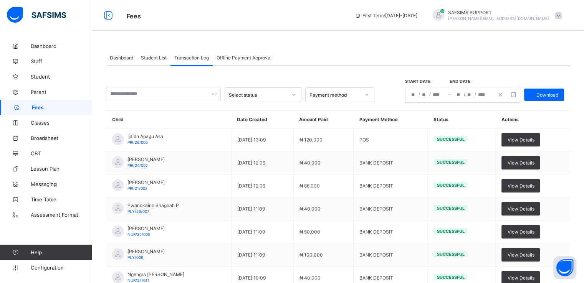
click at [152, 57] on span "Student List" at bounding box center [154, 58] width 26 height 6
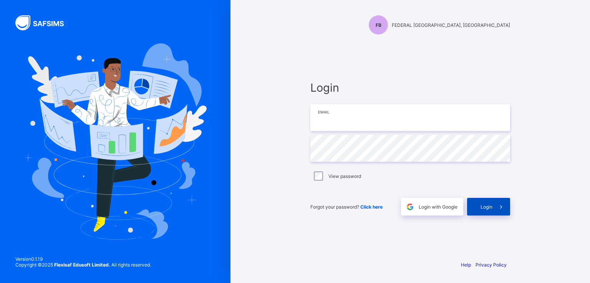
type input "**********"
click at [488, 208] on span "Login" at bounding box center [486, 207] width 12 height 6
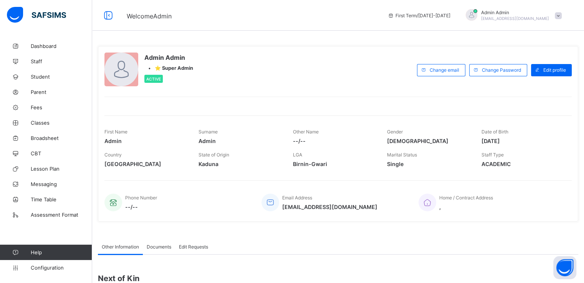
click at [562, 12] on span at bounding box center [558, 15] width 7 height 7
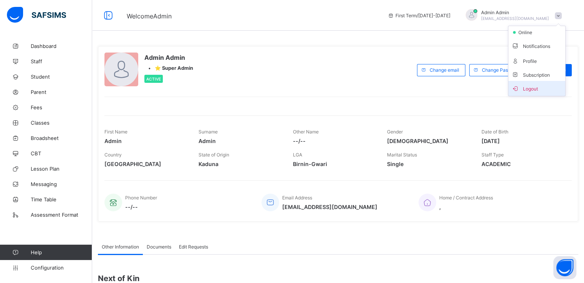
click at [529, 89] on span "Logout" at bounding box center [536, 88] width 51 height 9
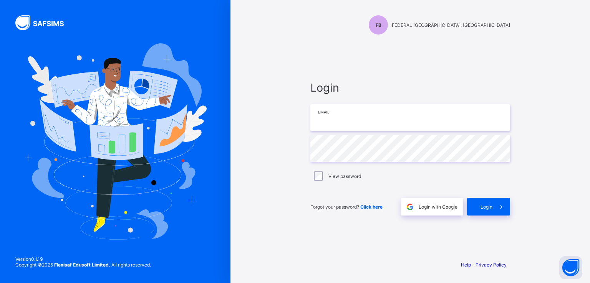
type input "**********"
click at [485, 208] on span "Login" at bounding box center [486, 207] width 12 height 6
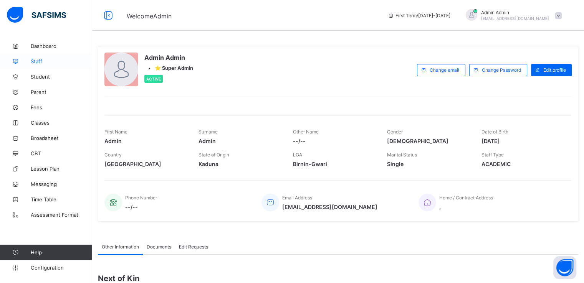
click at [38, 62] on span "Staff" at bounding box center [61, 61] width 61 height 6
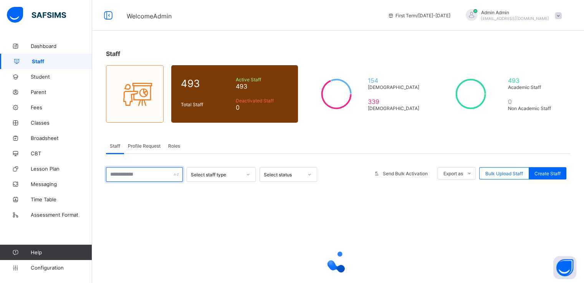
click at [139, 174] on input "text" at bounding box center [144, 174] width 77 height 15
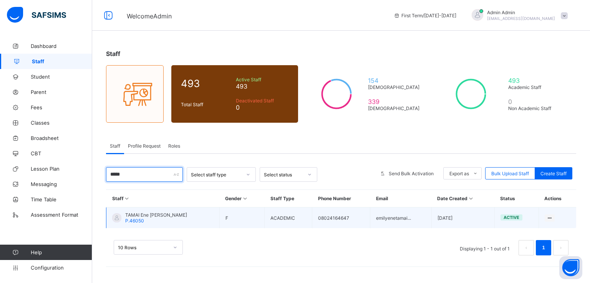
type input "*****"
click at [141, 216] on span "TAMAI Ene [PERSON_NAME]" at bounding box center [156, 215] width 62 height 6
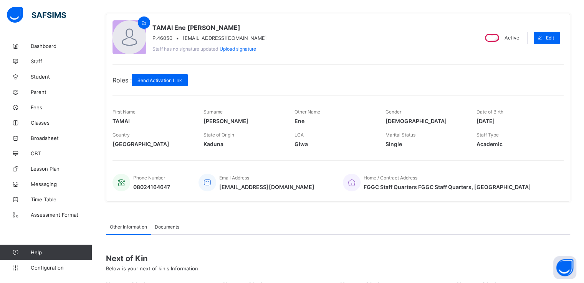
scroll to position [51, 0]
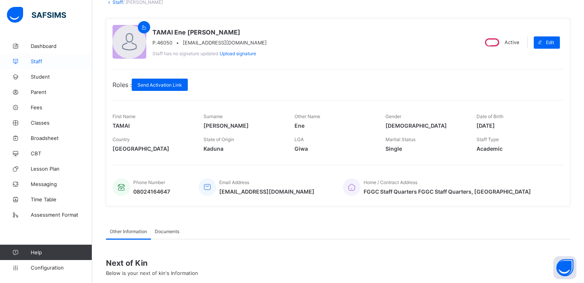
click at [38, 63] on span "Staff" at bounding box center [61, 61] width 61 height 6
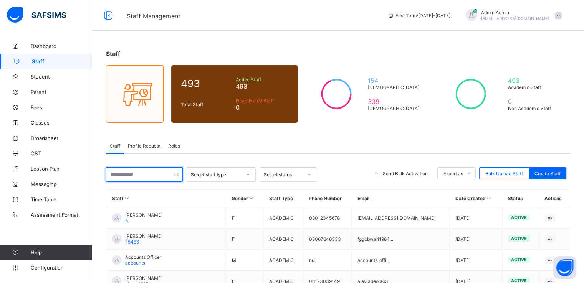
click at [153, 177] on input "text" at bounding box center [144, 174] width 77 height 15
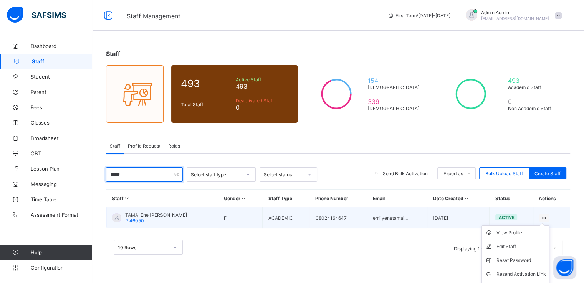
scroll to position [25, 0]
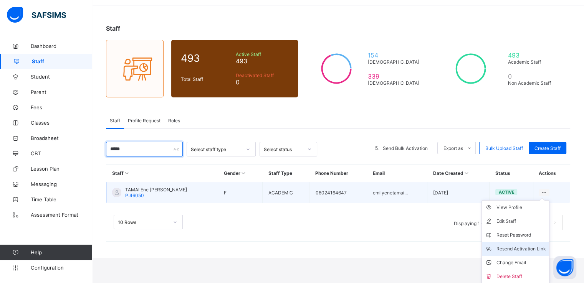
type input "*****"
click at [516, 249] on div "Resend Activation Link" at bounding box center [521, 249] width 50 height 8
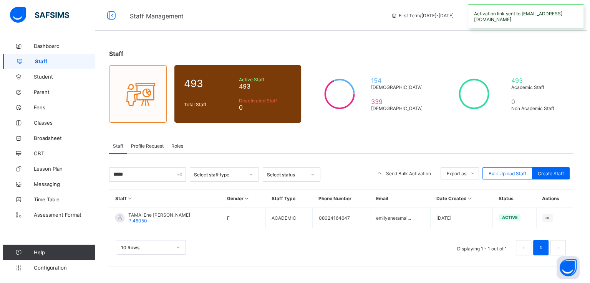
scroll to position [0, 0]
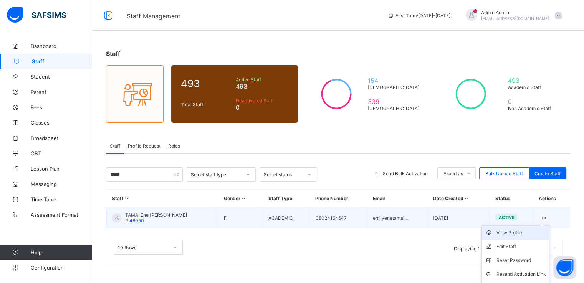
click at [500, 232] on div "View Profile" at bounding box center [521, 233] width 50 height 8
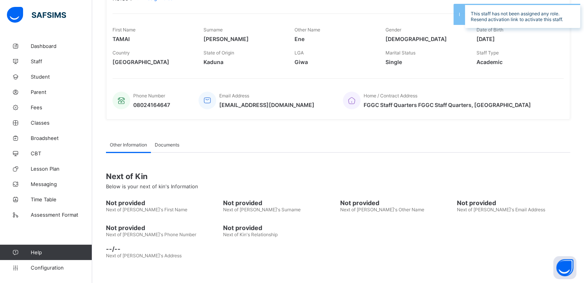
scroll to position [138, 0]
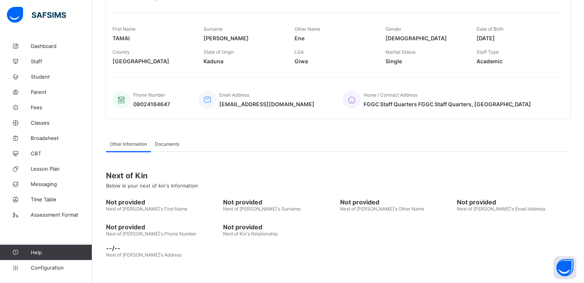
click at [257, 107] on span "emilyenetamai@yahoo.com" at bounding box center [266, 104] width 95 height 7
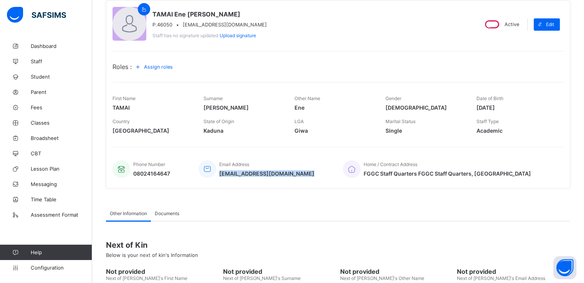
scroll to position [35, 0]
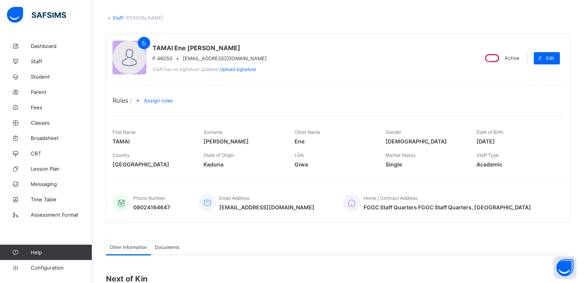
click at [160, 98] on span "Assign roles" at bounding box center [158, 101] width 29 height 6
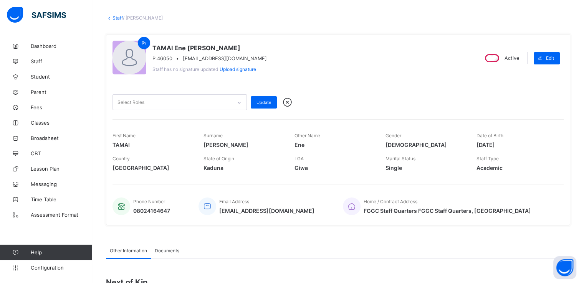
click at [239, 101] on icon at bounding box center [239, 103] width 5 height 8
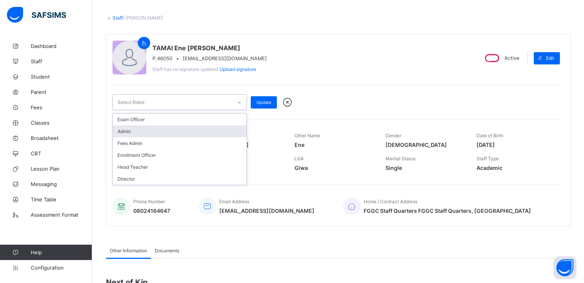
click at [160, 131] on div "Admin" at bounding box center [180, 132] width 134 height 12
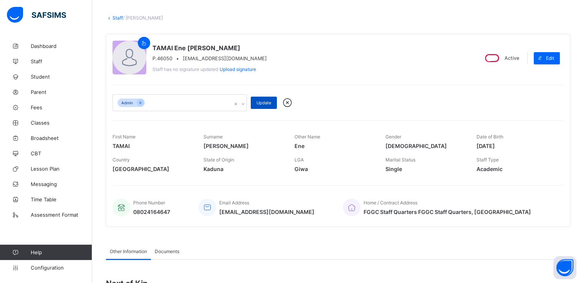
click at [261, 100] on div "Update" at bounding box center [264, 103] width 26 height 12
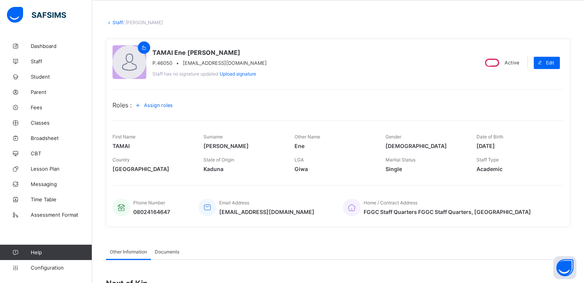
scroll to position [29, 0]
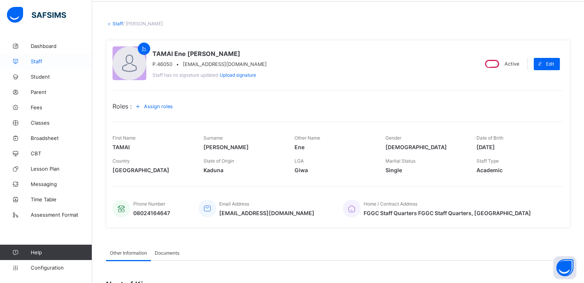
click at [34, 57] on link "Staff" at bounding box center [46, 61] width 92 height 15
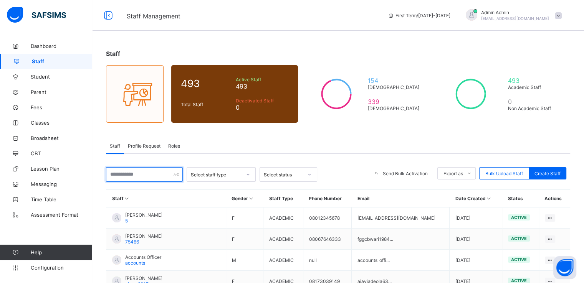
click at [147, 177] on input "text" at bounding box center [144, 174] width 77 height 15
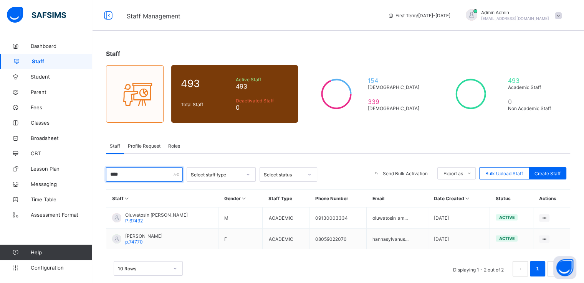
scroll to position [12, 0]
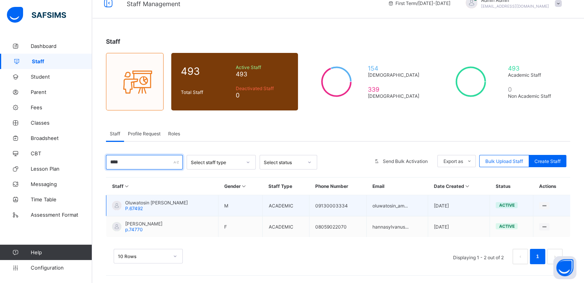
type input "****"
click at [147, 203] on span "Oluwatosin [PERSON_NAME]" at bounding box center [156, 203] width 63 height 6
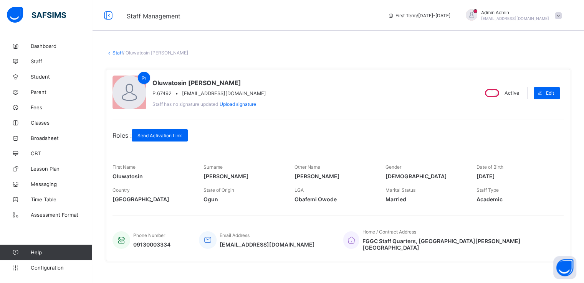
click at [116, 53] on link "Staff" at bounding box center [117, 53] width 10 height 6
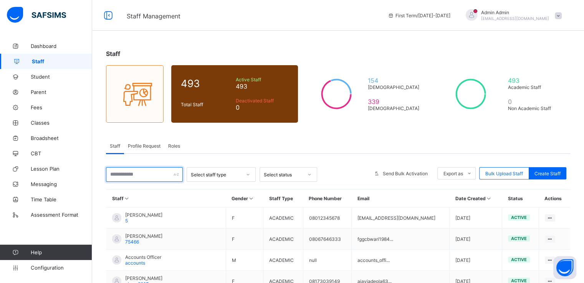
click at [143, 174] on input "text" at bounding box center [144, 174] width 77 height 15
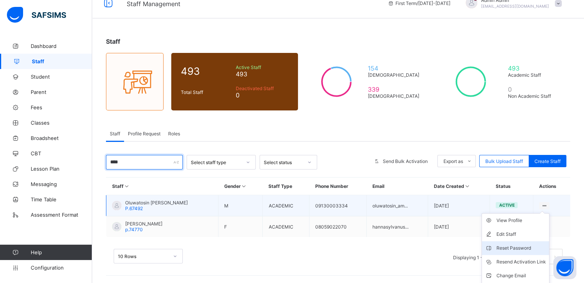
scroll to position [25, 0]
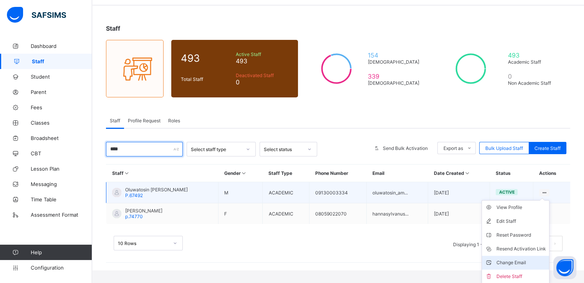
type input "****"
click at [512, 264] on div "Change Email" at bounding box center [521, 263] width 50 height 8
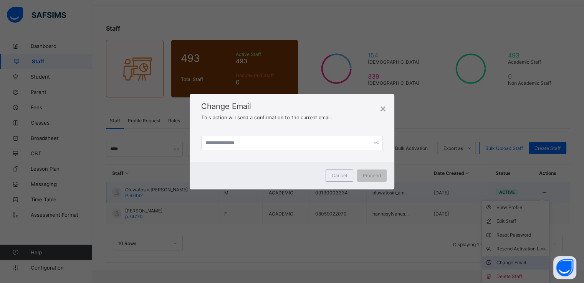
scroll to position [12, 0]
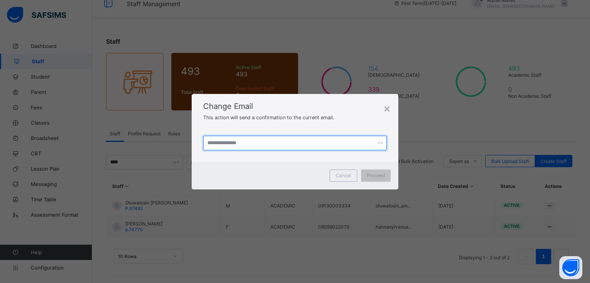
click at [281, 144] on input "text" at bounding box center [294, 143] width 183 height 15
paste input "**********"
type input "*"
click at [229, 143] on input "**********" at bounding box center [294, 143] width 183 height 15
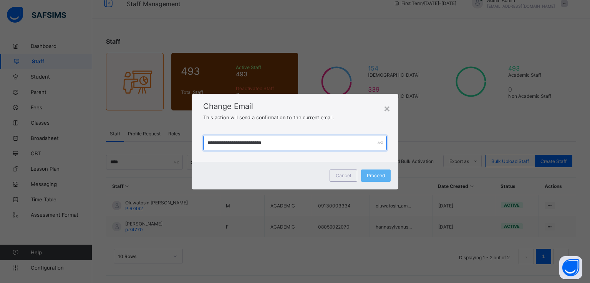
click at [229, 143] on input "**********" at bounding box center [294, 143] width 183 height 15
type input "**********"
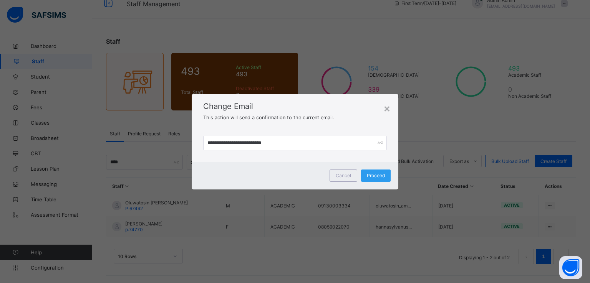
click at [373, 176] on span "Proceed" at bounding box center [376, 176] width 18 height 6
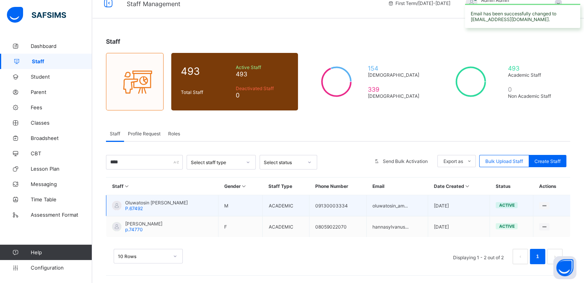
click at [151, 203] on span "Oluwatosin [PERSON_NAME]" at bounding box center [156, 203] width 63 height 6
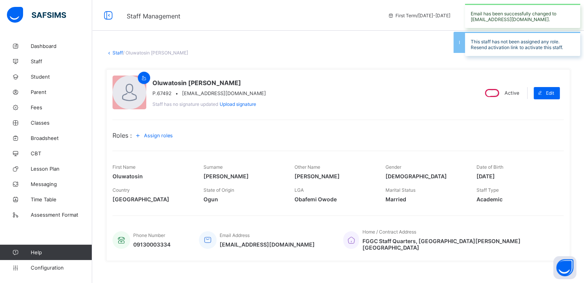
click at [299, 169] on span "Other Name" at bounding box center [307, 167] width 26 height 6
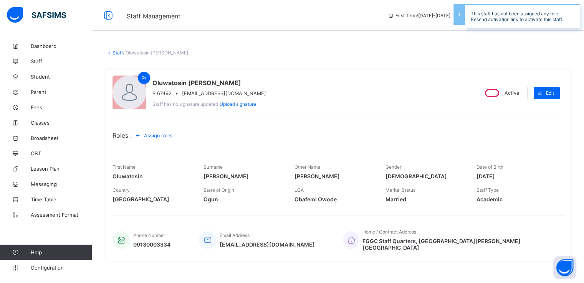
click at [116, 51] on link "Staff" at bounding box center [117, 53] width 10 height 6
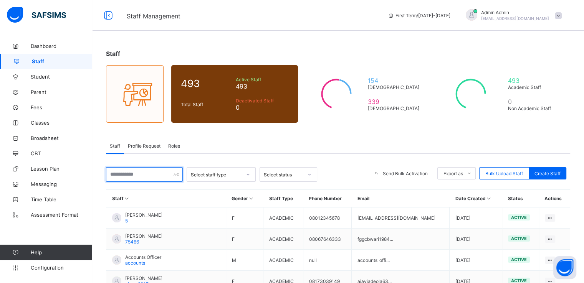
click at [157, 173] on input "text" at bounding box center [144, 174] width 77 height 15
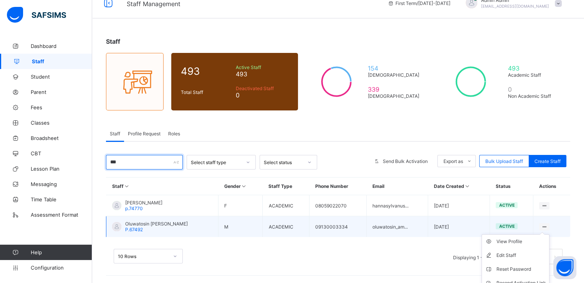
scroll to position [46, 0]
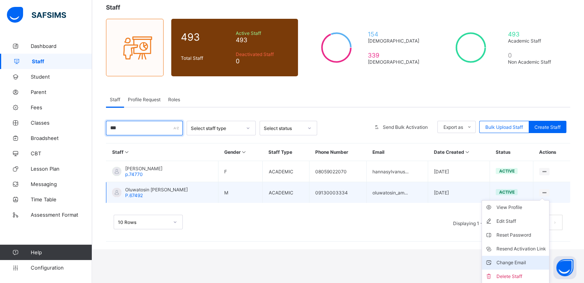
type input "***"
click at [512, 263] on div "Change Email" at bounding box center [521, 263] width 50 height 8
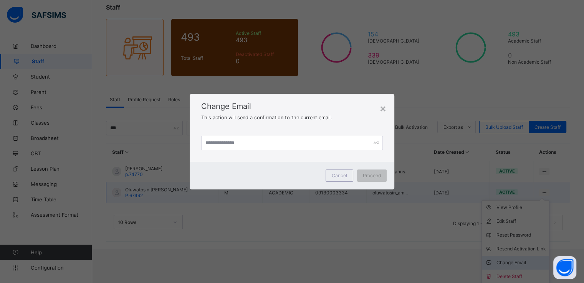
scroll to position [12, 0]
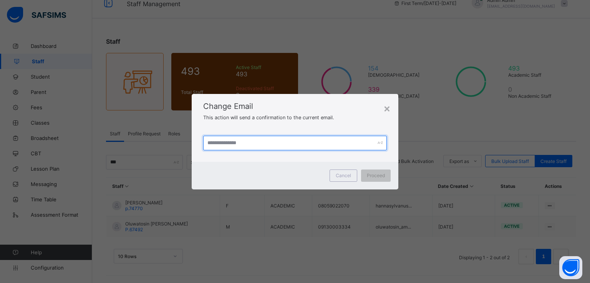
click at [291, 142] on input "text" at bounding box center [294, 143] width 183 height 15
paste input "**********"
type input "**********"
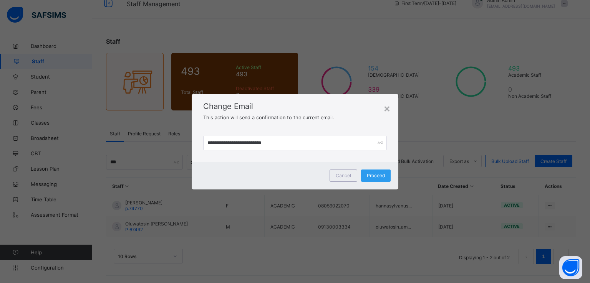
click at [380, 175] on span "Proceed" at bounding box center [376, 176] width 18 height 6
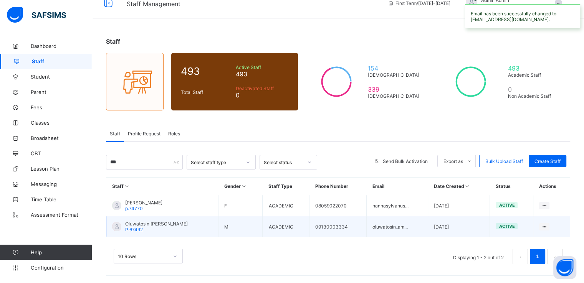
click at [154, 227] on div "Oluwatosin Alexander AMOS P.67492" at bounding box center [156, 227] width 63 height 12
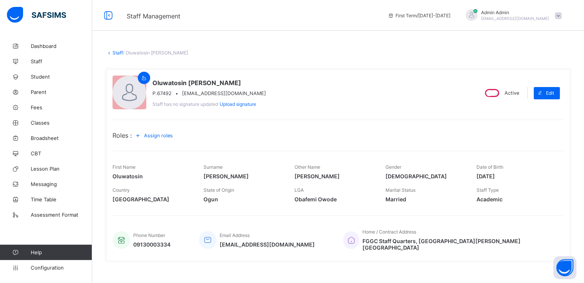
click at [116, 52] on link "Staff" at bounding box center [117, 53] width 10 height 6
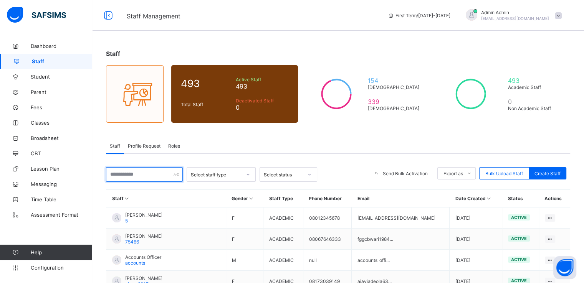
click at [157, 169] on input "text" at bounding box center [144, 174] width 77 height 15
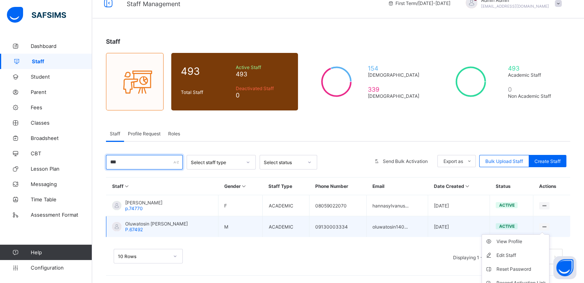
scroll to position [46, 0]
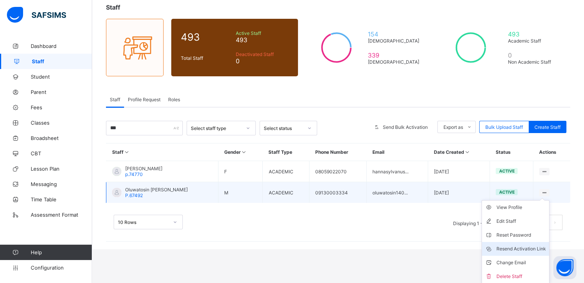
click at [519, 248] on div "Resend Activation Link" at bounding box center [521, 249] width 50 height 8
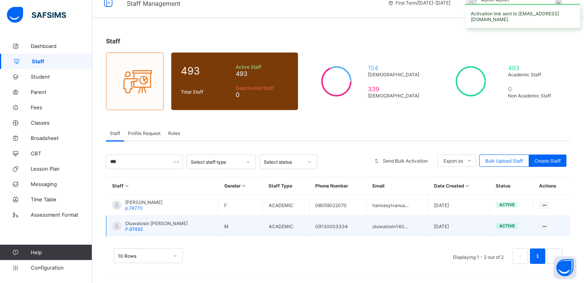
scroll to position [12, 0]
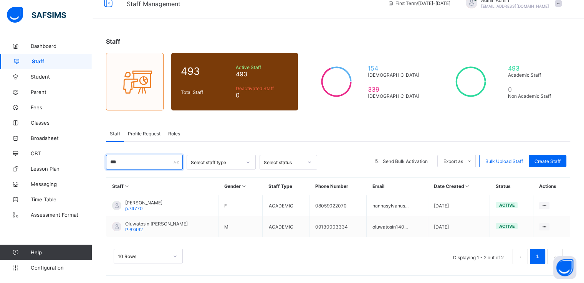
click at [144, 160] on input "***" at bounding box center [144, 162] width 77 height 15
type input "*"
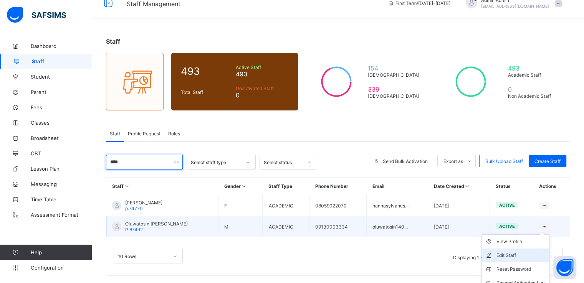
scroll to position [46, 0]
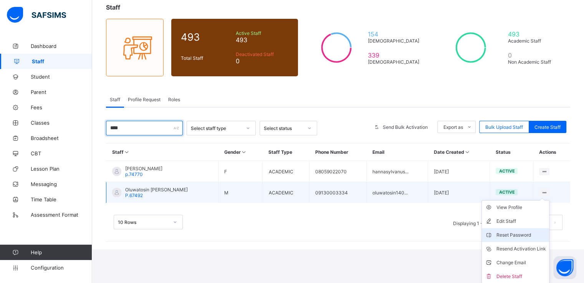
type input "****"
click at [521, 235] on div "Reset Password" at bounding box center [521, 235] width 50 height 8
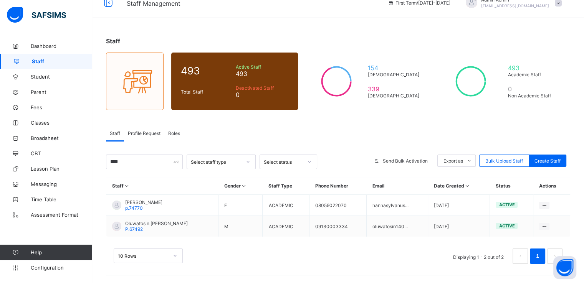
scroll to position [12, 0]
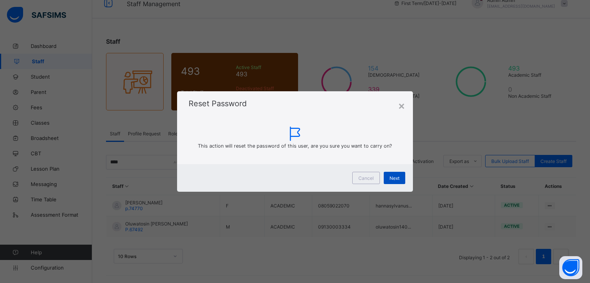
click at [392, 179] on span "Next" at bounding box center [394, 178] width 10 height 6
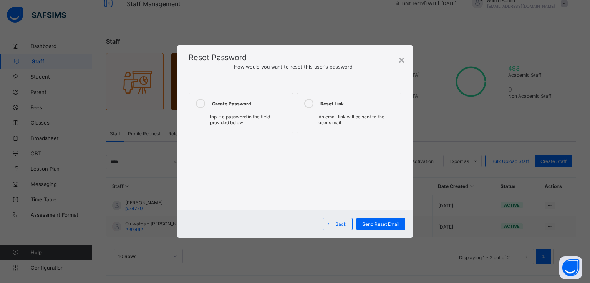
click at [201, 105] on icon at bounding box center [200, 103] width 9 height 9
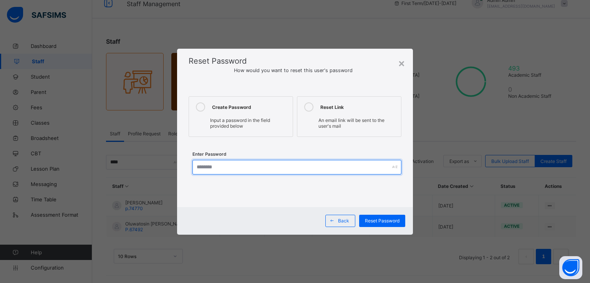
click at [232, 170] on input "text" at bounding box center [296, 167] width 209 height 15
type input "********"
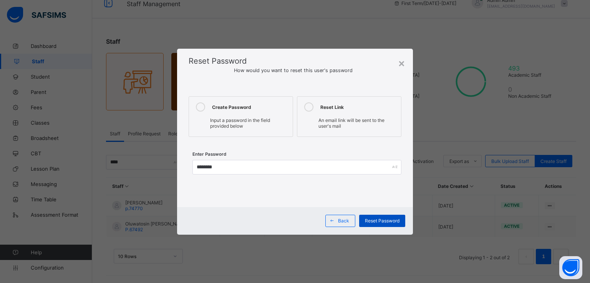
click at [372, 218] on span "Reset Password" at bounding box center [382, 221] width 35 height 6
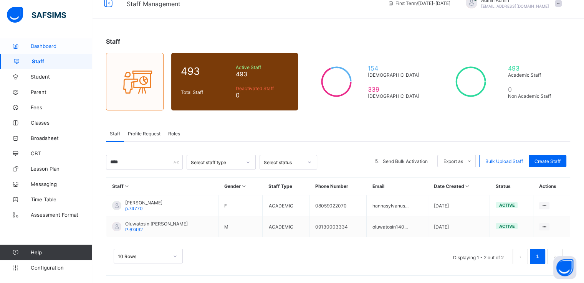
click at [40, 46] on span "Dashboard" at bounding box center [61, 46] width 61 height 6
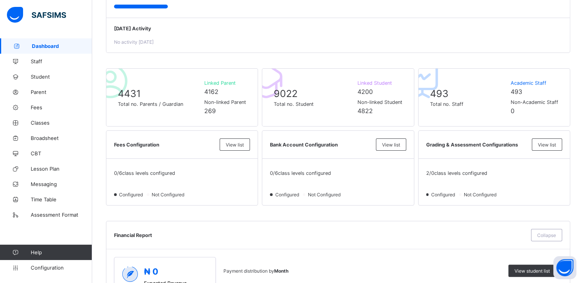
scroll to position [81, 0]
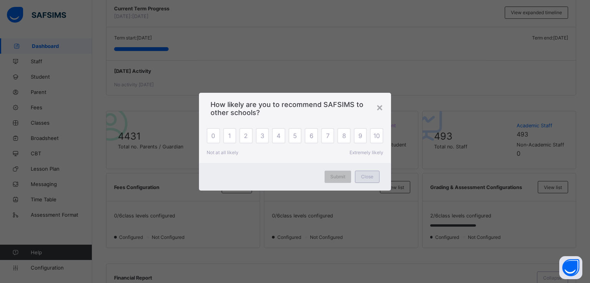
click at [362, 175] on span "Close" at bounding box center [367, 177] width 12 height 6
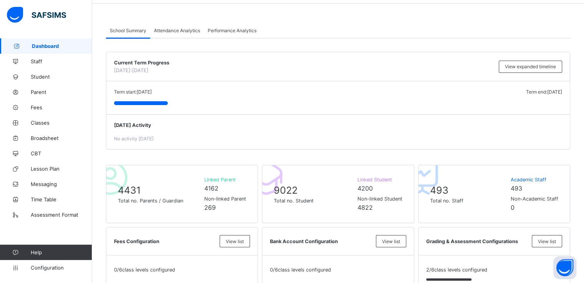
scroll to position [27, 0]
click at [36, 61] on span "Staff" at bounding box center [61, 61] width 61 height 6
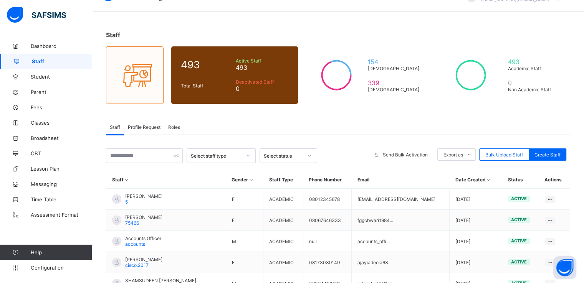
scroll to position [15, 0]
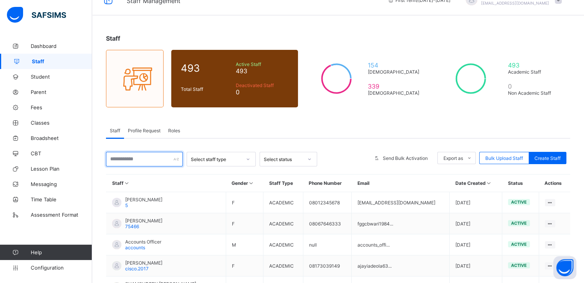
click at [143, 158] on input "text" at bounding box center [144, 159] width 77 height 15
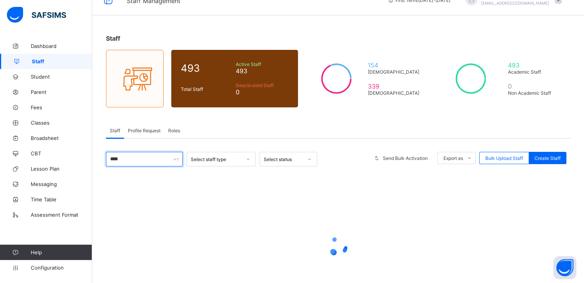
scroll to position [12, 0]
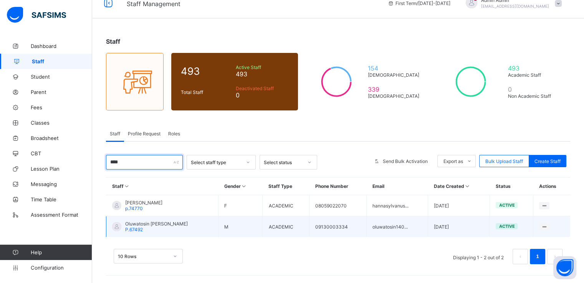
type input "****"
click at [144, 225] on span "Oluwatosin [PERSON_NAME]" at bounding box center [156, 224] width 63 height 6
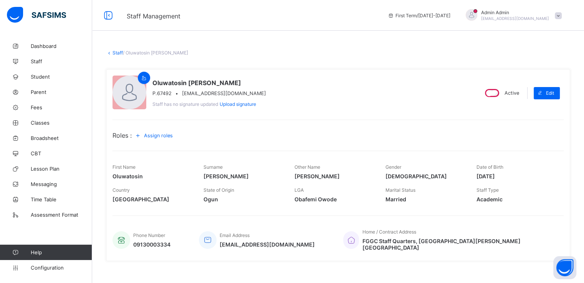
click at [158, 134] on span "Assign roles" at bounding box center [158, 136] width 29 height 6
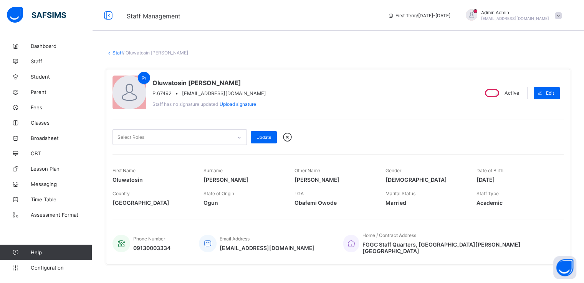
click at [238, 137] on icon at bounding box center [239, 138] width 3 height 2
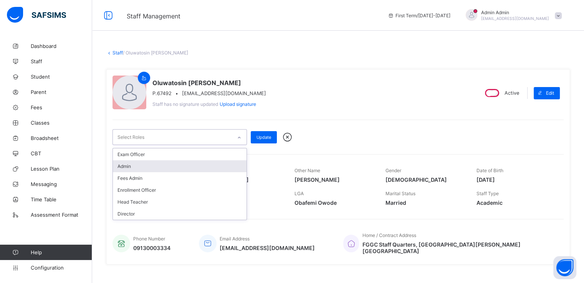
click at [165, 167] on div "Admin" at bounding box center [180, 166] width 134 height 12
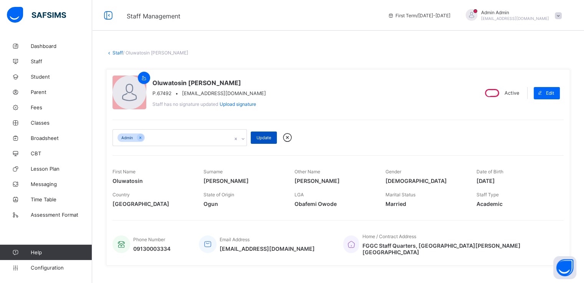
click at [263, 137] on span "Update" at bounding box center [263, 137] width 15 height 5
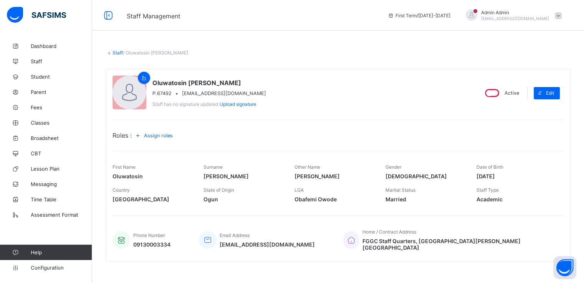
click at [163, 136] on span "Assign roles" at bounding box center [158, 136] width 29 height 6
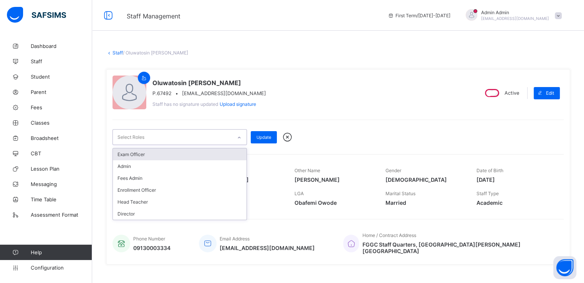
click at [241, 136] on div at bounding box center [239, 138] width 13 height 12
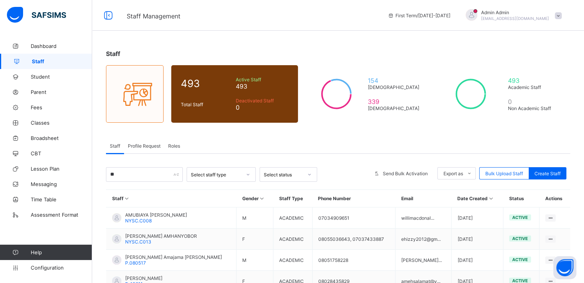
click at [221, 140] on div "Staff Profile Request Roles" at bounding box center [338, 146] width 464 height 16
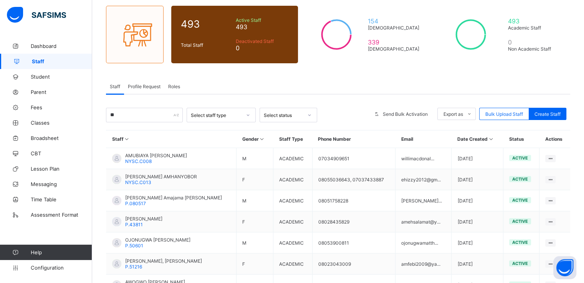
scroll to position [60, 0]
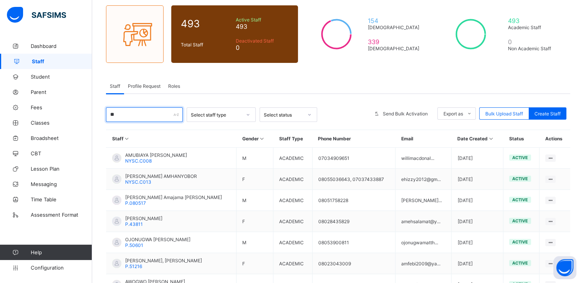
click at [127, 112] on input "**" at bounding box center [144, 114] width 77 height 15
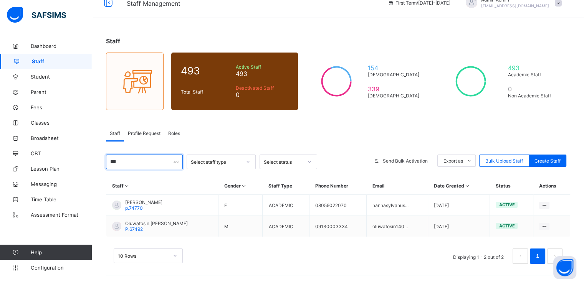
scroll to position [12, 0]
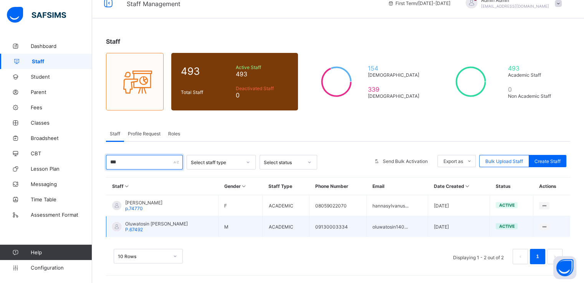
type input "***"
click at [135, 227] on span "P.67492" at bounding box center [134, 230] width 18 height 6
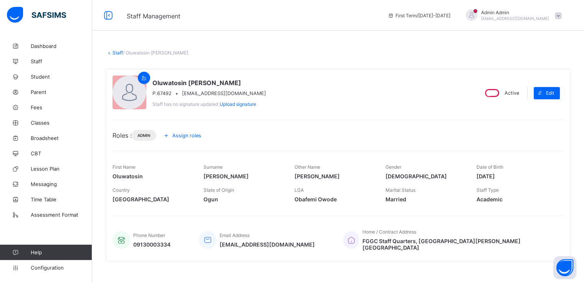
click at [562, 17] on span at bounding box center [558, 15] width 7 height 7
click at [464, 43] on div "Staff / Oluwatosin [PERSON_NAME] × Delete Staff This action would delete Oluwat…" at bounding box center [338, 232] width 492 height 389
click at [237, 243] on span "[EMAIL_ADDRESS][DOMAIN_NAME]" at bounding box center [267, 244] width 95 height 7
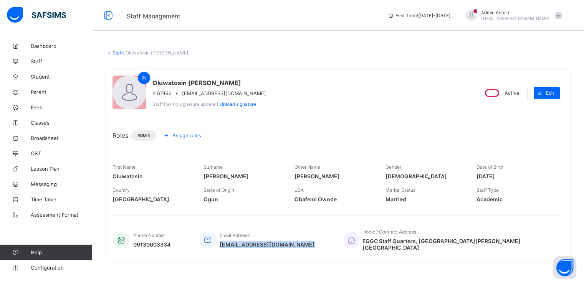
copy span "[EMAIL_ADDRESS][DOMAIN_NAME]"
click at [565, 16] on div "Admin Admin [EMAIL_ADDRESS][DOMAIN_NAME]" at bounding box center [511, 15] width 107 height 13
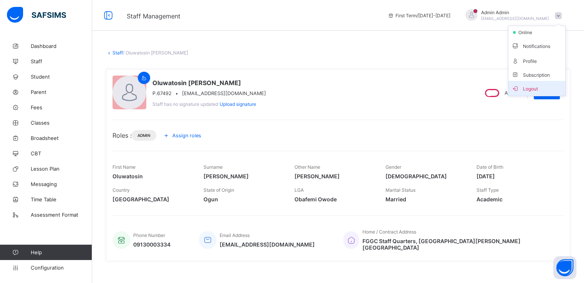
click at [533, 89] on span "Logout" at bounding box center [536, 88] width 51 height 9
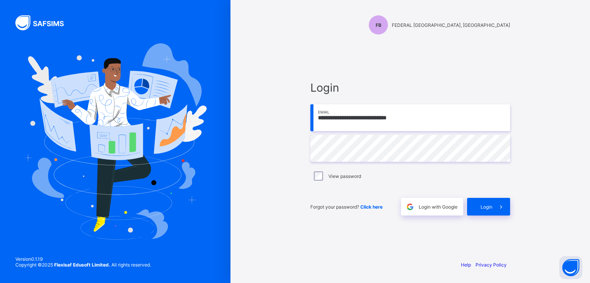
click at [322, 118] on input "**********" at bounding box center [410, 117] width 200 height 27
paste input "email"
type input "**********"
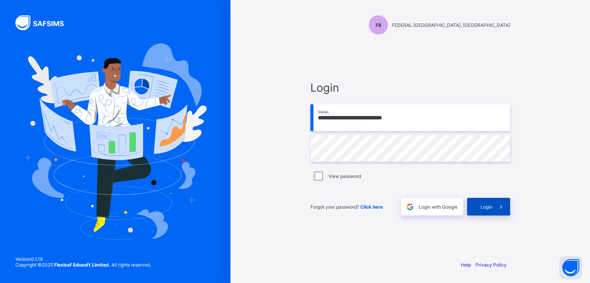
click at [480, 206] on span "Login" at bounding box center [486, 207] width 12 height 6
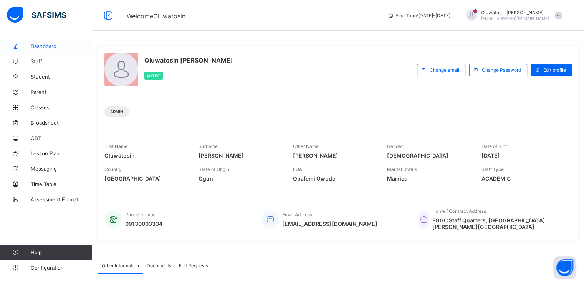
click at [34, 46] on span "Dashboard" at bounding box center [61, 46] width 61 height 6
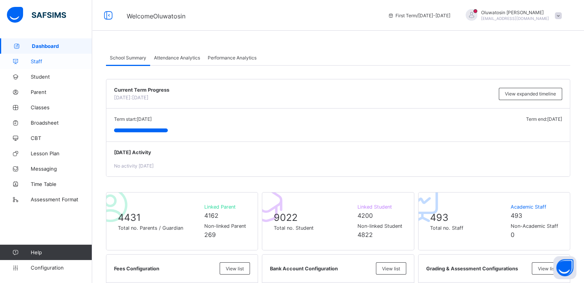
click at [32, 63] on span "Staff" at bounding box center [61, 61] width 61 height 6
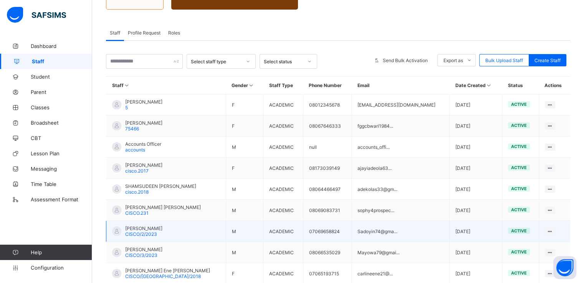
scroll to position [112, 0]
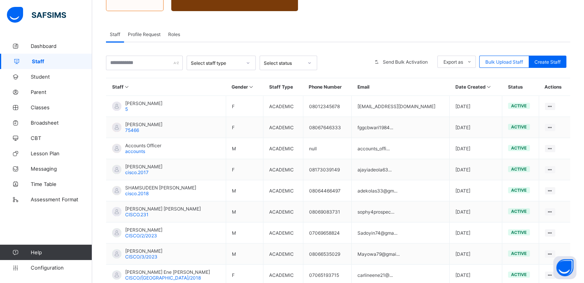
click at [415, 74] on div "Select staff type Select status Send Bulk Activation Export as Pdf Report Excel…" at bounding box center [338, 199] width 464 height 286
click at [142, 61] on input "text" at bounding box center [144, 63] width 77 height 15
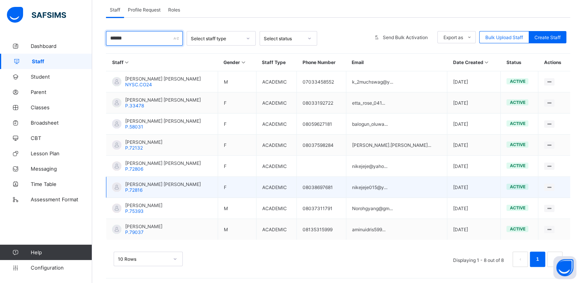
scroll to position [140, 0]
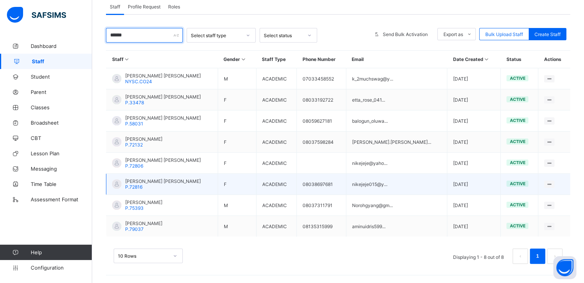
type input "******"
click at [137, 181] on span "[PERSON_NAME] [PERSON_NAME]" at bounding box center [163, 181] width 76 height 6
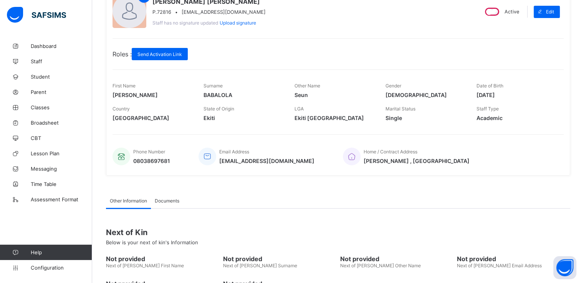
scroll to position [69, 0]
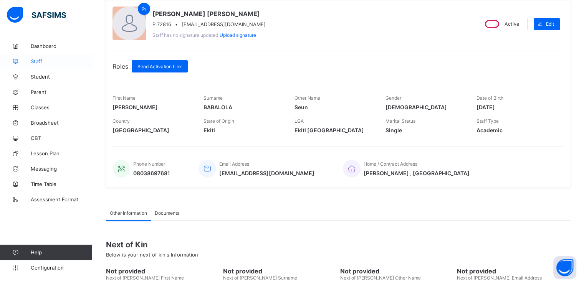
click at [35, 60] on span "Staff" at bounding box center [61, 61] width 61 height 6
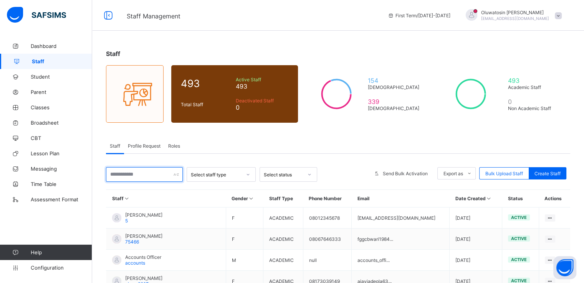
click at [142, 175] on input "text" at bounding box center [144, 174] width 77 height 15
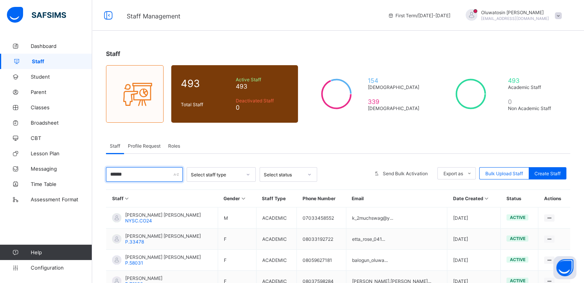
scroll to position [140, 0]
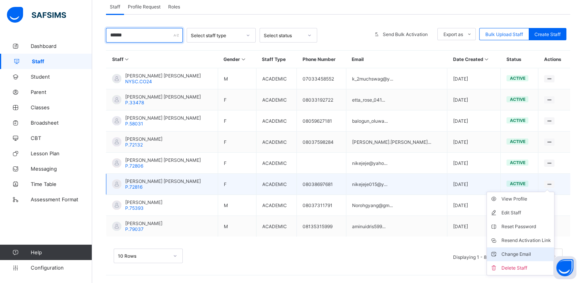
type input "******"
click at [514, 255] on div "Change Email" at bounding box center [526, 255] width 50 height 8
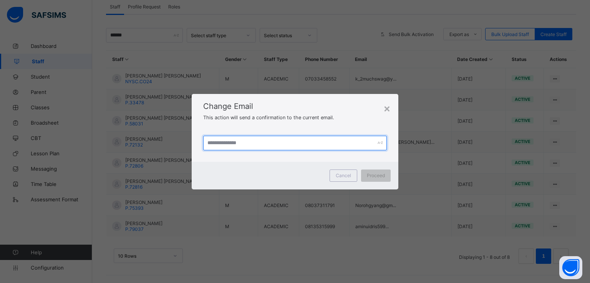
click at [241, 145] on input "text" at bounding box center [294, 143] width 183 height 15
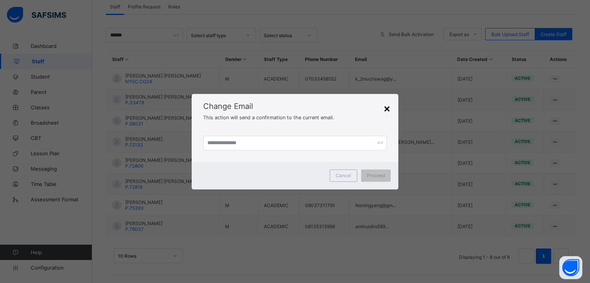
click at [387, 112] on div "×" at bounding box center [386, 108] width 7 height 13
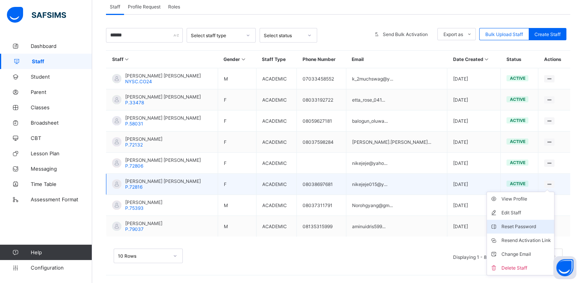
click at [514, 226] on div "Reset Password" at bounding box center [526, 227] width 50 height 8
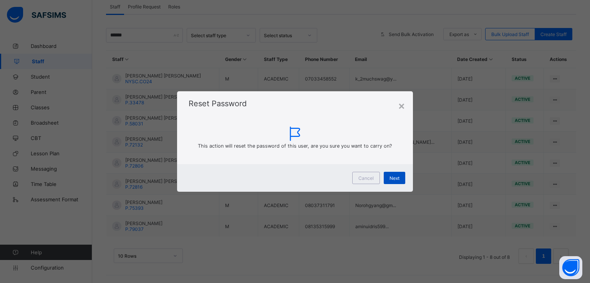
click at [395, 176] on span "Next" at bounding box center [394, 178] width 10 height 6
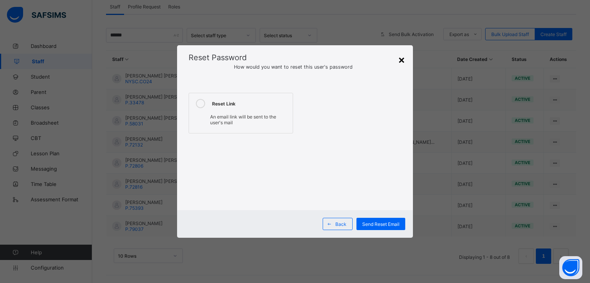
click at [400, 60] on div "×" at bounding box center [401, 59] width 7 height 13
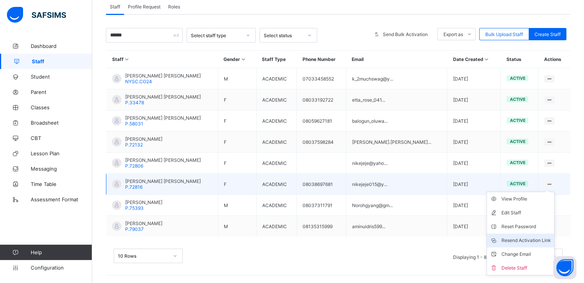
click at [524, 239] on div "Resend Activation Link" at bounding box center [526, 241] width 50 height 8
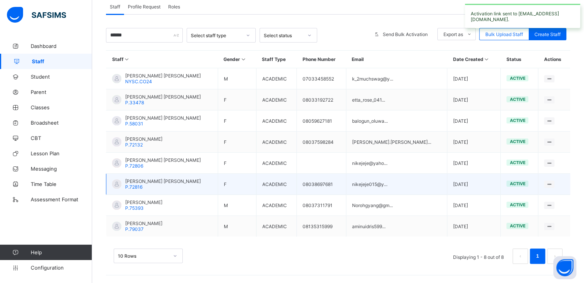
click at [139, 181] on span "[PERSON_NAME] [PERSON_NAME]" at bounding box center [163, 181] width 76 height 6
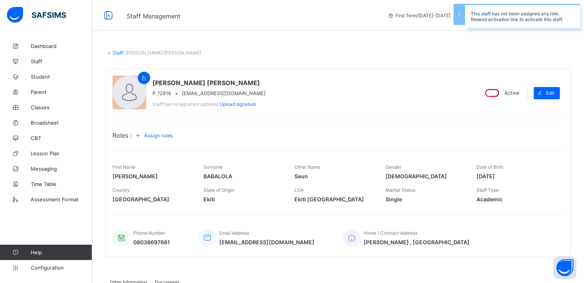
click at [114, 54] on link "Staff" at bounding box center [117, 53] width 10 height 6
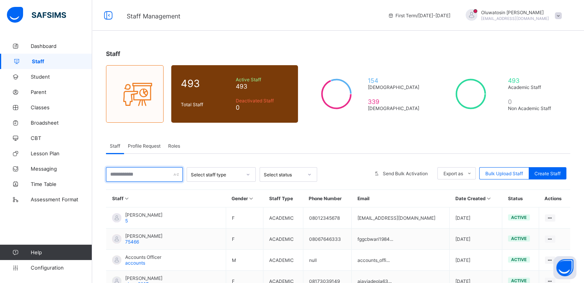
click at [164, 178] on input "text" at bounding box center [144, 174] width 77 height 15
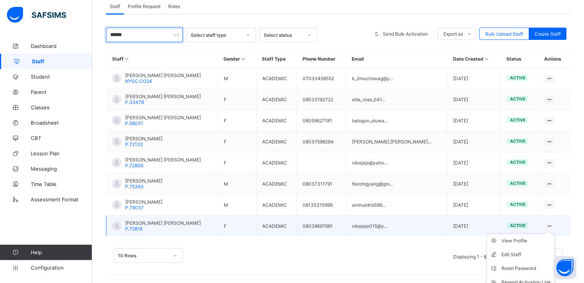
scroll to position [174, 0]
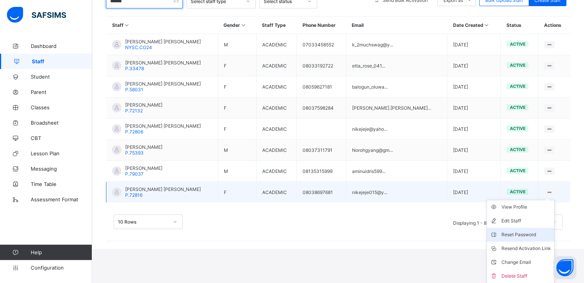
type input "******"
click at [520, 236] on div "Reset Password" at bounding box center [526, 235] width 50 height 8
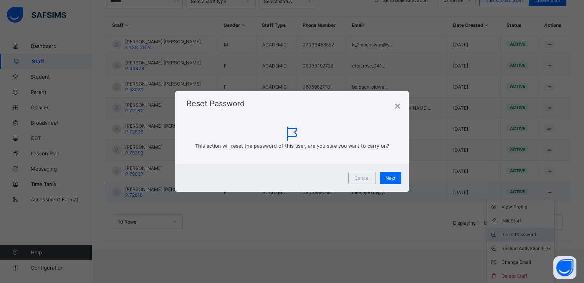
scroll to position [140, 0]
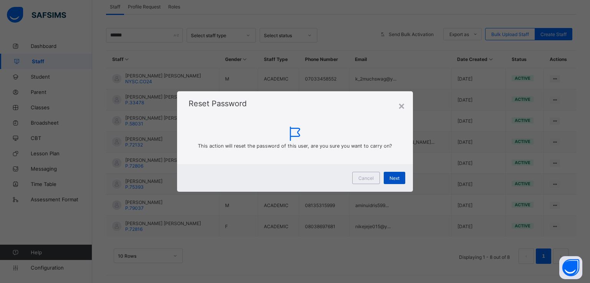
click at [395, 178] on span "Next" at bounding box center [394, 178] width 10 height 6
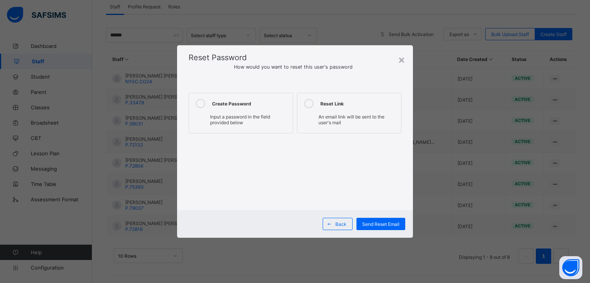
click at [197, 105] on icon at bounding box center [200, 103] width 9 height 9
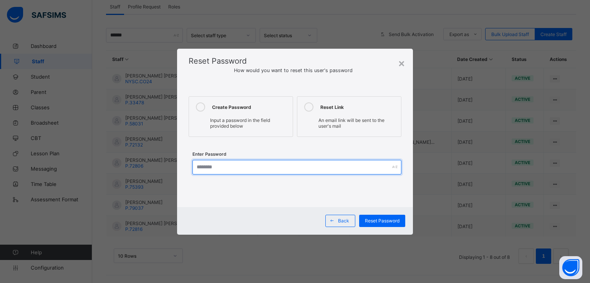
click at [276, 168] on input "text" at bounding box center [296, 167] width 209 height 15
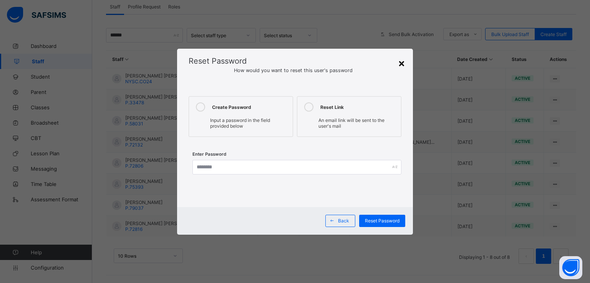
click at [402, 61] on div "×" at bounding box center [401, 62] width 7 height 13
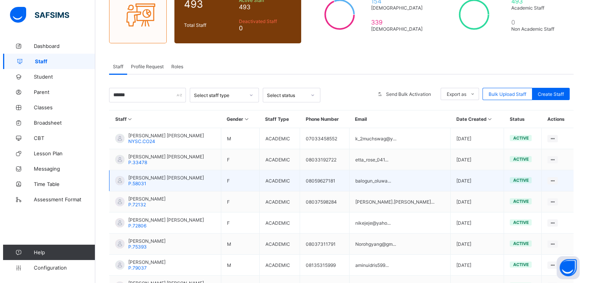
scroll to position [72, 0]
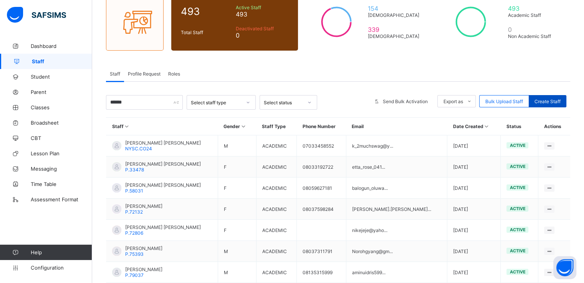
click at [551, 100] on span "Create Staff" at bounding box center [547, 102] width 26 height 6
select select "**"
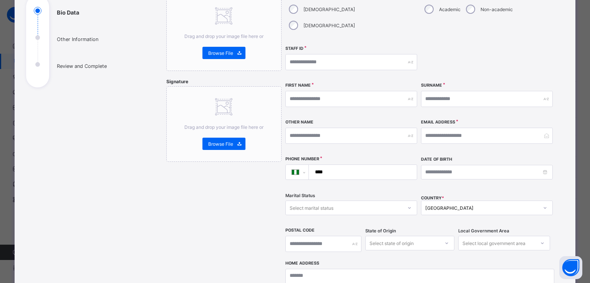
scroll to position [92, 0]
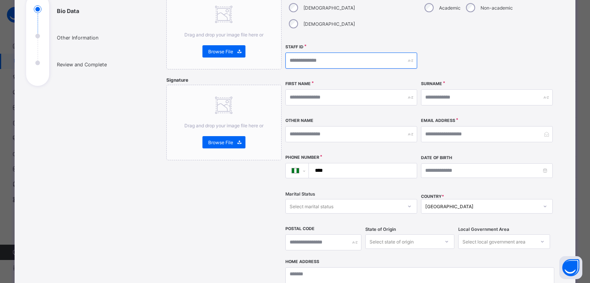
click at [333, 53] on input "text" at bounding box center [351, 61] width 132 height 16
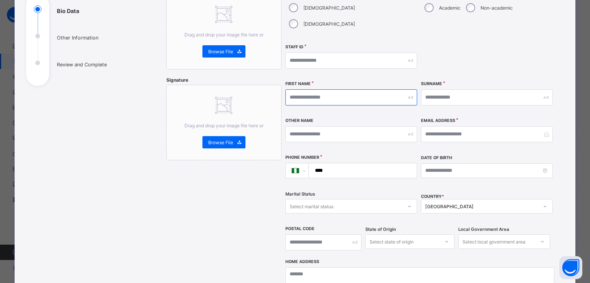
click at [326, 89] on input "text" at bounding box center [351, 97] width 132 height 16
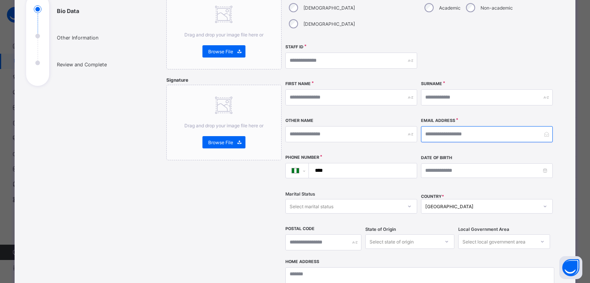
click at [444, 126] on input "email" at bounding box center [487, 134] width 132 height 16
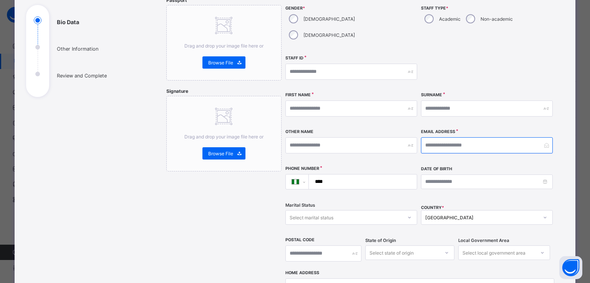
scroll to position [0, 0]
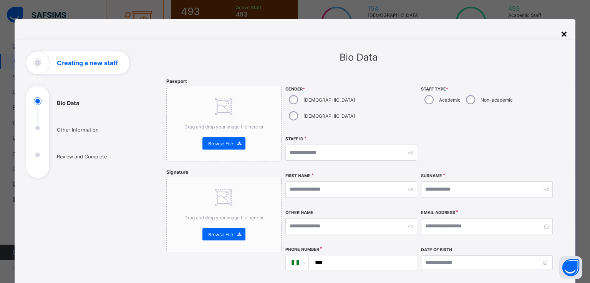
click at [563, 37] on div "×" at bounding box center [563, 33] width 7 height 13
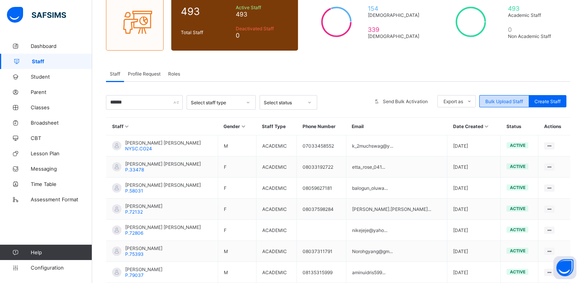
click at [504, 102] on span "Bulk Upload Staff" at bounding box center [504, 102] width 38 height 6
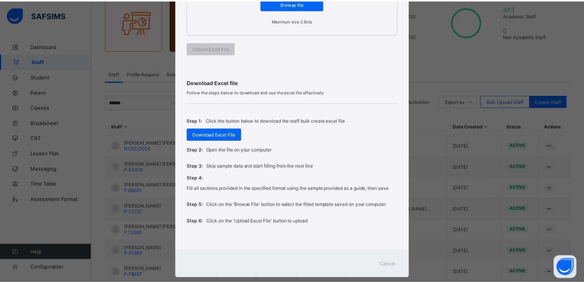
scroll to position [190, 0]
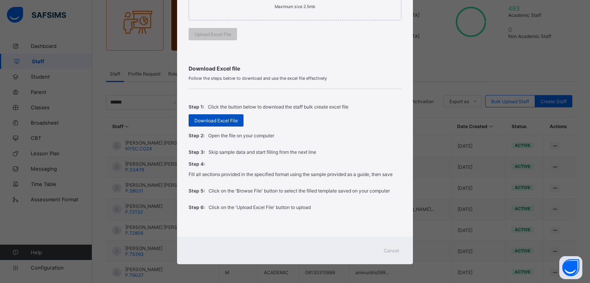
click at [217, 118] on span "Download Excel File" at bounding box center [215, 121] width 43 height 6
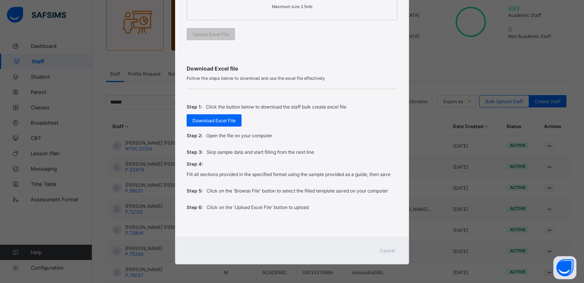
click at [380, 248] on span "Cancel" at bounding box center [387, 251] width 15 height 6
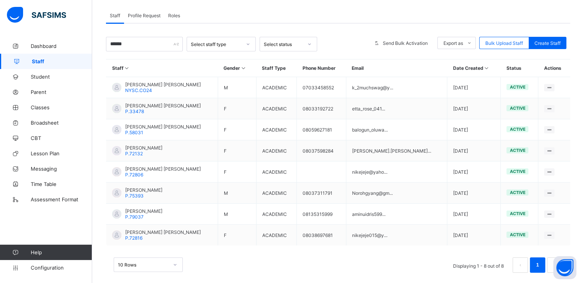
scroll to position [140, 0]
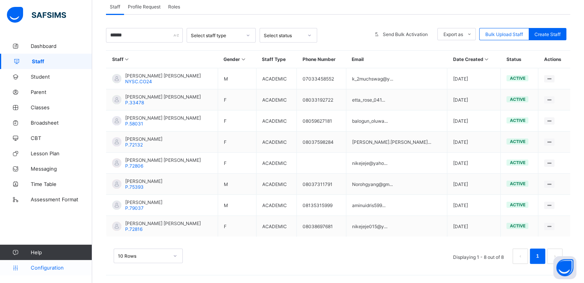
click at [41, 268] on span "Configuration" at bounding box center [61, 268] width 61 height 6
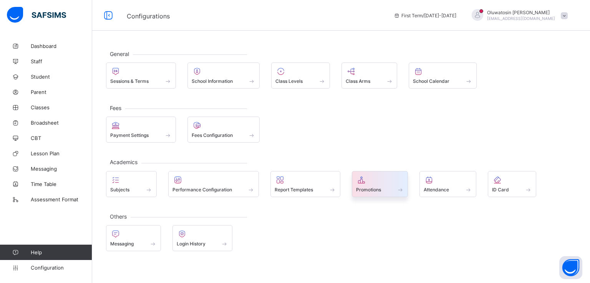
click at [369, 189] on span "Promotions" at bounding box center [368, 190] width 25 height 6
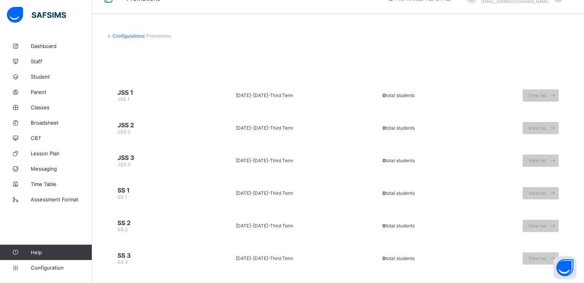
scroll to position [31, 0]
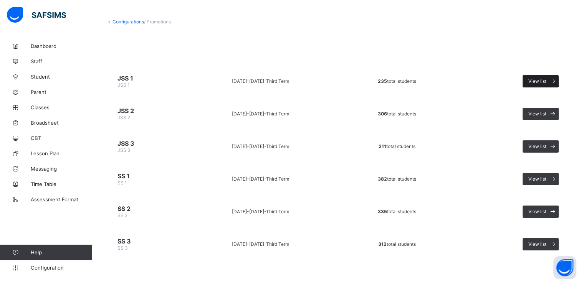
click at [542, 83] on span "View list" at bounding box center [537, 81] width 18 height 6
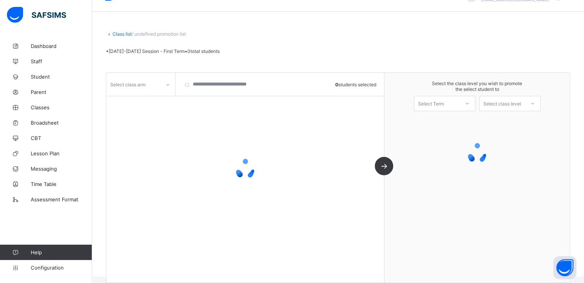
scroll to position [28, 0]
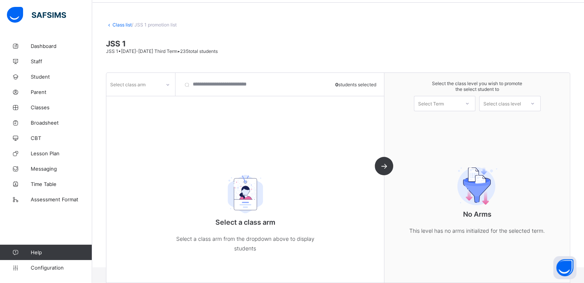
click at [168, 84] on icon at bounding box center [168, 85] width 3 height 2
click at [121, 114] on div "A" at bounding box center [141, 113] width 68 height 12
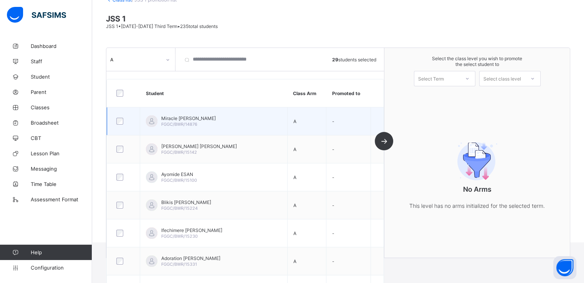
scroll to position [53, 0]
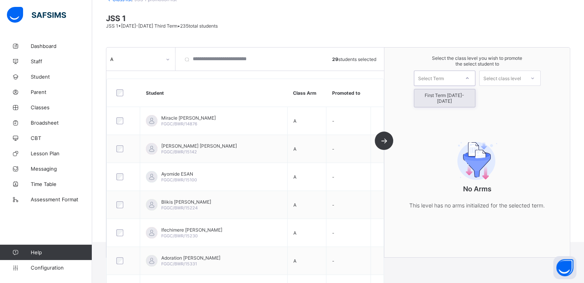
click at [444, 79] on div "Select Term" at bounding box center [431, 78] width 26 height 15
click at [438, 96] on div "First Term [DATE]-[DATE]" at bounding box center [444, 98] width 61 height 18
click at [506, 76] on div "Select class level" at bounding box center [502, 78] width 38 height 15
click at [519, 77] on div "Select class level" at bounding box center [502, 78] width 38 height 15
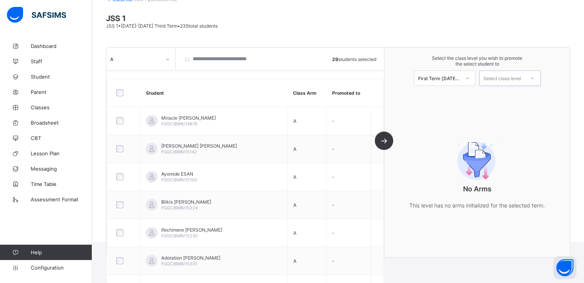
click at [519, 77] on div "Select class level" at bounding box center [502, 78] width 38 height 15
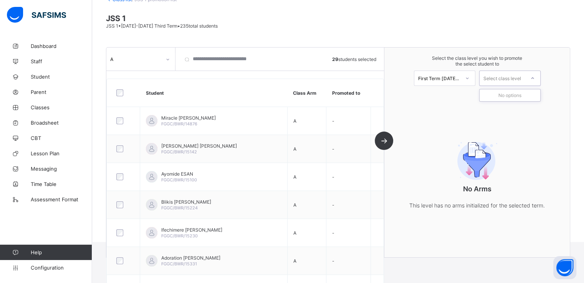
click at [519, 77] on div "Select class level" at bounding box center [502, 78] width 38 height 15
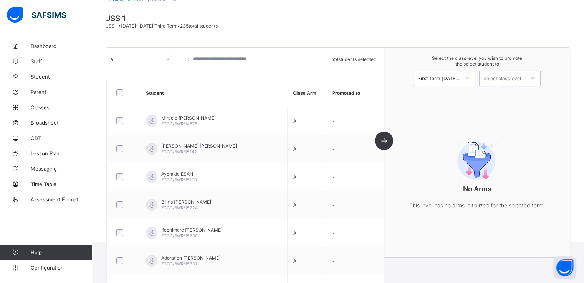
click at [519, 77] on div "Select class level" at bounding box center [502, 78] width 38 height 15
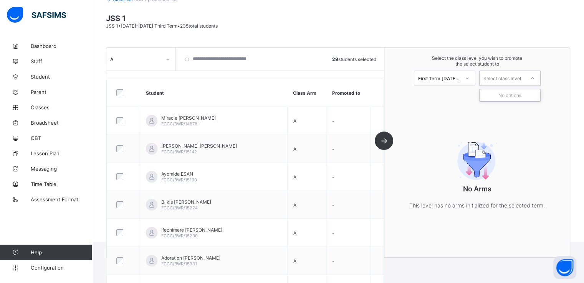
click at [519, 77] on div "Select class level" at bounding box center [502, 78] width 38 height 15
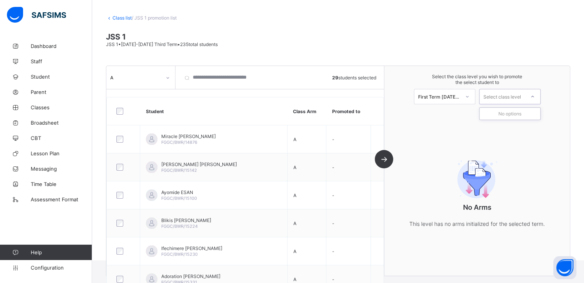
scroll to position [0, 0]
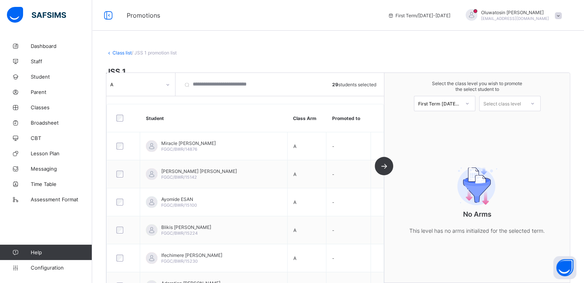
click at [115, 51] on link "Class list" at bounding box center [121, 53] width 19 height 6
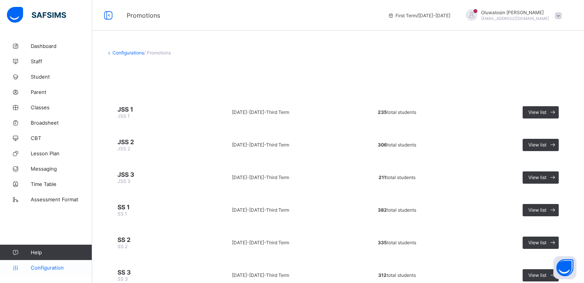
click at [42, 269] on span "Configuration" at bounding box center [61, 268] width 61 height 6
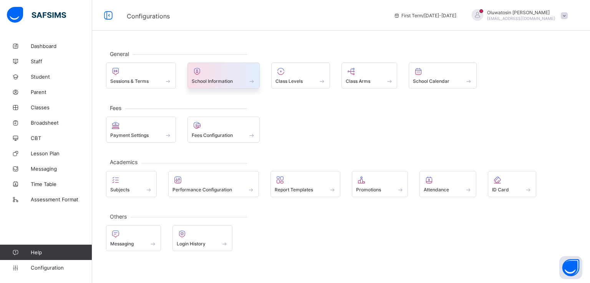
click at [215, 83] on span "School Information" at bounding box center [212, 81] width 41 height 6
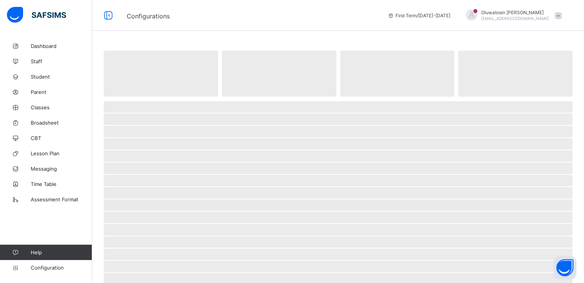
select select "**"
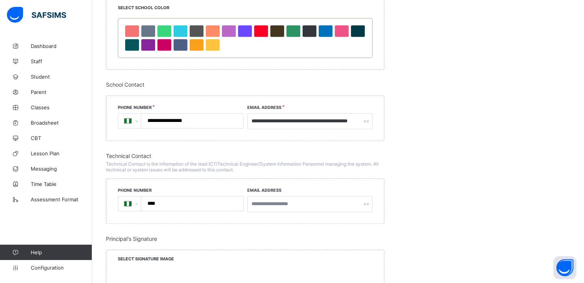
scroll to position [526, 0]
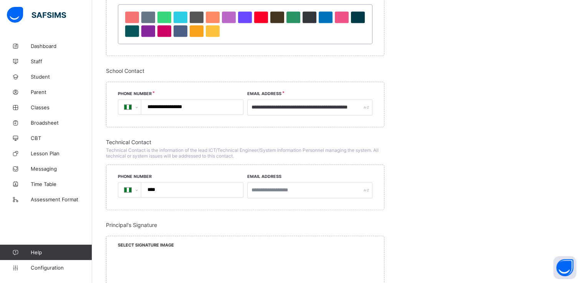
click at [169, 192] on input "****" at bounding box center [191, 190] width 96 height 15
click at [299, 189] on input "text" at bounding box center [310, 190] width 126 height 16
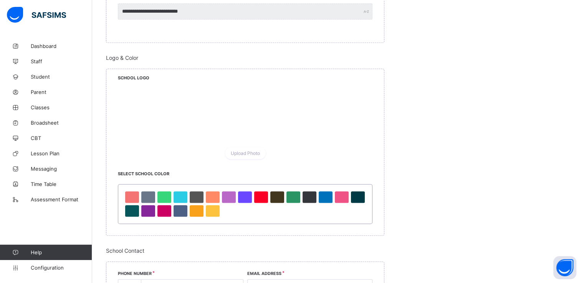
scroll to position [347, 0]
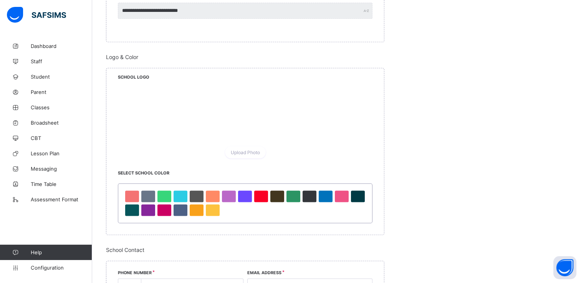
click at [135, 84] on div at bounding box center [245, 113] width 255 height 59
click at [245, 153] on span "Upload Photo" at bounding box center [245, 153] width 29 height 6
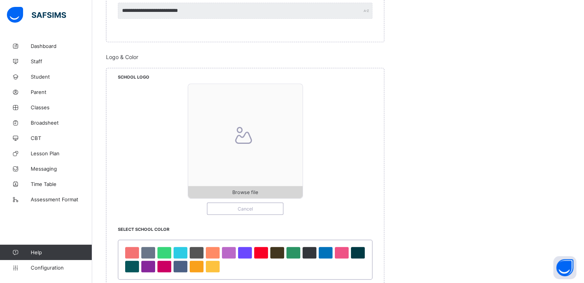
click at [243, 192] on span "Browse file" at bounding box center [245, 193] width 26 height 6
click at [40, 76] on span "Student" at bounding box center [61, 77] width 61 height 6
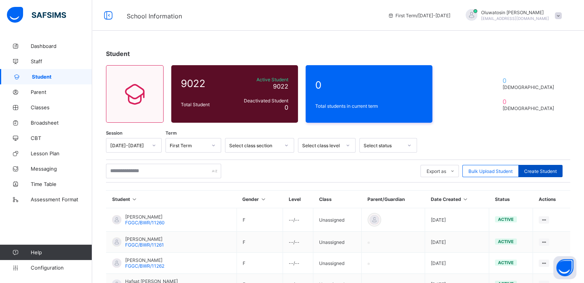
click at [538, 171] on span "Create Student" at bounding box center [540, 172] width 33 height 6
select select "**"
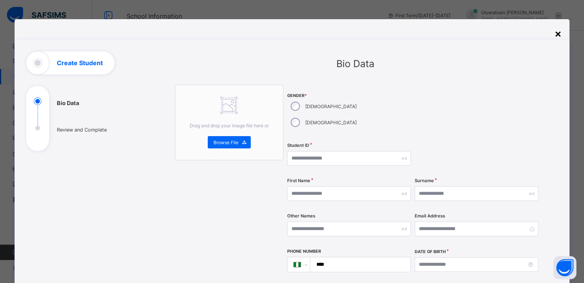
click at [557, 35] on div "×" at bounding box center [557, 33] width 7 height 13
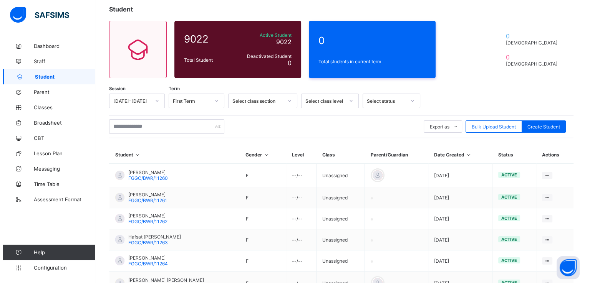
scroll to position [46, 0]
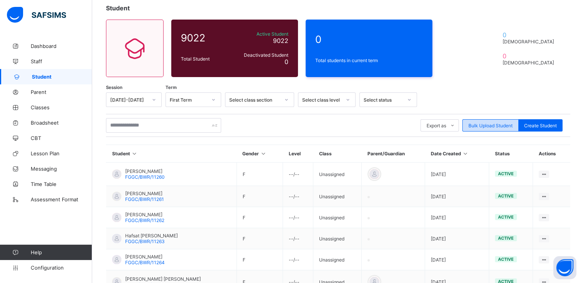
click at [478, 125] on span "Bulk Upload Student" at bounding box center [490, 126] width 44 height 6
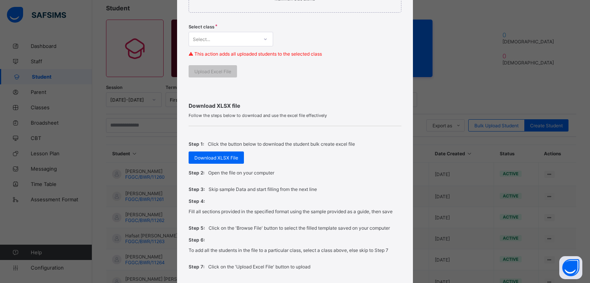
scroll to position [201, 0]
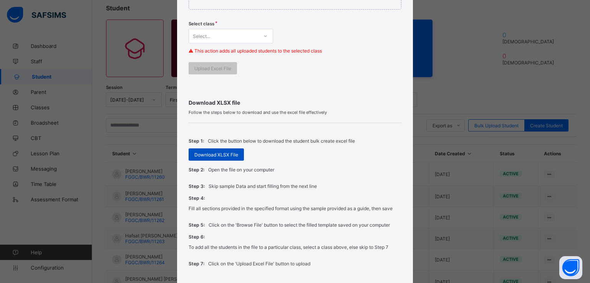
click at [219, 154] on span "Download XLSX File" at bounding box center [216, 155] width 44 height 6
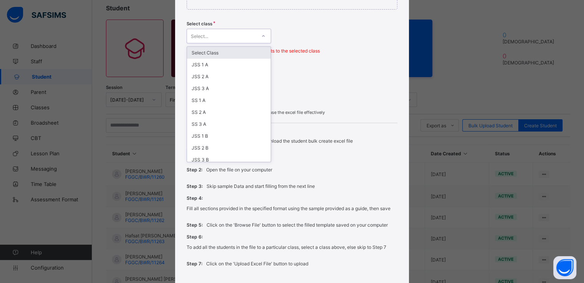
click at [213, 38] on div "Select..." at bounding box center [221, 36] width 69 height 11
click at [201, 65] on div "JSS 1 A" at bounding box center [229, 65] width 84 height 12
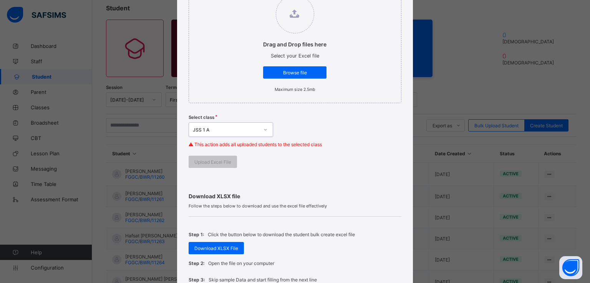
scroll to position [107, 0]
click at [292, 73] on span "Browse file" at bounding box center [295, 74] width 52 height 6
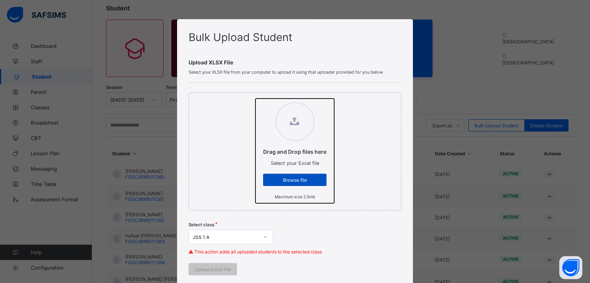
type input "**********"
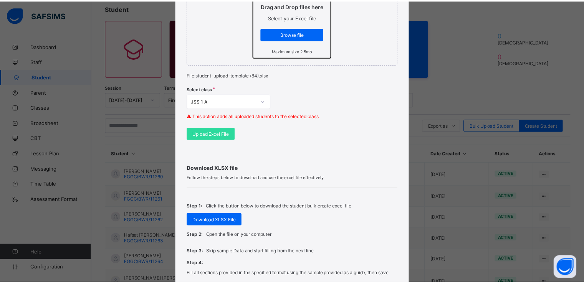
scroll to position [269, 0]
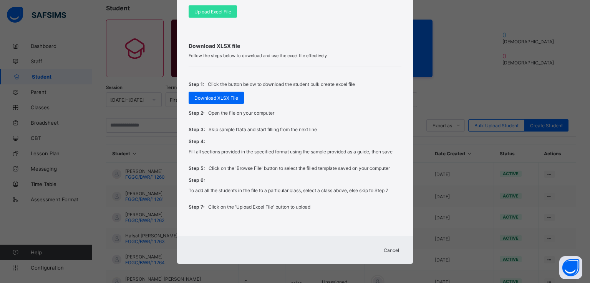
click at [385, 248] on span "Cancel" at bounding box center [390, 251] width 15 height 6
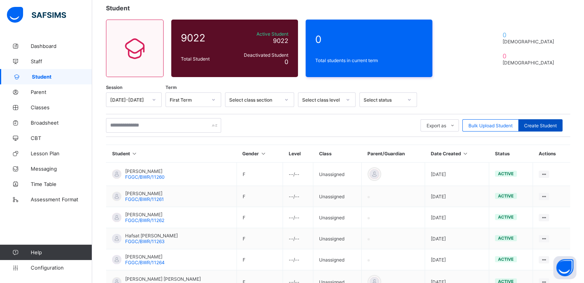
click at [542, 124] on span "Create Student" at bounding box center [540, 126] width 33 height 6
select select "**"
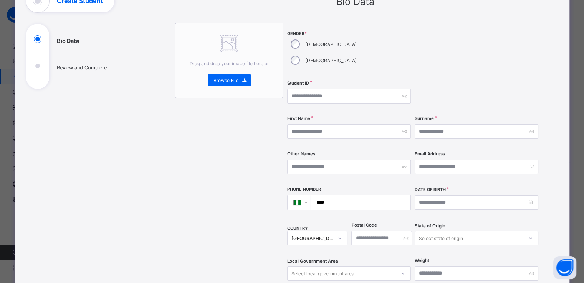
scroll to position [63, 0]
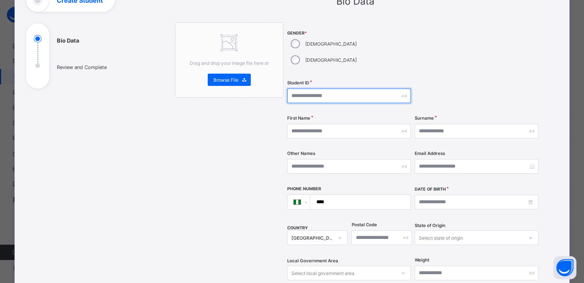
click at [315, 89] on input "text" at bounding box center [349, 96] width 124 height 15
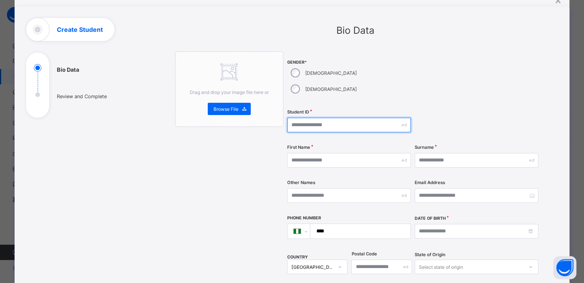
scroll to position [27, 0]
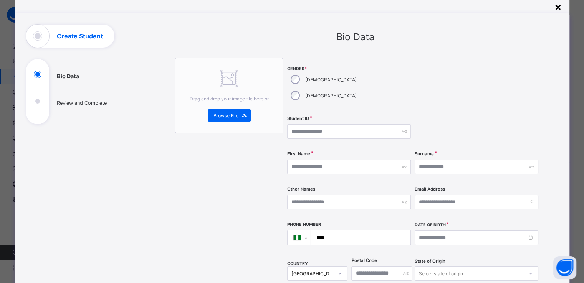
click at [557, 8] on div "×" at bounding box center [557, 6] width 7 height 13
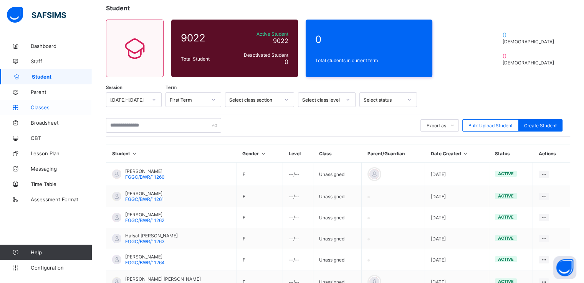
click at [37, 107] on span "Classes" at bounding box center [61, 107] width 61 height 6
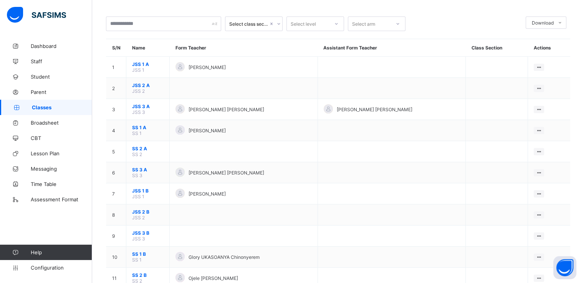
scroll to position [34, 0]
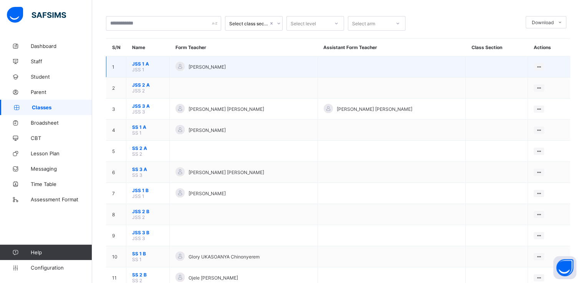
click at [132, 64] on span "JSS 1 A" at bounding box center [147, 64] width 31 height 6
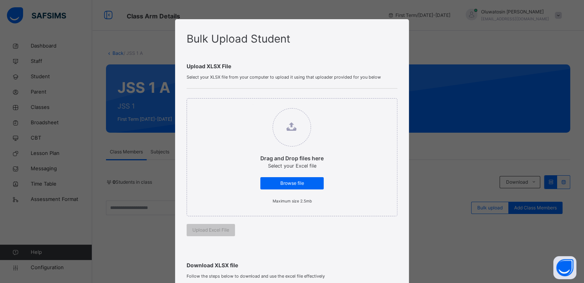
scroll to position [152, 0]
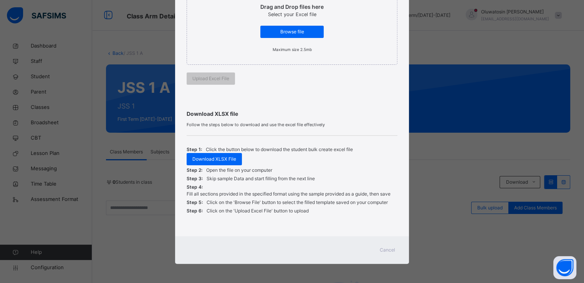
click at [386, 249] on span "Cancel" at bounding box center [387, 250] width 15 height 7
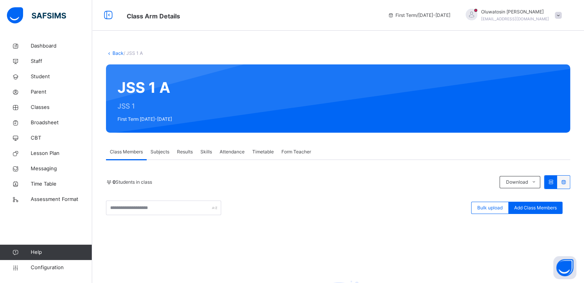
scroll to position [106, 0]
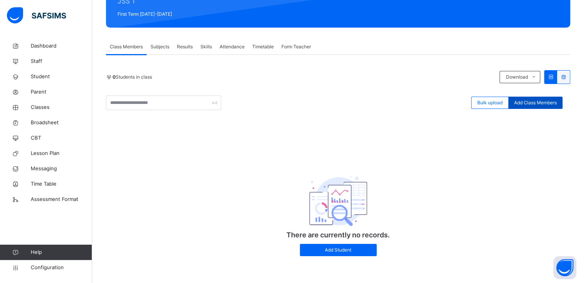
click at [526, 102] on span "Add Class Members" at bounding box center [535, 102] width 43 height 7
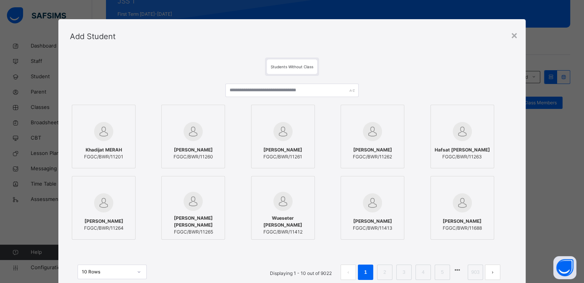
scroll to position [59, 0]
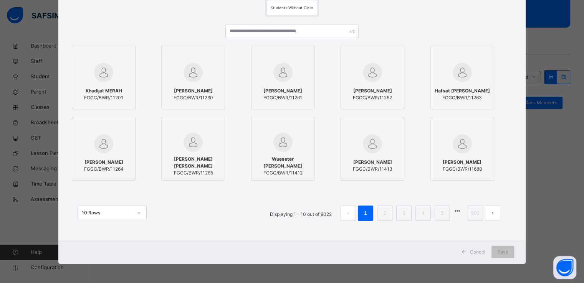
click at [102, 79] on img at bounding box center [103, 72] width 19 height 19
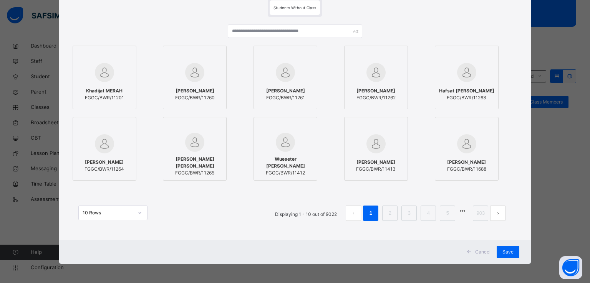
click at [481, 252] on span "Cancel" at bounding box center [482, 252] width 15 height 7
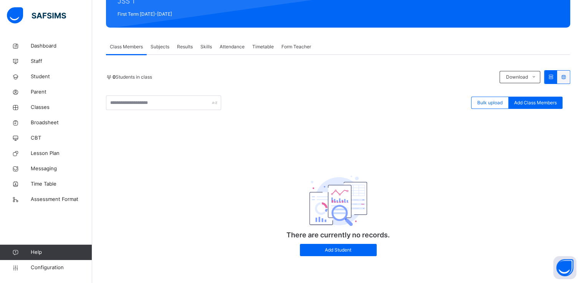
click at [159, 44] on span "Subjects" at bounding box center [159, 46] width 19 height 7
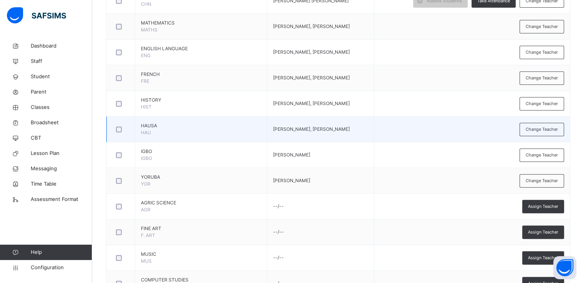
scroll to position [335, 0]
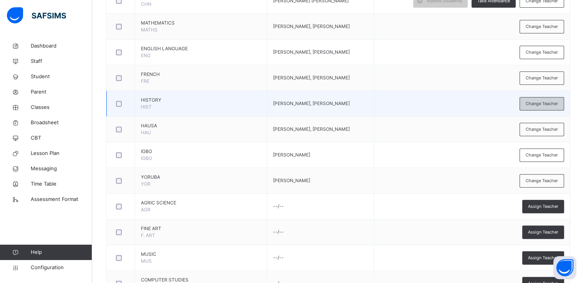
click at [543, 104] on span "Change Teacher" at bounding box center [542, 104] width 32 height 7
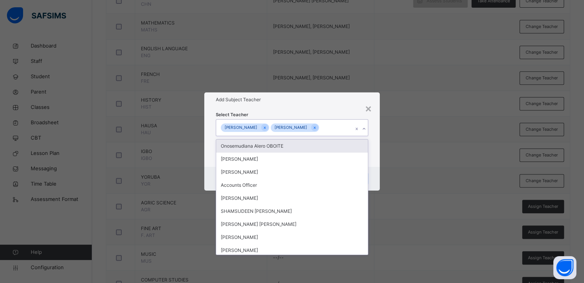
click at [366, 129] on icon at bounding box center [364, 129] width 5 height 8
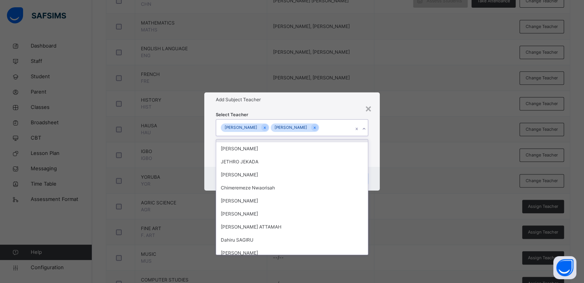
scroll to position [246, 0]
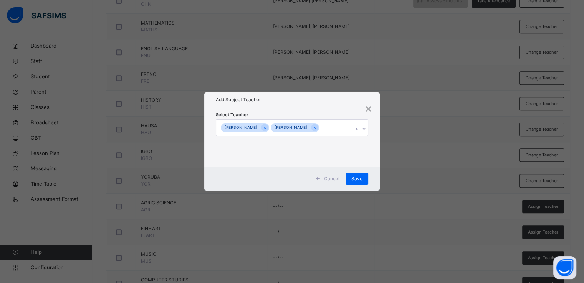
click at [341, 102] on h1 "Add Subject Teacher" at bounding box center [292, 99] width 152 height 7
click at [370, 109] on div "×" at bounding box center [368, 108] width 7 height 16
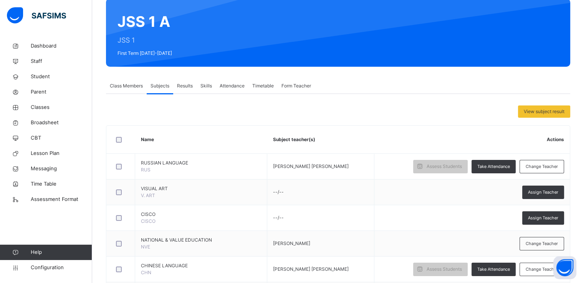
scroll to position [66, 0]
click at [38, 106] on span "Classes" at bounding box center [61, 108] width 61 height 8
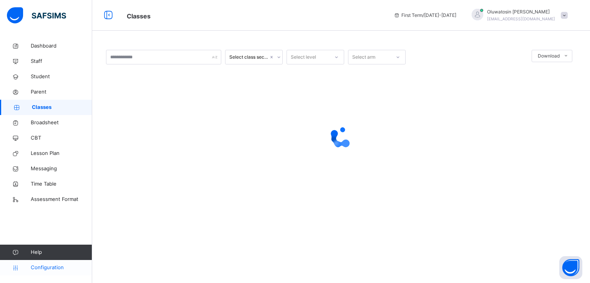
click at [48, 271] on span "Configuration" at bounding box center [61, 268] width 61 height 8
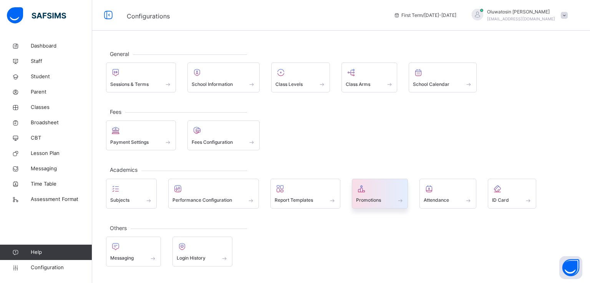
click at [370, 200] on span "Promotions" at bounding box center [368, 200] width 25 height 7
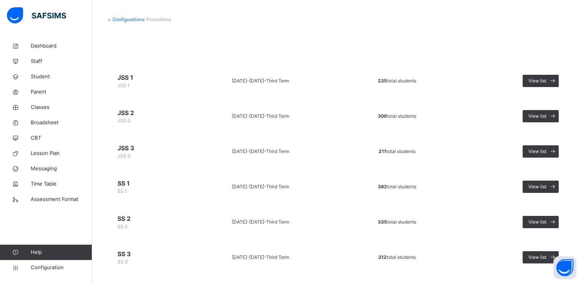
scroll to position [50, 0]
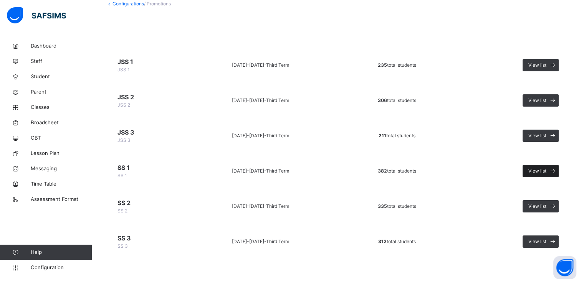
click at [538, 170] on span "View list" at bounding box center [537, 171] width 18 height 7
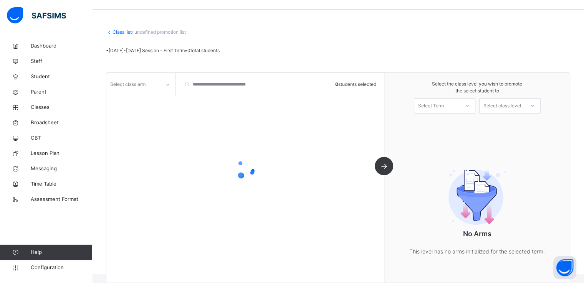
scroll to position [32, 0]
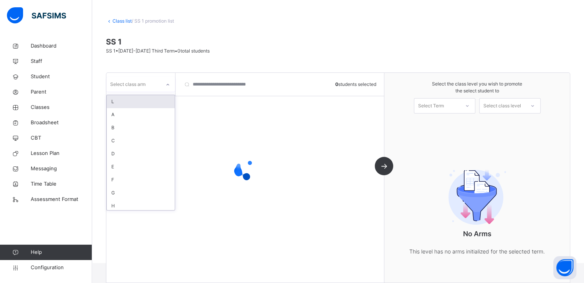
click at [160, 85] on div "Select class arm" at bounding box center [133, 84] width 54 height 12
click at [116, 98] on div "A" at bounding box center [141, 101] width 68 height 13
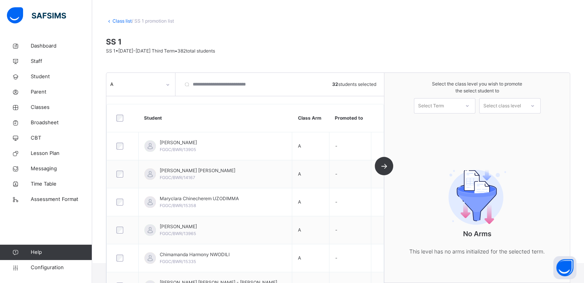
click at [444, 104] on div "Select Term" at bounding box center [431, 105] width 26 height 15
click at [440, 124] on div "First Term 2025-2026" at bounding box center [444, 127] width 61 height 20
click at [512, 102] on div "Select class level" at bounding box center [502, 105] width 38 height 15
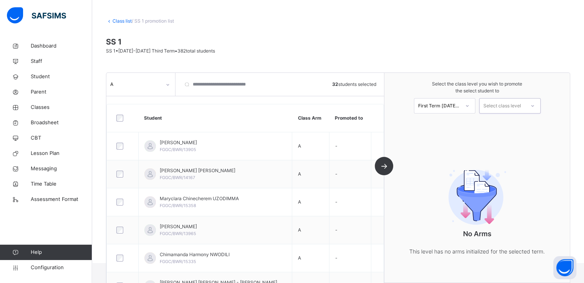
click at [512, 102] on div "Select class level" at bounding box center [502, 105] width 38 height 15
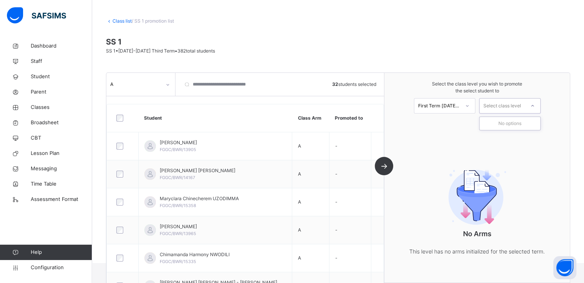
click at [512, 102] on div "Select class level" at bounding box center [502, 105] width 38 height 15
click at [490, 106] on div "Select class level" at bounding box center [502, 105] width 38 height 15
click at [500, 104] on div "Select class level" at bounding box center [502, 105] width 38 height 15
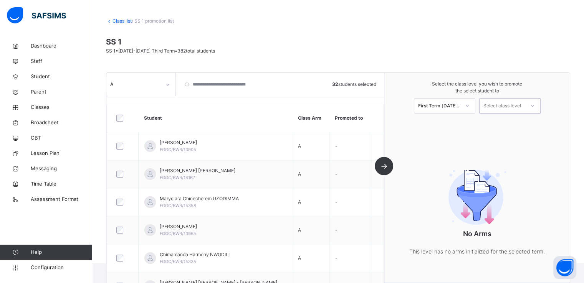
click at [500, 104] on div "Select class level" at bounding box center [502, 105] width 38 height 15
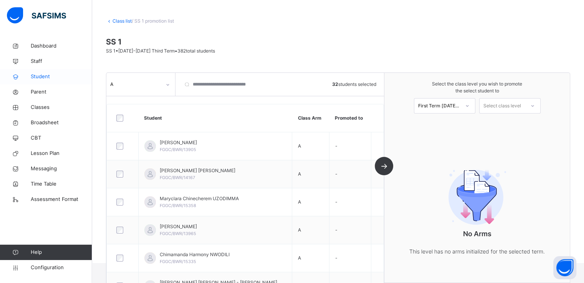
click at [45, 78] on span "Student" at bounding box center [61, 77] width 61 height 8
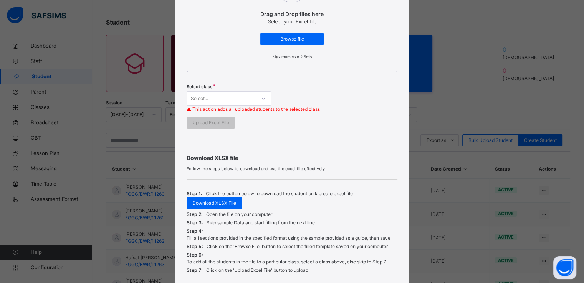
scroll to position [204, 0]
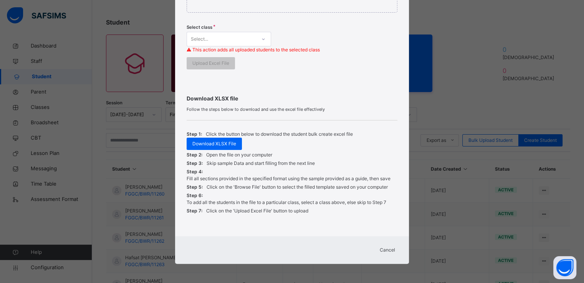
click at [385, 249] on span "Cancel" at bounding box center [387, 250] width 15 height 7
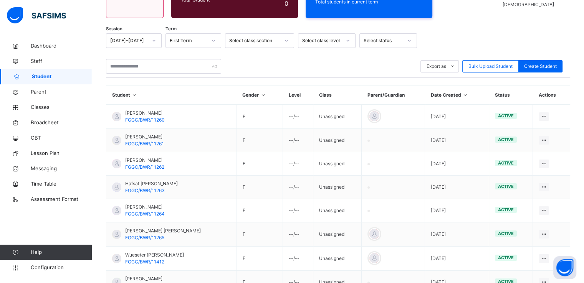
scroll to position [0, 0]
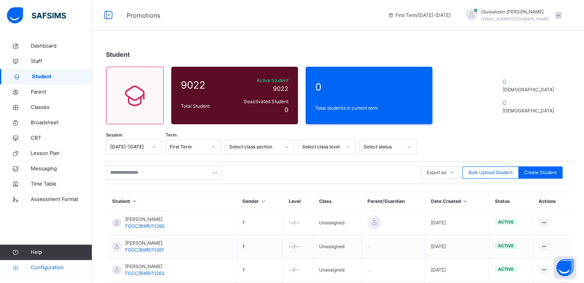
click at [44, 268] on span "Configuration" at bounding box center [61, 268] width 61 height 8
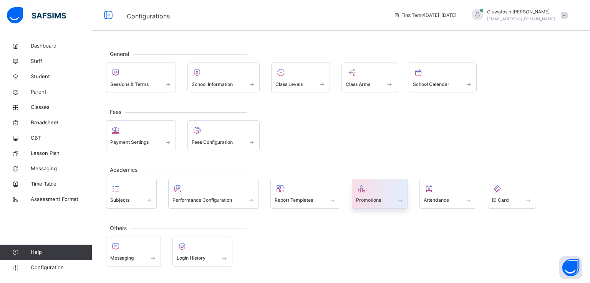
click at [372, 202] on span "Promotions" at bounding box center [368, 200] width 25 height 7
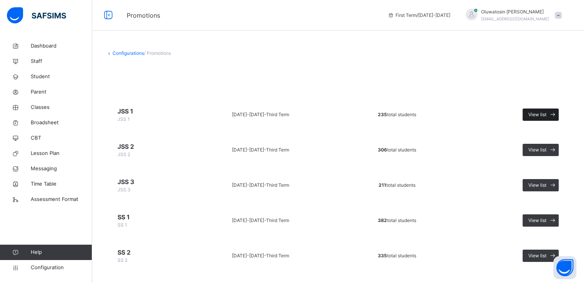
click at [541, 115] on span "View list" at bounding box center [537, 114] width 18 height 7
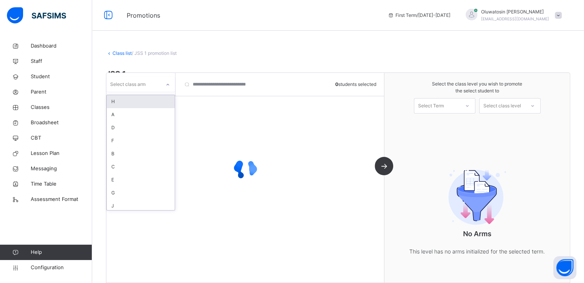
click at [161, 84] on div at bounding box center [167, 85] width 13 height 12
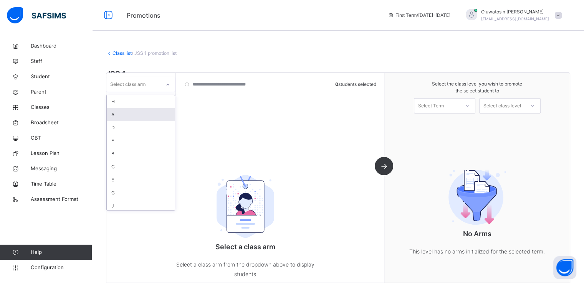
click at [124, 114] on div "A" at bounding box center [141, 114] width 68 height 13
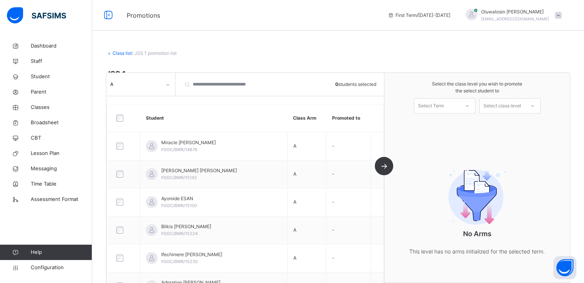
click at [456, 114] on div "Select the class level you wish to promote the select student to Select Term Se…" at bounding box center [476, 97] width 185 height 48
drag, startPoint x: 450, startPoint y: 106, endPoint x: 439, endPoint y: 125, distance: 22.5
click at [439, 114] on div "option First Term 2025-2026 focused, 1 of 1. 1 result available. Use Up and Dow…" at bounding box center [444, 105] width 61 height 15
click at [439, 125] on div "First Term 2025-2026" at bounding box center [444, 127] width 61 height 20
click at [119, 122] on div at bounding box center [123, 118] width 21 height 16
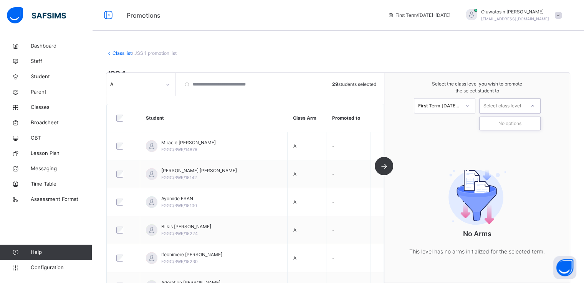
click at [507, 109] on div "Select class level" at bounding box center [502, 105] width 38 height 15
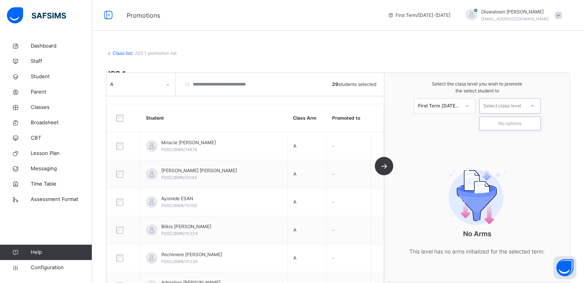
click at [507, 109] on div "Select class level" at bounding box center [502, 105] width 38 height 15
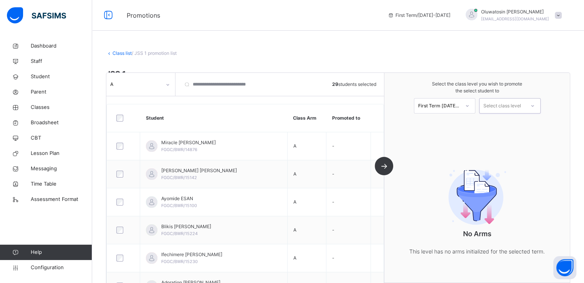
click at [507, 109] on div "Select class level" at bounding box center [502, 105] width 38 height 15
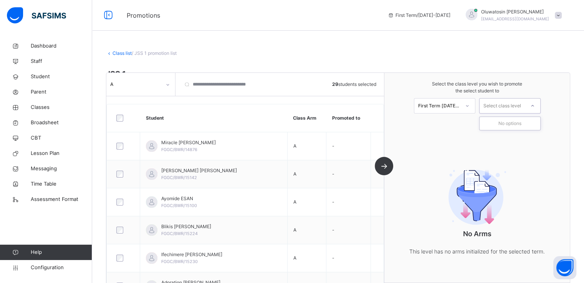
click at [507, 109] on div "Select class level" at bounding box center [502, 105] width 38 height 15
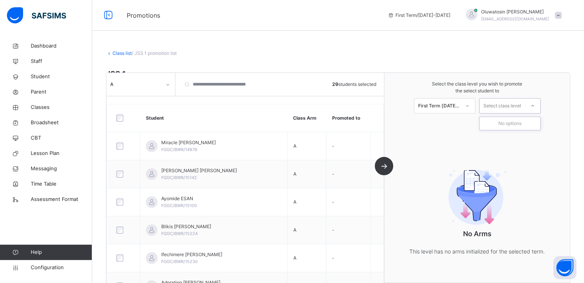
click at [507, 109] on div "Select class level" at bounding box center [502, 105] width 38 height 15
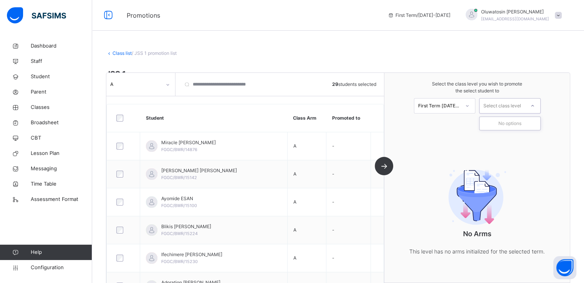
click at [507, 109] on div "Select class level" at bounding box center [502, 105] width 38 height 15
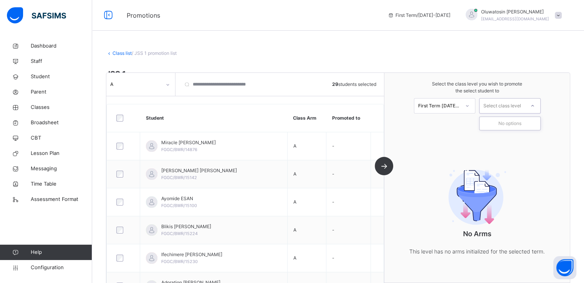
click at [507, 109] on div "Select class level" at bounding box center [502, 105] width 38 height 15
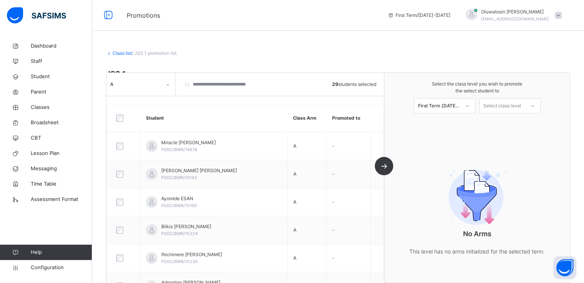
click at [506, 142] on div "Select the class level you wish to promote the select student to First Term 202…" at bounding box center [476, 178] width 185 height 210
click at [520, 107] on div "Select class level" at bounding box center [502, 105] width 38 height 15
click at [513, 105] on div "Select class level" at bounding box center [502, 105] width 38 height 15
click at [508, 104] on div "Select class level" at bounding box center [502, 105] width 38 height 15
click at [535, 103] on icon at bounding box center [532, 106] width 5 height 8
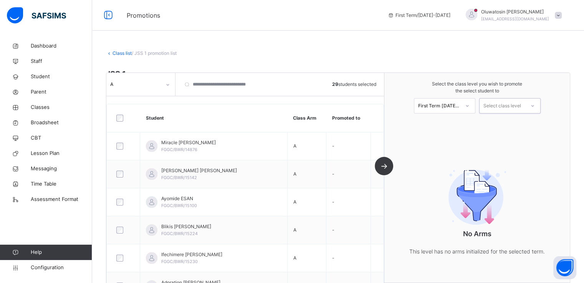
click at [535, 103] on icon at bounding box center [532, 106] width 5 height 8
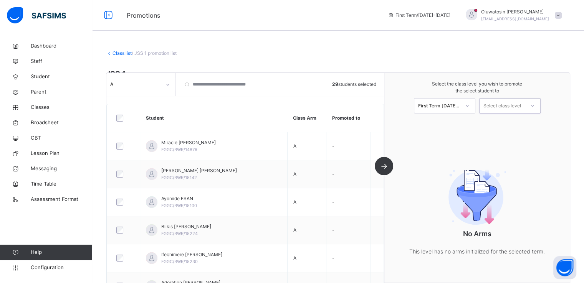
click at [535, 103] on icon at bounding box center [532, 106] width 5 height 8
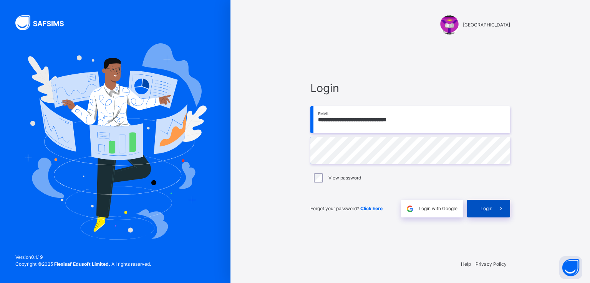
click at [490, 212] on span "Login" at bounding box center [486, 208] width 12 height 7
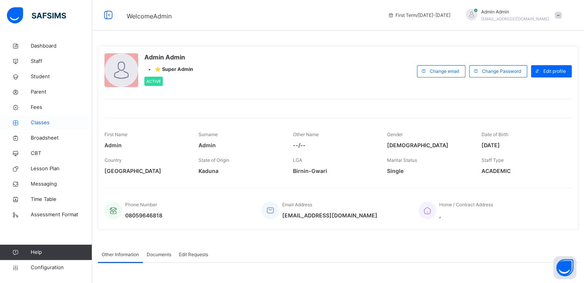
click at [40, 121] on span "Classes" at bounding box center [61, 123] width 61 height 8
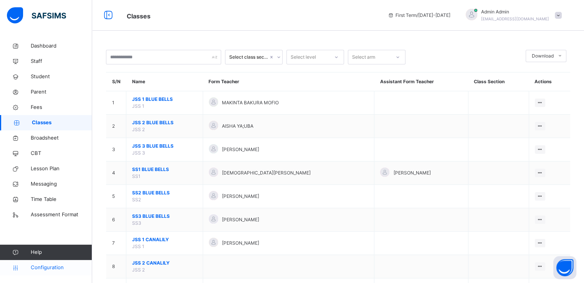
click at [42, 264] on span "Configuration" at bounding box center [61, 268] width 61 height 8
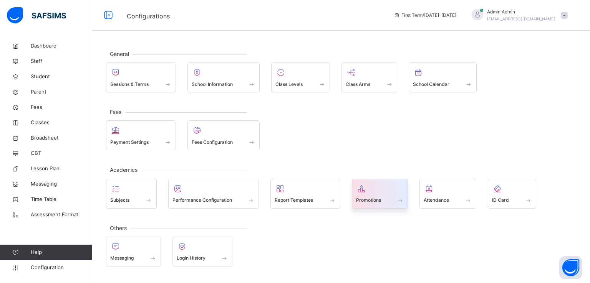
click at [364, 203] on div "Promotions" at bounding box center [380, 201] width 48 height 8
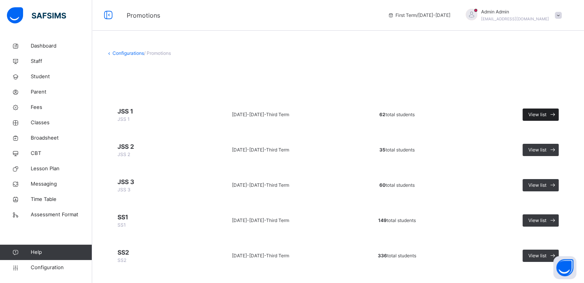
click at [539, 112] on span "View list" at bounding box center [537, 114] width 18 height 7
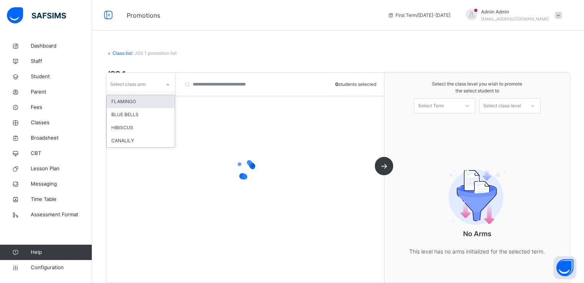
click at [164, 80] on div at bounding box center [167, 85] width 13 height 12
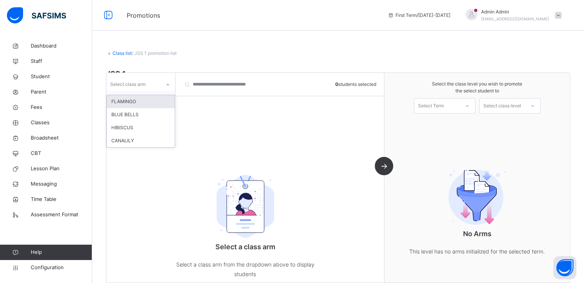
click at [132, 100] on div "FLAMINGO" at bounding box center [141, 101] width 68 height 13
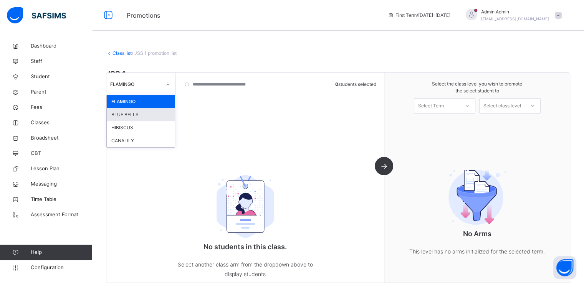
drag, startPoint x: 139, startPoint y: 86, endPoint x: 129, endPoint y: 116, distance: 30.7
click at [129, 92] on div "option FLAMINGO, selected. option BLUE BELLS focused, 2 of 4. 4 results availab…" at bounding box center [140, 84] width 69 height 15
click at [129, 116] on div "BLUE BELLS" at bounding box center [141, 114] width 68 height 13
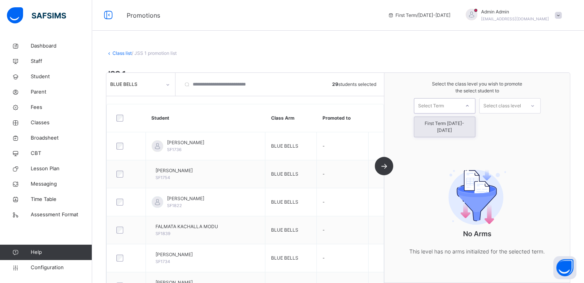
drag, startPoint x: 443, startPoint y: 106, endPoint x: 439, endPoint y: 122, distance: 16.3
click at [439, 114] on div "option First Term [DATE]-[DATE] focused, 1 of 1. 1 result available. Use Up and…" at bounding box center [444, 105] width 61 height 15
click at [439, 122] on div "First Term [DATE]-[DATE]" at bounding box center [444, 127] width 61 height 20
click at [506, 108] on div "Select class level" at bounding box center [502, 105] width 38 height 15
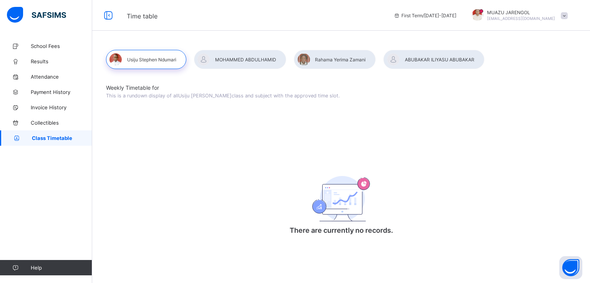
click at [564, 16] on span at bounding box center [563, 15] width 7 height 7
click at [529, 76] on span "Logout" at bounding box center [542, 75] width 51 height 9
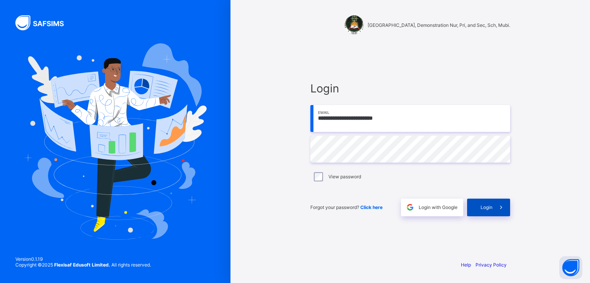
click at [484, 207] on span "Login" at bounding box center [486, 208] width 12 height 6
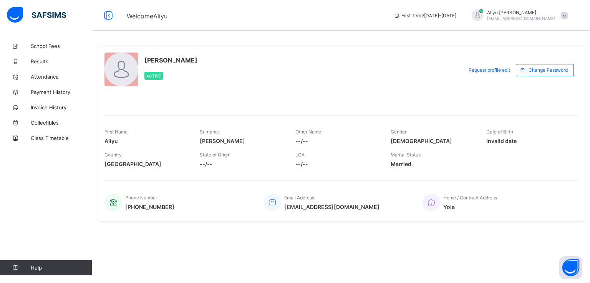
click at [565, 15] on span at bounding box center [563, 15] width 7 height 7
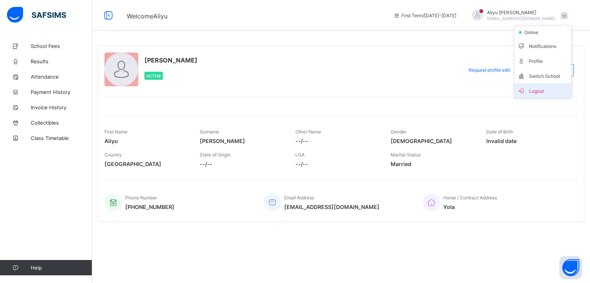
click at [531, 91] on span "Logout" at bounding box center [542, 90] width 51 height 9
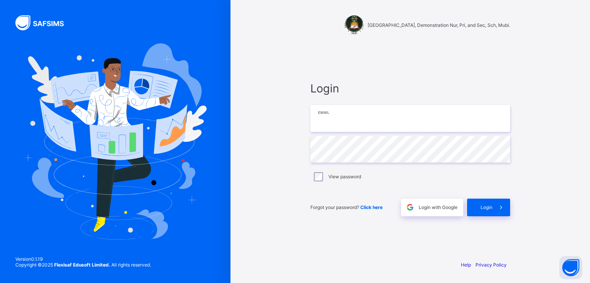
type input "**********"
click at [426, 205] on span "Login with Google" at bounding box center [437, 208] width 39 height 6
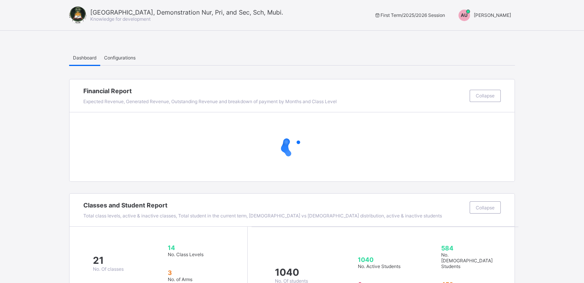
click at [496, 18] on span "[PERSON_NAME]" at bounding box center [492, 15] width 37 height 6
click at [483, 33] on span "Switch to Admin View" at bounding box center [482, 32] width 58 height 9
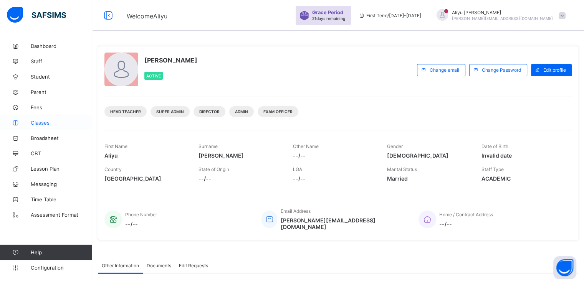
click at [37, 121] on span "Classes" at bounding box center [61, 123] width 61 height 6
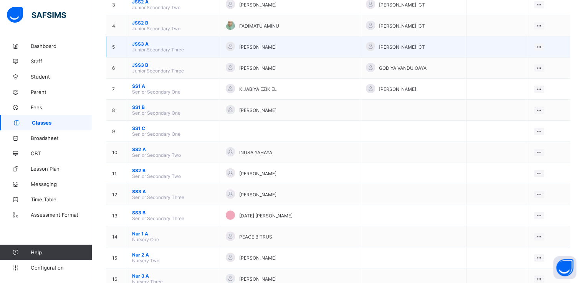
scroll to position [138, 0]
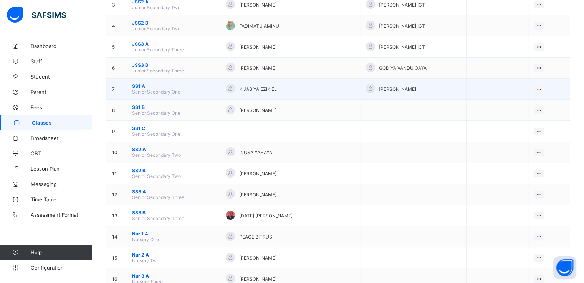
click at [134, 88] on span "SS1 A" at bounding box center [173, 86] width 82 height 6
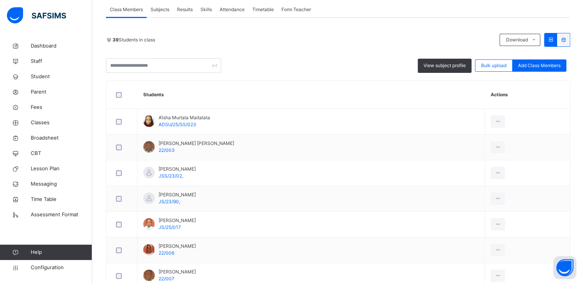
scroll to position [144, 0]
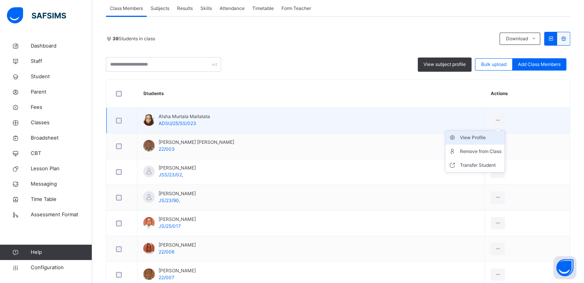
click at [460, 138] on div "View Profile" at bounding box center [480, 138] width 41 height 8
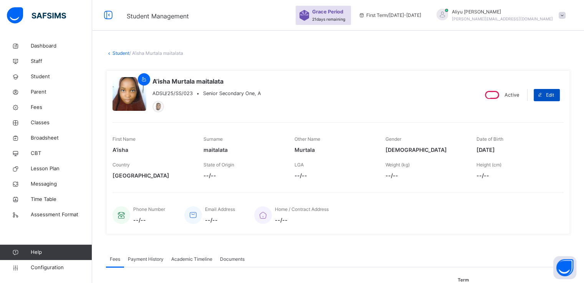
click at [552, 92] on span "Edit" at bounding box center [550, 95] width 8 height 7
select select "**"
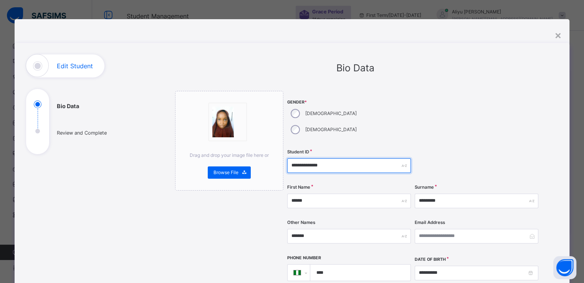
click at [332, 159] on input "**********" at bounding box center [349, 166] width 124 height 15
type input "*"
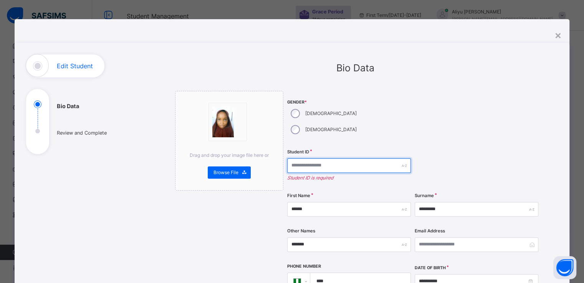
type input "*"
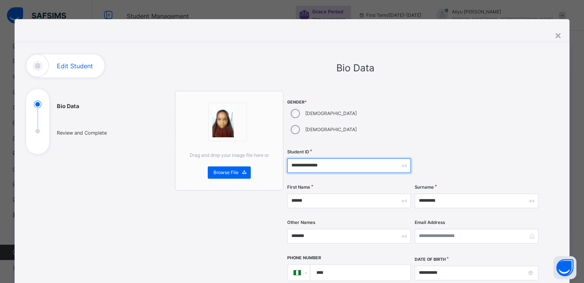
click at [306, 159] on input "**********" at bounding box center [349, 166] width 124 height 15
type input "*****"
click at [438, 102] on div at bounding box center [477, 118] width 124 height 55
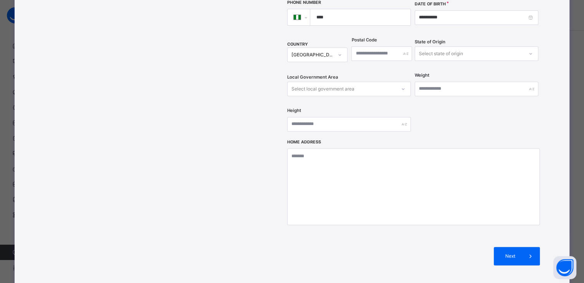
scroll to position [275, 0]
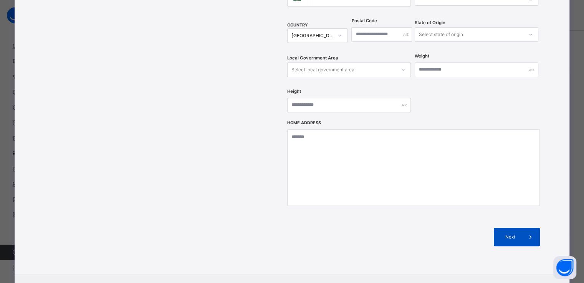
click at [507, 234] on span "Next" at bounding box center [510, 237] width 22 height 7
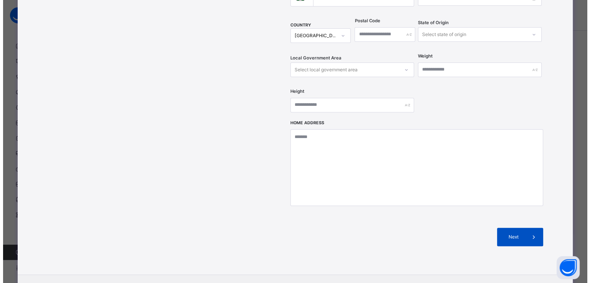
scroll to position [139, 0]
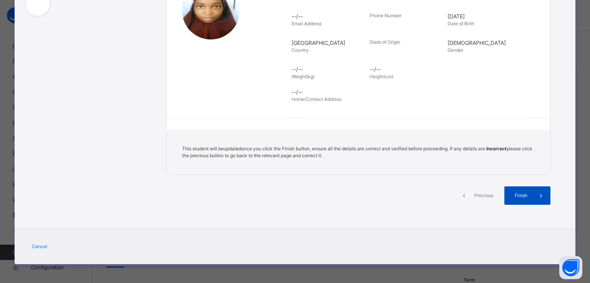
click at [517, 194] on span "Finish" at bounding box center [521, 195] width 22 height 7
click at [532, 199] on span at bounding box center [541, 196] width 18 height 18
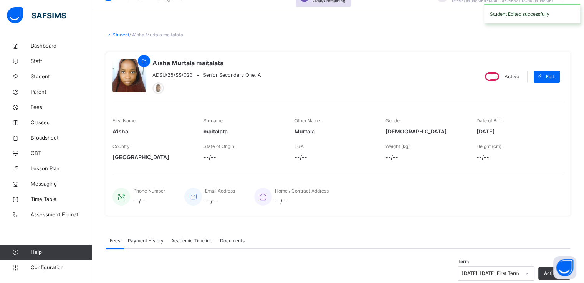
scroll to position [20, 0]
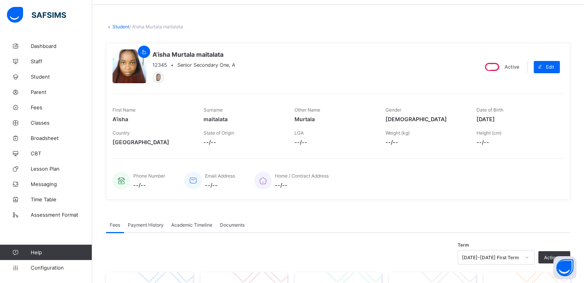
scroll to position [25, 0]
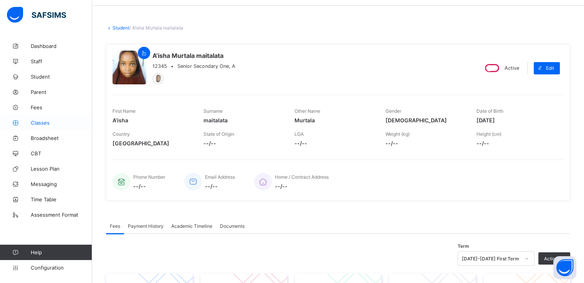
click at [42, 121] on span "Classes" at bounding box center [61, 123] width 61 height 6
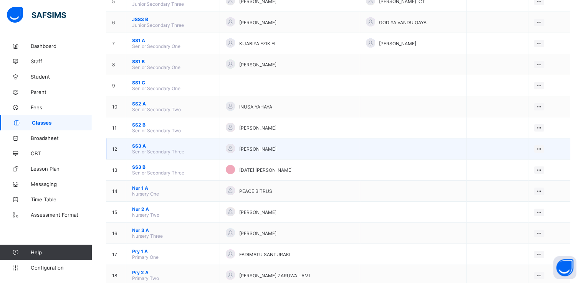
scroll to position [179, 0]
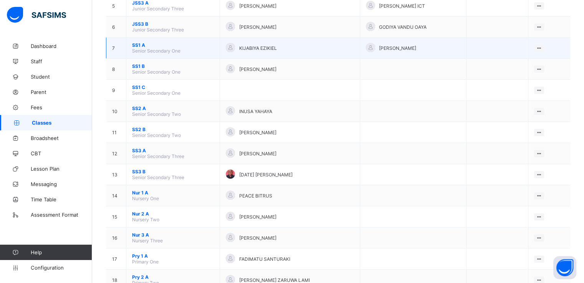
click at [138, 46] on span "SS1 A" at bounding box center [173, 45] width 82 height 6
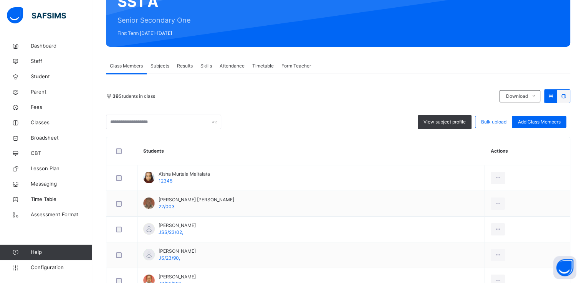
scroll to position [89, 0]
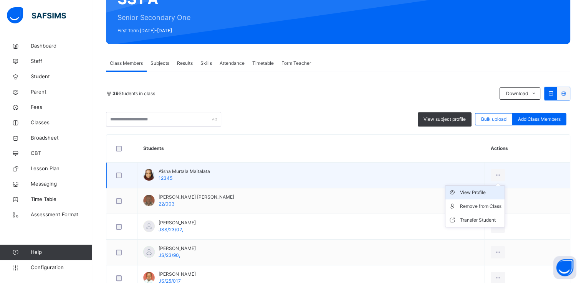
click at [466, 190] on div "View Profile" at bounding box center [480, 193] width 41 height 8
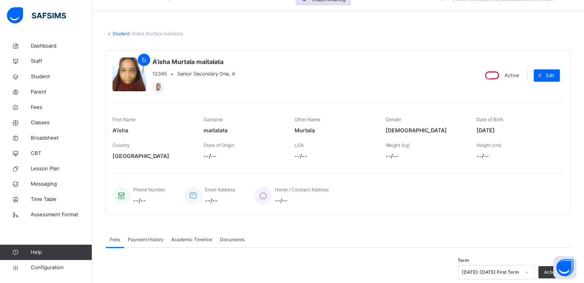
scroll to position [17, 0]
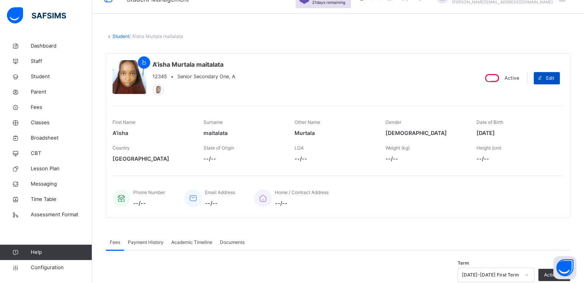
click at [554, 79] on span "Edit" at bounding box center [550, 78] width 8 height 7
select select "**"
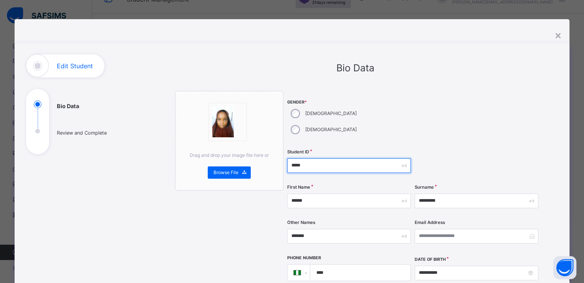
click at [301, 159] on input "*****" at bounding box center [349, 166] width 124 height 15
paste input "*********"
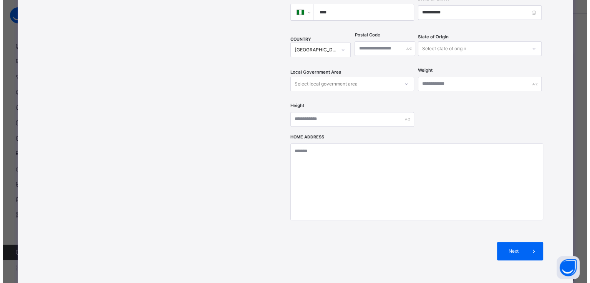
scroll to position [278, 0]
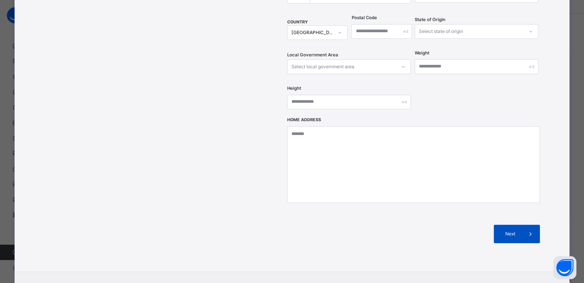
type input "**********"
click at [512, 231] on span "Next" at bounding box center [510, 234] width 22 height 7
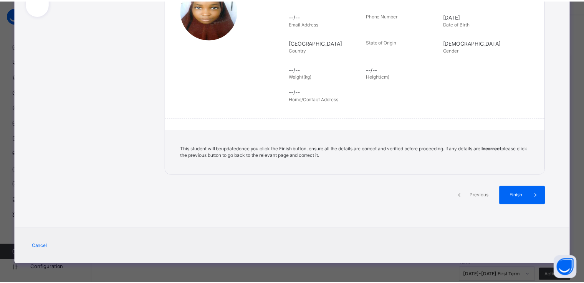
scroll to position [139, 0]
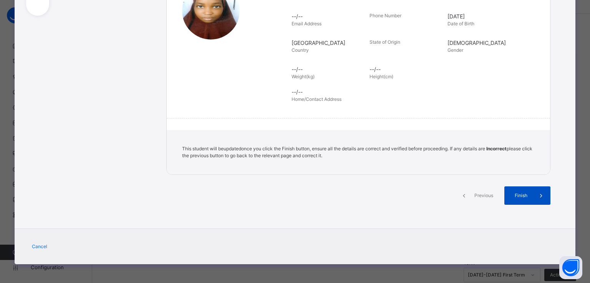
click at [523, 193] on span "Finish" at bounding box center [521, 195] width 22 height 7
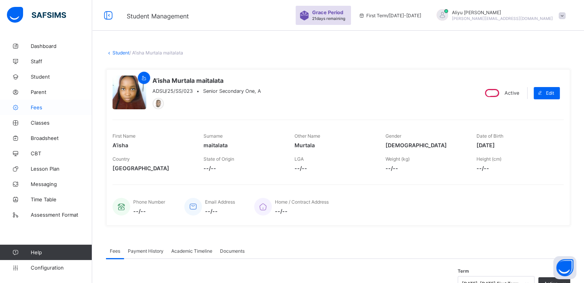
click at [74, 108] on span "Fees" at bounding box center [61, 107] width 61 height 6
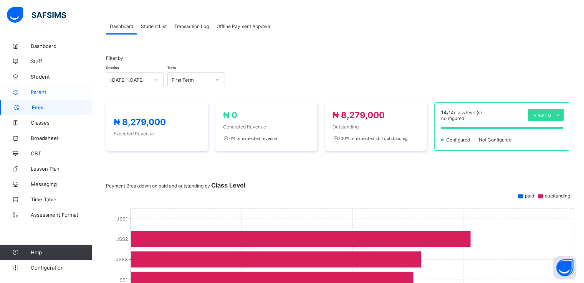
scroll to position [25, 0]
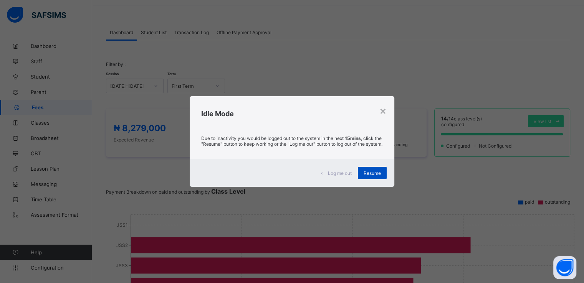
click at [372, 175] on span "Resume" at bounding box center [372, 173] width 17 height 6
click at [364, 176] on span "Resume" at bounding box center [372, 173] width 17 height 6
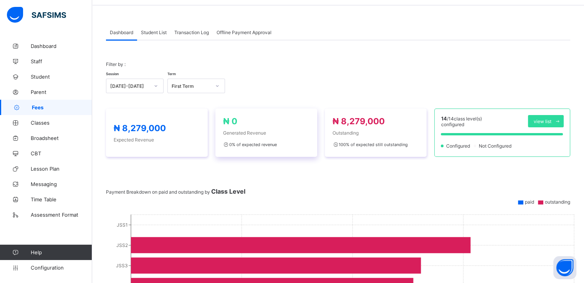
scroll to position [0, 0]
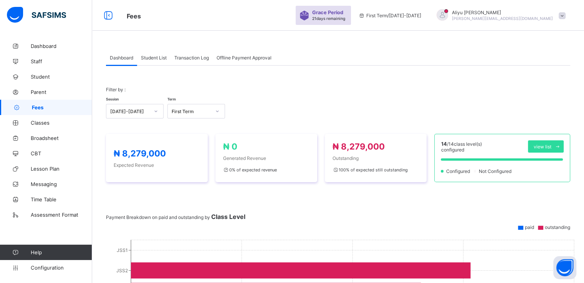
click at [149, 55] on span "Student List" at bounding box center [154, 58] width 26 height 6
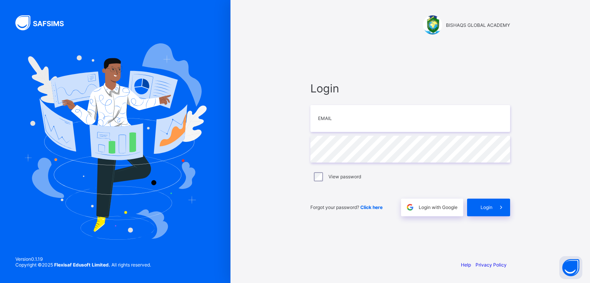
click at [433, 208] on span "Login with Google" at bounding box center [437, 208] width 39 height 6
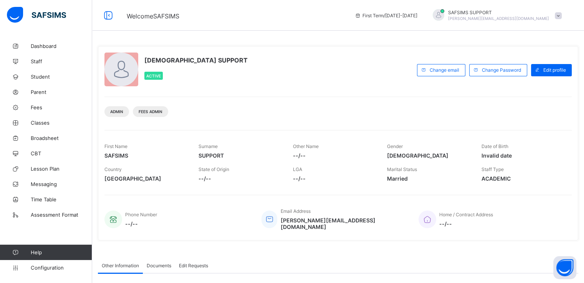
click at [31, 108] on span "Fees" at bounding box center [61, 107] width 61 height 6
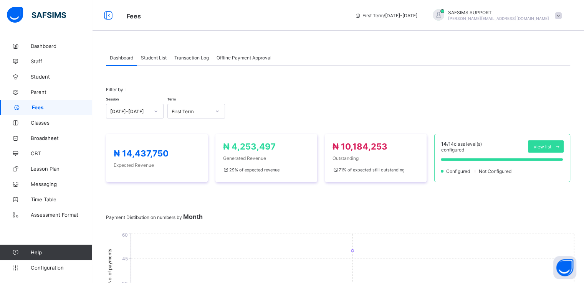
click at [150, 57] on span "Student List" at bounding box center [154, 58] width 26 height 6
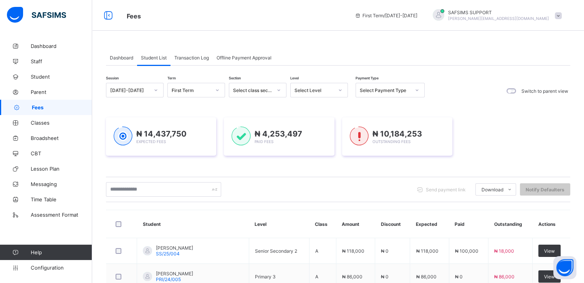
click at [128, 58] on span "Dashboard" at bounding box center [121, 58] width 23 height 6
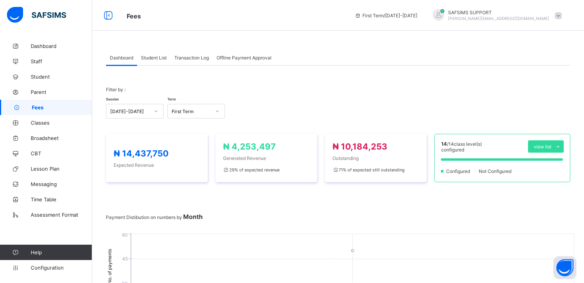
click at [154, 50] on div "Student List" at bounding box center [153, 57] width 33 height 15
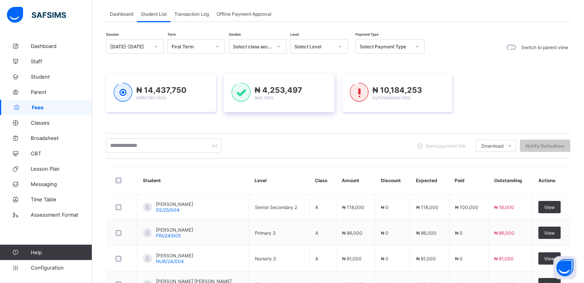
scroll to position [43, 0]
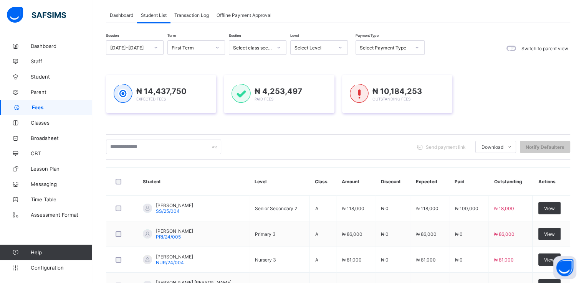
click at [50, 108] on span "Fees" at bounding box center [62, 107] width 60 height 6
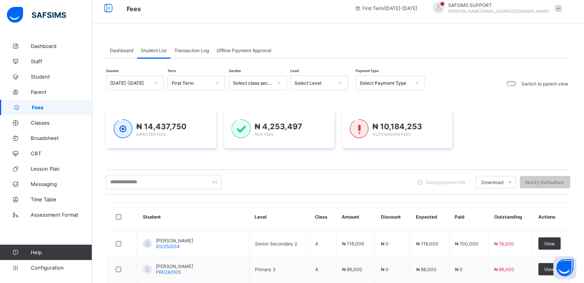
scroll to position [5, 0]
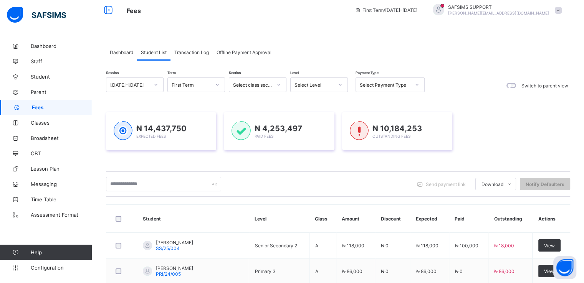
click at [119, 51] on span "Dashboard" at bounding box center [121, 53] width 23 height 6
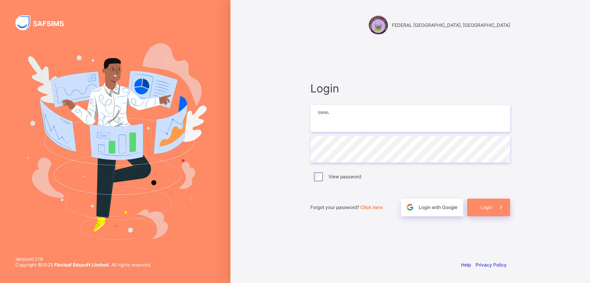
type input "**********"
click at [488, 207] on span "Login" at bounding box center [486, 208] width 12 height 6
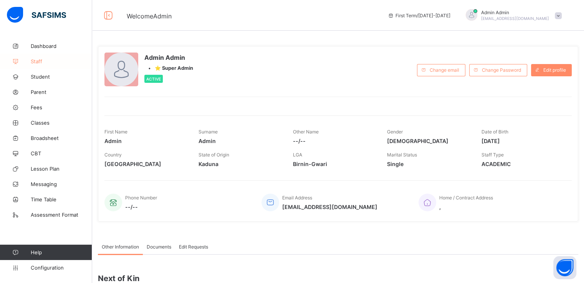
click at [36, 61] on span "Staff" at bounding box center [61, 61] width 61 height 6
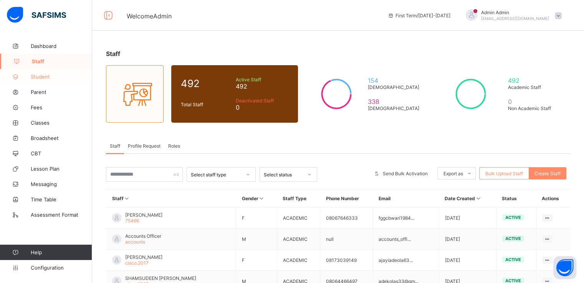
click at [45, 75] on span "Student" at bounding box center [61, 77] width 61 height 6
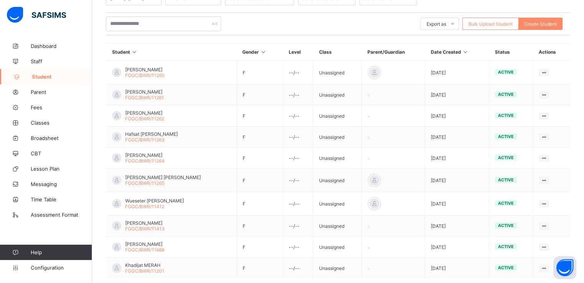
scroll to position [165, 0]
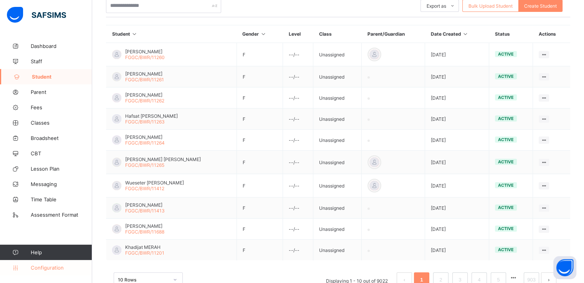
click at [49, 266] on span "Configuration" at bounding box center [61, 268] width 61 height 6
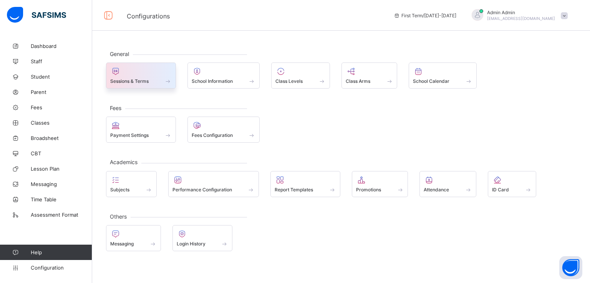
click at [143, 77] on span at bounding box center [140, 77] width 61 height 2
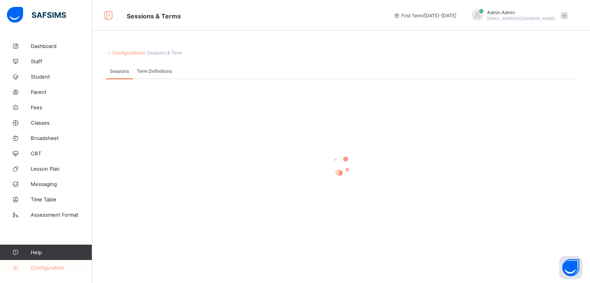
click at [37, 268] on span "Configuration" at bounding box center [61, 268] width 61 height 6
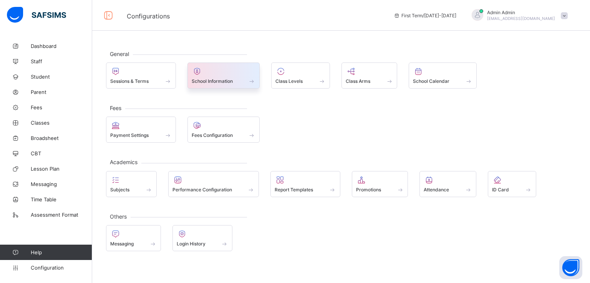
click at [207, 76] on span at bounding box center [224, 77] width 64 height 2
select select "**"
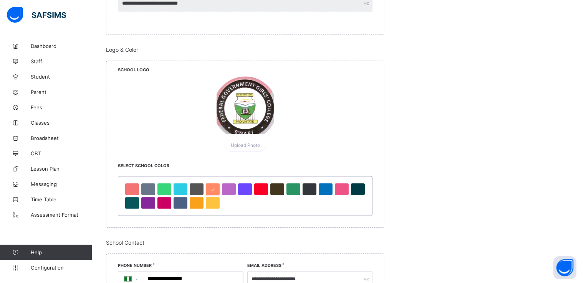
scroll to position [356, 0]
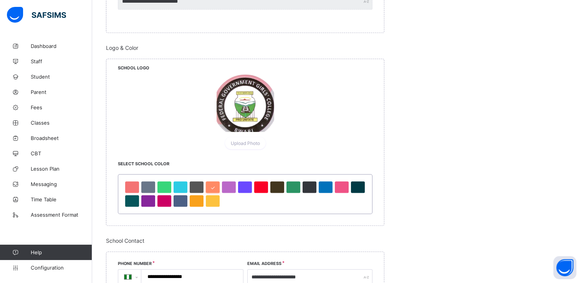
click at [246, 112] on div at bounding box center [245, 103] width 58 height 58
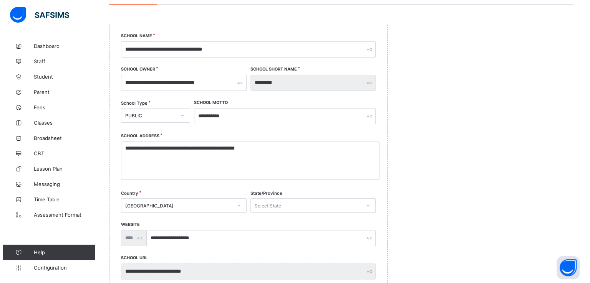
scroll to position [0, 0]
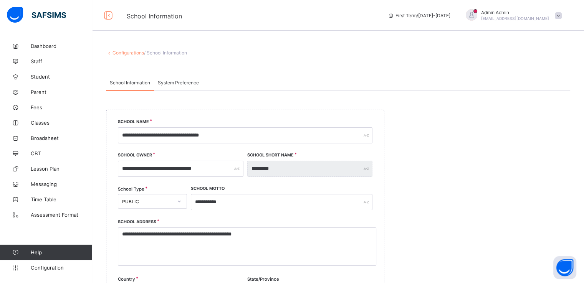
click at [562, 15] on span at bounding box center [558, 15] width 7 height 7
click at [537, 85] on span "Logout" at bounding box center [536, 88] width 51 height 9
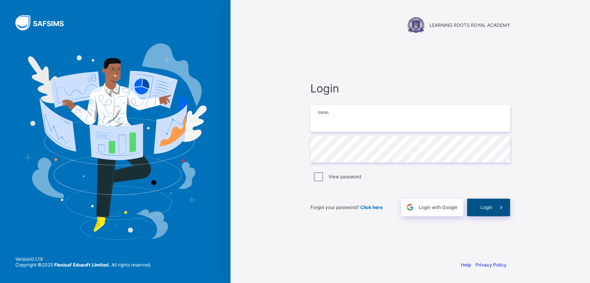
type input "**********"
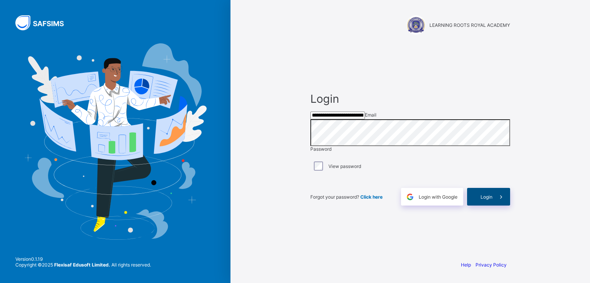
click at [488, 206] on div "Login" at bounding box center [488, 197] width 43 height 18
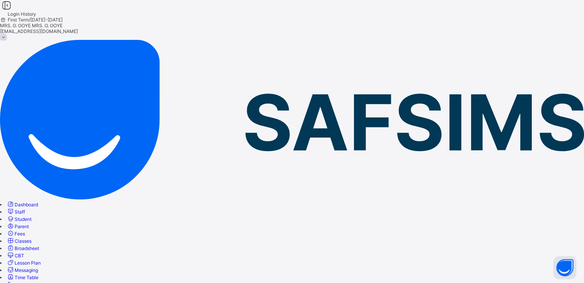
click at [24, 253] on link "CBT" at bounding box center [16, 256] width 18 height 6
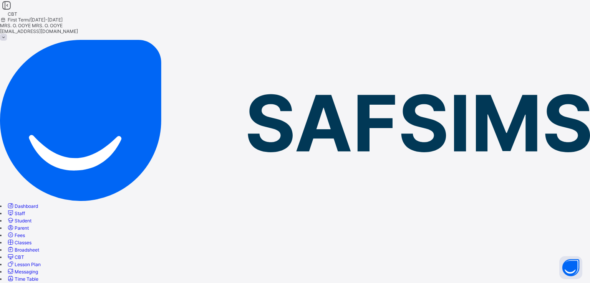
click at [31, 240] on span "Classes" at bounding box center [23, 243] width 17 height 6
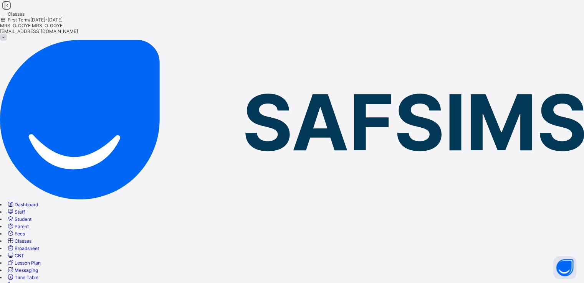
click at [25, 209] on span "Staff" at bounding box center [20, 212] width 10 height 6
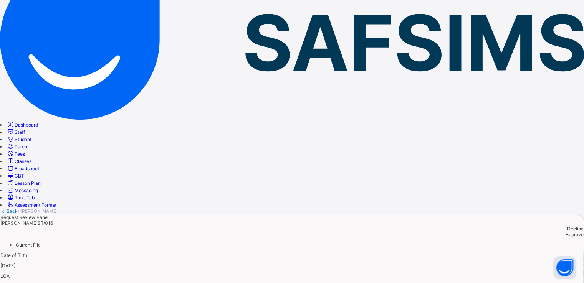
click at [565, 232] on span "Approve" at bounding box center [574, 235] width 18 height 6
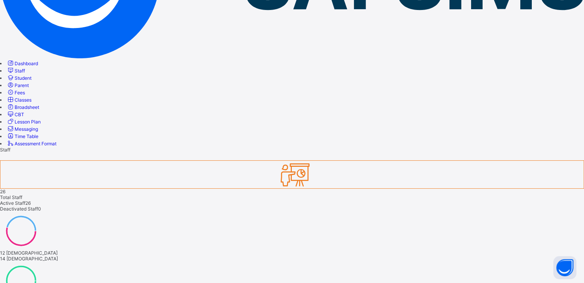
scroll to position [142, 0]
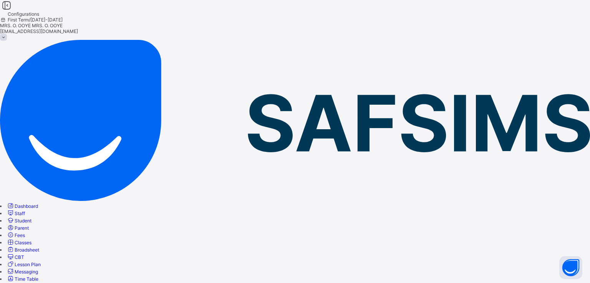
click at [25, 211] on span "Staff" at bounding box center [20, 214] width 10 height 6
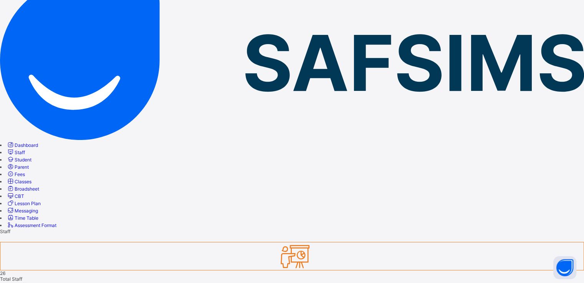
scroll to position [62, 0]
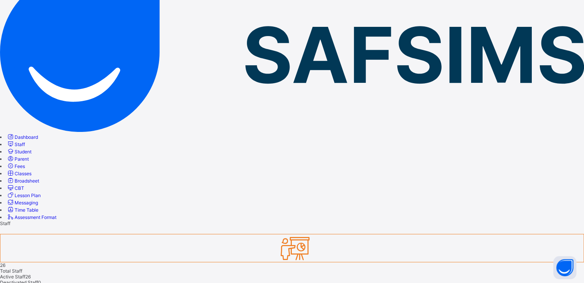
scroll to position [67, 0]
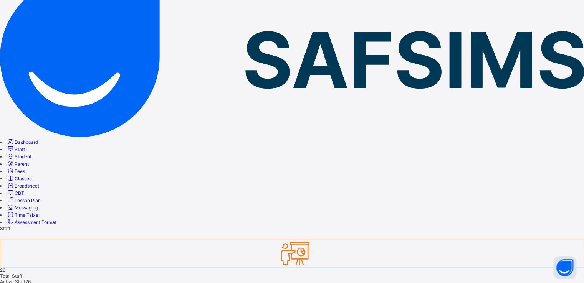
scroll to position [0, 0]
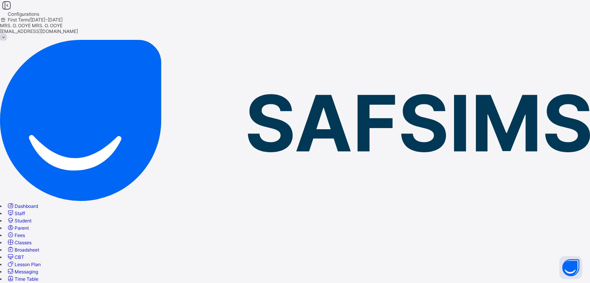
type input "****"
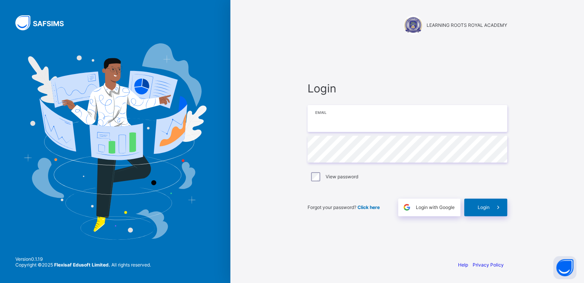
type input "**********"
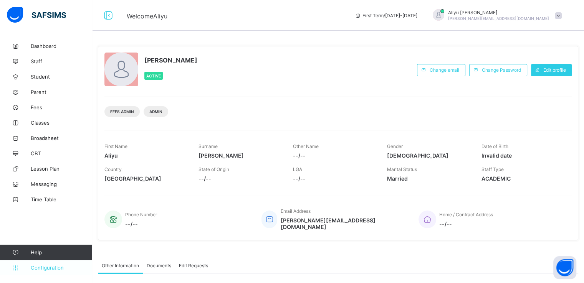
click at [46, 268] on span "Configuration" at bounding box center [61, 268] width 61 height 6
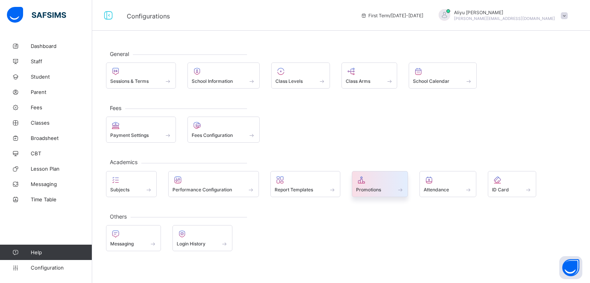
click at [366, 191] on span "Promotions" at bounding box center [368, 190] width 25 height 6
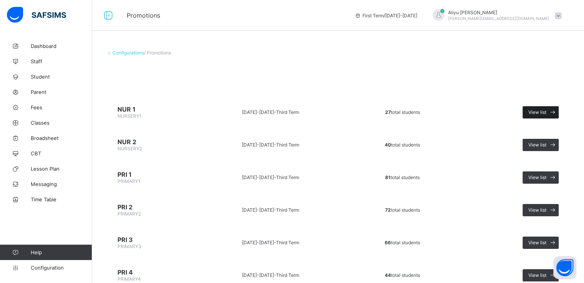
click at [537, 112] on span "View list" at bounding box center [537, 112] width 18 height 6
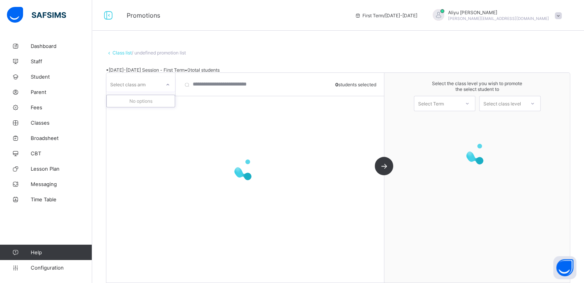
click at [164, 82] on div at bounding box center [167, 85] width 13 height 12
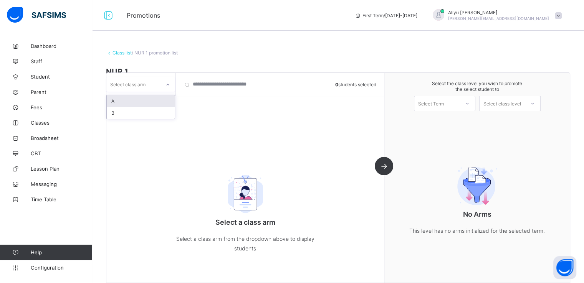
click at [118, 99] on div "A" at bounding box center [141, 101] width 68 height 12
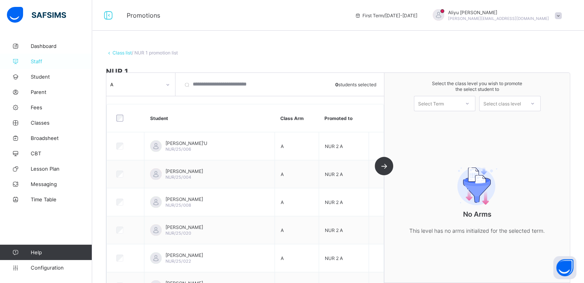
click at [35, 57] on link "Staff" at bounding box center [46, 61] width 92 height 15
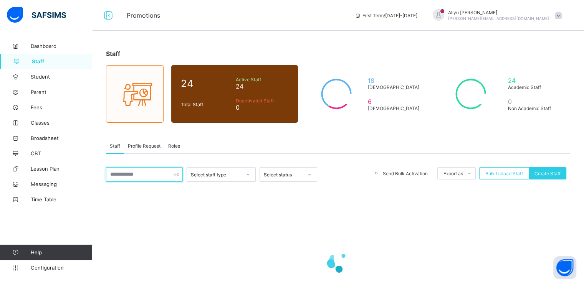
click at [145, 172] on input "text" at bounding box center [144, 174] width 77 height 15
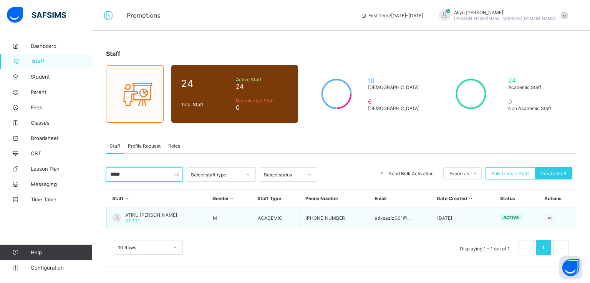
type input "*****"
click at [157, 214] on span "ATIKU USMAN ABDULAZIZ" at bounding box center [151, 215] width 52 height 6
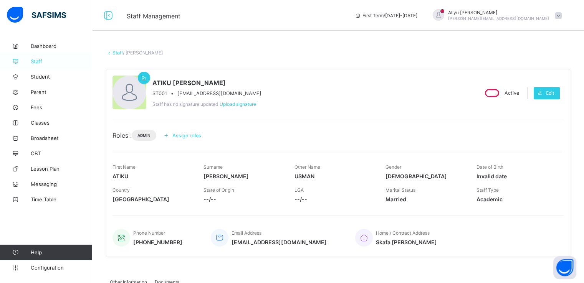
click at [36, 61] on span "Staff" at bounding box center [61, 61] width 61 height 6
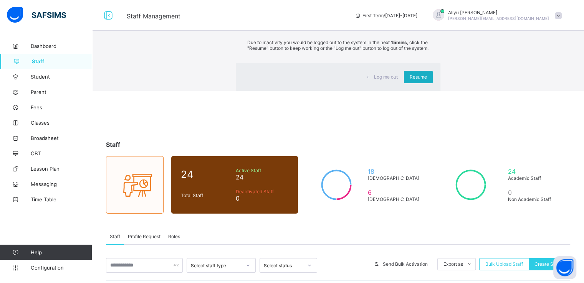
click at [404, 83] on div "Resume" at bounding box center [418, 77] width 29 height 12
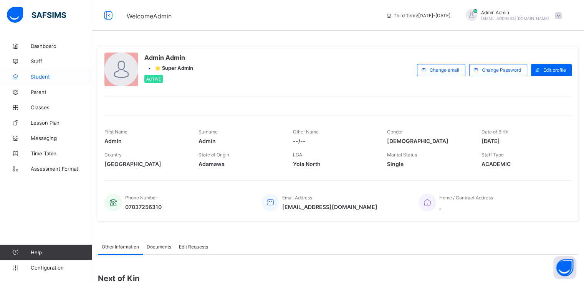
click at [40, 79] on span "Student" at bounding box center [61, 77] width 61 height 6
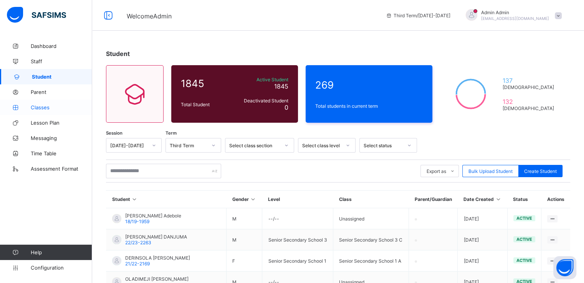
click at [38, 105] on span "Classes" at bounding box center [61, 107] width 61 height 6
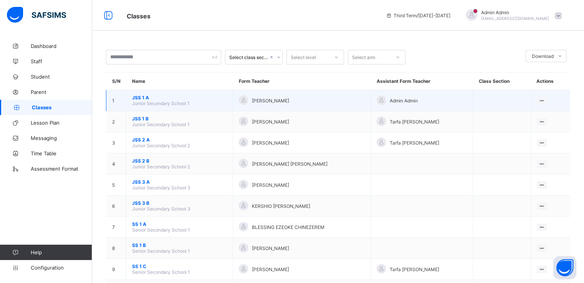
click at [147, 97] on span "JSS 1 A" at bounding box center [179, 98] width 95 height 6
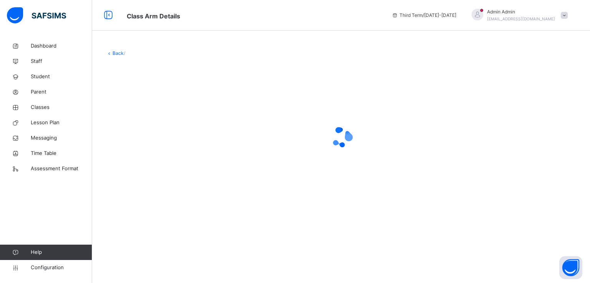
click at [327, 176] on div at bounding box center [341, 137] width 470 height 146
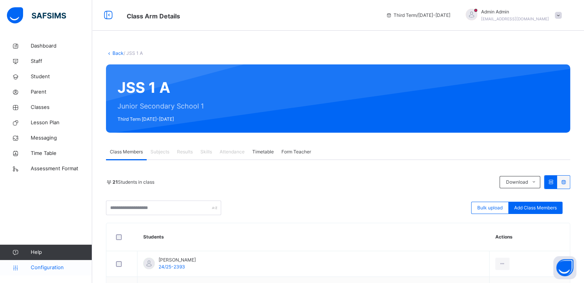
click at [47, 269] on span "Configuration" at bounding box center [61, 268] width 61 height 8
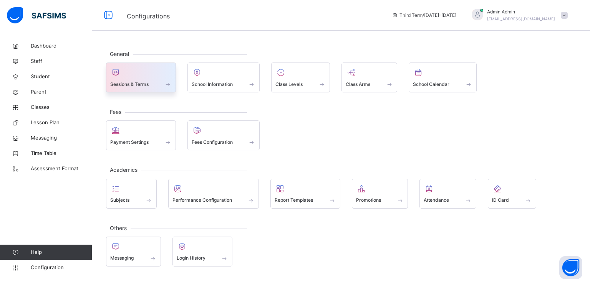
click at [117, 86] on span "Sessions & Terms" at bounding box center [129, 84] width 38 height 7
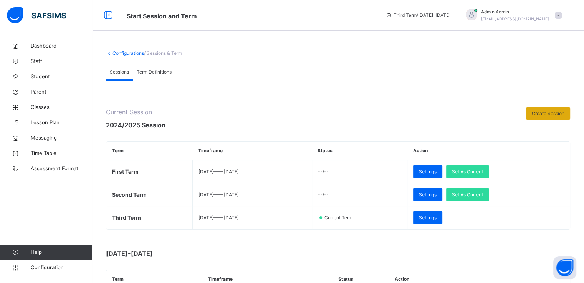
click at [554, 116] on span "Create Session" at bounding box center [548, 113] width 33 height 7
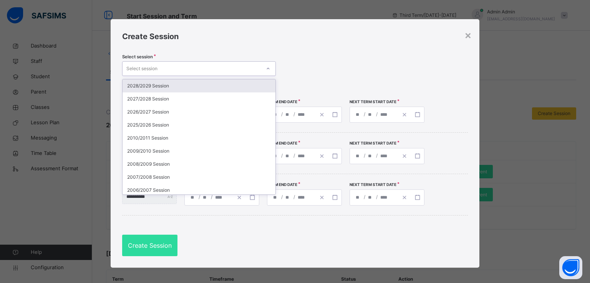
click at [229, 65] on div "Select session" at bounding box center [191, 69] width 138 height 12
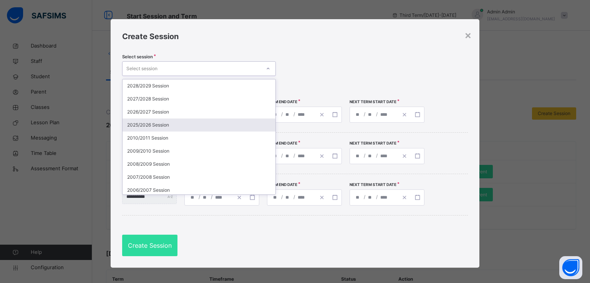
click at [145, 125] on div "2025/2026 Session" at bounding box center [198, 125] width 153 height 13
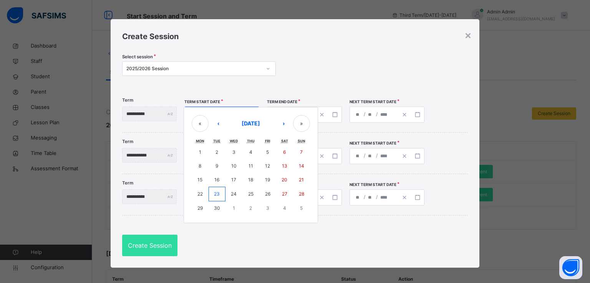
click at [233, 111] on div "/ / « ‹ [DATE] › » Mon Tue Wed Thu Fri Sat Sun 1 2 3 4 5 6 7 8 9 10 11 12 13 14…" at bounding box center [221, 115] width 75 height 16
click at [202, 177] on abbr "15" at bounding box center [199, 180] width 5 height 6
type input "**********"
type input "*"
type input "**"
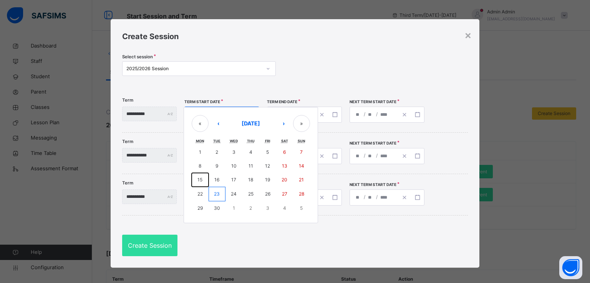
type input "****"
type input "**********"
type input "**"
type input "****"
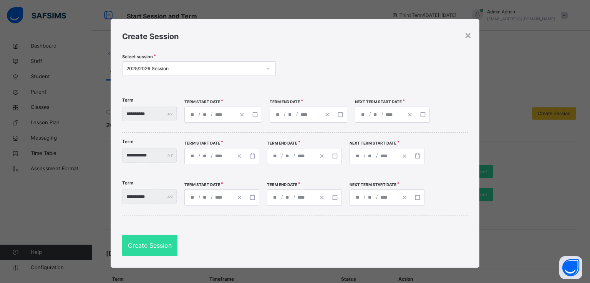
click at [309, 112] on div "**********" at bounding box center [295, 114] width 51 height 15
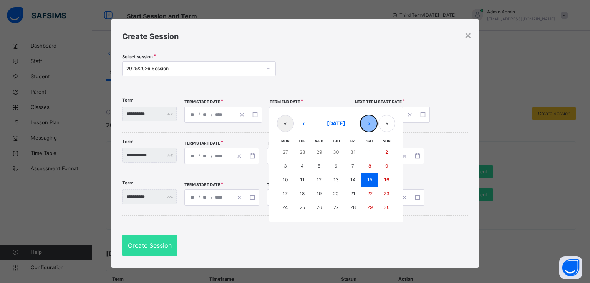
click at [377, 124] on button "›" at bounding box center [368, 123] width 17 height 17
click at [355, 165] on abbr "12" at bounding box center [352, 166] width 5 height 6
type input "**********"
type input "**"
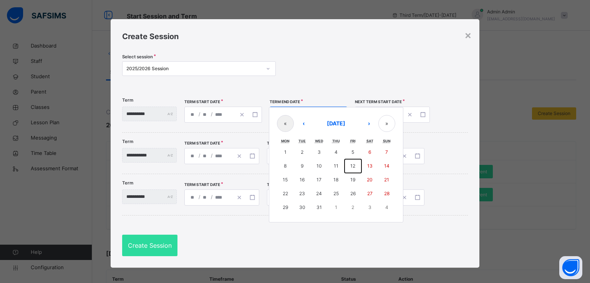
type input "**********"
type input "**"
type input "****"
type input "**********"
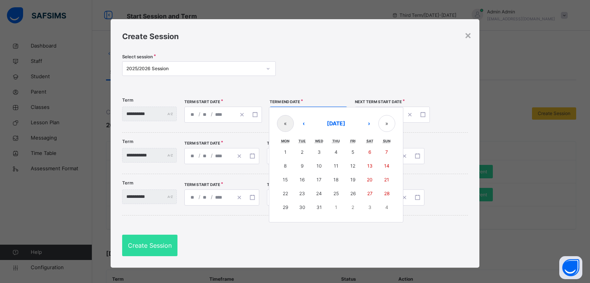
type input "**"
type input "****"
type input "**********"
type input "*"
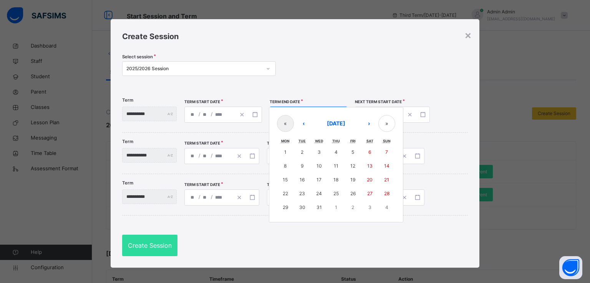
type input "**"
type input "****"
type input "**********"
type input "*"
type input "**"
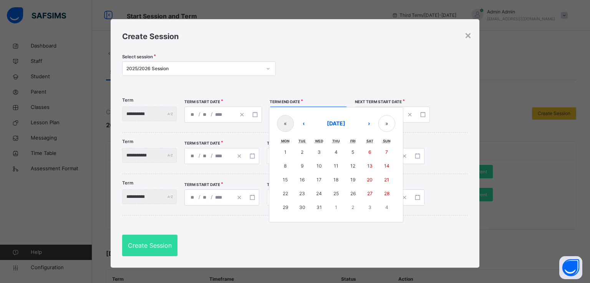
type input "****"
type input "**********"
type input "*"
type input "**"
type input "****"
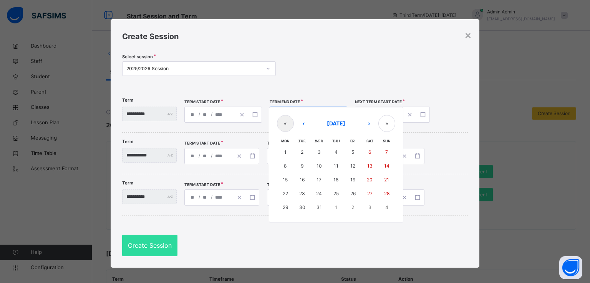
type input "**********"
type input "*"
type input "**"
type input "****"
type input "**********"
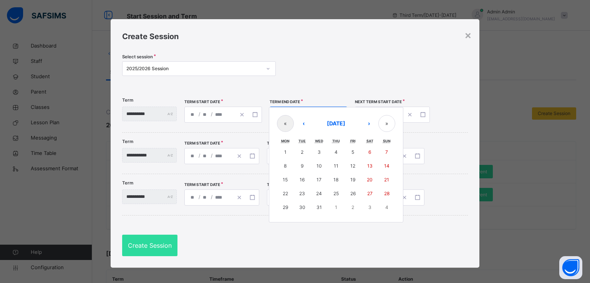
type input "*"
type input "**"
type input "****"
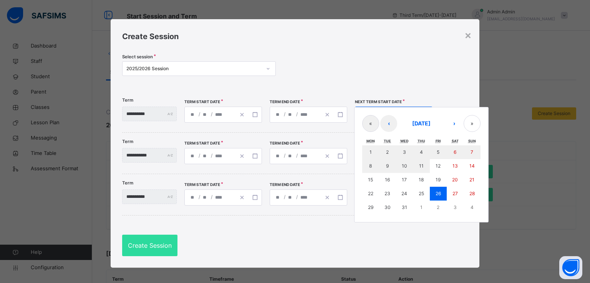
click at [393, 114] on div "**********" at bounding box center [394, 115] width 78 height 16
click at [462, 121] on button "›" at bounding box center [453, 123] width 17 height 17
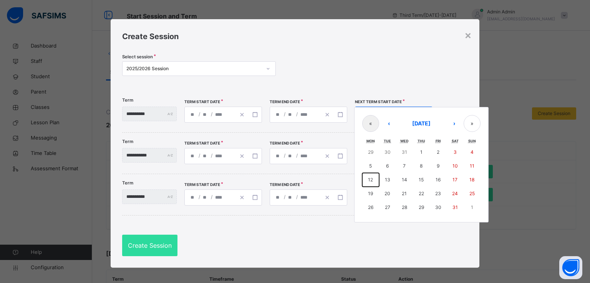
click at [373, 177] on abbr "12" at bounding box center [370, 180] width 5 height 6
type input "**********"
type input "*"
type input "**"
type input "****"
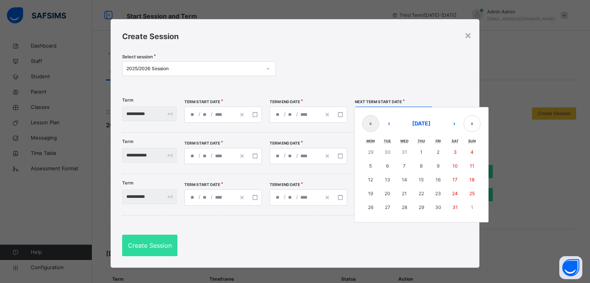
type input "**********"
type input "*"
type input "**"
type input "****"
type input "**********"
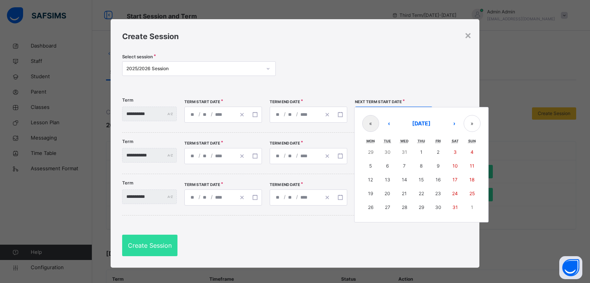
type input "*"
type input "**"
type input "**********"
type input "**"
type input "**********"
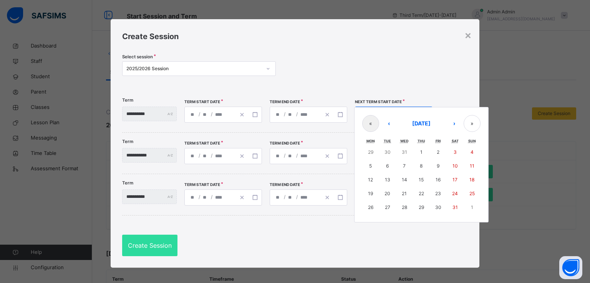
type input "**"
type input "**********"
type input "**"
type input "**********"
type input "*"
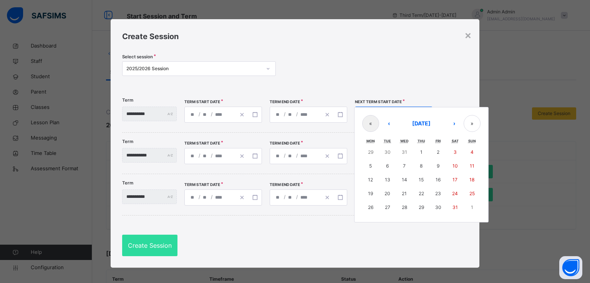
type input "*"
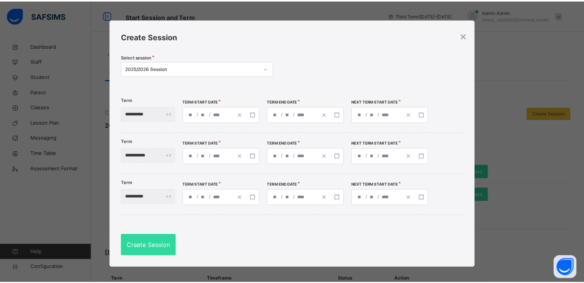
scroll to position [3, 0]
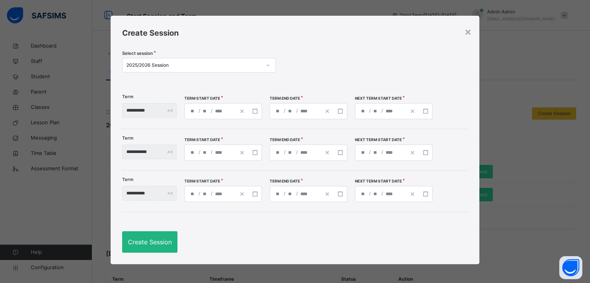
click at [135, 240] on span "Create Session" at bounding box center [150, 242] width 44 height 9
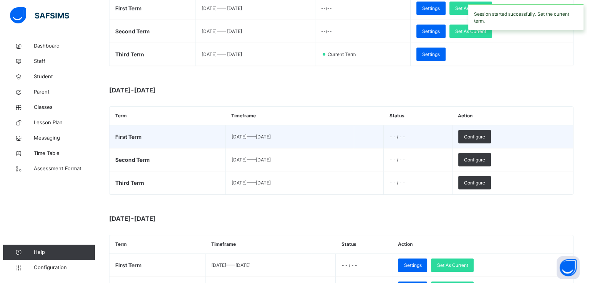
scroll to position [163, 0]
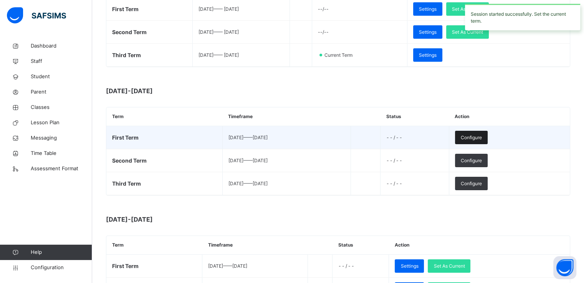
click at [482, 136] on span "Configure" at bounding box center [471, 137] width 21 height 7
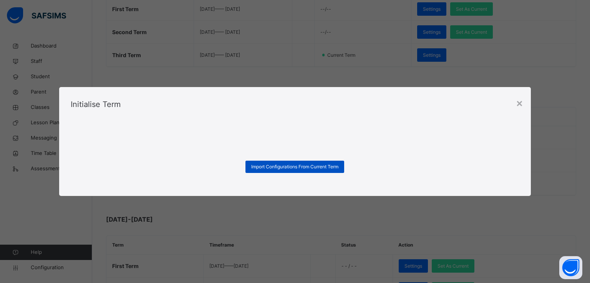
click at [280, 171] on div "Import Configurations From Current Term" at bounding box center [294, 167] width 99 height 12
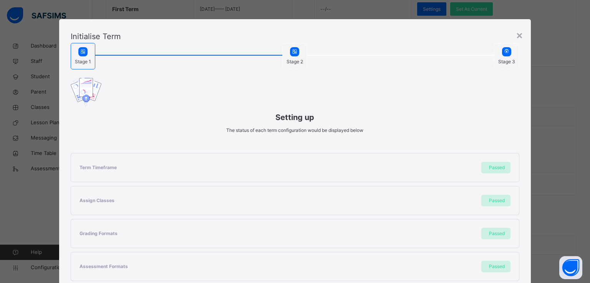
scroll to position [170, 0]
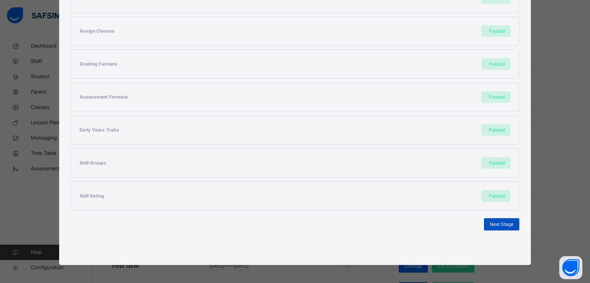
click at [499, 226] on span "Next Stage" at bounding box center [501, 224] width 24 height 7
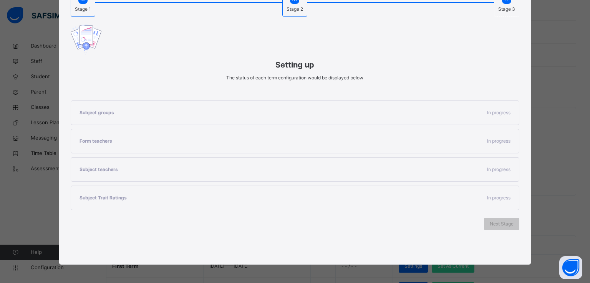
scroll to position [71, 0]
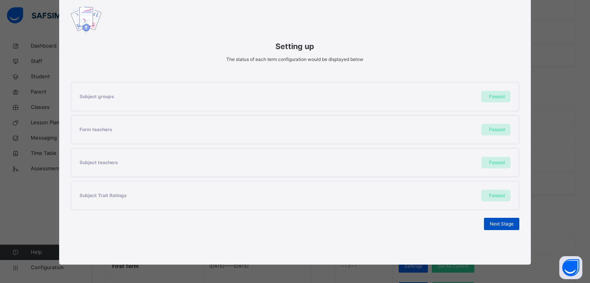
click at [490, 224] on span "Next Stage" at bounding box center [501, 224] width 24 height 7
click at [478, 225] on span "Set As Current Term" at bounding box center [491, 224] width 43 height 7
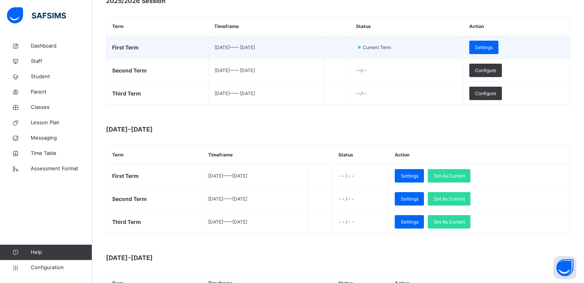
scroll to position [127, 0]
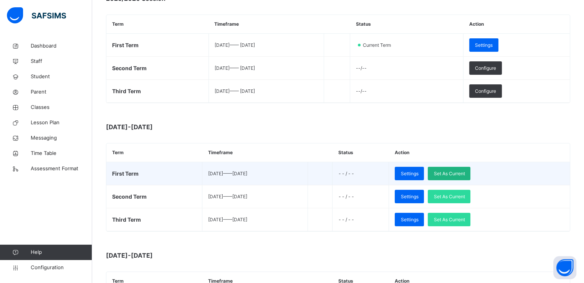
click at [464, 171] on span "Set As Current" at bounding box center [448, 173] width 31 height 7
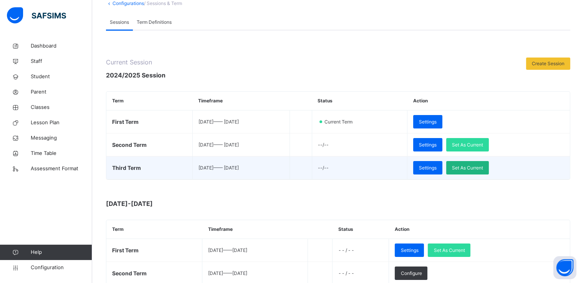
scroll to position [50, 0]
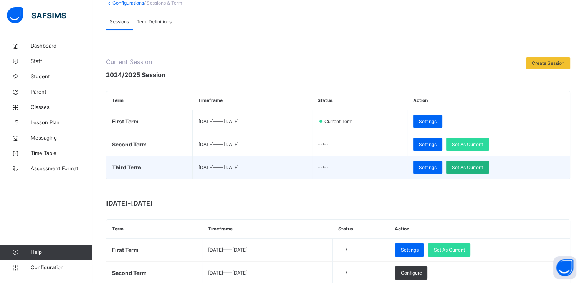
click at [480, 168] on span "Set As Current" at bounding box center [467, 167] width 31 height 7
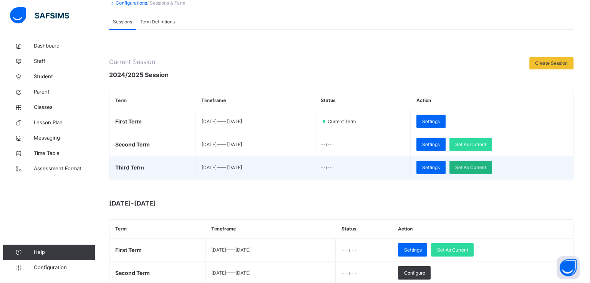
scroll to position [0, 0]
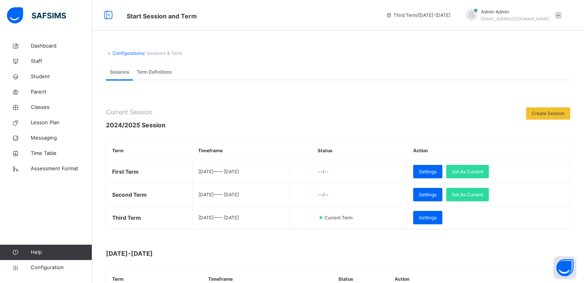
click at [150, 74] on span "Term Definitions" at bounding box center [154, 72] width 35 height 7
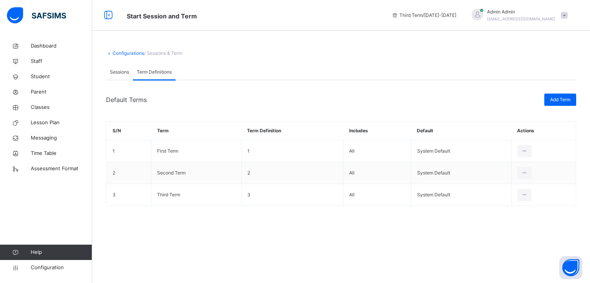
click at [121, 53] on link "Configurations" at bounding box center [127, 53] width 31 height 6
